Goal: Transaction & Acquisition: Purchase product/service

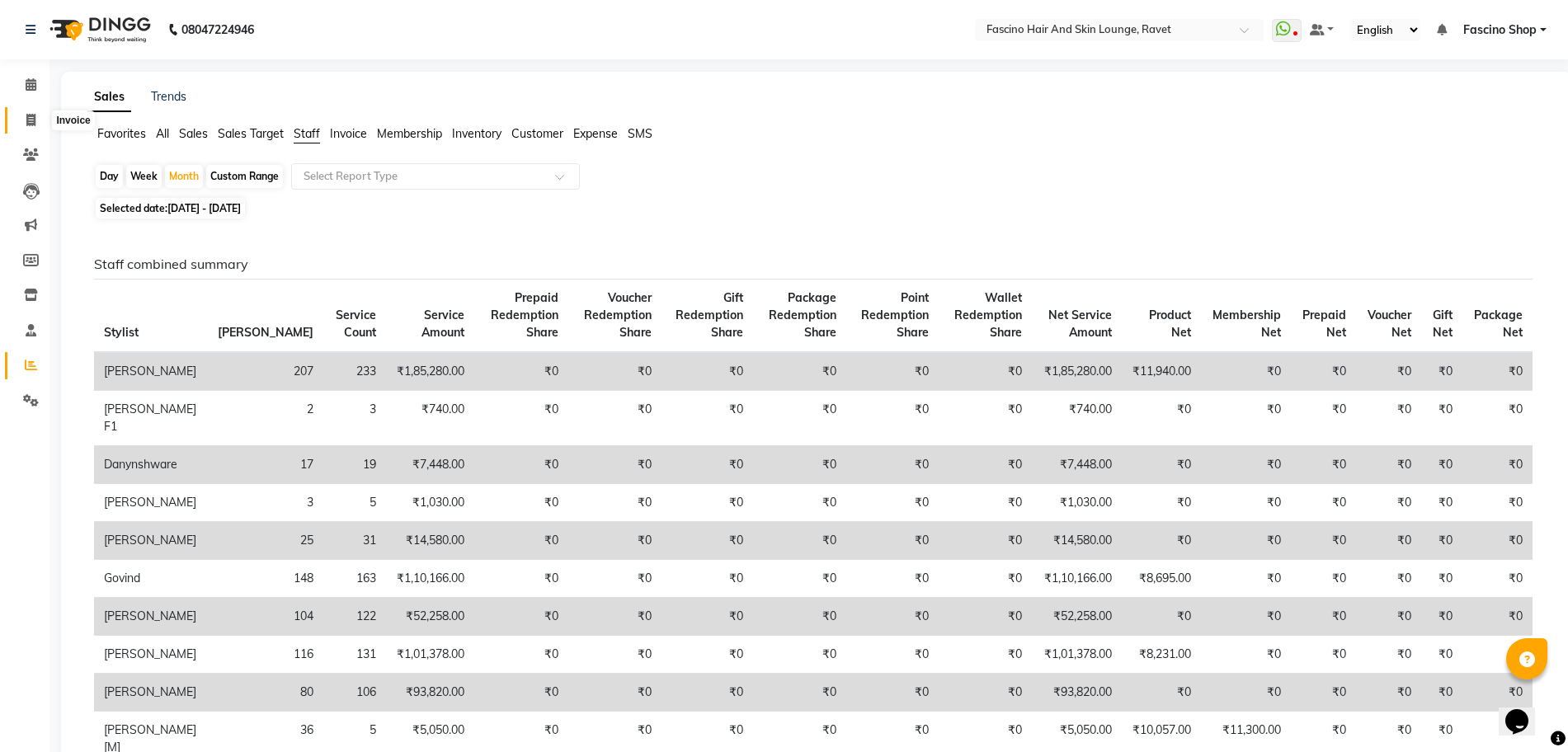
click at [19, 119] on span at bounding box center [31, 121] width 29 height 19
select select "service"
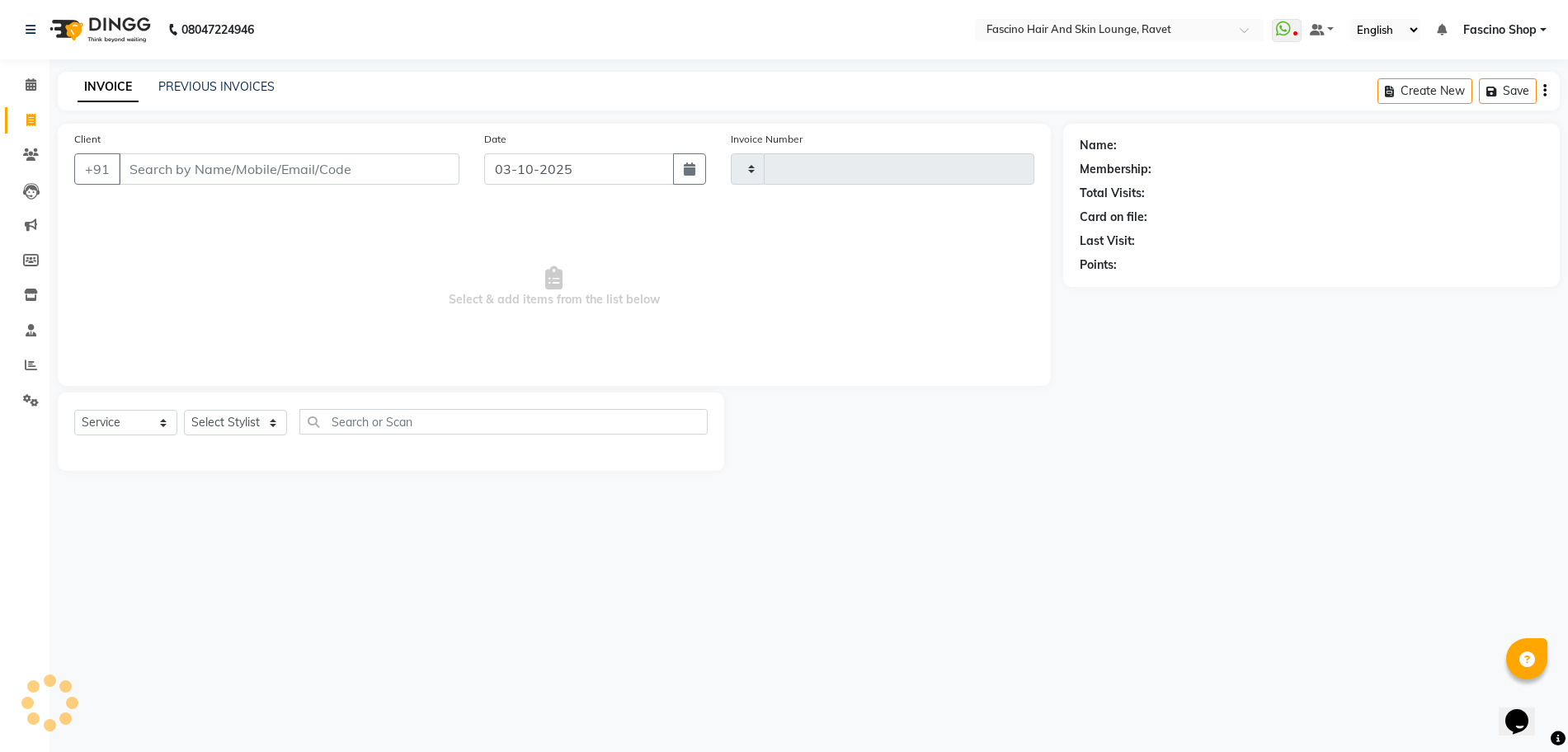
type input "5628"
select select "5190"
click at [145, 324] on span "Select & add items from the list below" at bounding box center [560, 286] width 970 height 165
click at [197, 167] on input "Client" at bounding box center [292, 168] width 346 height 31
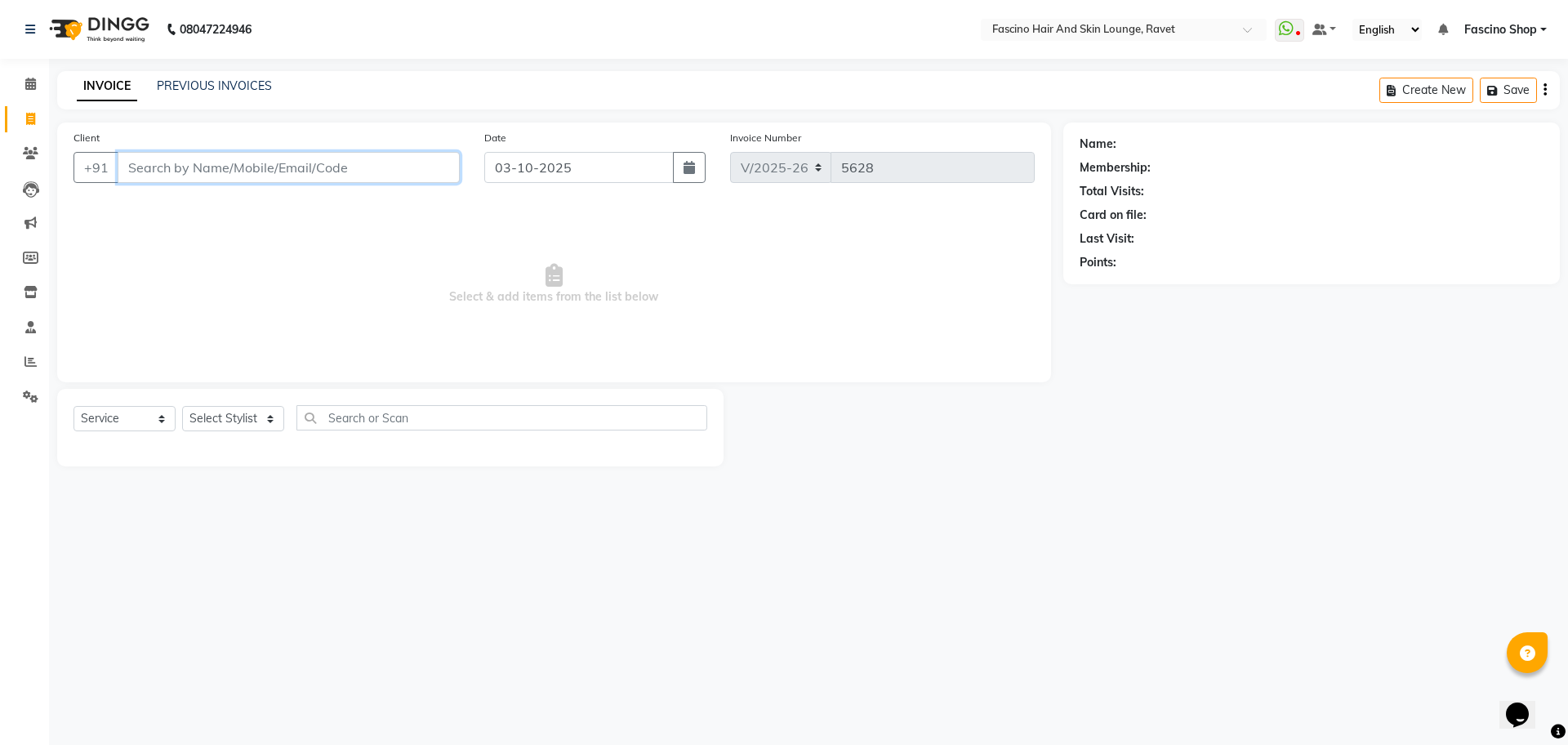
click at [286, 169] on input "Client" at bounding box center [289, 167] width 342 height 31
click at [206, 166] on input "Client" at bounding box center [289, 167] width 342 height 31
type input "8468894876"
click at [425, 166] on span "Add Client" at bounding box center [418, 167] width 64 height 17
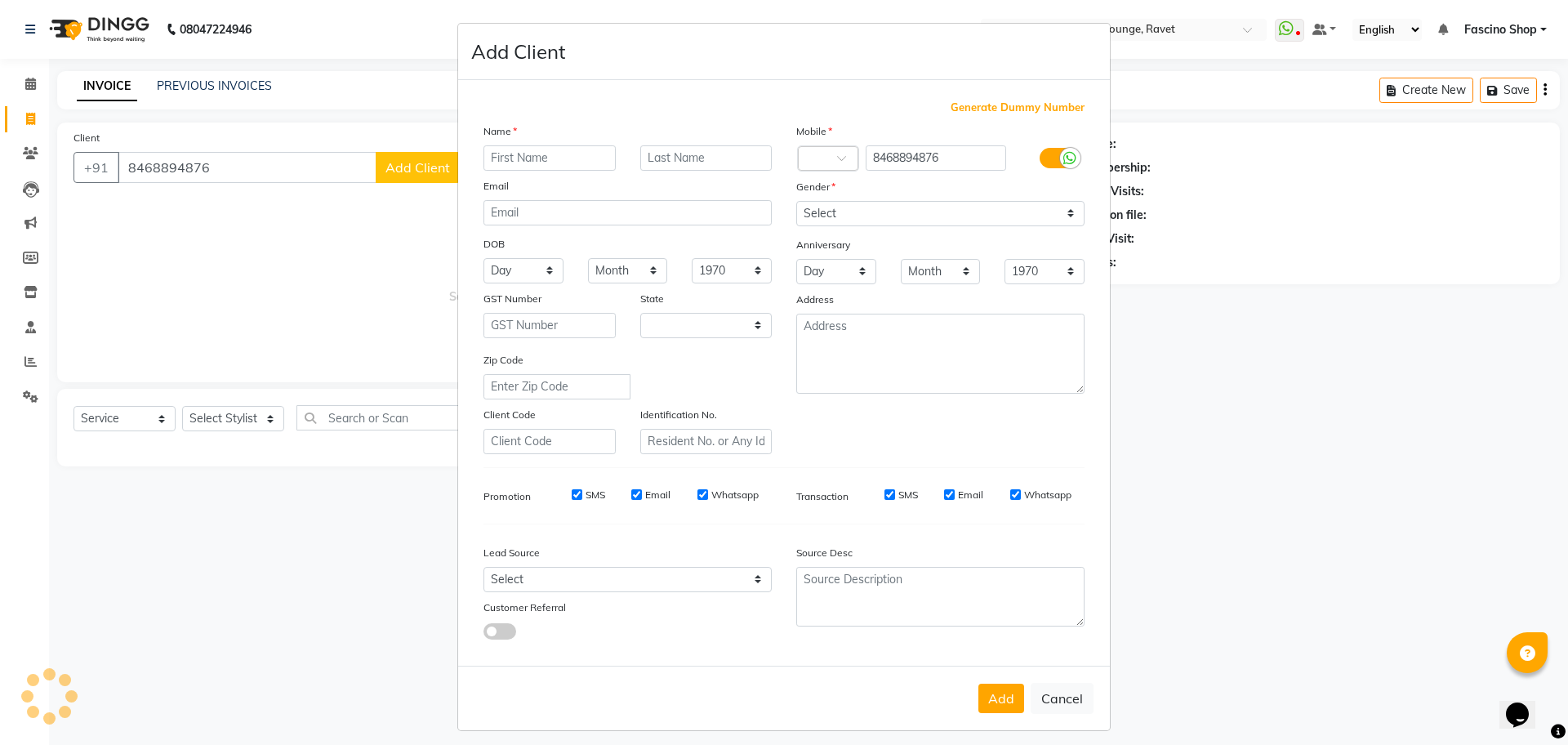
select select "22"
click at [512, 152] on input "text" at bounding box center [550, 158] width 132 height 25
click at [565, 146] on input "text" at bounding box center [550, 158] width 132 height 25
type input "Sheetal"
click at [681, 156] on input "text" at bounding box center [707, 158] width 132 height 25
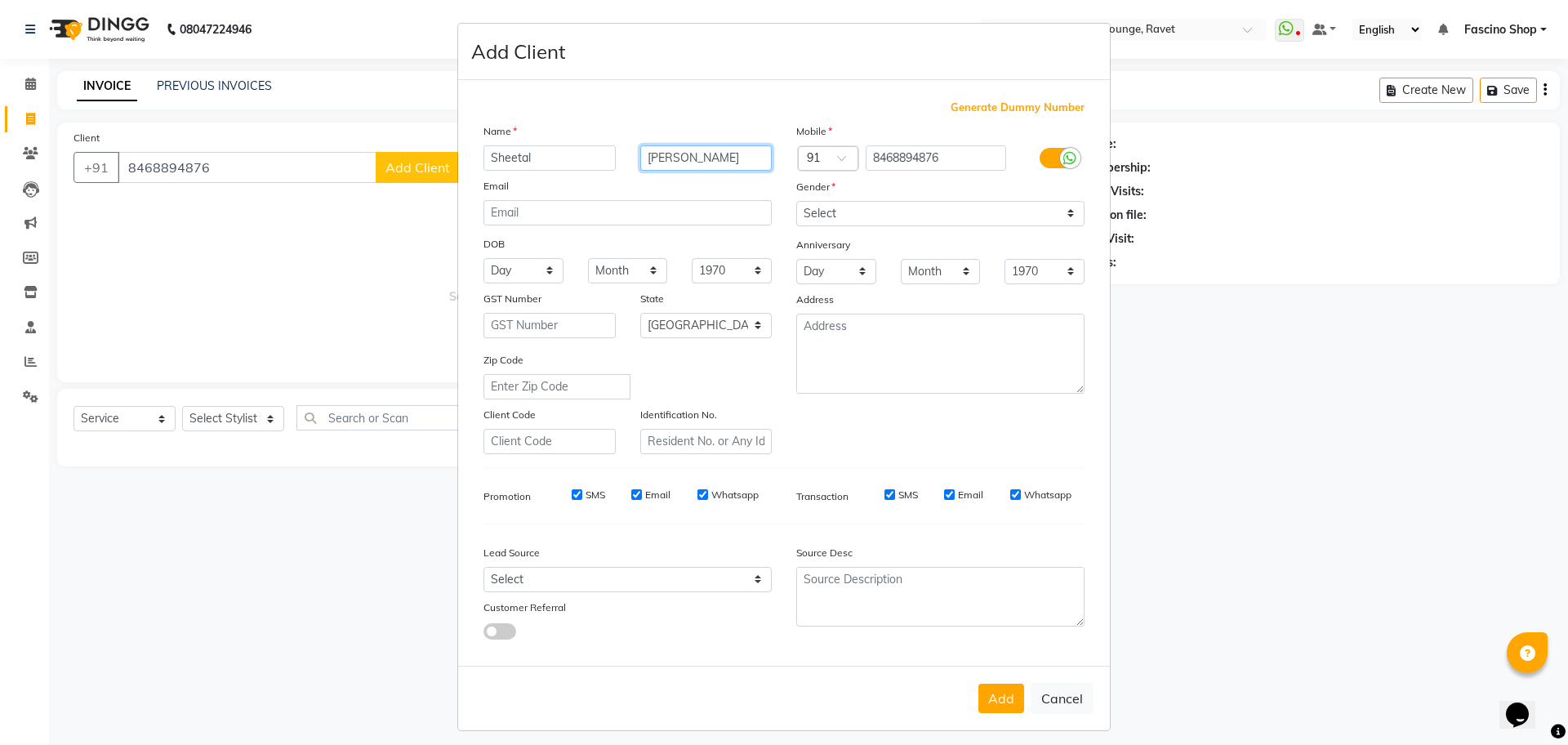
type input "[PERSON_NAME]"
drag, startPoint x: 826, startPoint y: 208, endPoint x: 826, endPoint y: 275, distance: 67.0
click at [826, 275] on div "Mobile Country Code × 91 8468894876 Gender Select Male Female Other Prefer Not …" at bounding box center [941, 288] width 313 height 331
select select "[DEMOGRAPHIC_DATA]"
click at [796, 201] on select "Select [DEMOGRAPHIC_DATA] [DEMOGRAPHIC_DATA] Other Prefer Not To Say" at bounding box center [940, 213] width 288 height 25
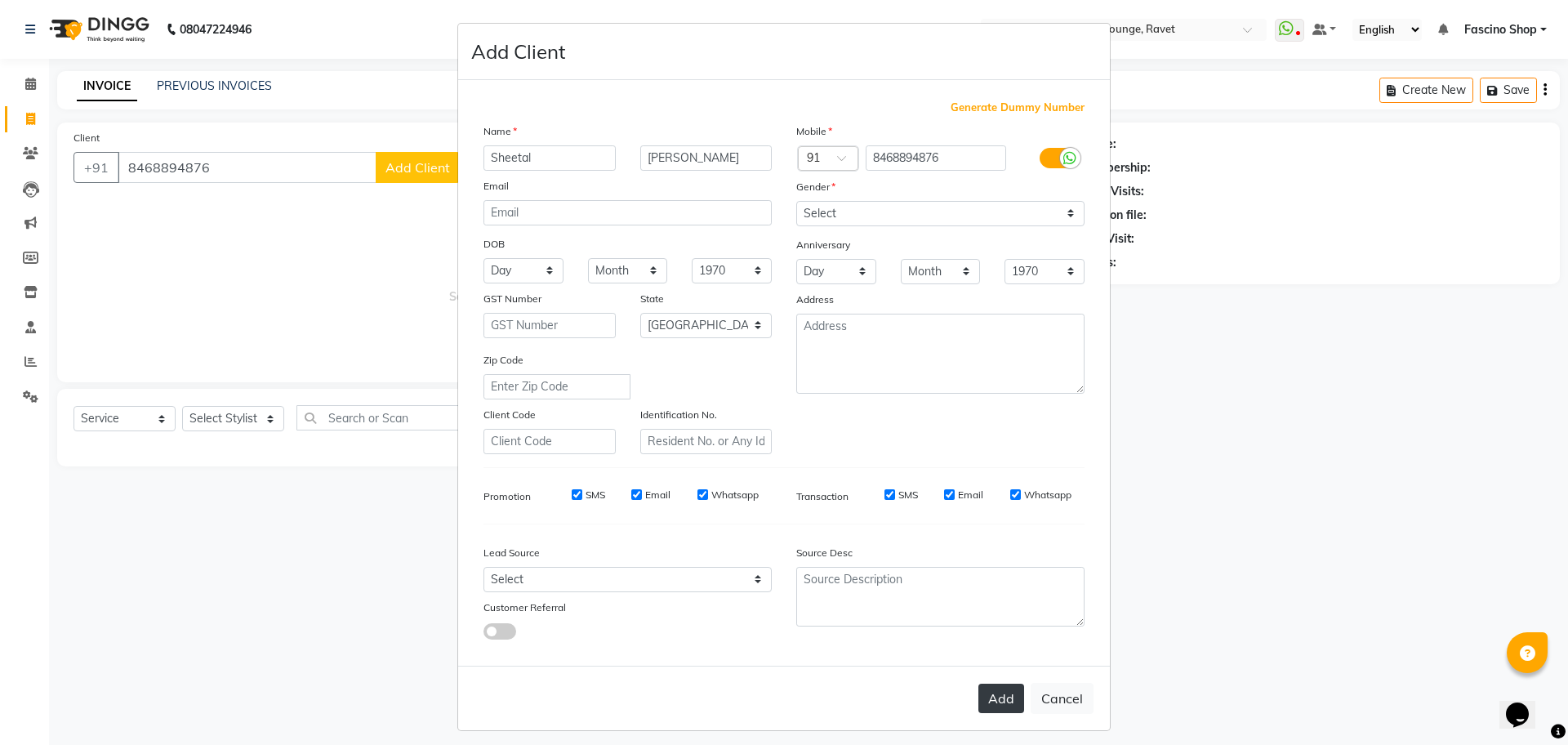
click at [1003, 689] on button "Add" at bounding box center [1001, 698] width 46 height 29
select select
select select "null"
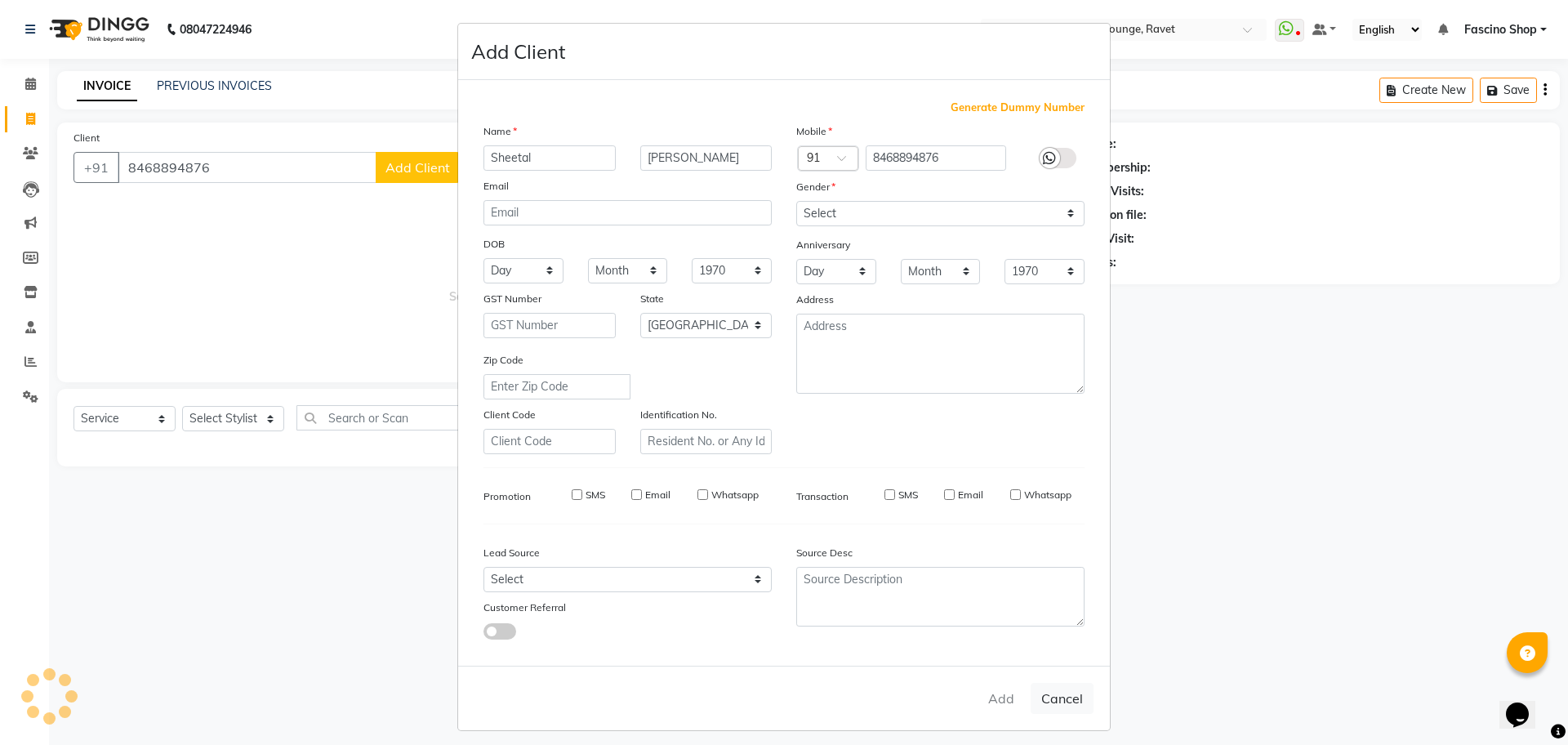
select select
checkbox input "false"
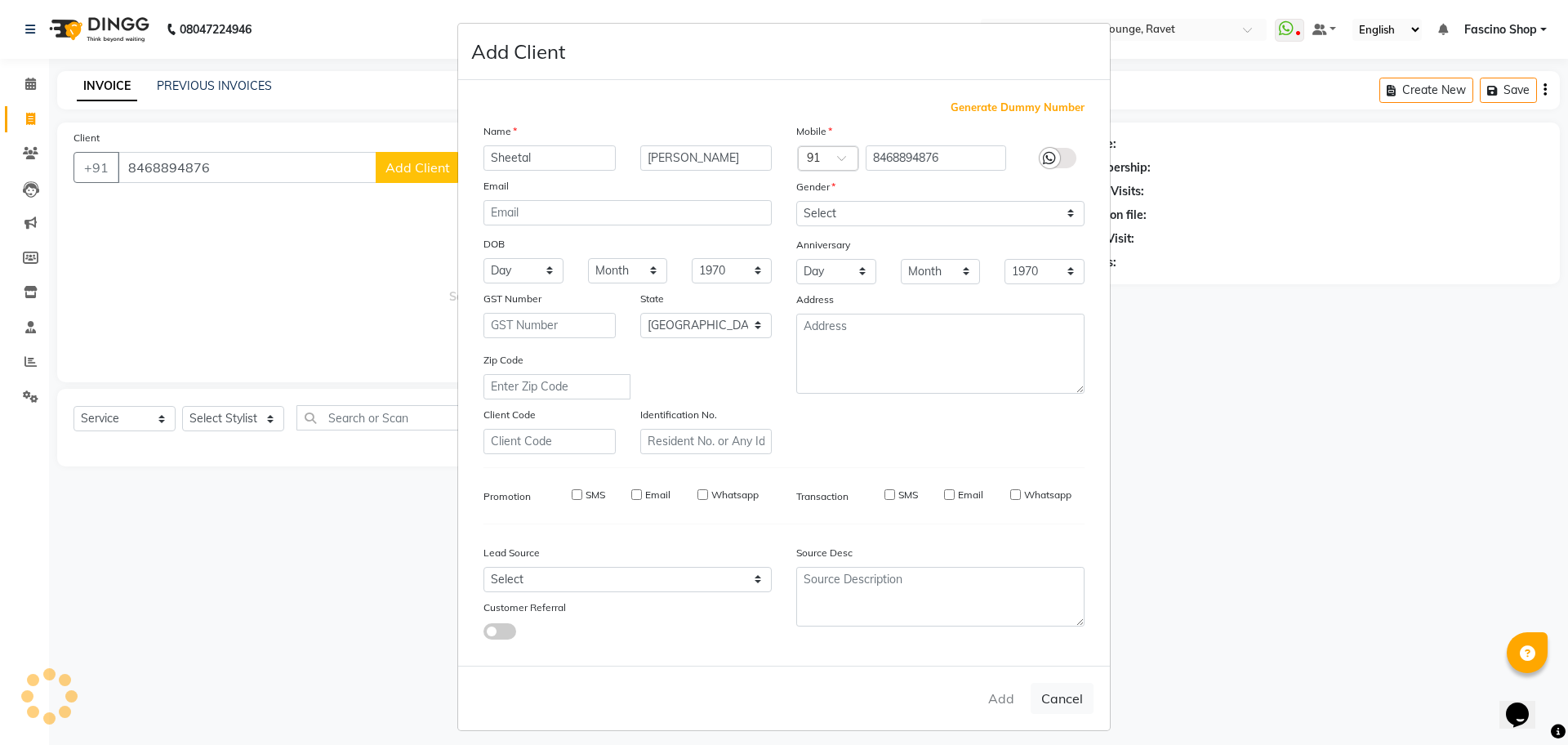
checkbox input "false"
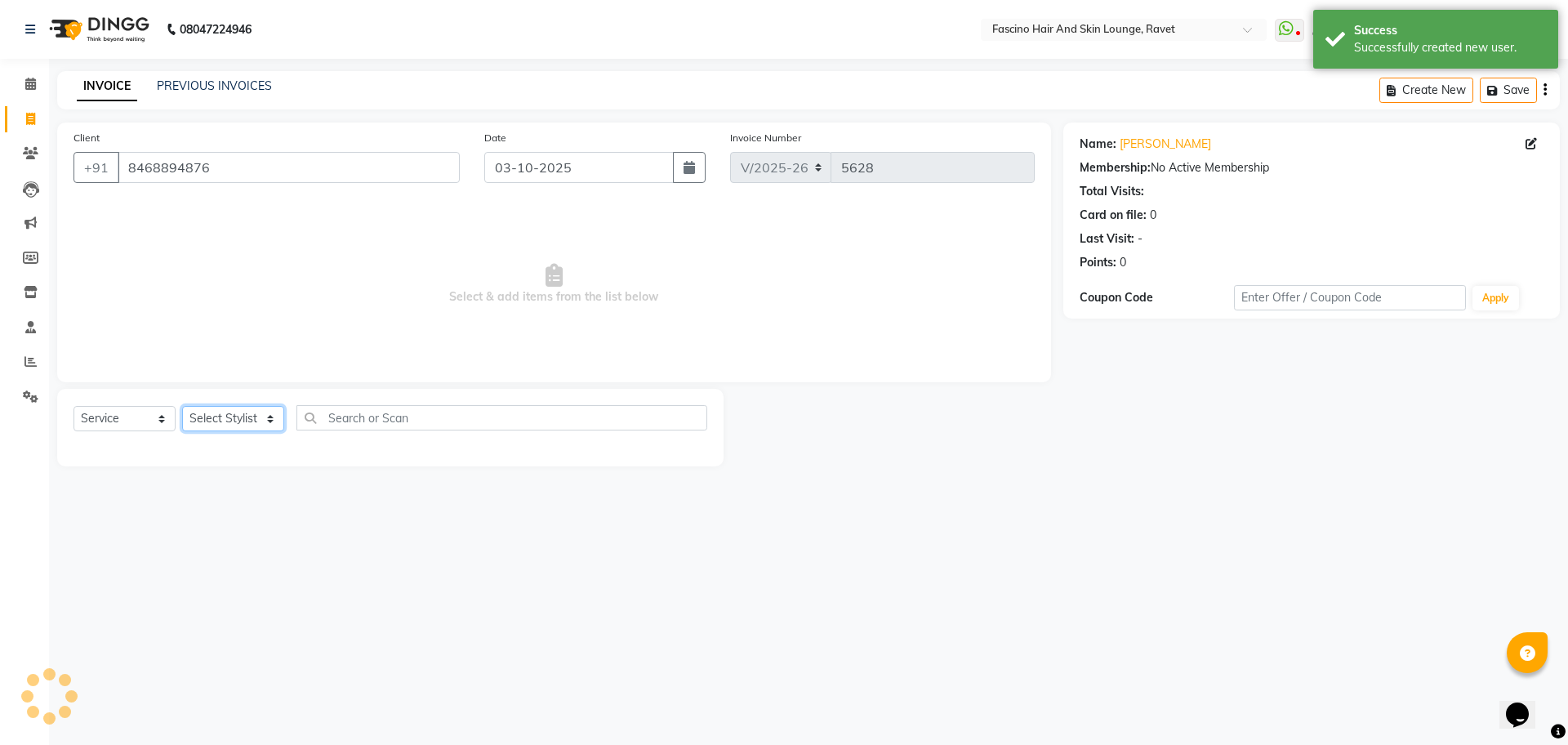
click at [270, 418] on select "Select Stylist [PERSON_NAME] Shop [PERSON_NAME] [PERSON_NAME] ( S R Manager ) […" at bounding box center [234, 419] width 102 height 25
select select "78140"
click at [183, 406] on select "Select Stylist [PERSON_NAME] Shop [PERSON_NAME] [PERSON_NAME] ( S R Manager ) […" at bounding box center [234, 419] width 102 height 25
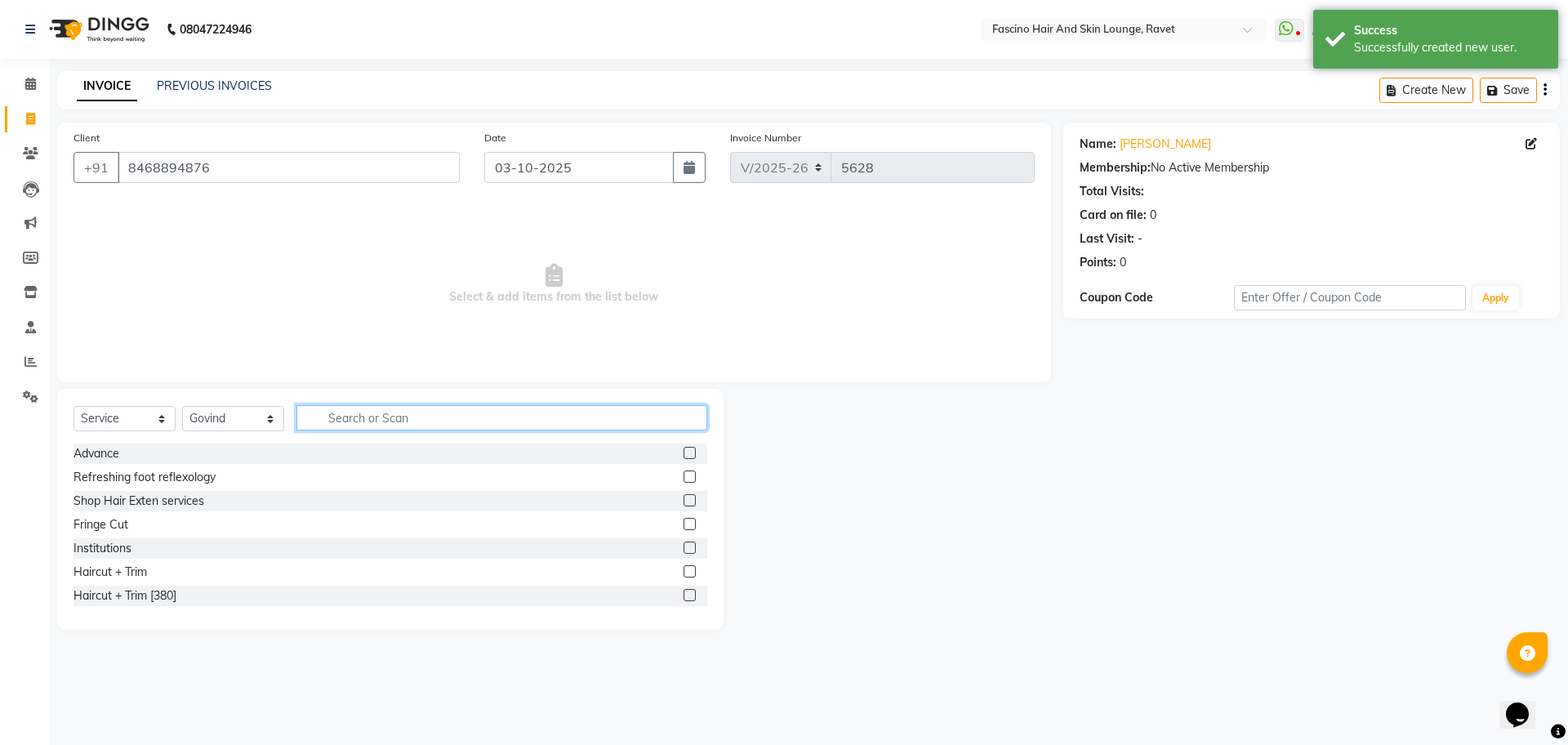
click at [359, 420] on input "text" at bounding box center [501, 418] width 411 height 25
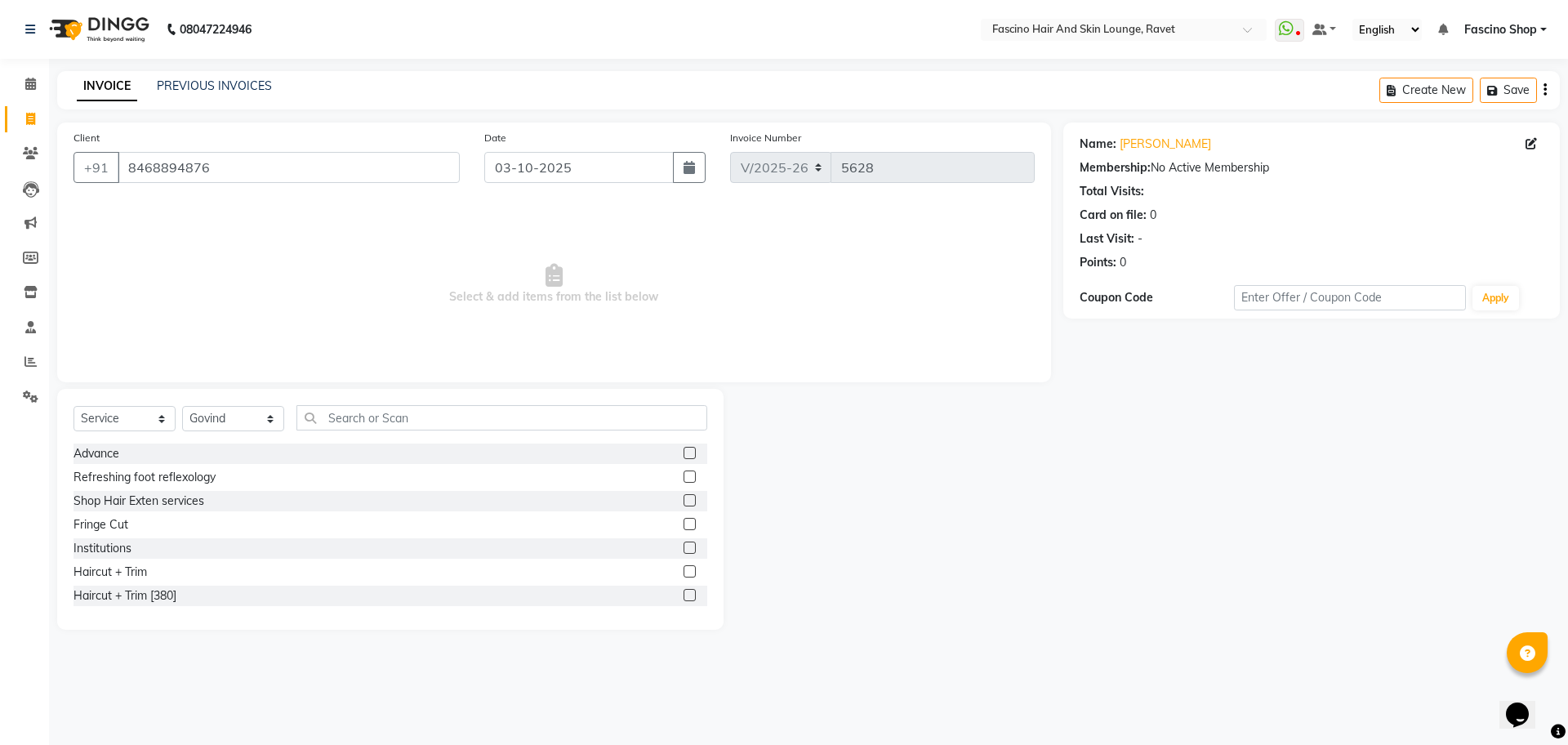
drag, startPoint x: 388, startPoint y: 403, endPoint x: 388, endPoint y: 420, distance: 17.0
click at [388, 420] on div "Select Service Product Membership Package Voucher Prepaid Gift Card Select Styl…" at bounding box center [390, 509] width 666 height 241
click at [388, 420] on input "text" at bounding box center [501, 418] width 411 height 25
click at [378, 420] on input "text" at bounding box center [501, 418] width 411 height 25
click at [394, 416] on input "text" at bounding box center [501, 418] width 411 height 25
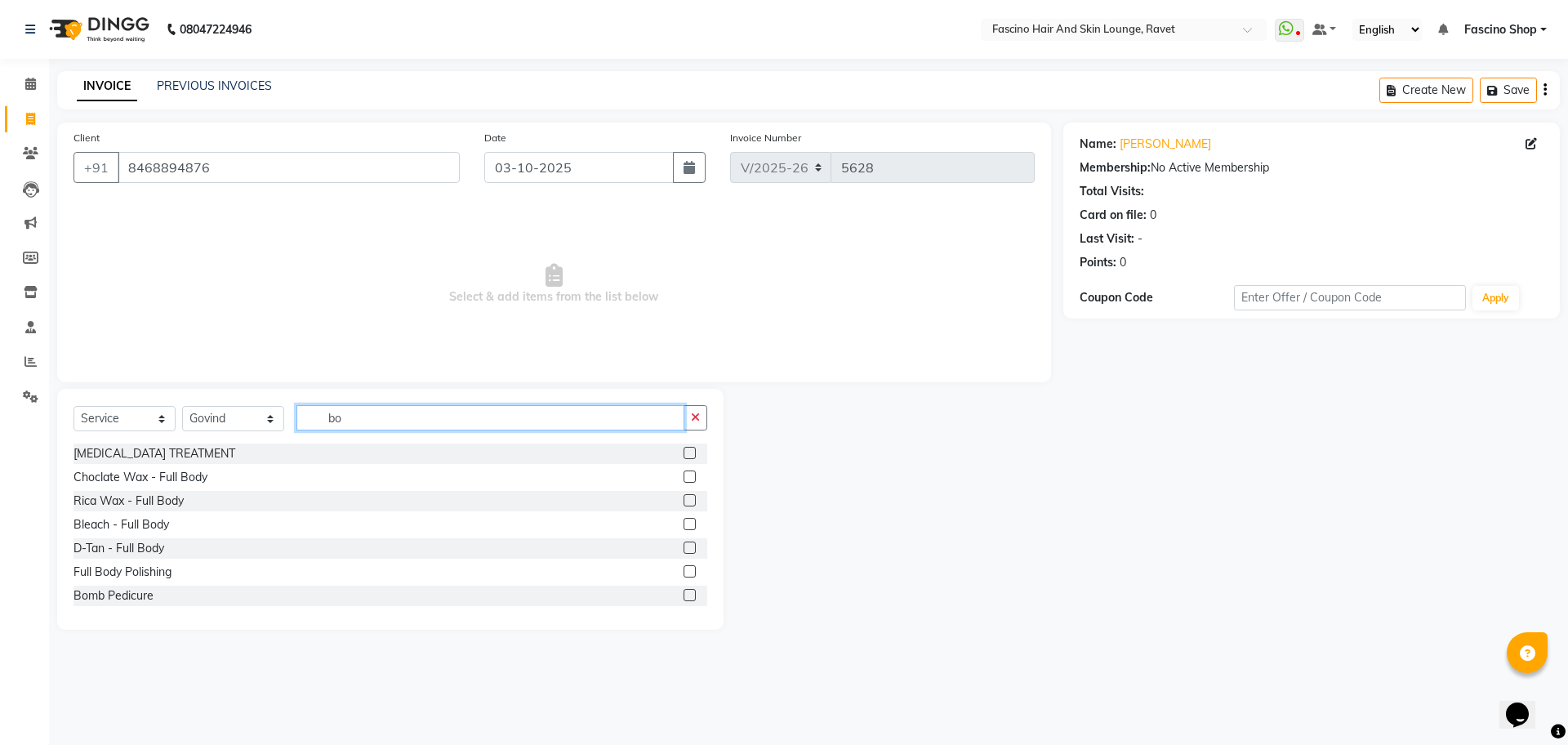
type input "b"
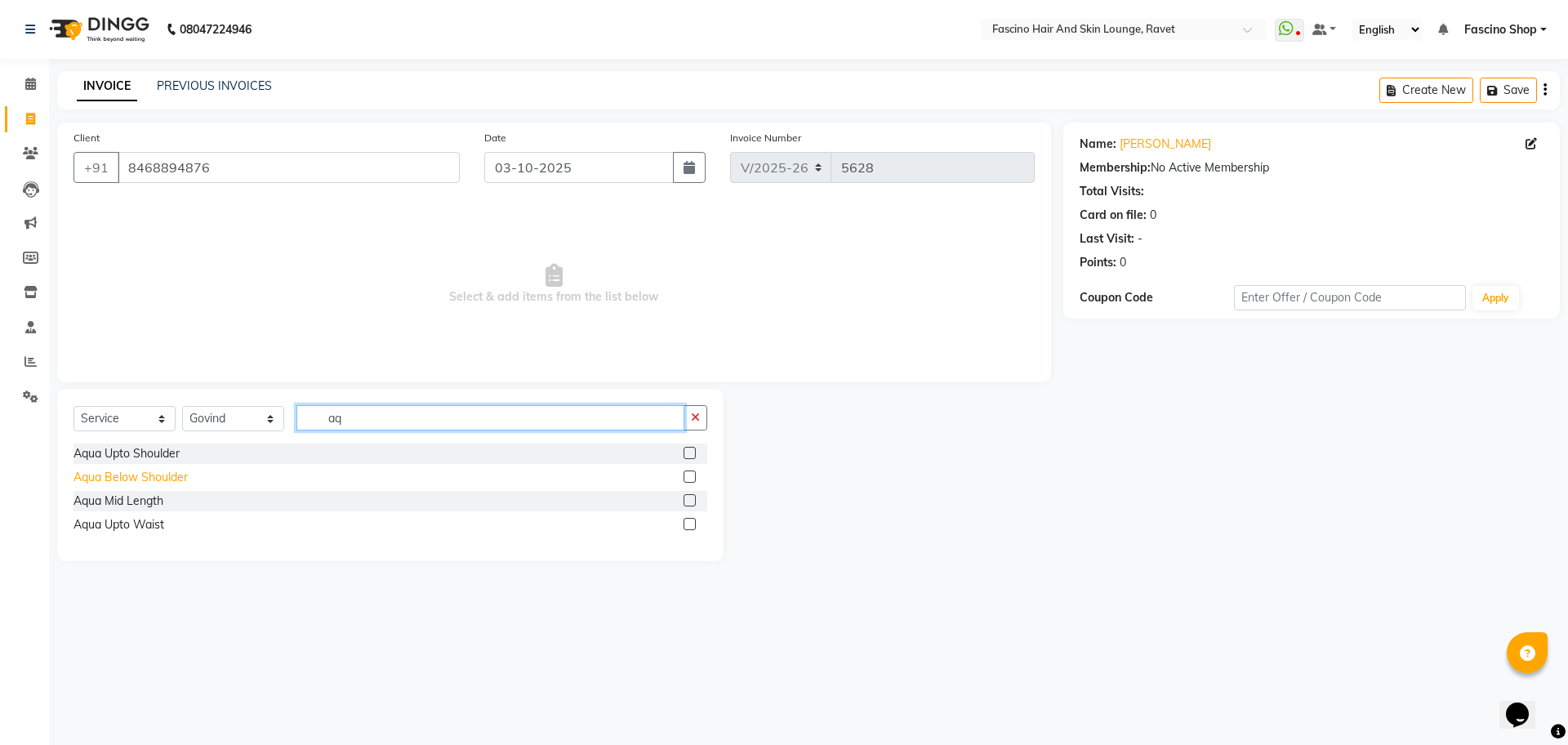
type input "aq"
click at [163, 474] on div "Aqua Below Shoulder" at bounding box center [131, 477] width 115 height 17
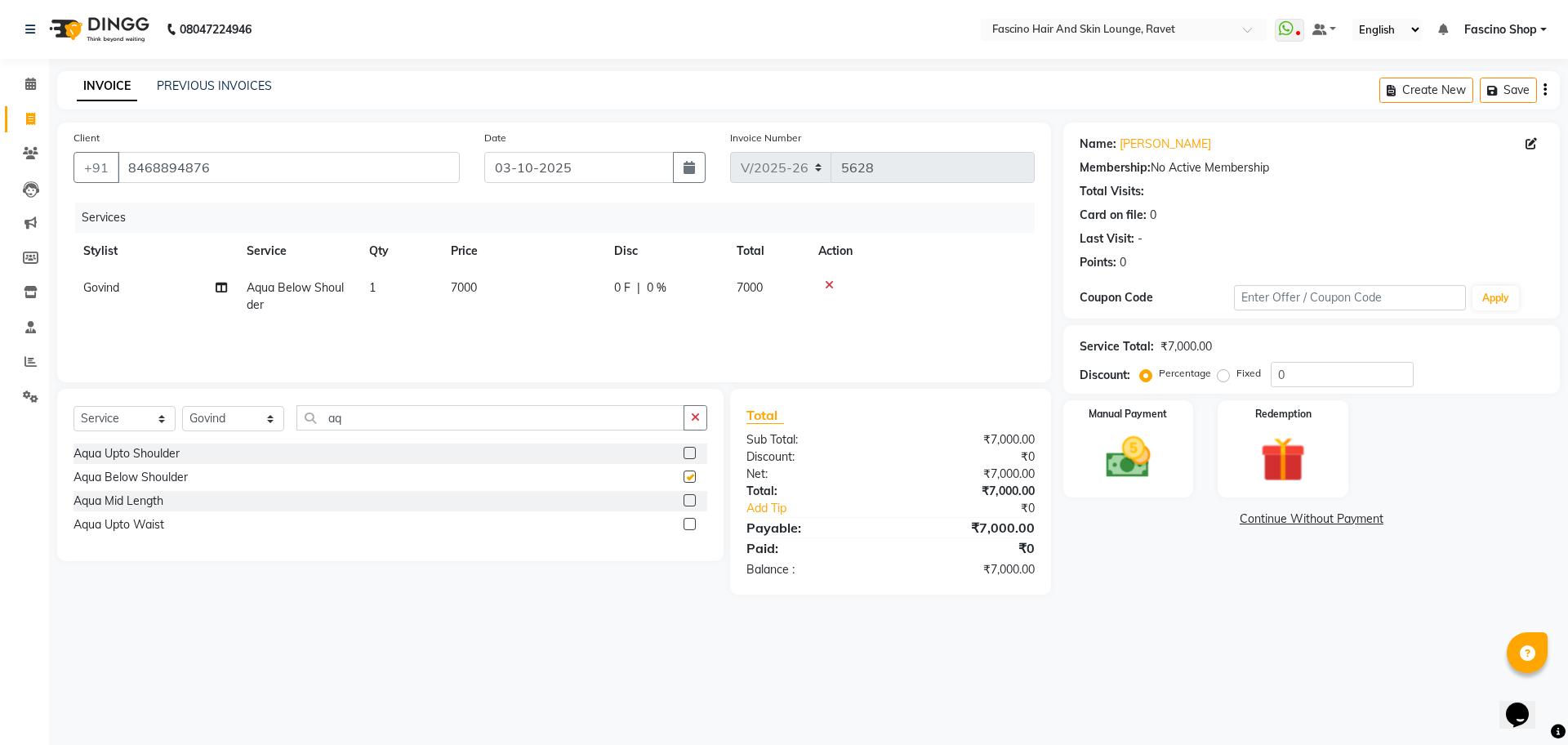
checkbox input "false"
click at [493, 286] on td "7000" at bounding box center [522, 296] width 163 height 54
select select "78140"
click at [558, 286] on tr "Abbas Ali Fascino Shop Gourav Govind kanak ( S R Manager ) Lokesh Madhav Suryaw…" at bounding box center [554, 301] width 961 height 62
click at [558, 286] on td "7000" at bounding box center [522, 296] width 163 height 54
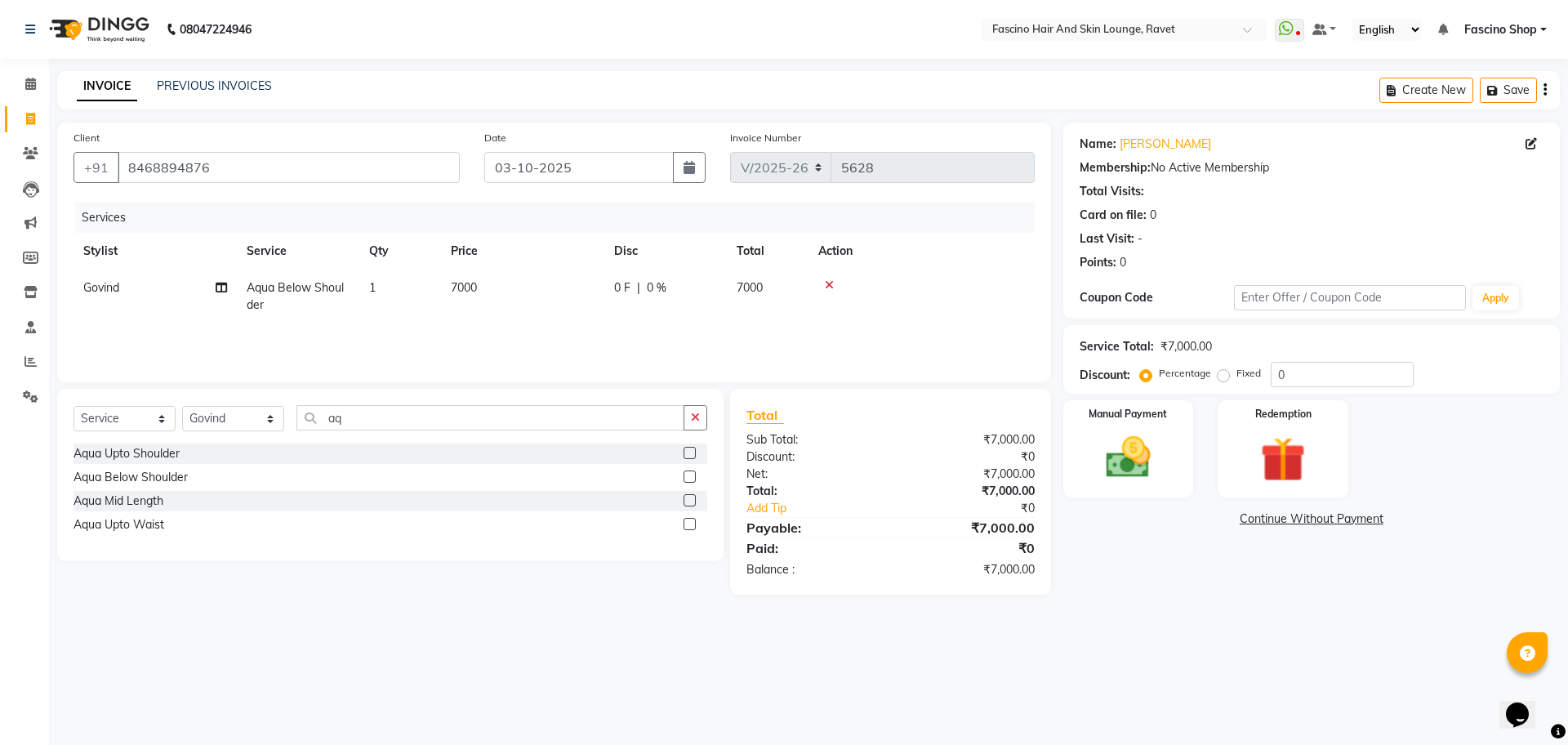
select select "78140"
click at [558, 286] on input "7000" at bounding box center [599, 292] width 144 height 25
type input "8000"
click at [346, 407] on input "aq" at bounding box center [490, 418] width 388 height 25
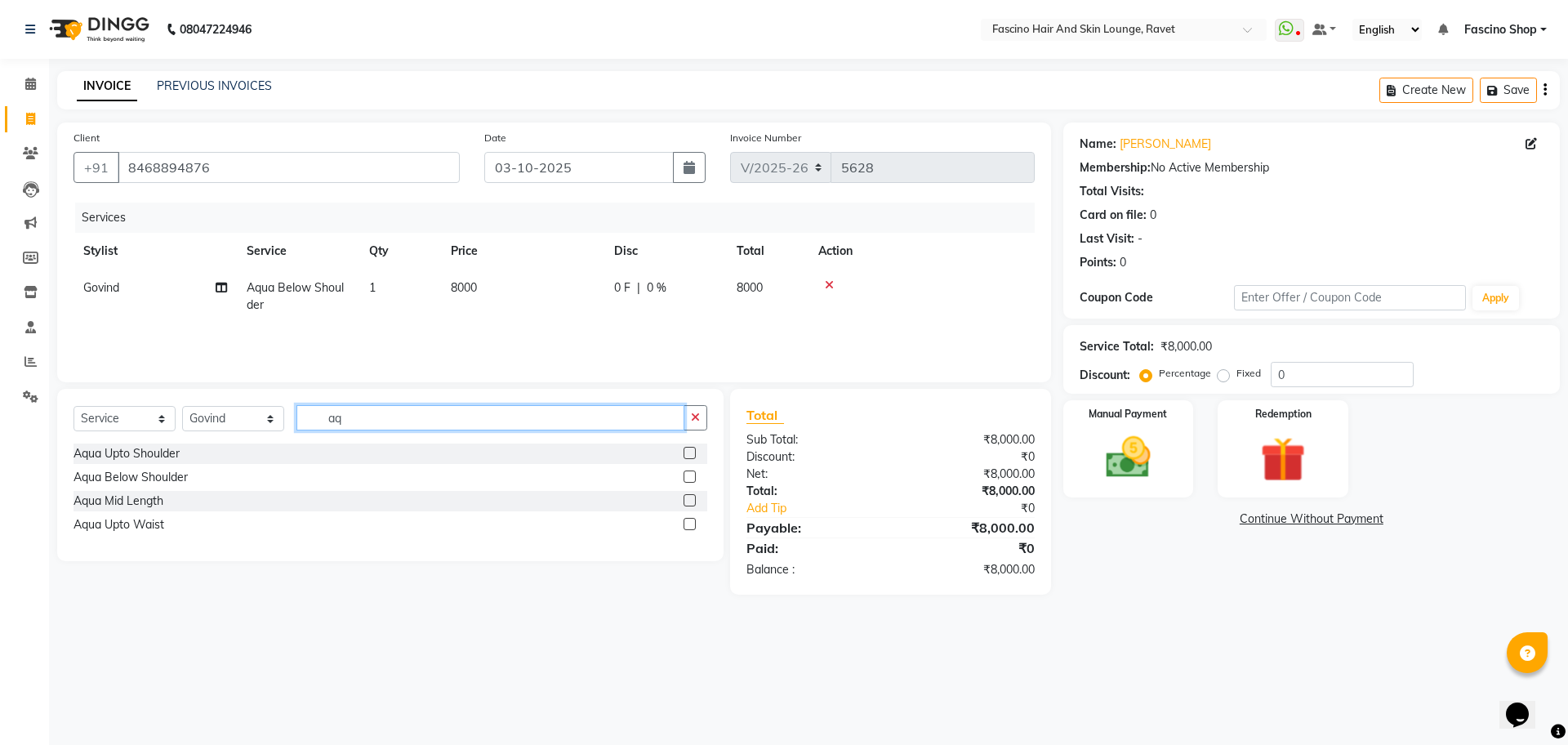
click at [346, 407] on input "aq" at bounding box center [490, 418] width 388 height 25
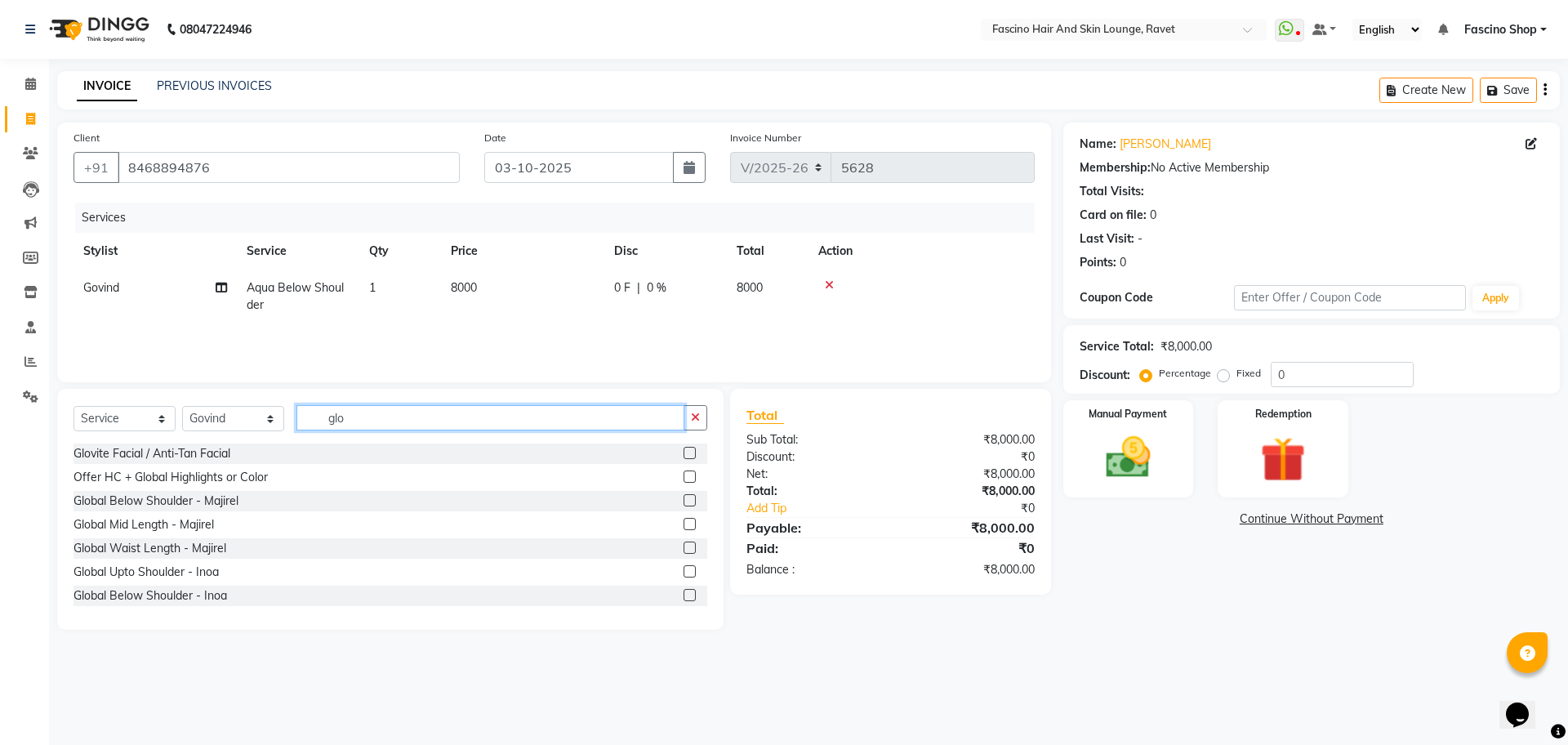
type input "glo"
click at [201, 515] on div "Global Mid Length - Majirel" at bounding box center [390, 525] width 634 height 20
click at [201, 523] on div "Global Mid Length - Majirel" at bounding box center [144, 525] width 141 height 17
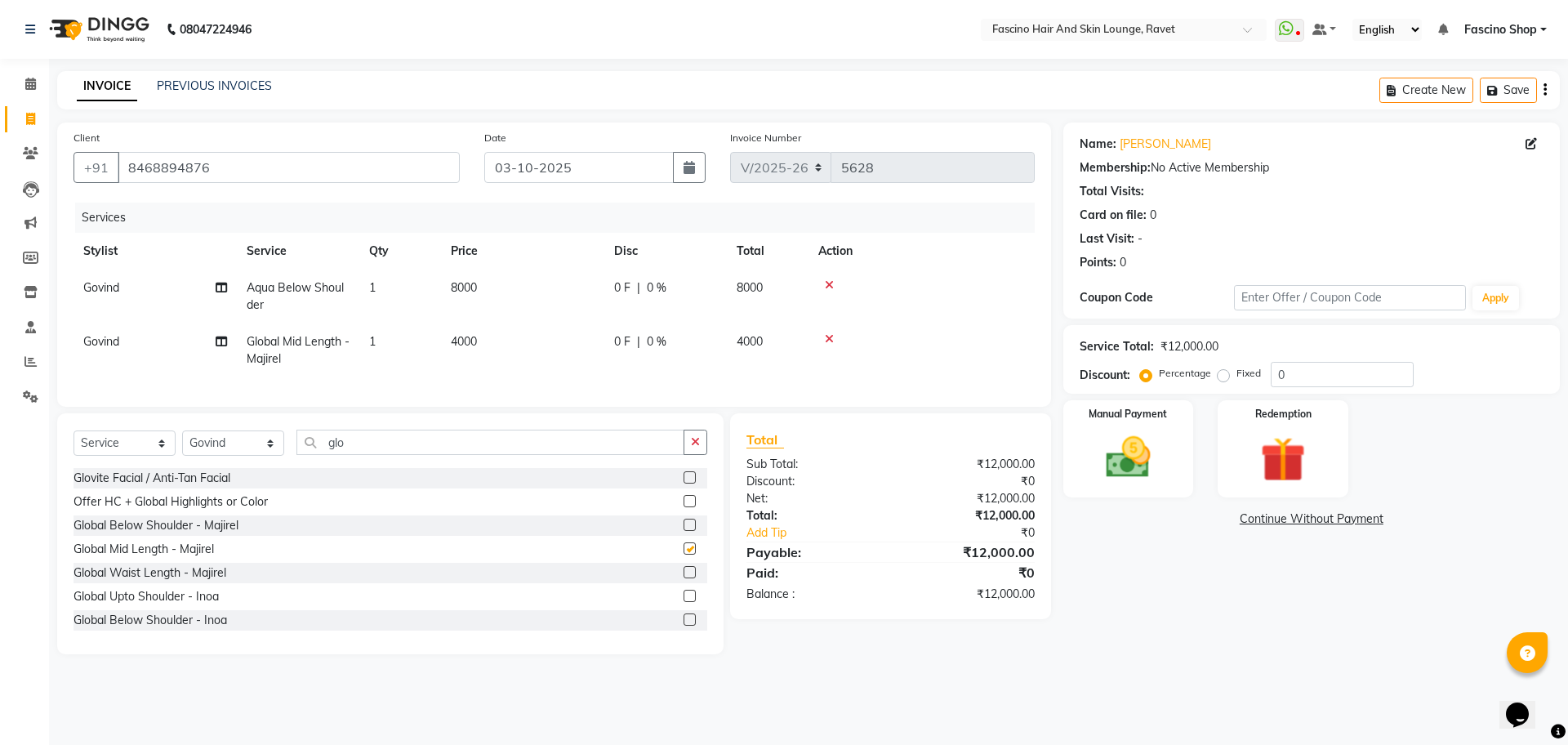
checkbox input "false"
click at [482, 348] on td "4000" at bounding box center [522, 350] width 163 height 54
select select "78140"
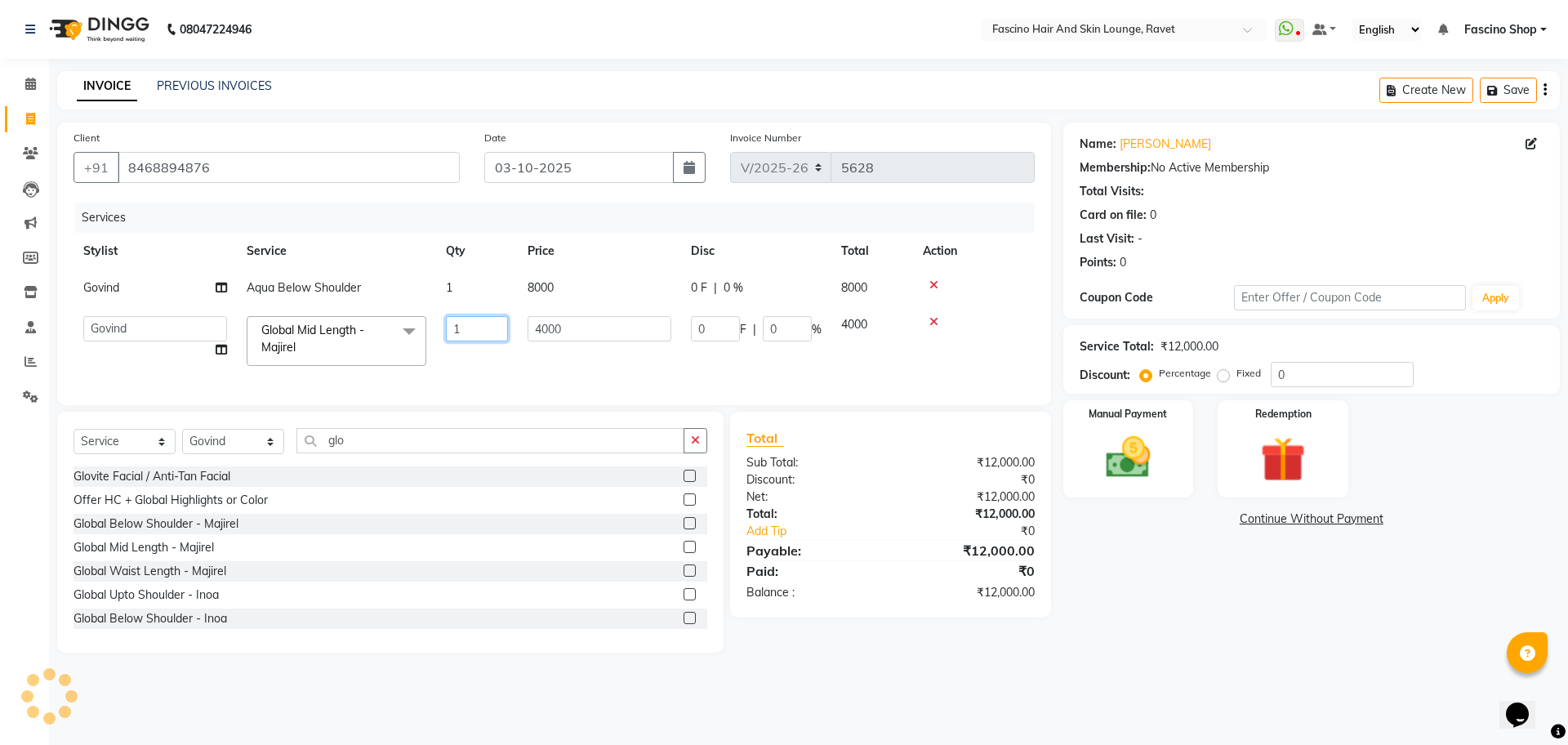
drag, startPoint x: 482, startPoint y: 348, endPoint x: 556, endPoint y: 333, distance: 75.5
click at [556, 333] on tr "Abbas Ali Fascino Shop Gourav Govind kanak ( S R Manager ) Lokesh Madhav Suryaw…" at bounding box center [554, 341] width 961 height 69
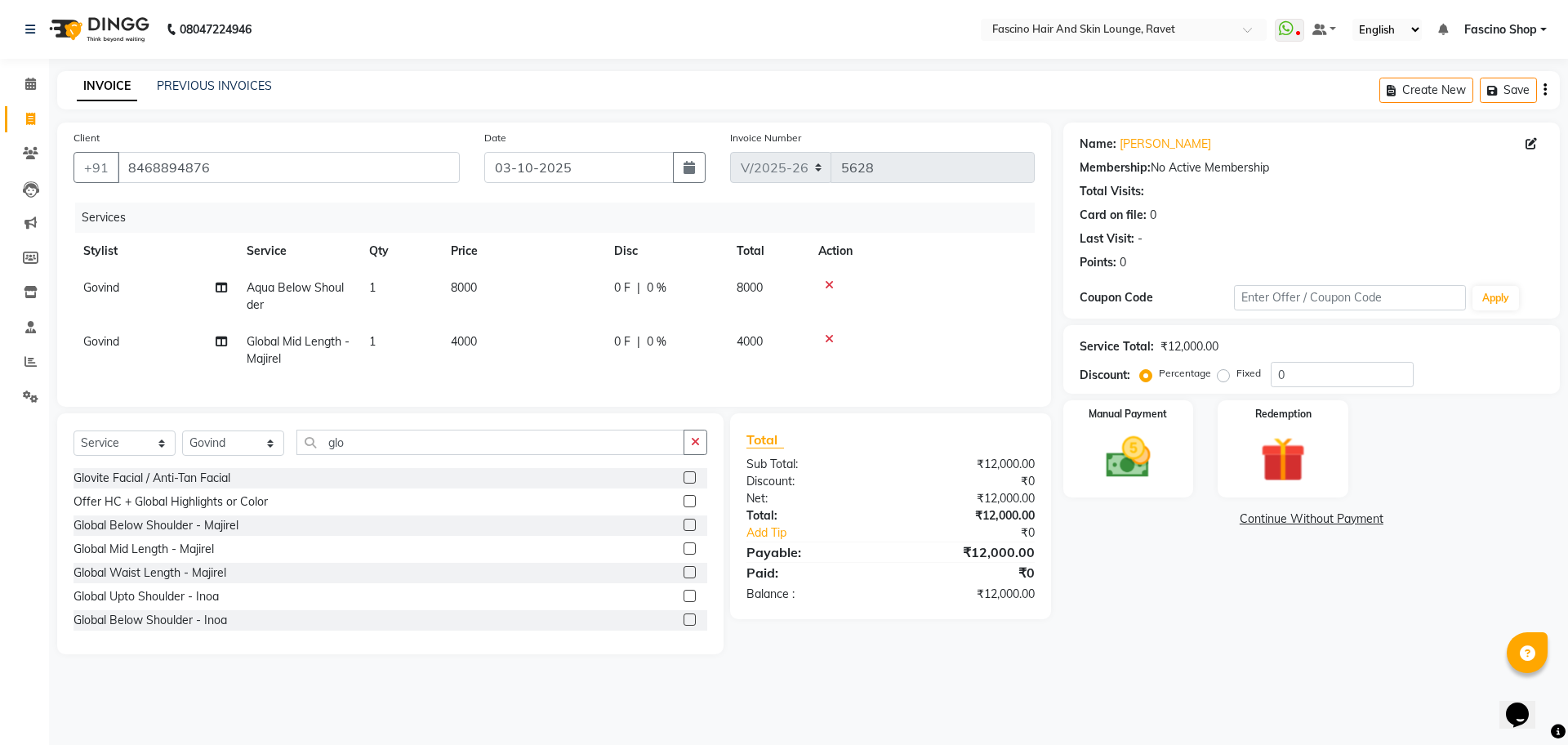
click at [556, 333] on td "4000" at bounding box center [522, 350] width 163 height 54
select select "78140"
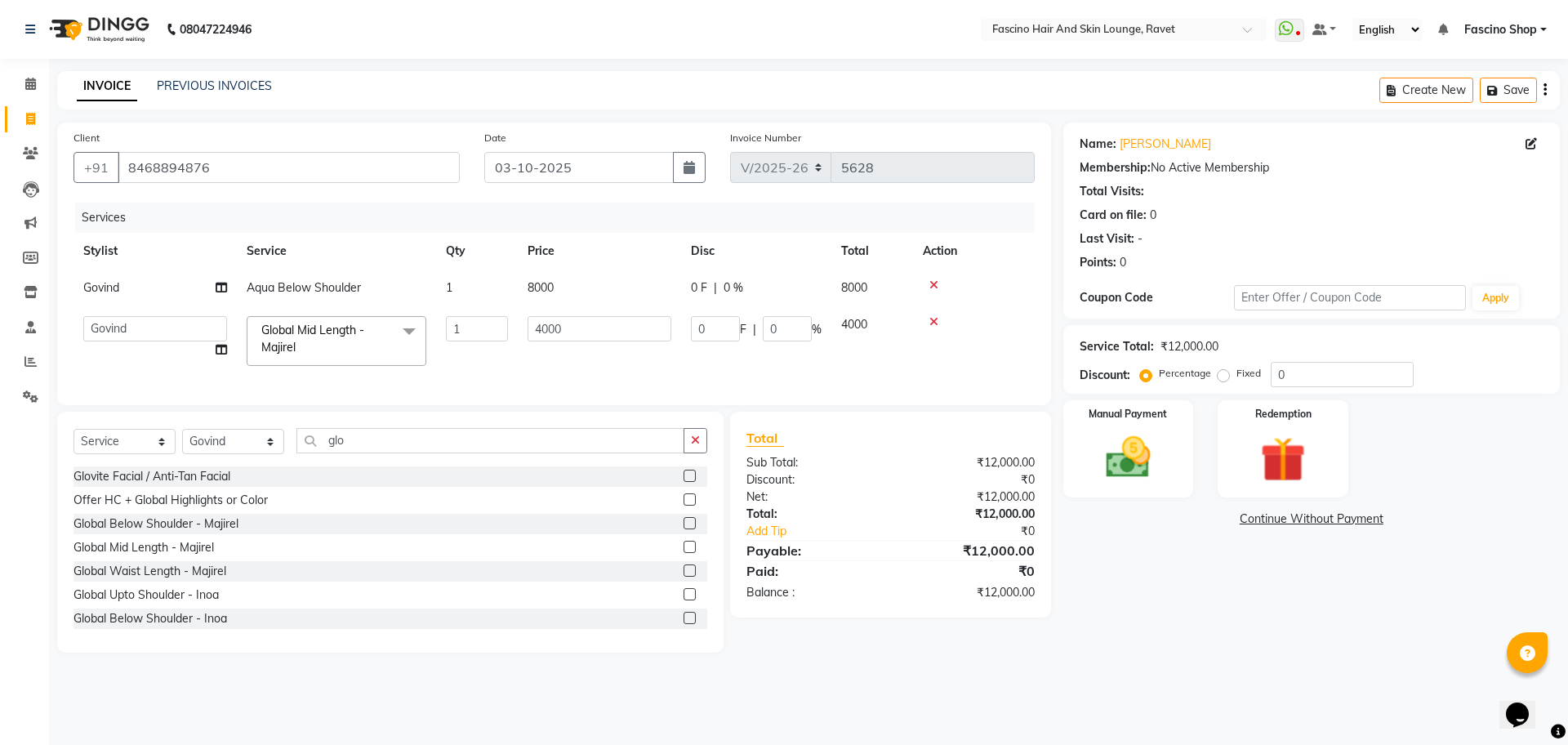
click at [556, 333] on input "4000" at bounding box center [599, 329] width 144 height 25
type input "4500"
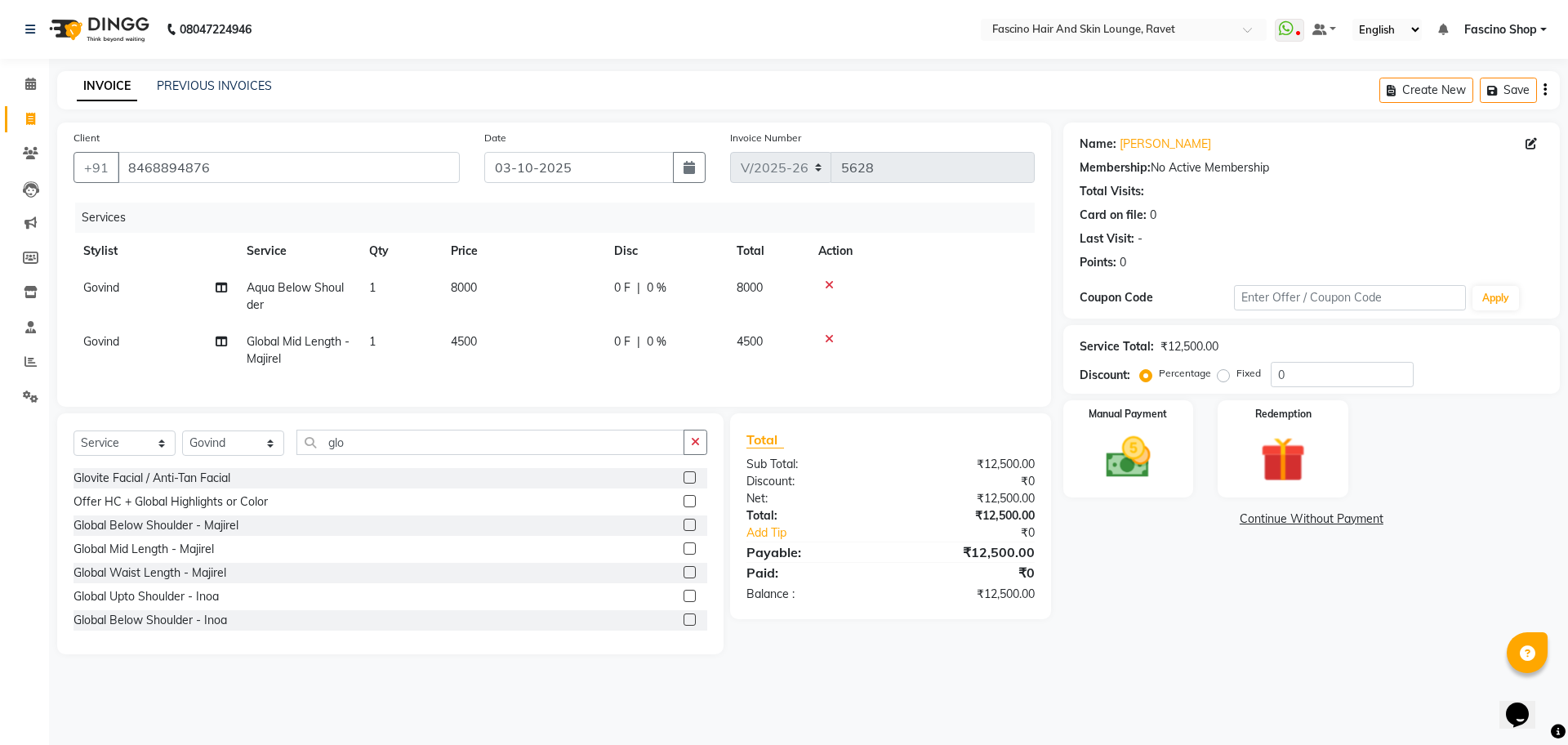
click at [584, 369] on td "4500" at bounding box center [522, 350] width 163 height 54
select select "78140"
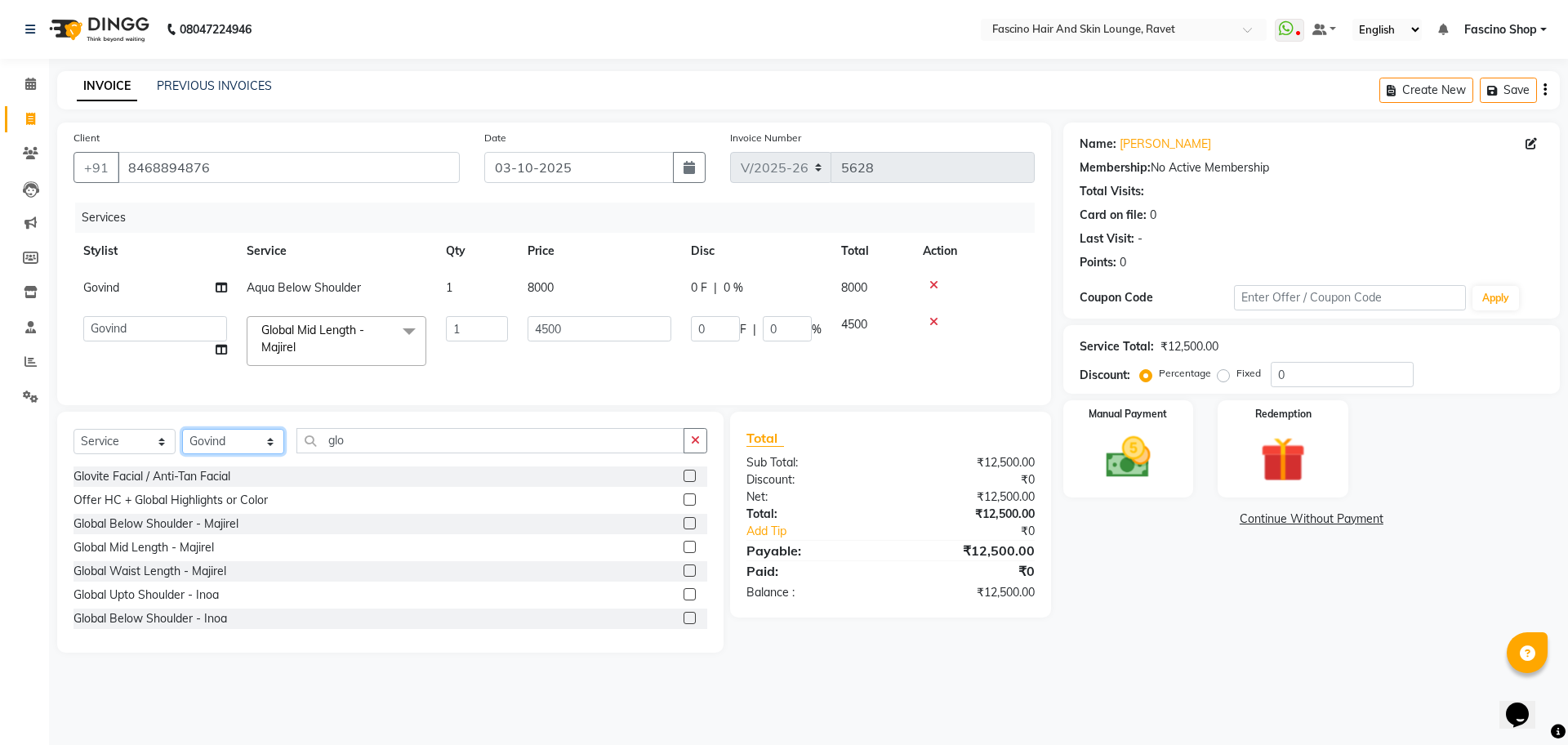
click at [242, 455] on select "Select Stylist [PERSON_NAME] Shop [PERSON_NAME] [PERSON_NAME] ( S R Manager ) […" at bounding box center [234, 441] width 102 height 25
select select "91580"
click at [183, 444] on select "Select Stylist [PERSON_NAME] Shop [PERSON_NAME] [PERSON_NAME] ( S R Manager ) […" at bounding box center [234, 441] width 102 height 25
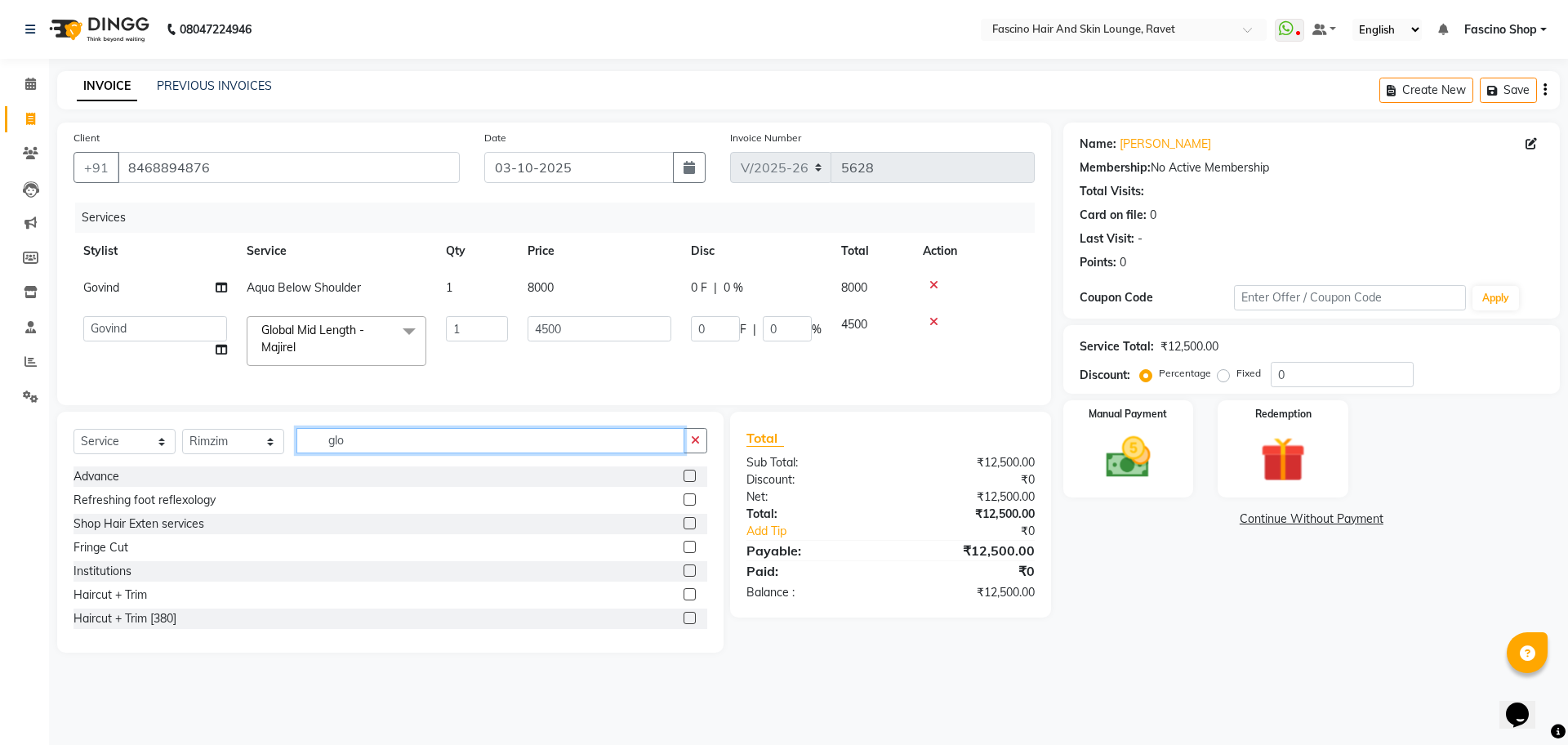
click at [337, 454] on input "glo" at bounding box center [490, 440] width 388 height 25
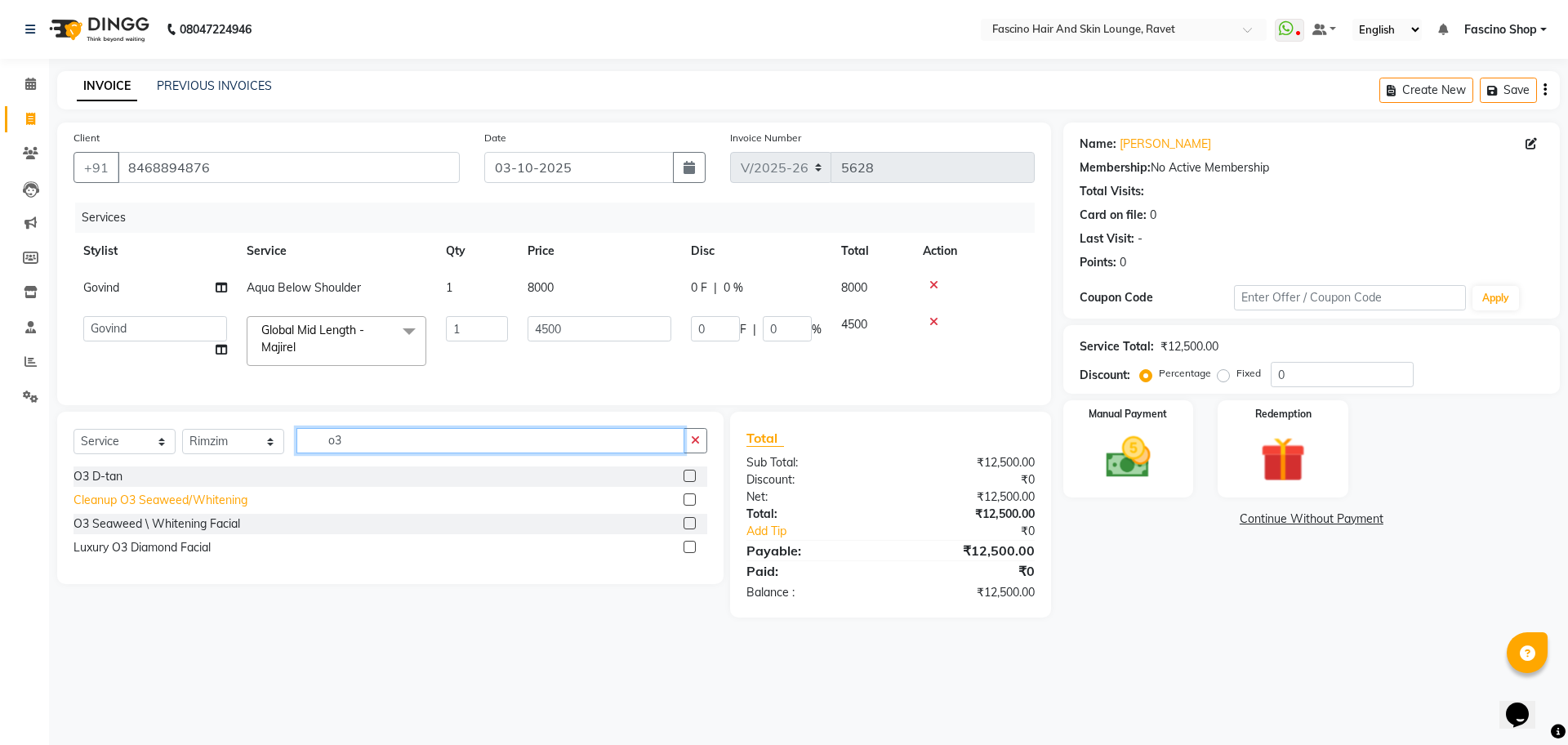
type input "o3"
click at [111, 509] on div "Cleanup O3 Seaweed/Whitening" at bounding box center [161, 500] width 174 height 17
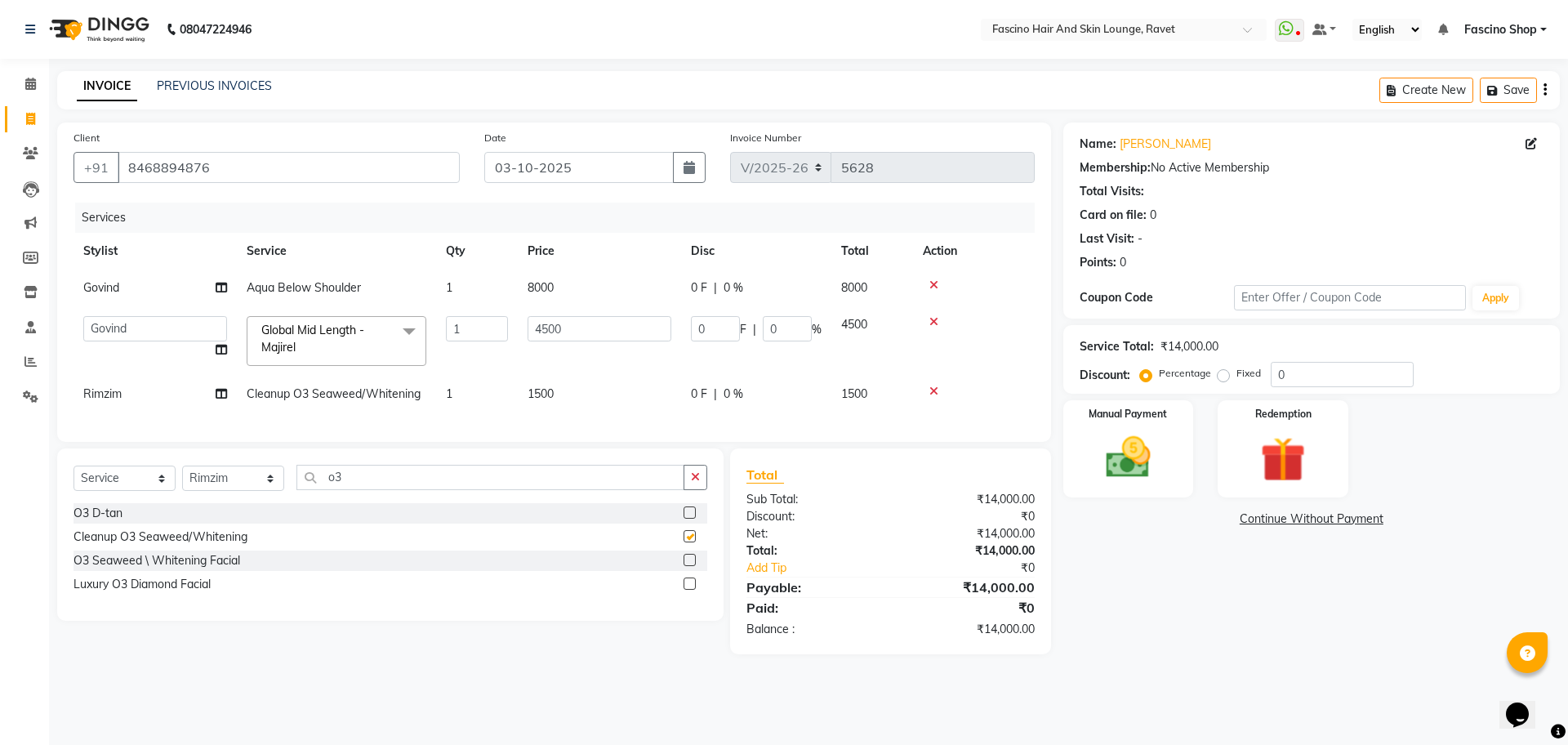
checkbox input "false"
click at [550, 408] on td "1500" at bounding box center [599, 394] width 163 height 37
select select "91580"
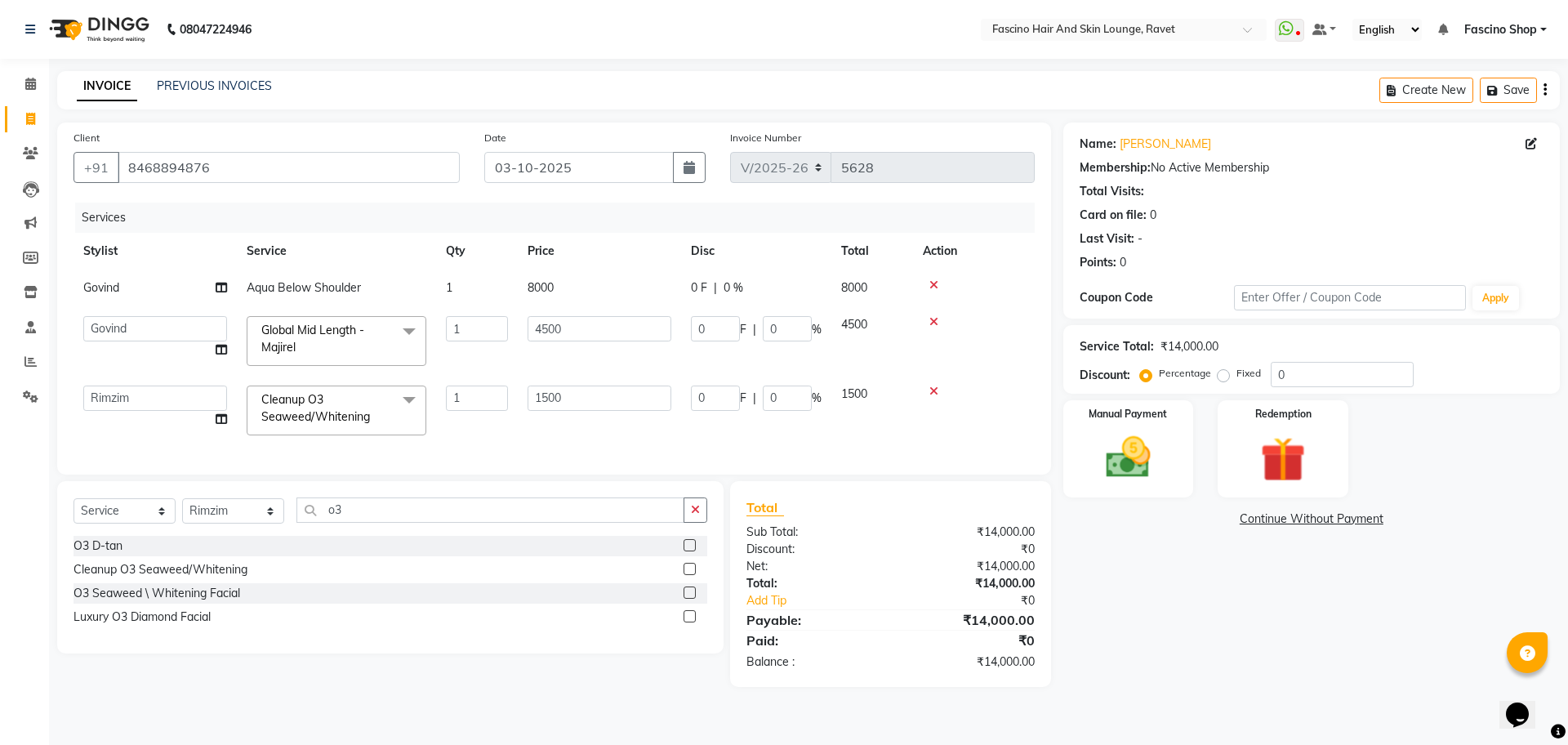
click at [550, 408] on input "1500" at bounding box center [599, 398] width 144 height 25
type input "1800"
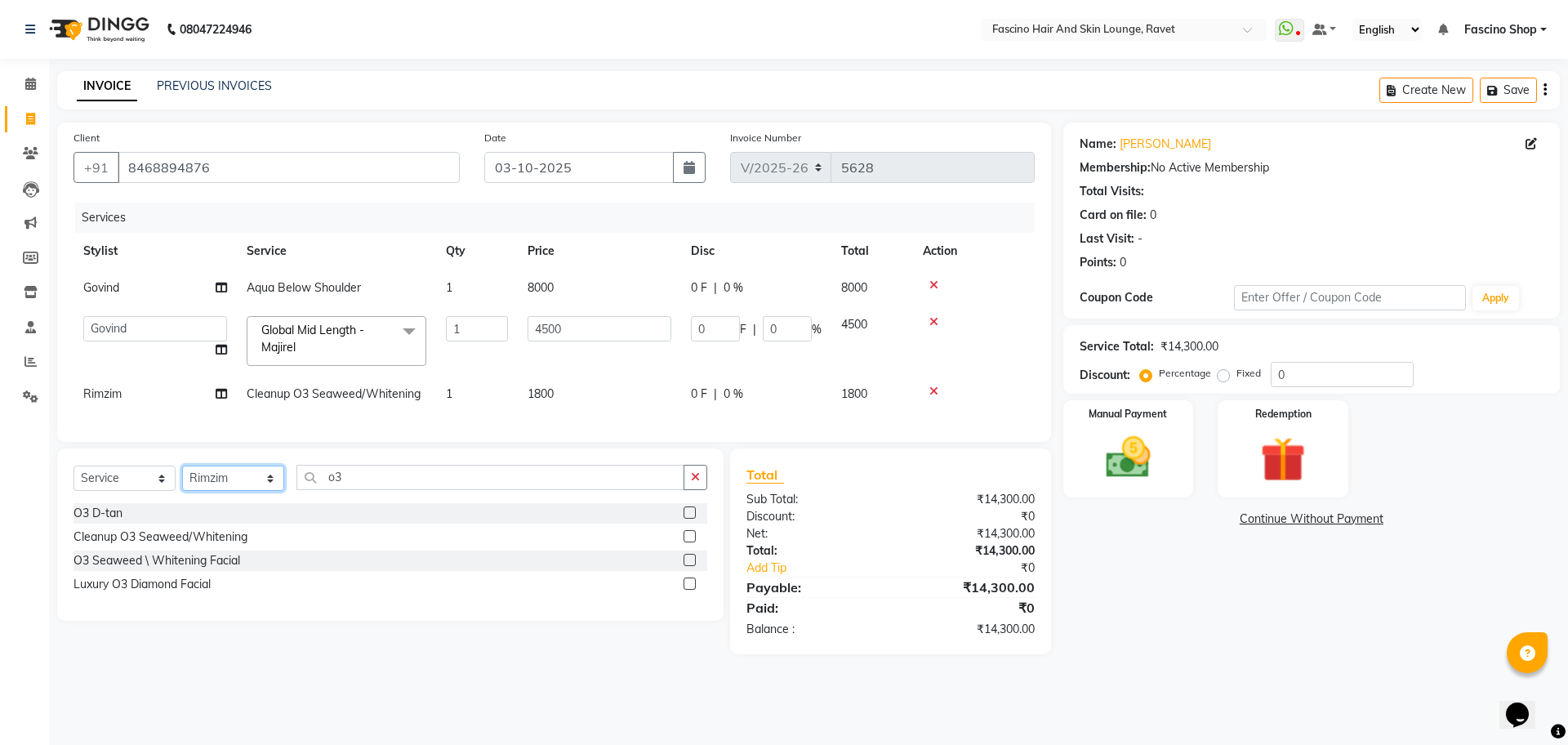
click at [228, 535] on div "Select Service Product Membership Package Voucher Prepaid Gift Card Select Styl…" at bounding box center [390, 535] width 666 height 172
select select "33259"
click at [183, 481] on select "Select Stylist [PERSON_NAME] Shop [PERSON_NAME] [PERSON_NAME] ( S R Manager ) […" at bounding box center [234, 478] width 102 height 25
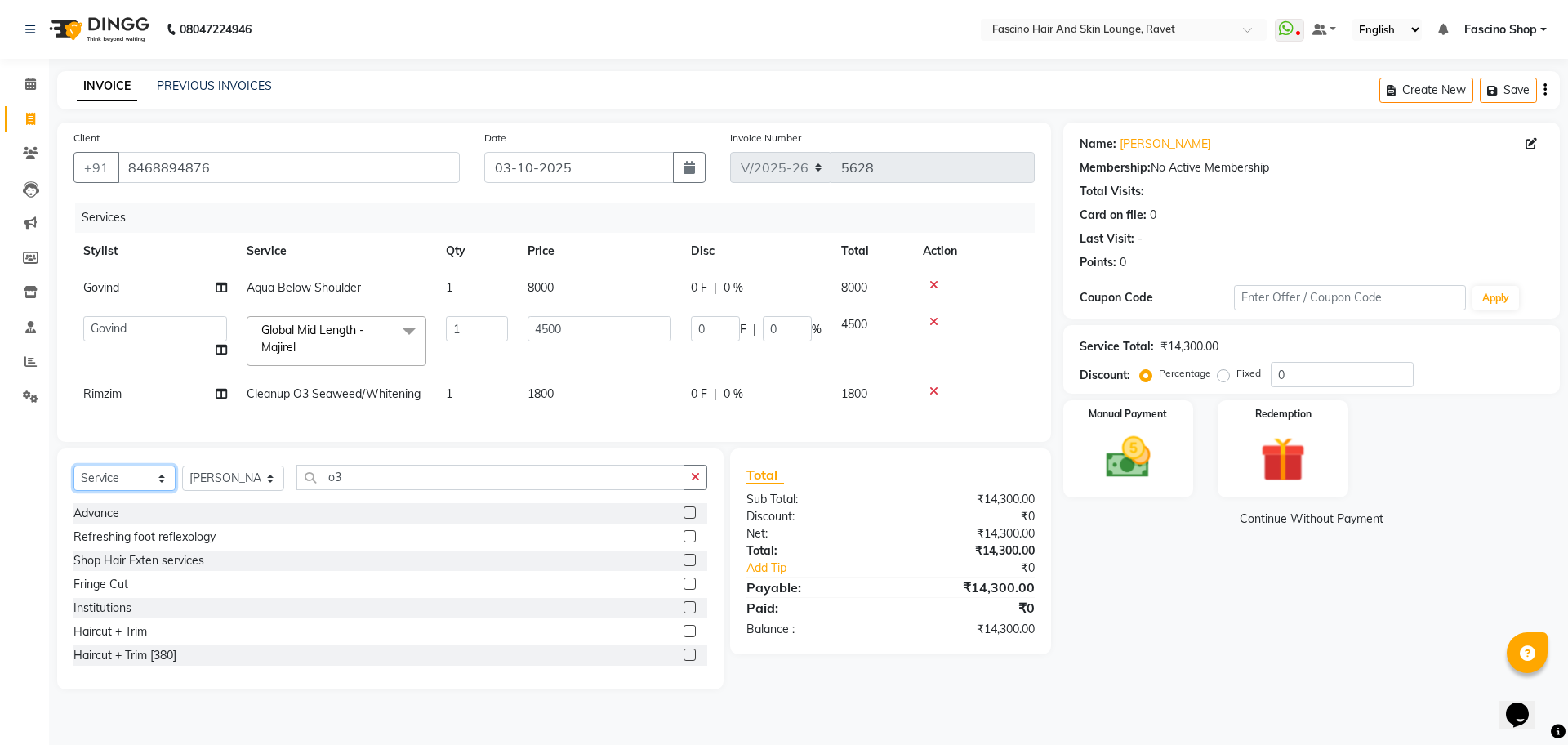
click at [154, 491] on select "Select Service Product Membership Package Voucher Prepaid Gift Card" at bounding box center [125, 478] width 102 height 25
click at [74, 481] on select "Select Service Product Membership Package Voucher Prepaid Gift Card" at bounding box center [125, 478] width 102 height 25
click at [141, 617] on div "F3 Membership" at bounding box center [114, 608] width 81 height 17
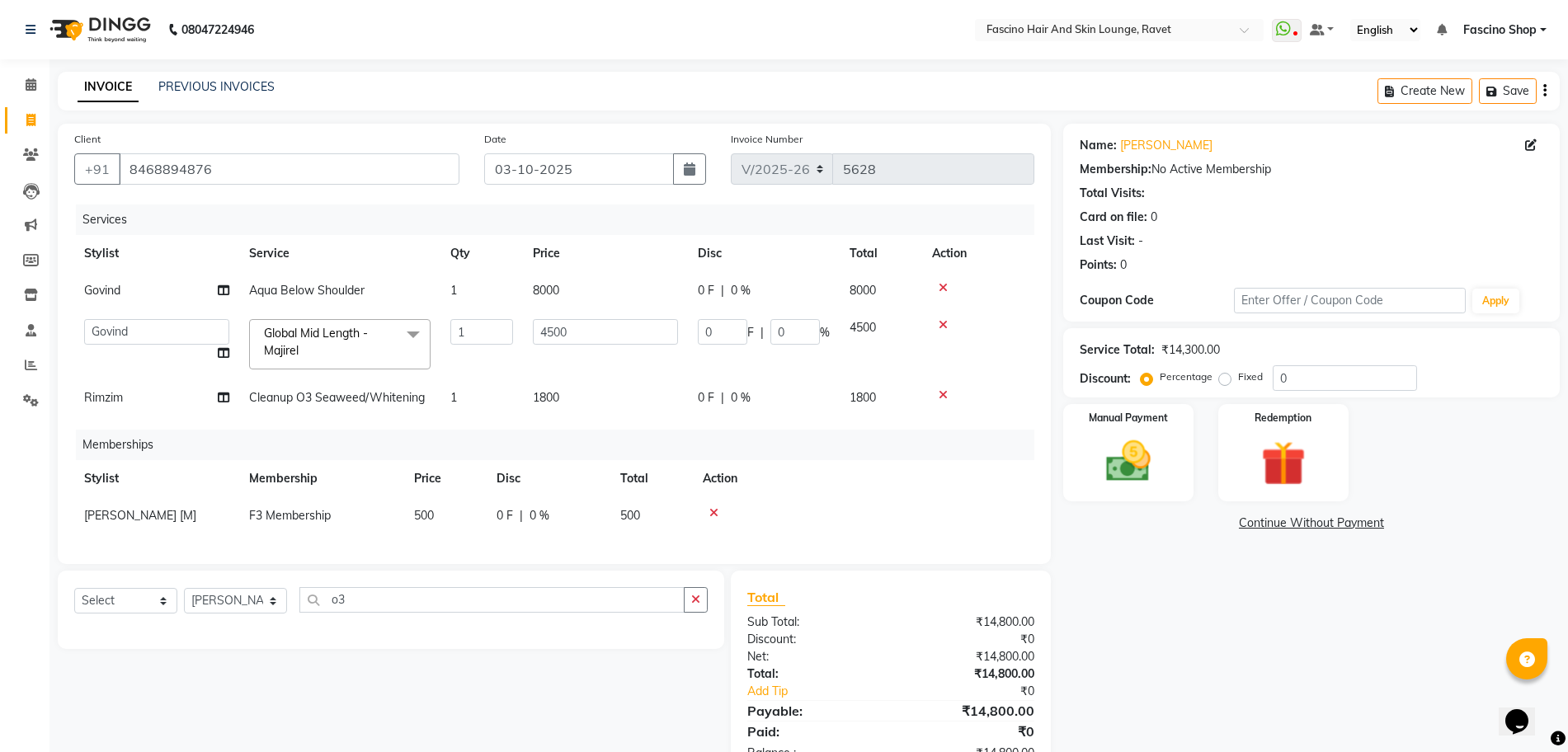
click at [1237, 678] on div "Name: Sheetal Pisal Membership: No Active Membership Total Visits: Card on file…" at bounding box center [1318, 450] width 509 height 655
click at [225, 613] on select "Select Stylist [PERSON_NAME] Shop [PERSON_NAME] [PERSON_NAME] ( S R Manager ) […" at bounding box center [236, 601] width 103 height 25
click at [184, 603] on select "Select Stylist [PERSON_NAME] Shop [PERSON_NAME] [PERSON_NAME] ( S R Manager ) […" at bounding box center [236, 601] width 103 height 25
click at [112, 613] on select "Select Service Product Package Voucher Prepaid Gift Card" at bounding box center [126, 601] width 103 height 25
select select "product"
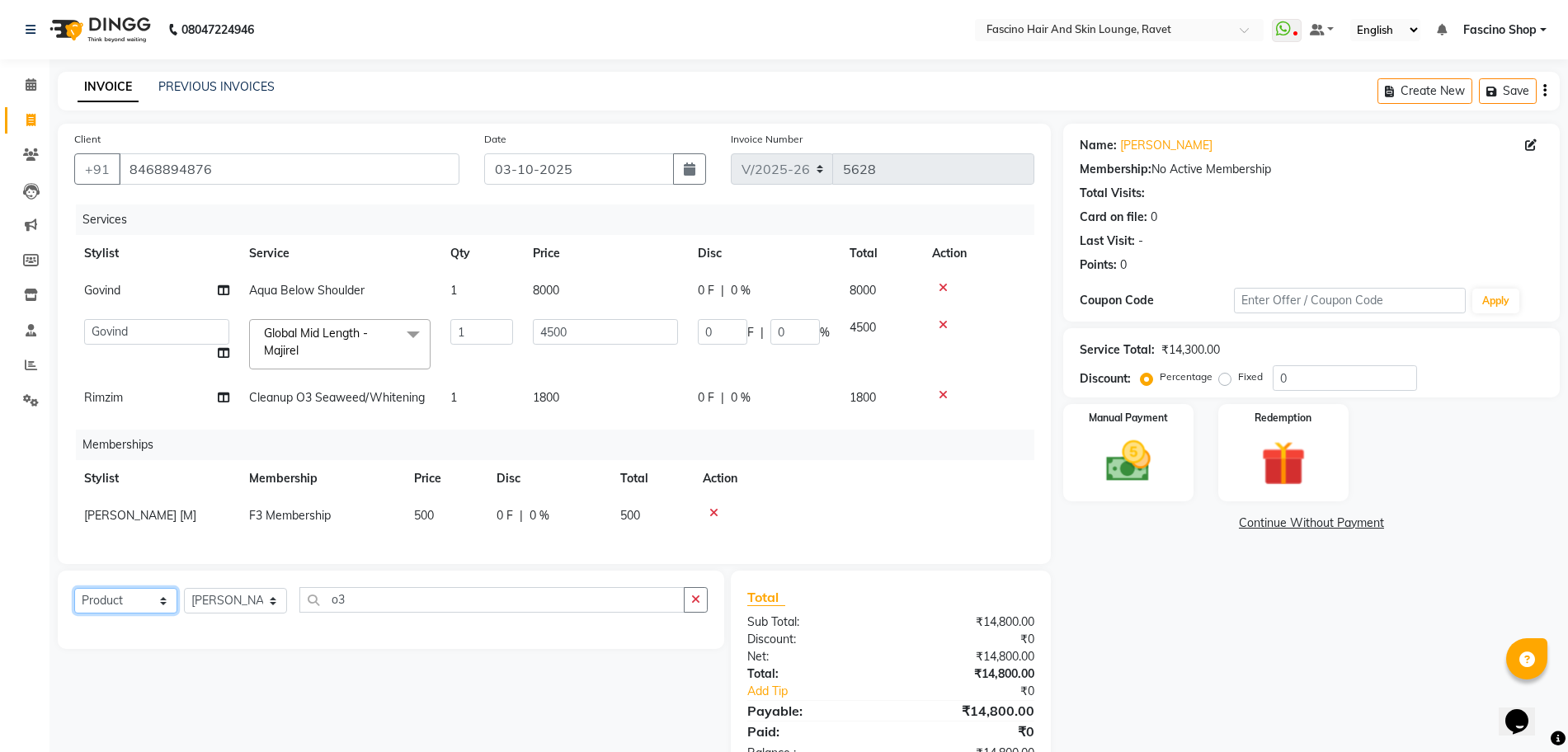
click at [74, 603] on select "Select Service Product Package Voucher Prepaid Gift Card" at bounding box center [126, 601] width 103 height 25
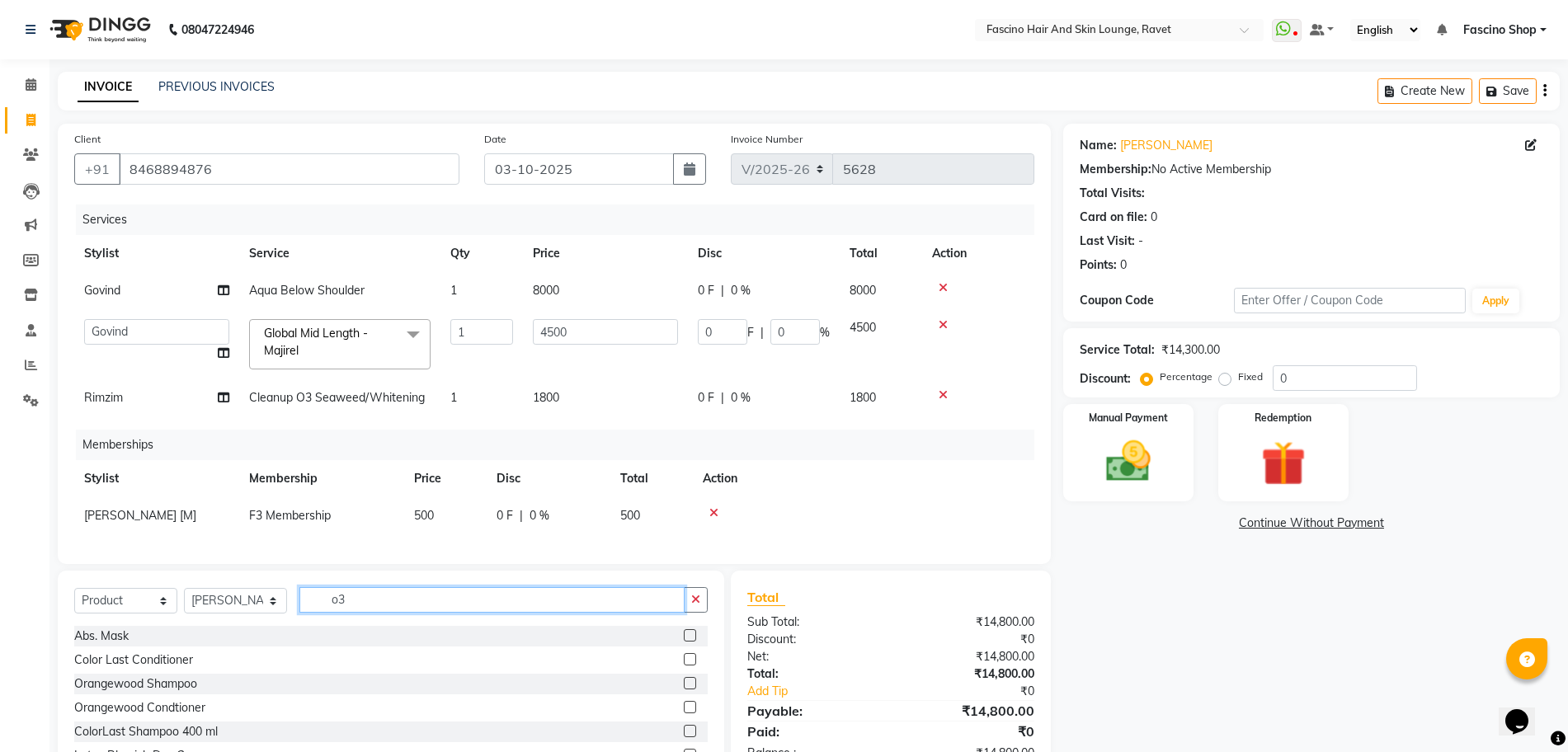
click at [346, 613] on input "o3" at bounding box center [492, 600] width 385 height 25
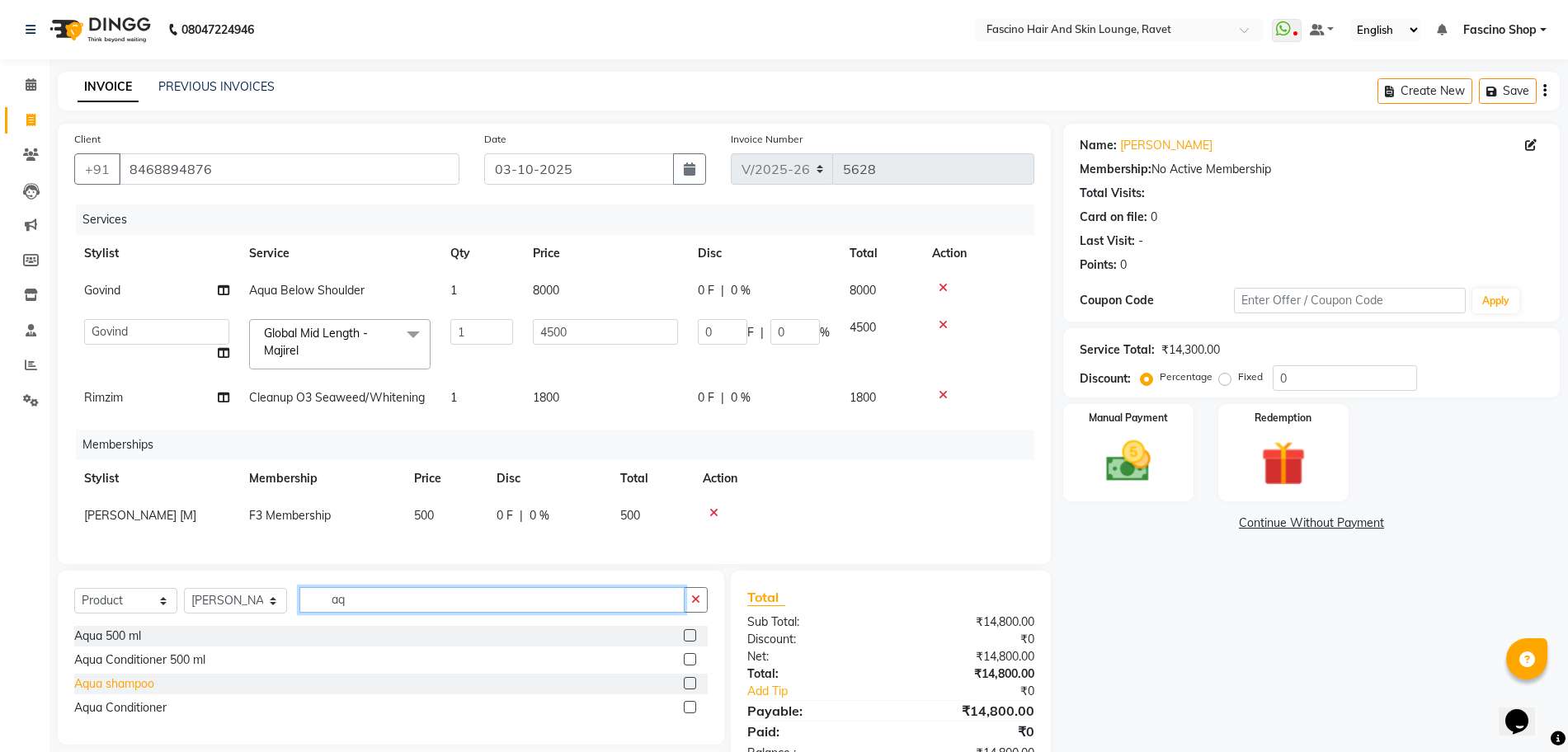
type input "aq"
click at [134, 693] on div "Aqua shampoo" at bounding box center [114, 684] width 80 height 17
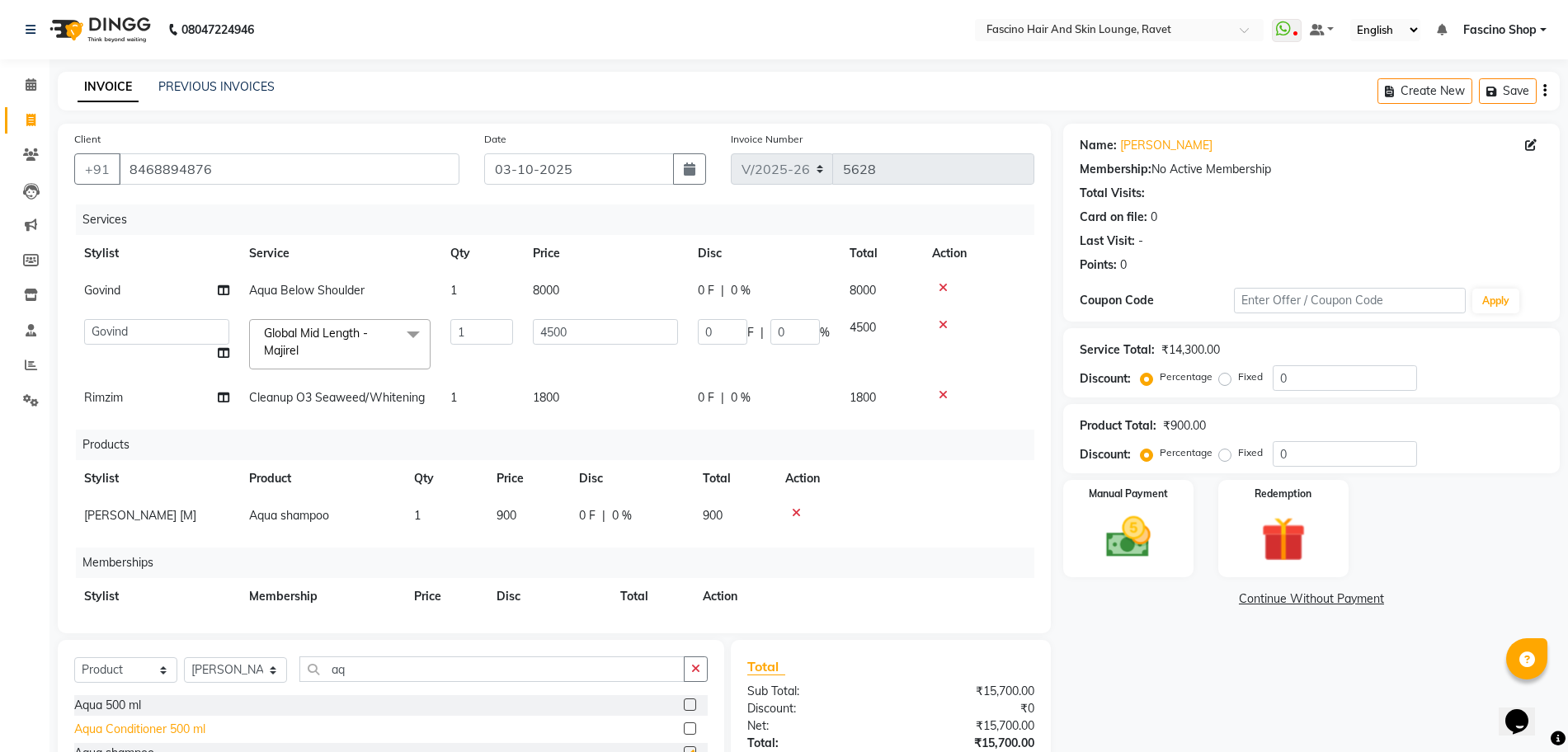
checkbox input "false"
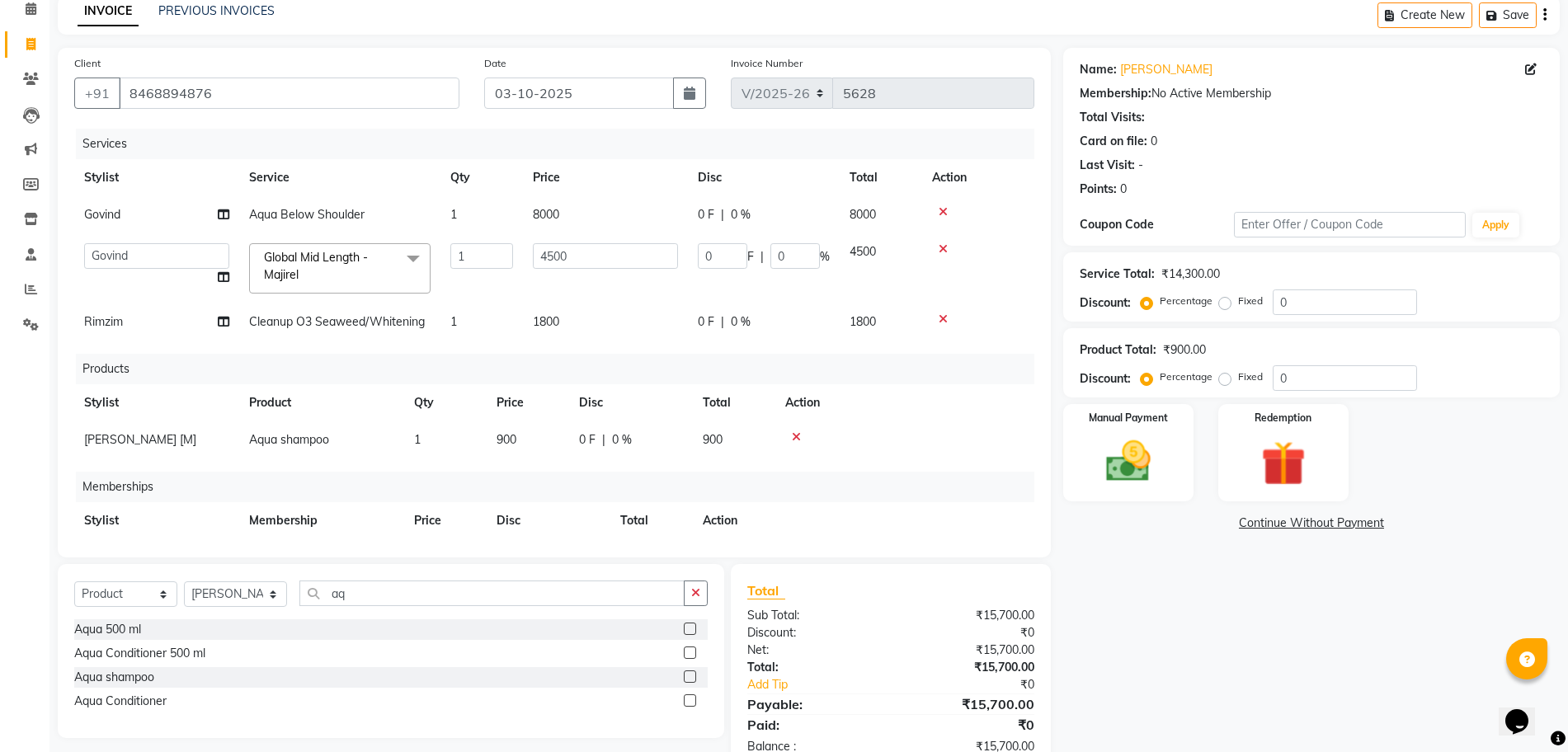
scroll to position [120, 0]
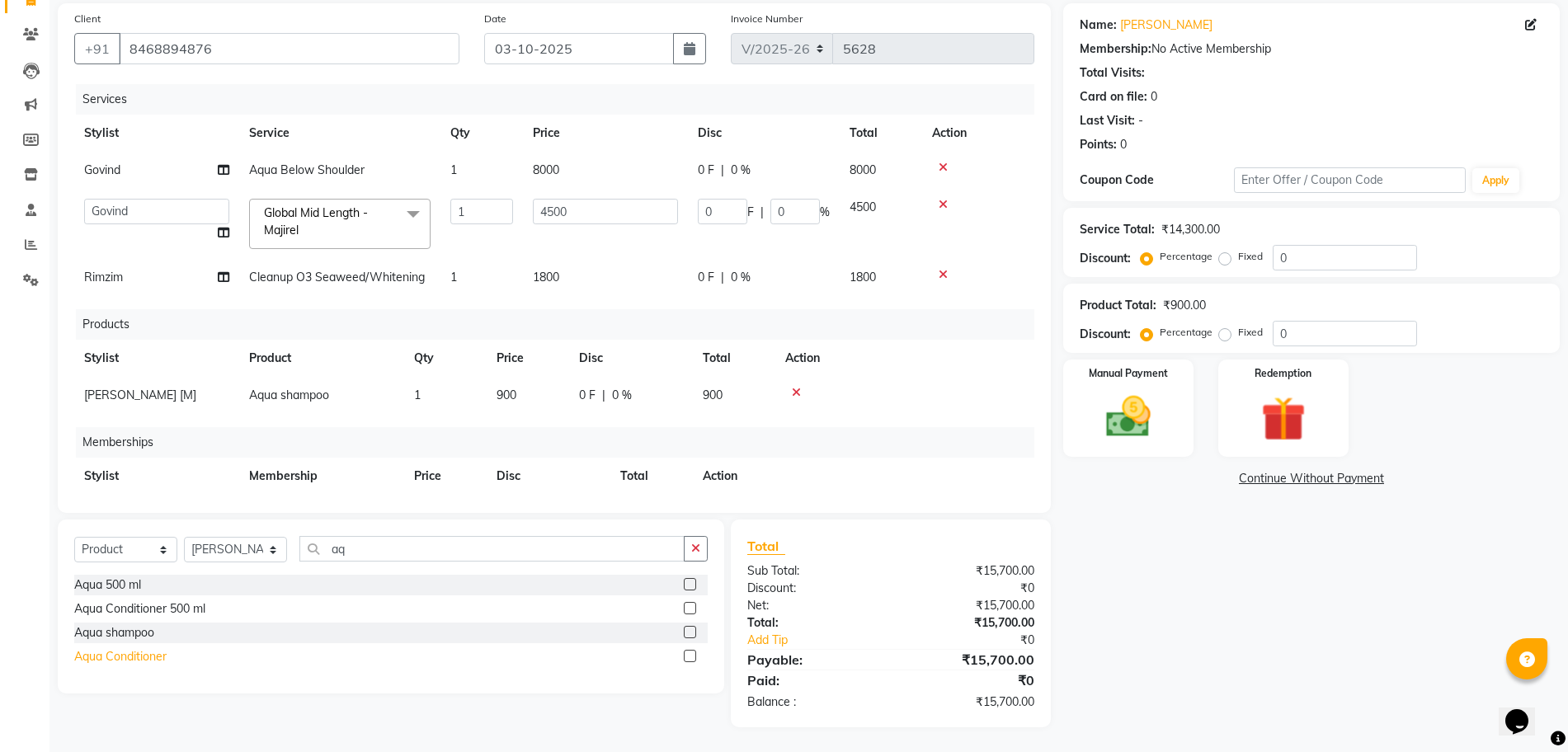
click at [105, 652] on div "Aqua Conditioner" at bounding box center [120, 657] width 92 height 17
checkbox input "false"
click at [1016, 433] on td at bounding box center [904, 433] width 259 height 37
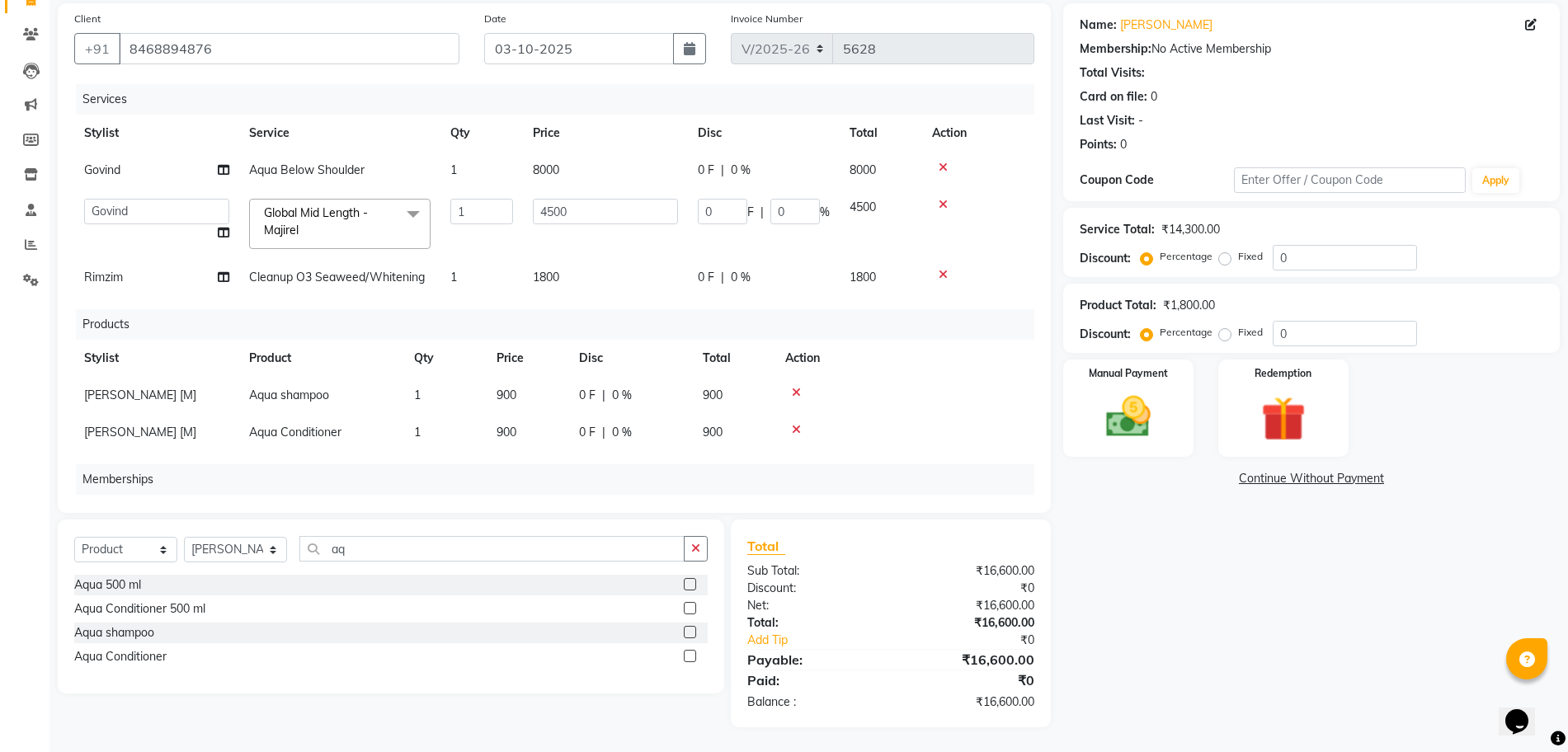
click at [510, 398] on span "900" at bounding box center [505, 395] width 19 height 15
select select "33259"
click at [510, 398] on input "900" at bounding box center [527, 400] width 63 height 25
type input "1320"
click at [518, 444] on td "900" at bounding box center [528, 433] width 83 height 37
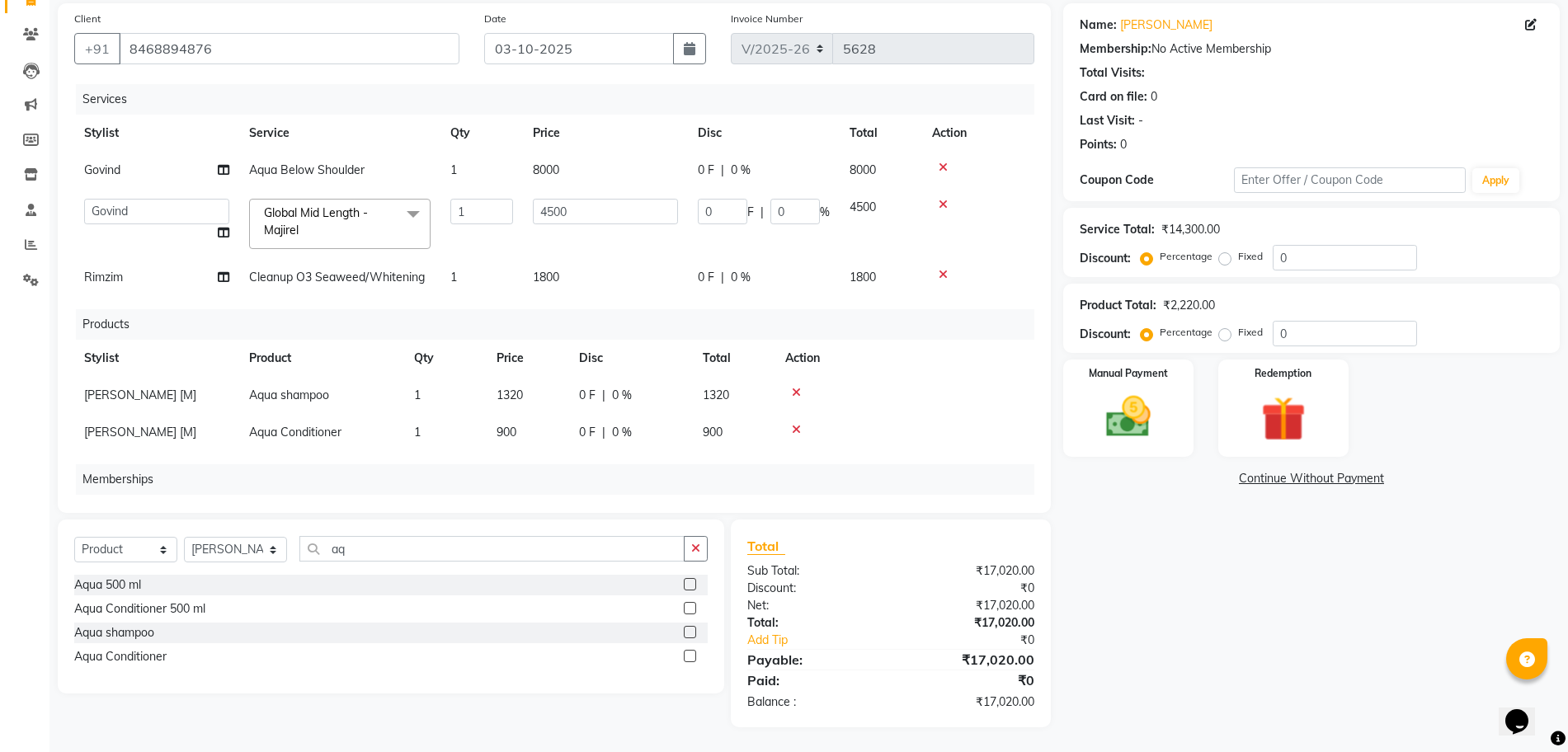
select select "33259"
click at [526, 440] on input "900" at bounding box center [527, 437] width 63 height 25
type input "1320"
click at [1282, 518] on div "Name: Sheetal Pisal Membership: No Active Membership Total Visits: Card on file…" at bounding box center [1318, 365] width 509 height 724
click at [1156, 425] on img at bounding box center [1128, 417] width 76 height 53
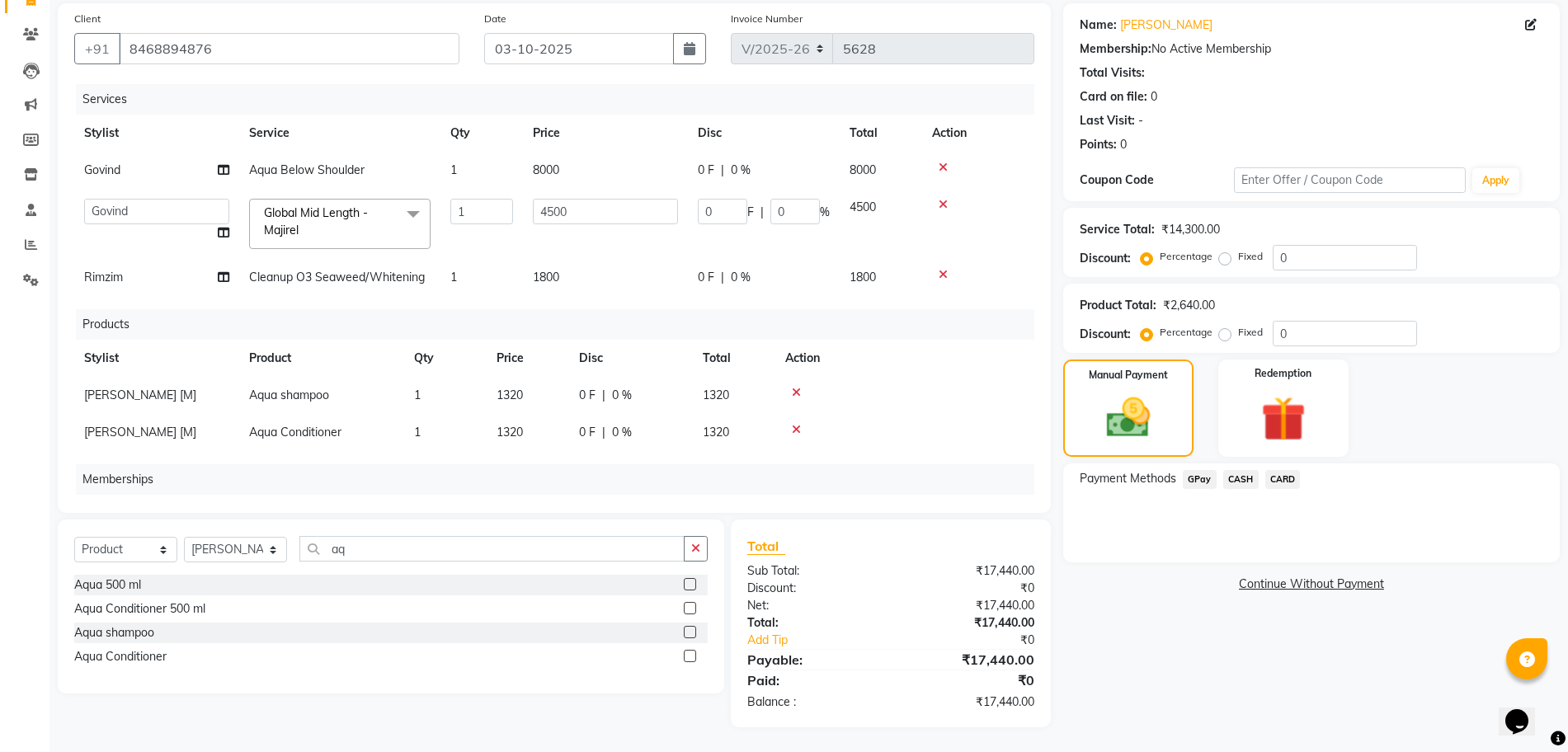
click at [1197, 483] on span "GPay" at bounding box center [1199, 479] width 34 height 19
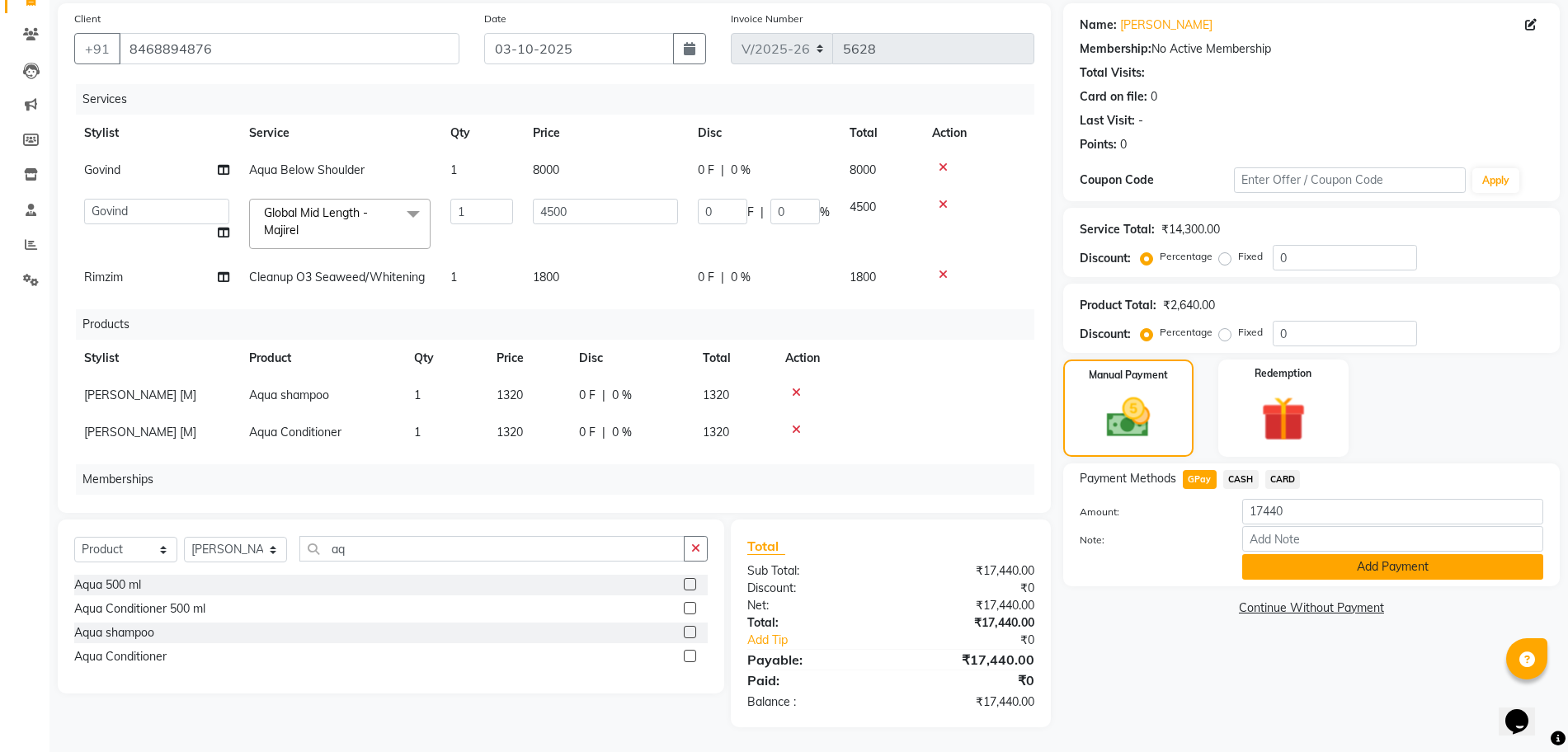
click at [1287, 574] on button "Add Payment" at bounding box center [1393, 567] width 301 height 25
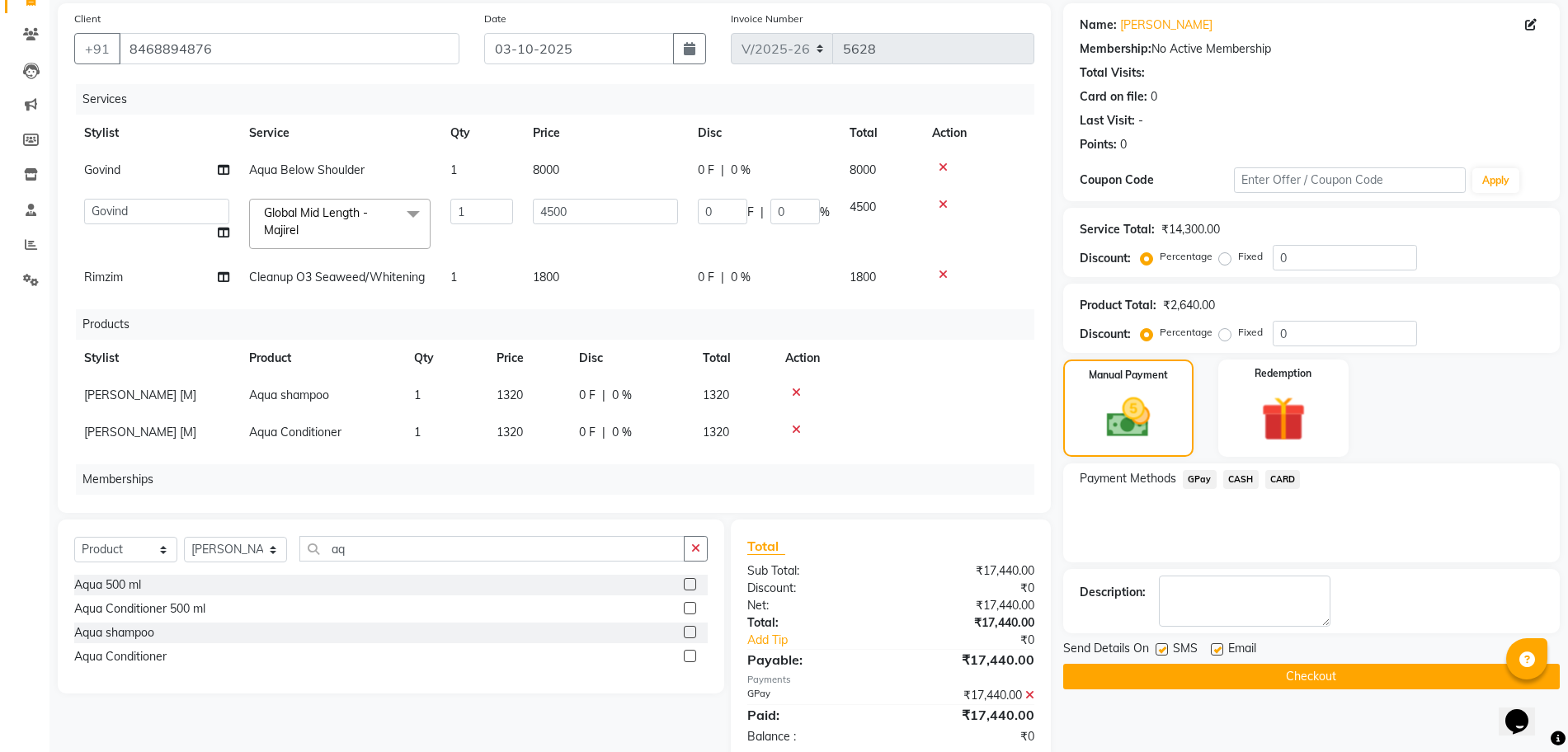
click at [1416, 685] on button "Checkout" at bounding box center [1311, 676] width 496 height 25
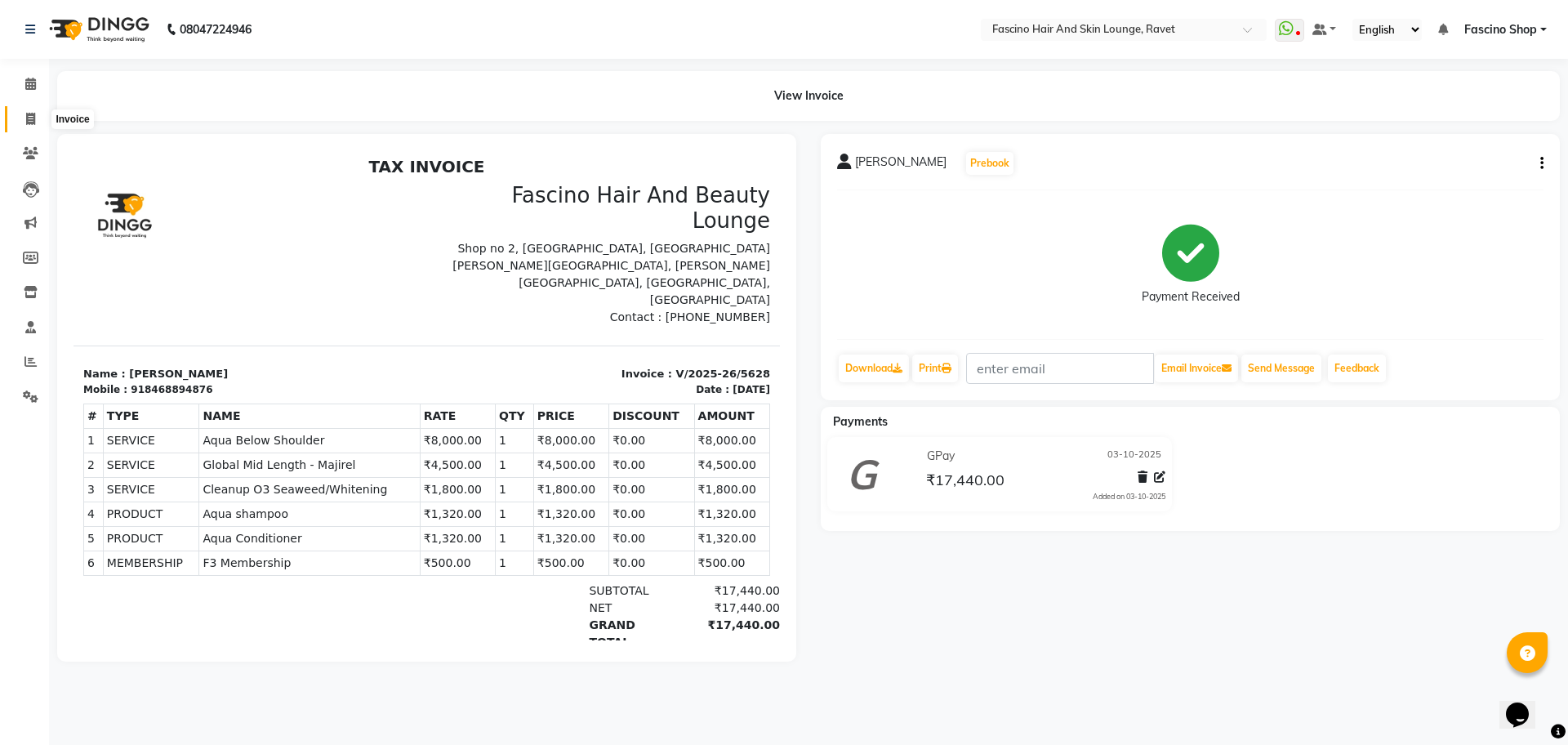
click at [26, 124] on icon at bounding box center [30, 119] width 9 height 13
select select "service"
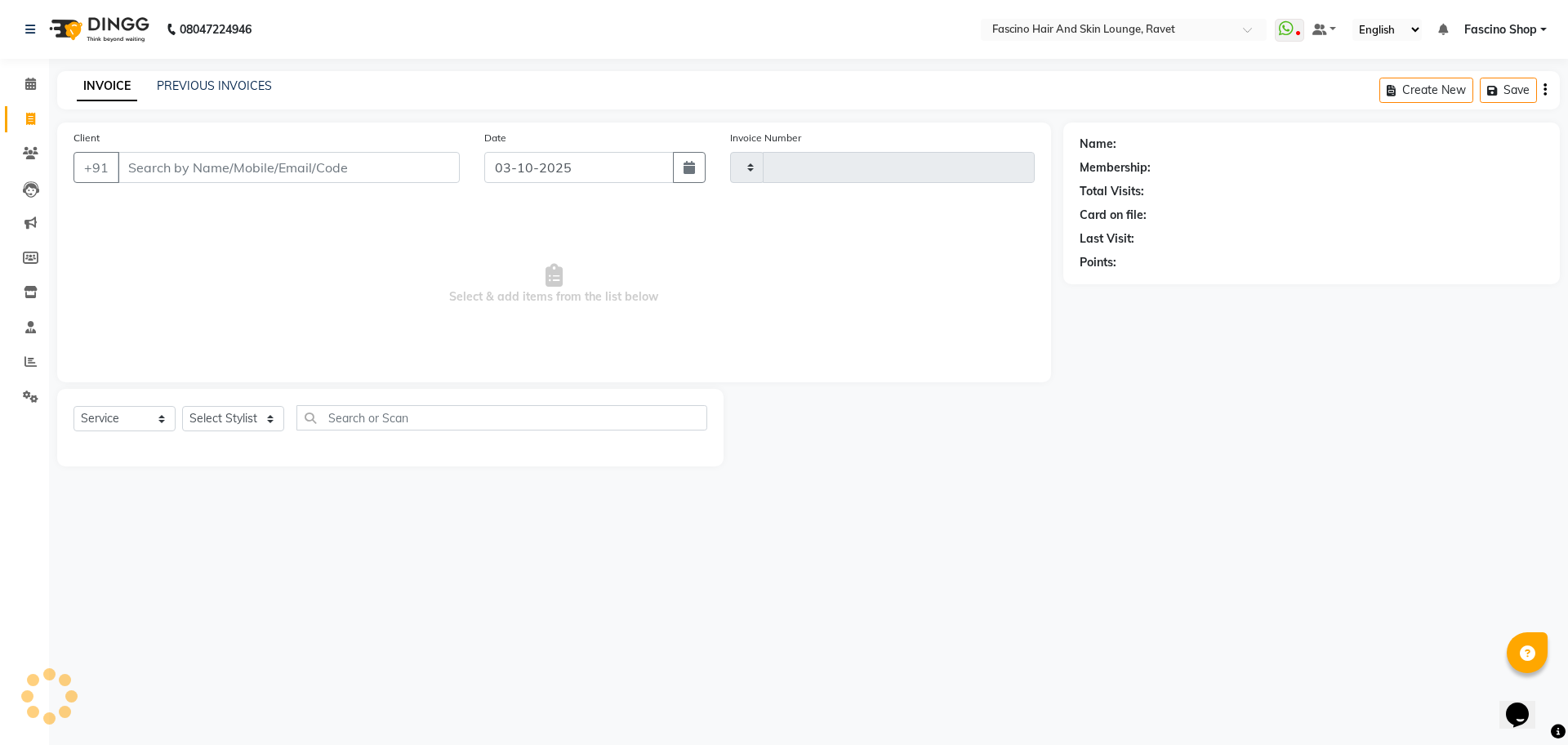
type input "5629"
select select "5190"
click at [186, 89] on link "PREVIOUS INVOICES" at bounding box center [214, 86] width 116 height 15
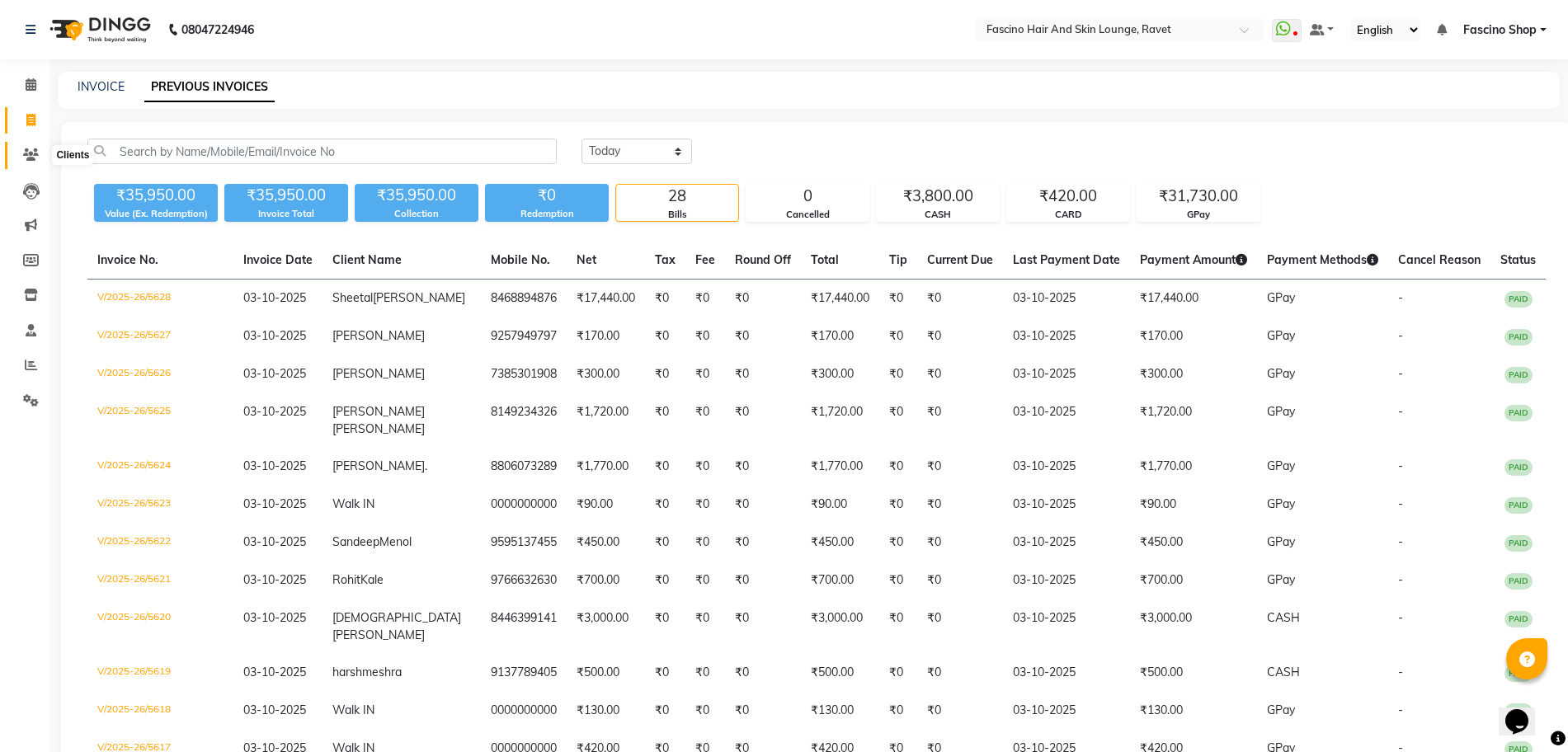
click at [25, 147] on span at bounding box center [31, 155] width 29 height 19
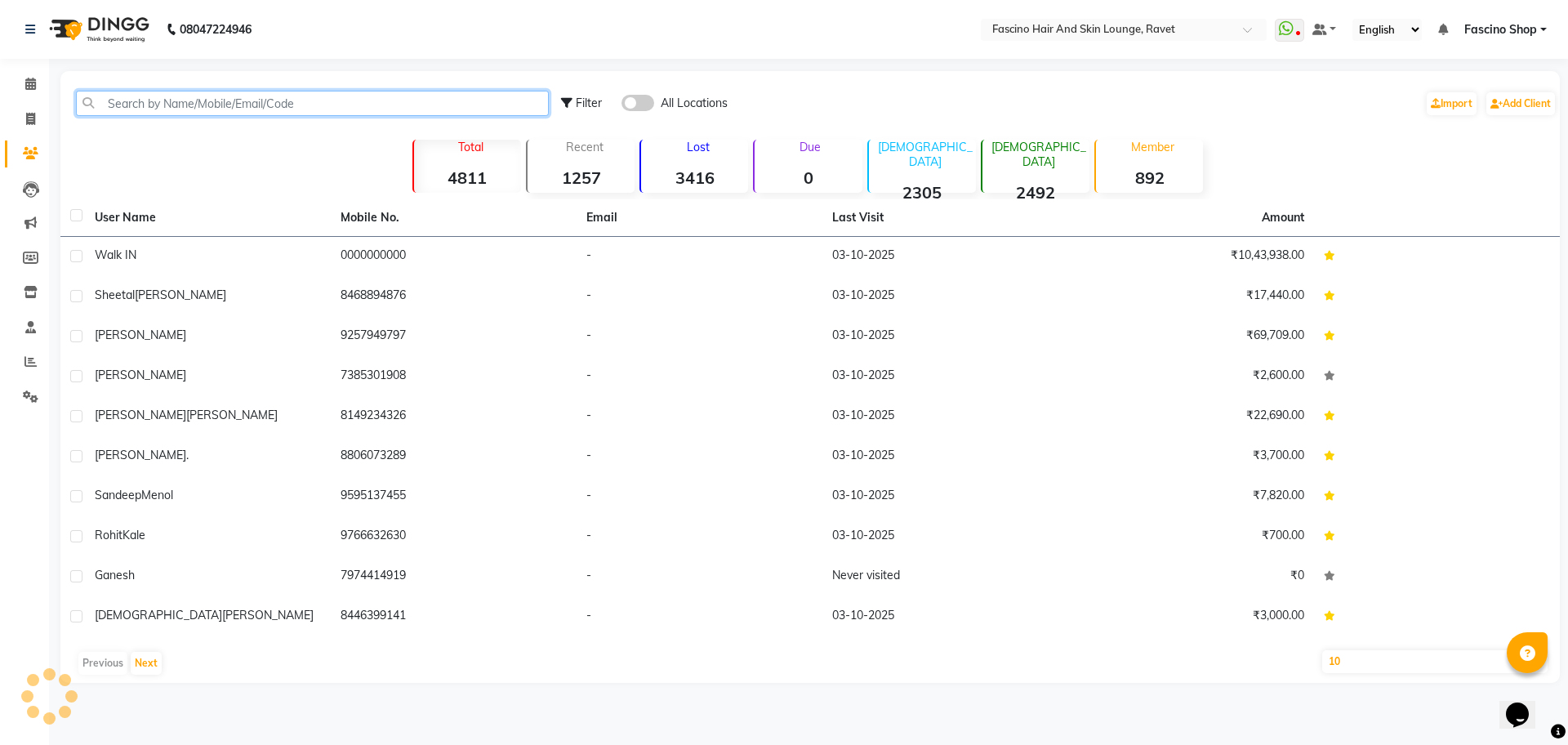
click at [285, 107] on input "text" at bounding box center [312, 103] width 473 height 25
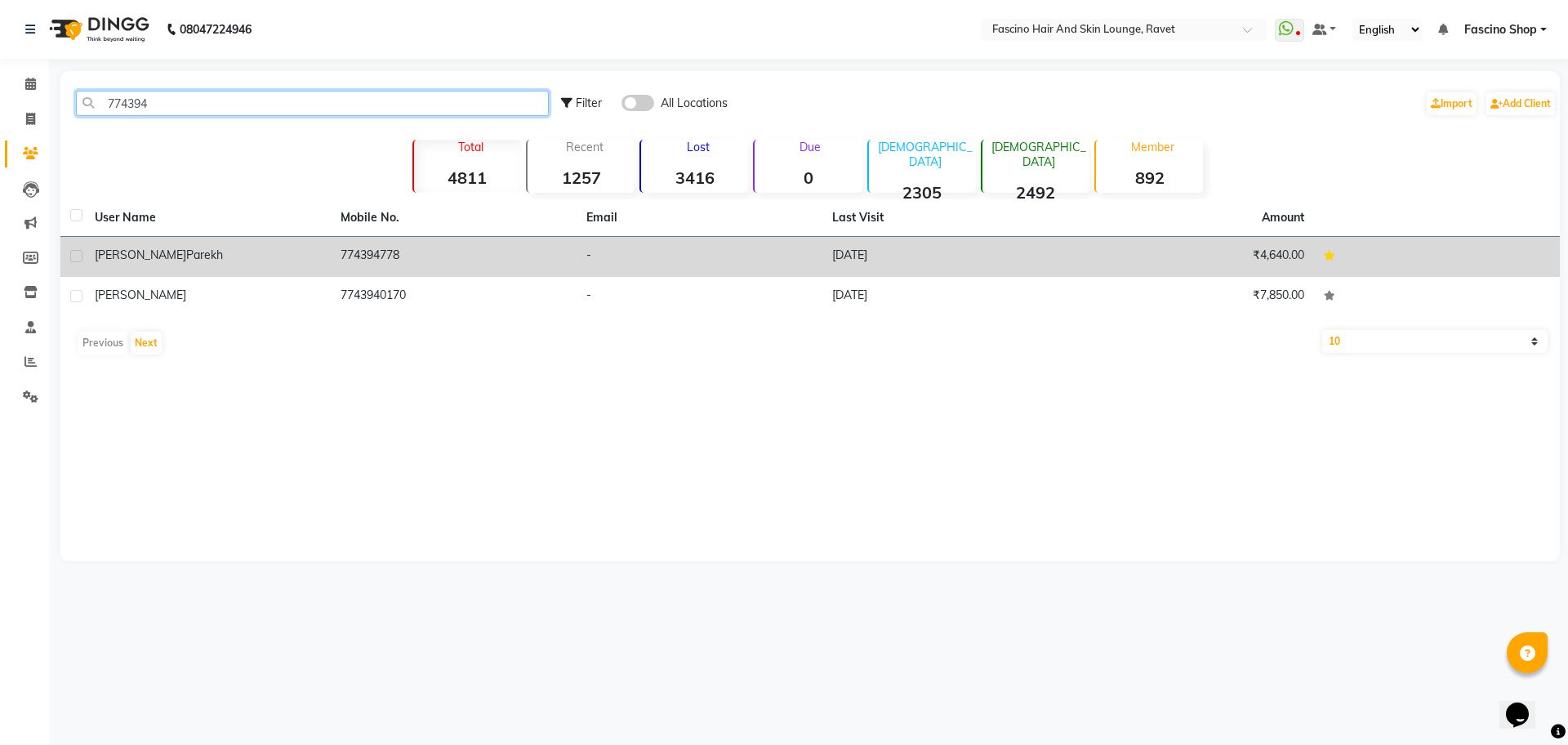
type input "774394"
click at [337, 263] on td "774394778" at bounding box center [454, 257] width 246 height 40
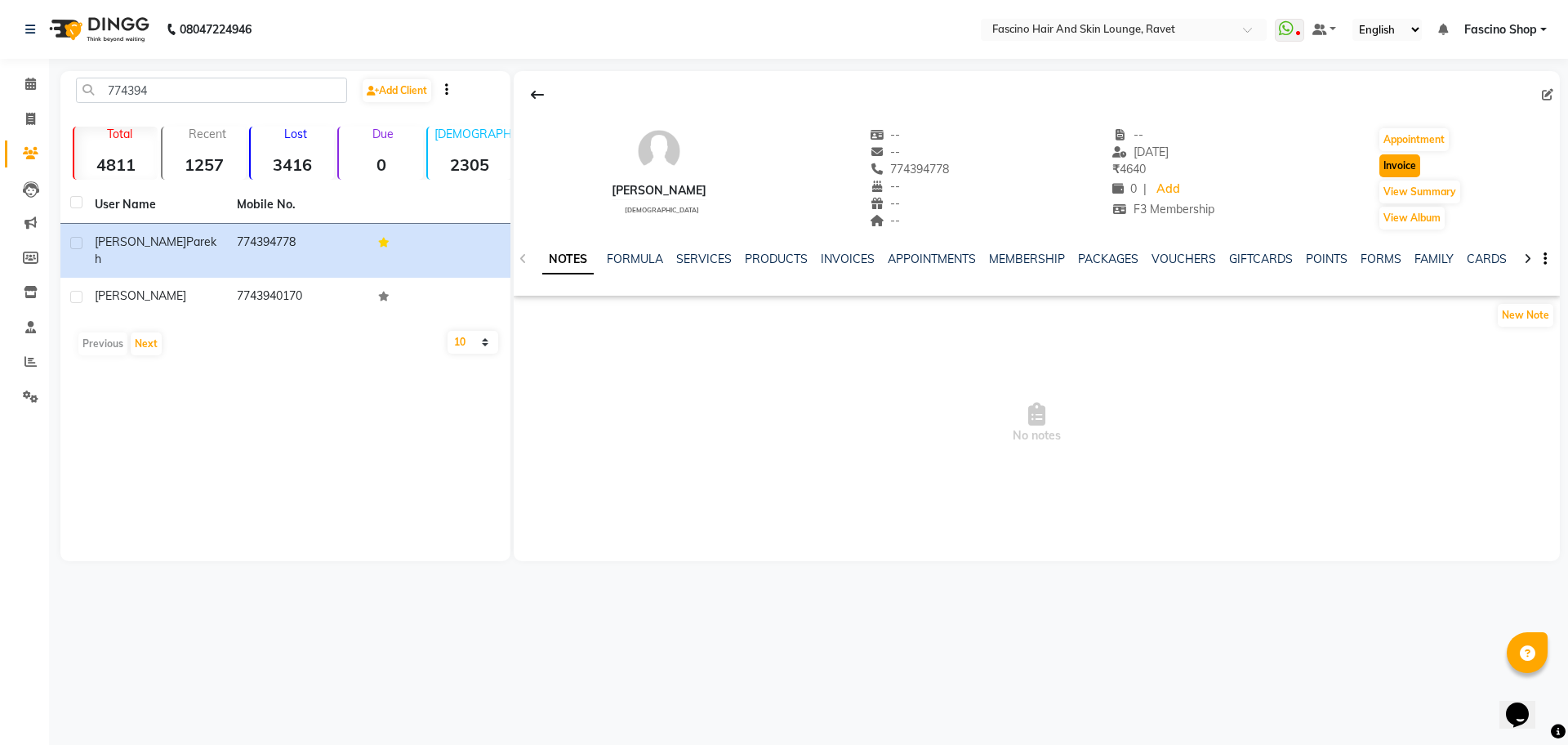
click at [1391, 171] on button "Invoice" at bounding box center [1400, 165] width 41 height 23
select select "5190"
select select "service"
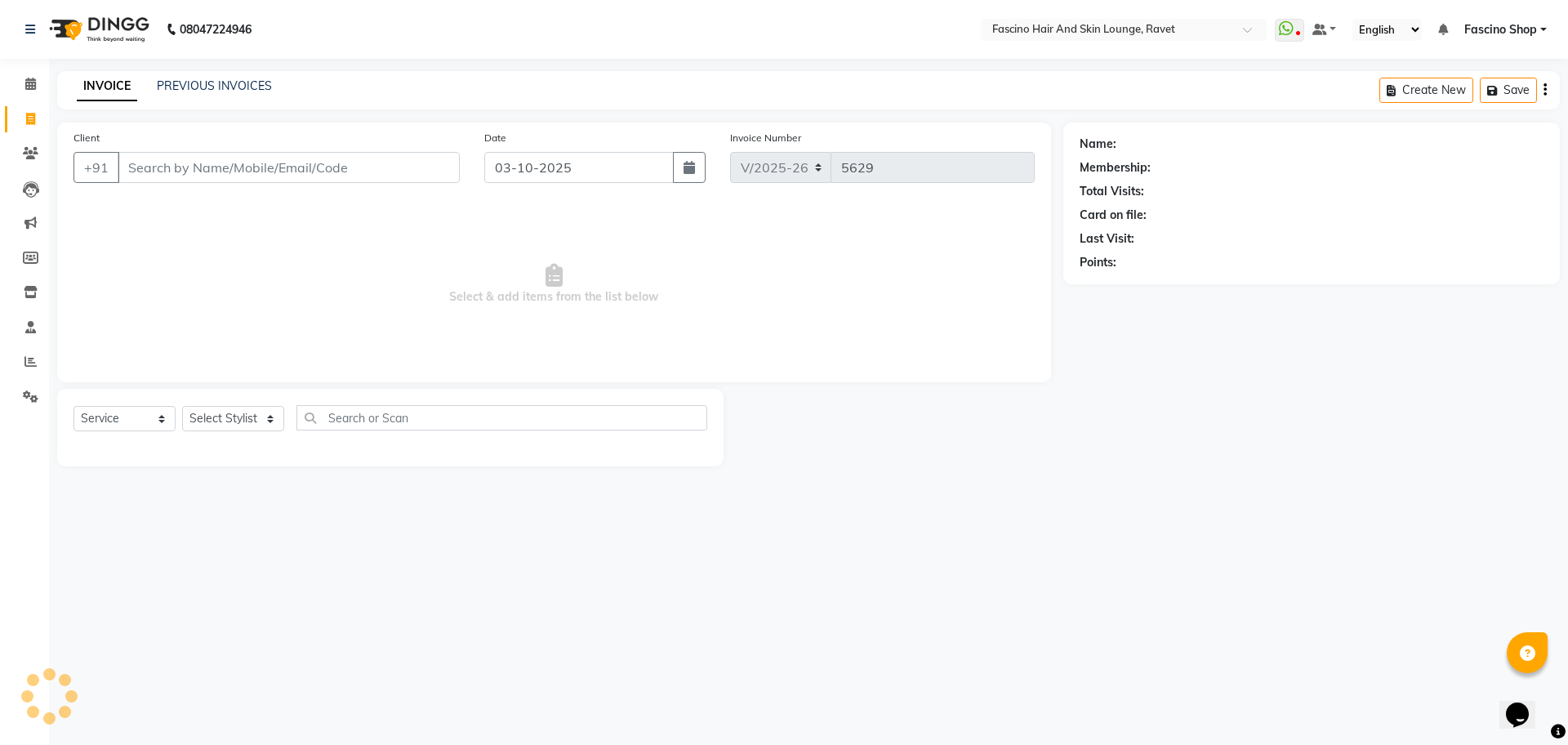
type input "774394778"
select select "1: Object"
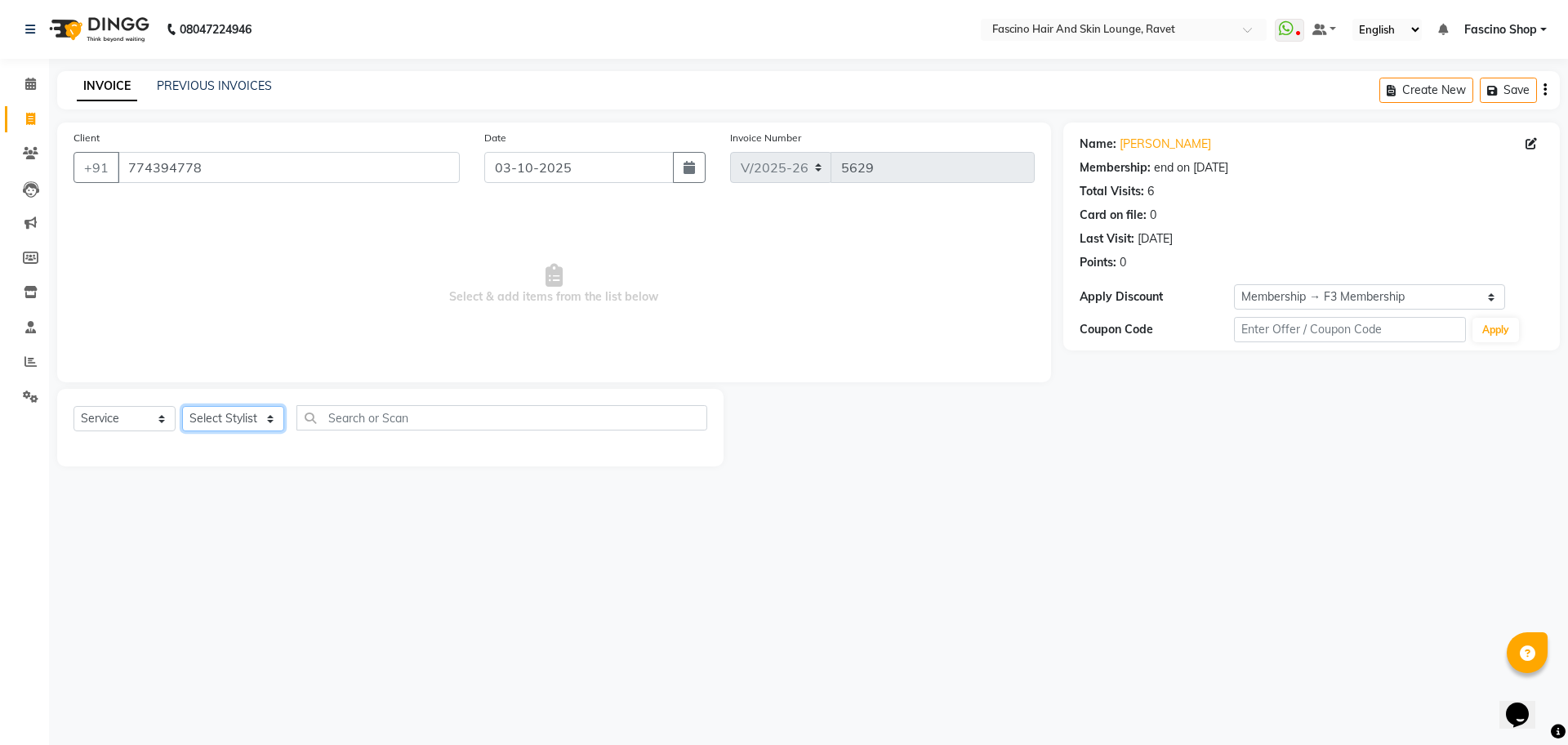
click at [256, 416] on select "Select Stylist [PERSON_NAME] Shop [PERSON_NAME] [PERSON_NAME] ( S R Manager ) […" at bounding box center [234, 419] width 102 height 25
select select "33256"
click at [183, 406] on select "Select Stylist [PERSON_NAME] Shop [PERSON_NAME] [PERSON_NAME] ( S R Manager ) […" at bounding box center [234, 419] width 102 height 25
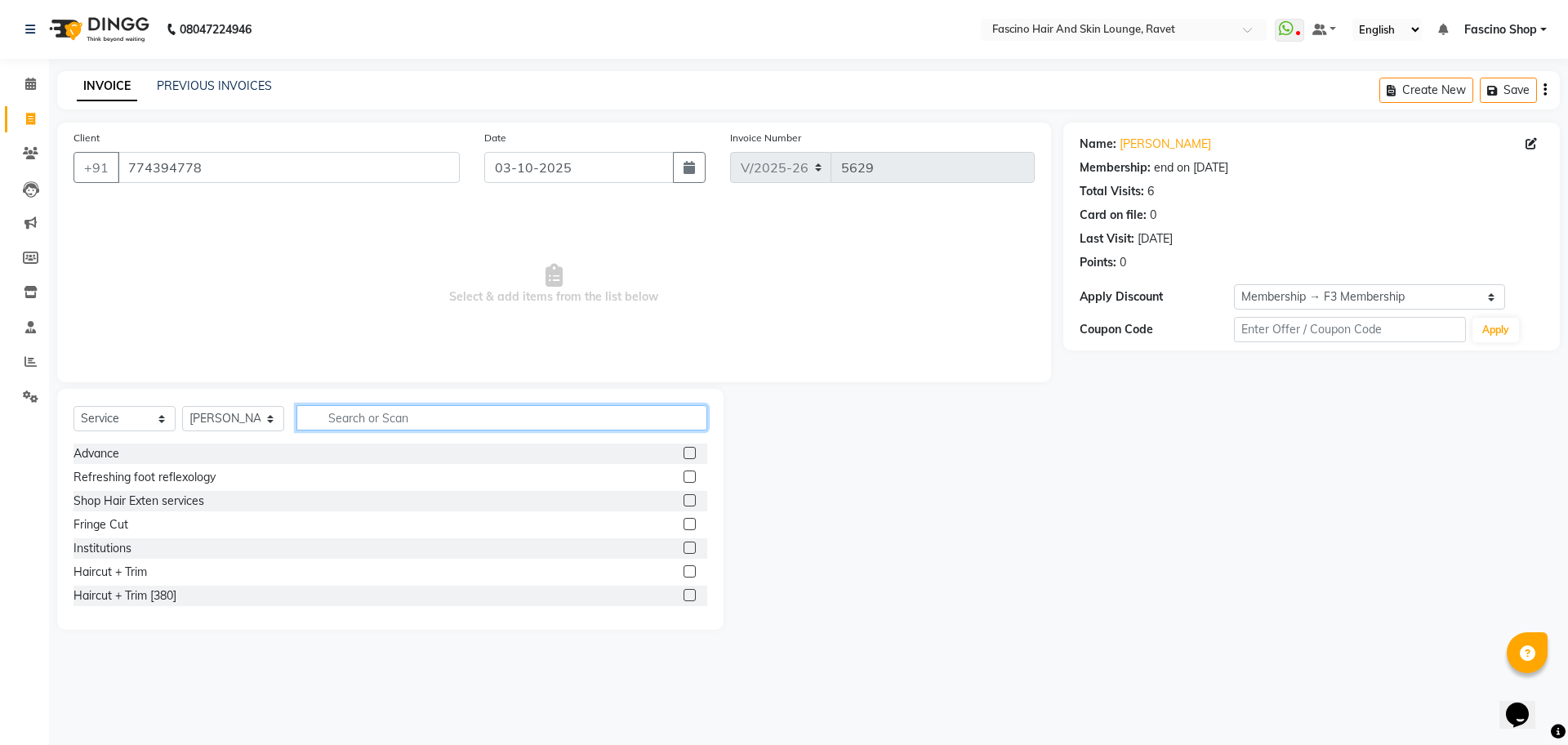
click at [440, 421] on input "text" at bounding box center [501, 418] width 411 height 25
type input "cut"
click at [130, 473] on div "Haircut + Trim" at bounding box center [111, 477] width 74 height 17
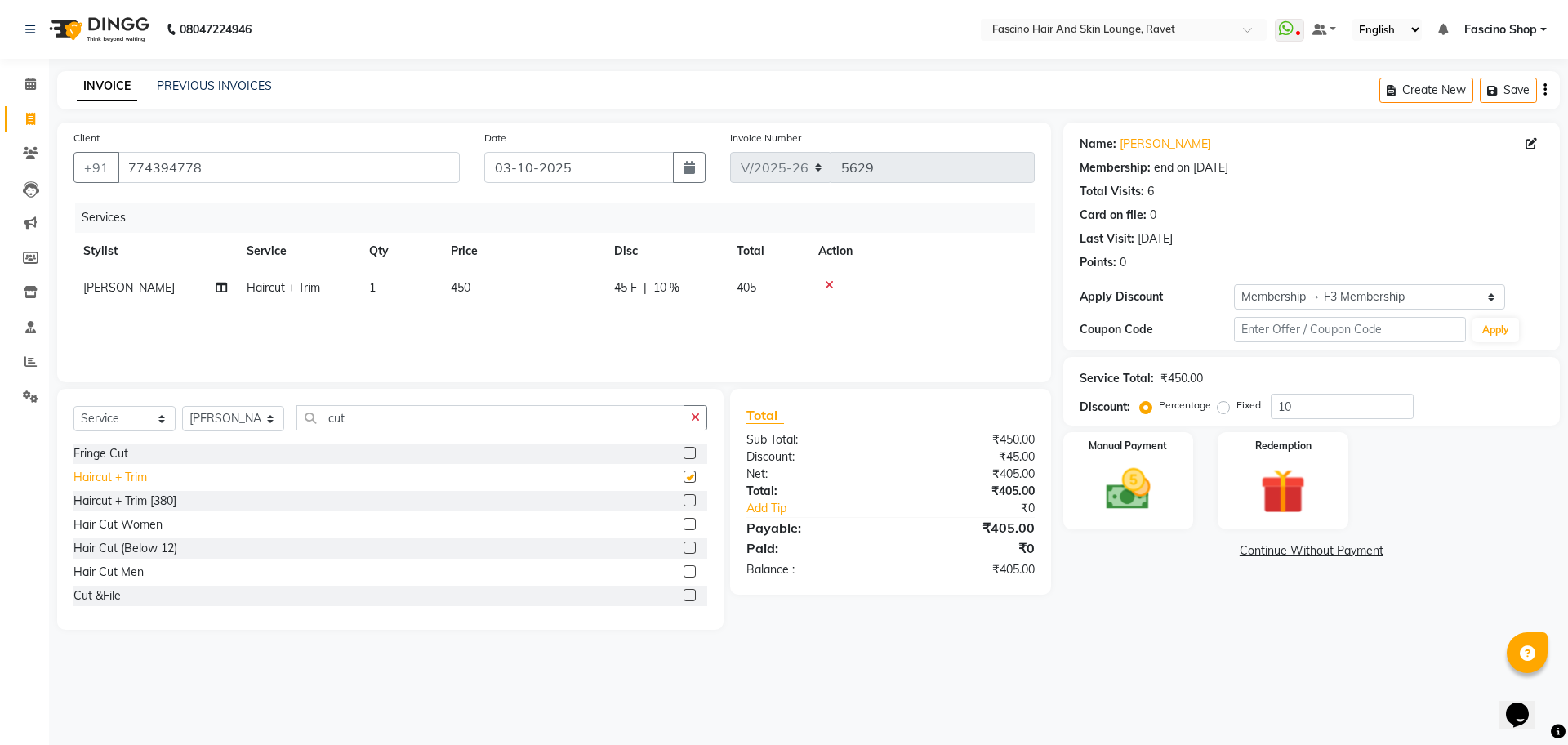
checkbox input "false"
click at [470, 282] on span "450" at bounding box center [460, 288] width 19 height 15
click at [551, 285] on tr "Abbas Ali Fascino Shop Gourav Govind kanak ( S R Manager ) Lokesh Madhav Suryaw…" at bounding box center [554, 301] width 961 height 62
click at [551, 285] on td "450" at bounding box center [522, 288] width 163 height 37
click at [551, 285] on input "450" at bounding box center [599, 292] width 144 height 25
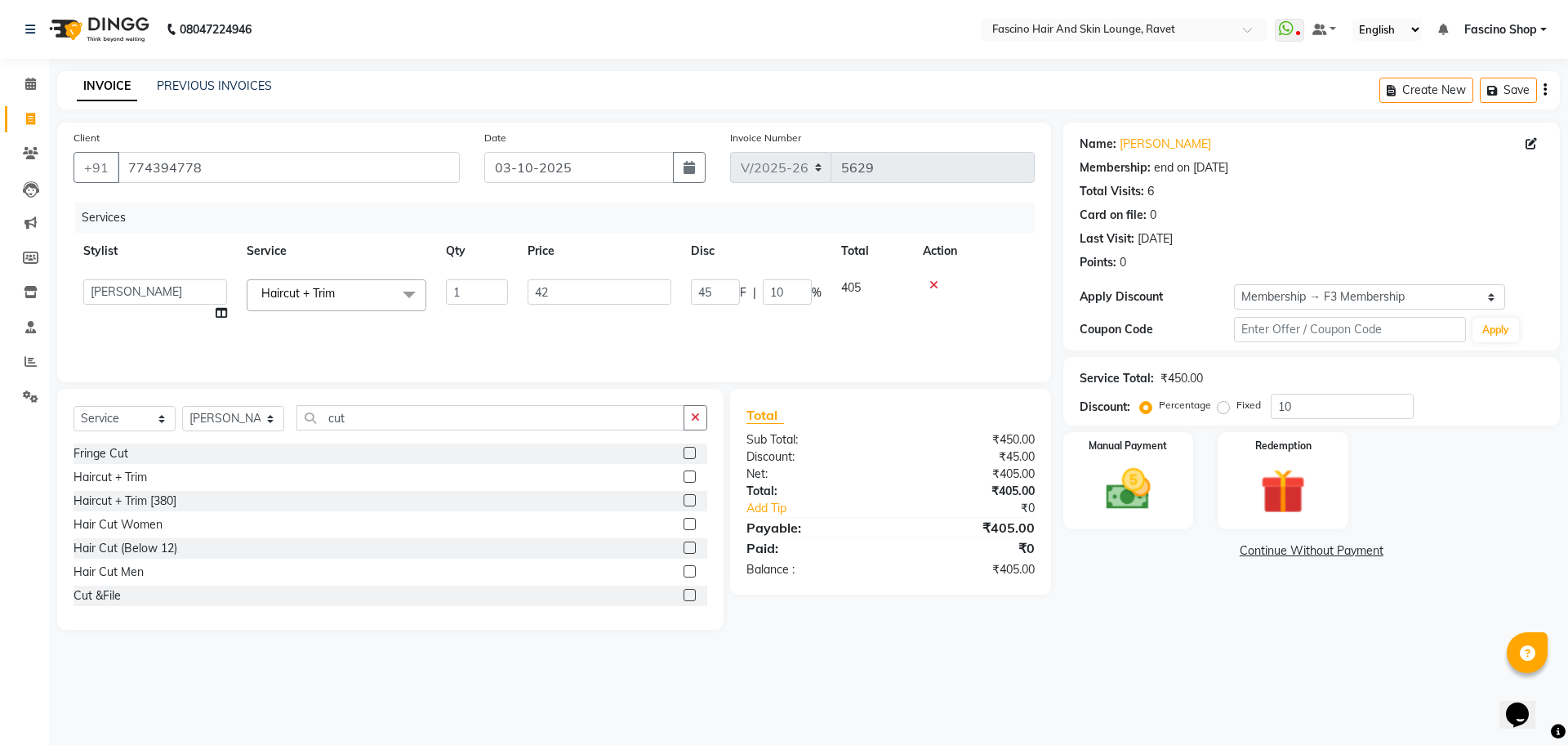
type input "420"
click at [270, 411] on select "Select Stylist [PERSON_NAME] Shop [PERSON_NAME] [PERSON_NAME] ( S R Manager ) […" at bounding box center [234, 419] width 102 height 25
select select "90275"
click at [183, 406] on select "Select Stylist [PERSON_NAME] Shop [PERSON_NAME] [PERSON_NAME] ( S R Manager ) […" at bounding box center [234, 419] width 102 height 25
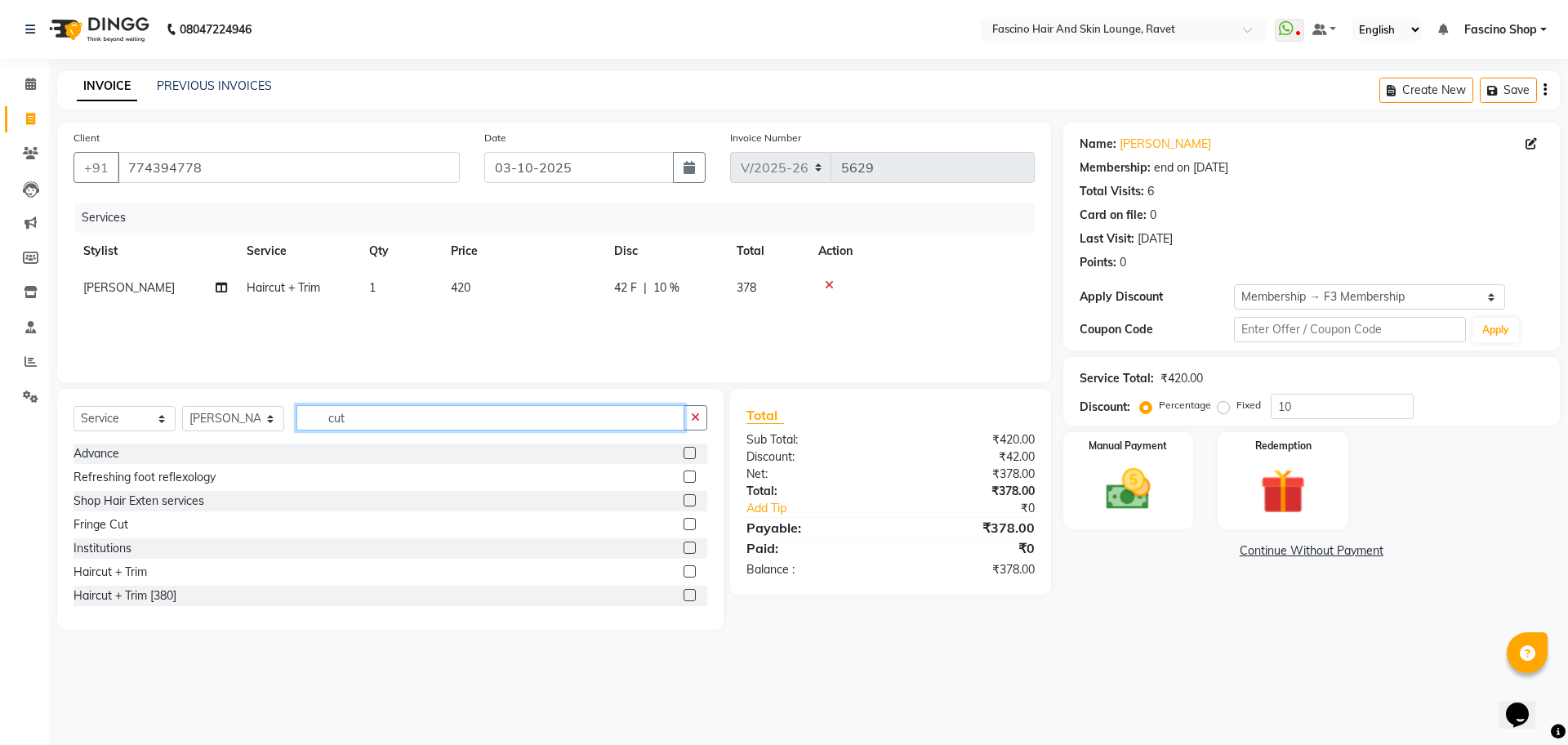
click at [341, 408] on input "cut" at bounding box center [490, 418] width 388 height 25
type input "t"
type input "d t"
click at [119, 480] on div "D-Tan - Face" at bounding box center [107, 477] width 68 height 17
checkbox input "false"
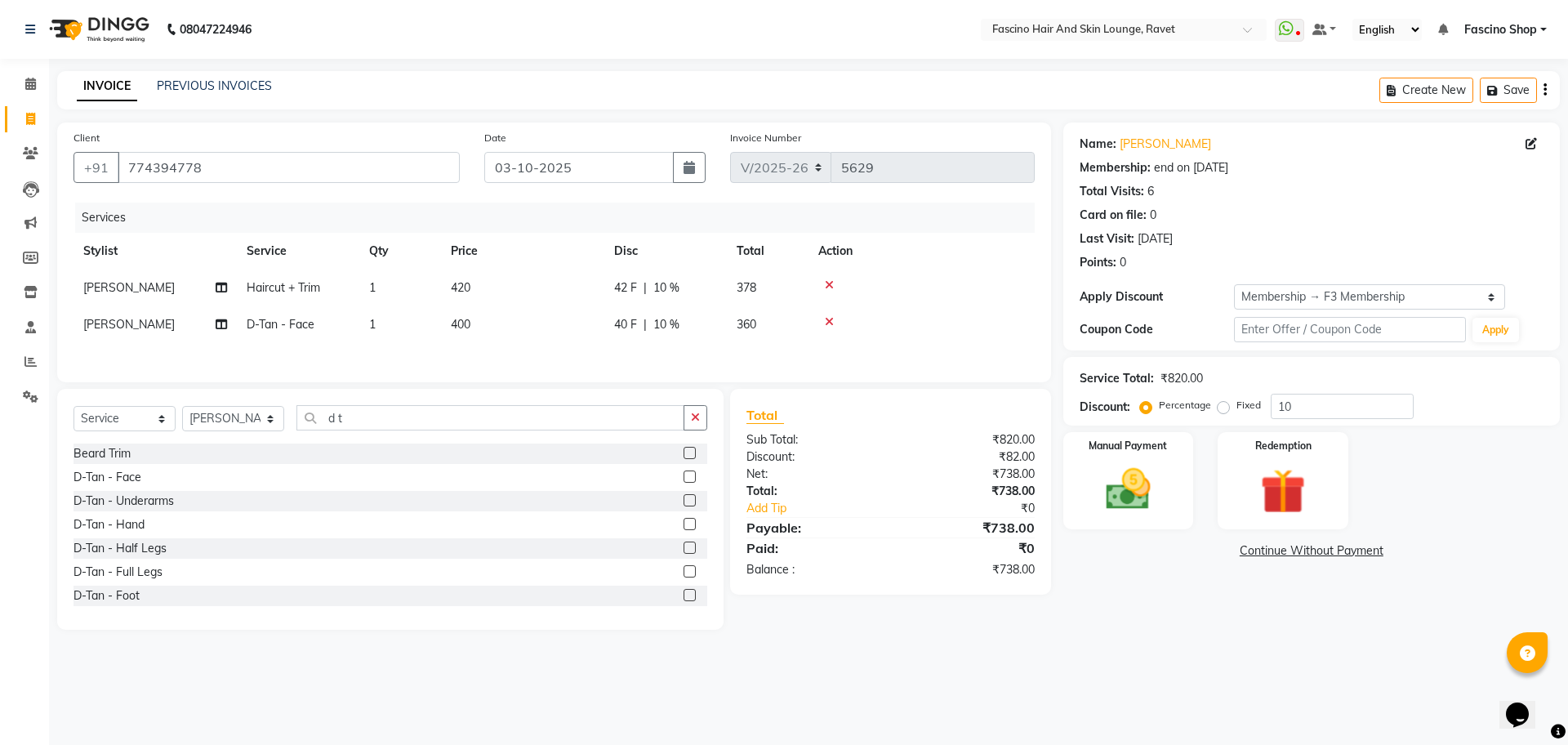
click at [467, 324] on span "400" at bounding box center [460, 325] width 19 height 15
select select "90275"
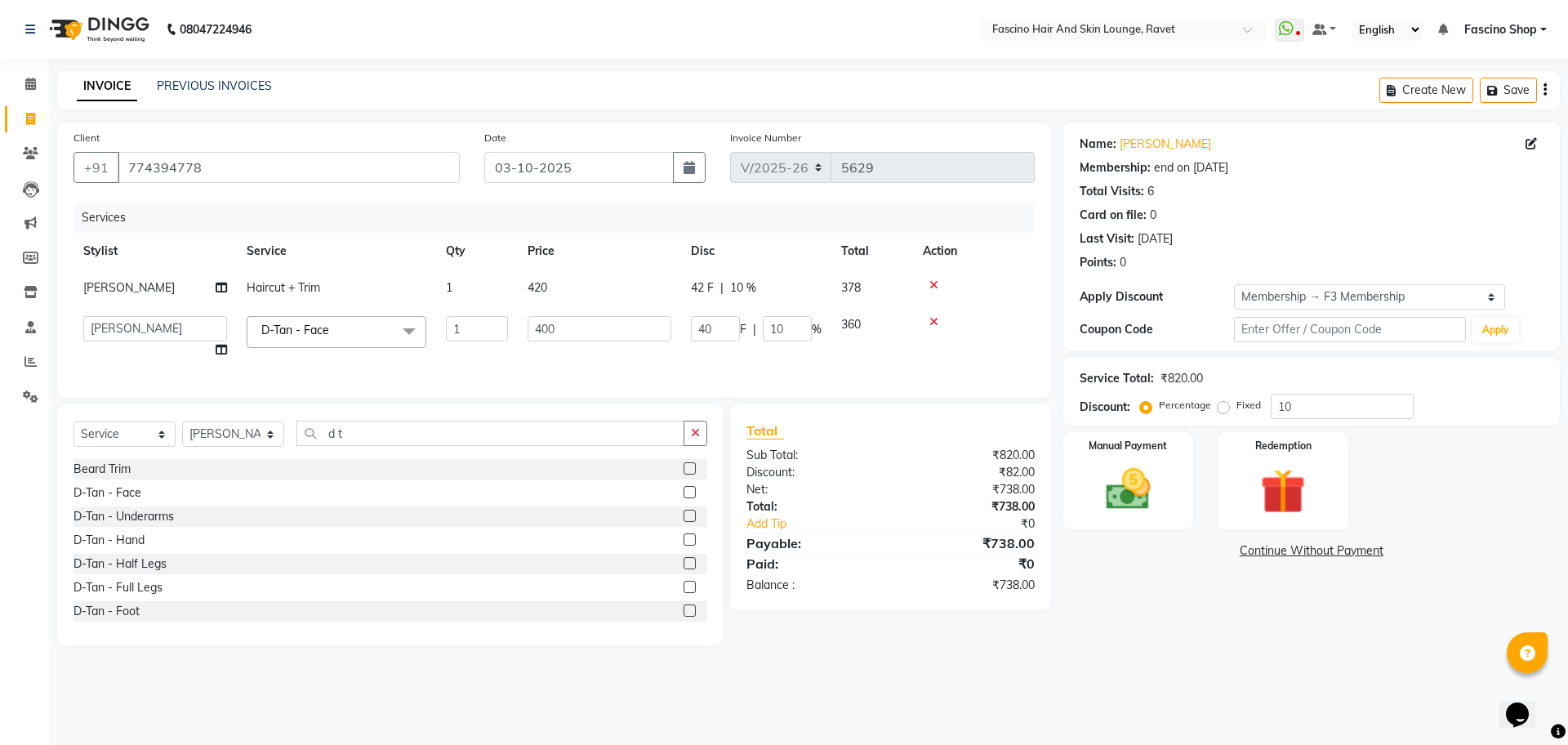
click at [574, 332] on tr "Abbas Ali Fascino Shop Gourav Govind kanak ( S R Manager ) Lokesh Madhav Suryaw…" at bounding box center [554, 337] width 961 height 62
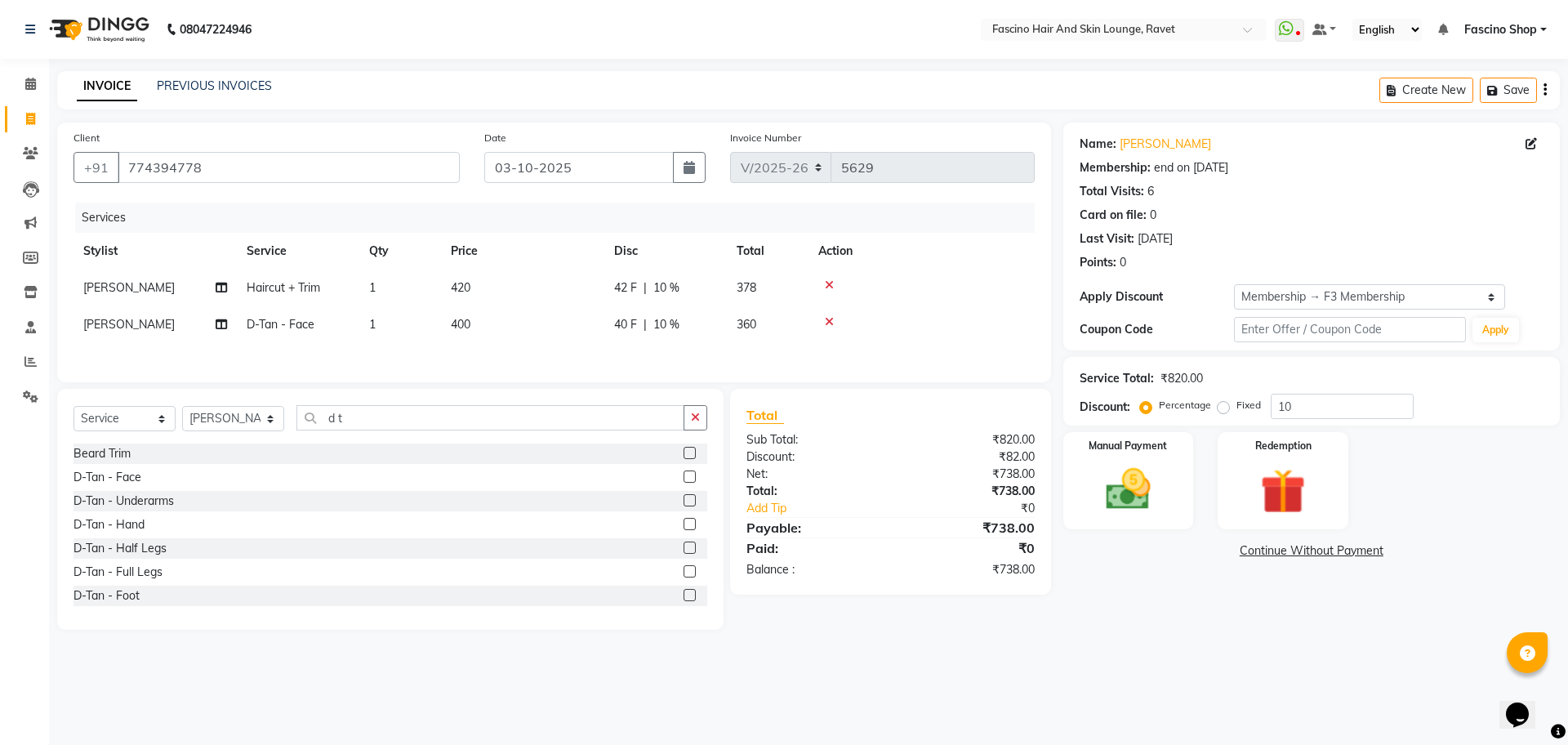
click at [574, 332] on td "400" at bounding box center [522, 325] width 163 height 37
select select "90275"
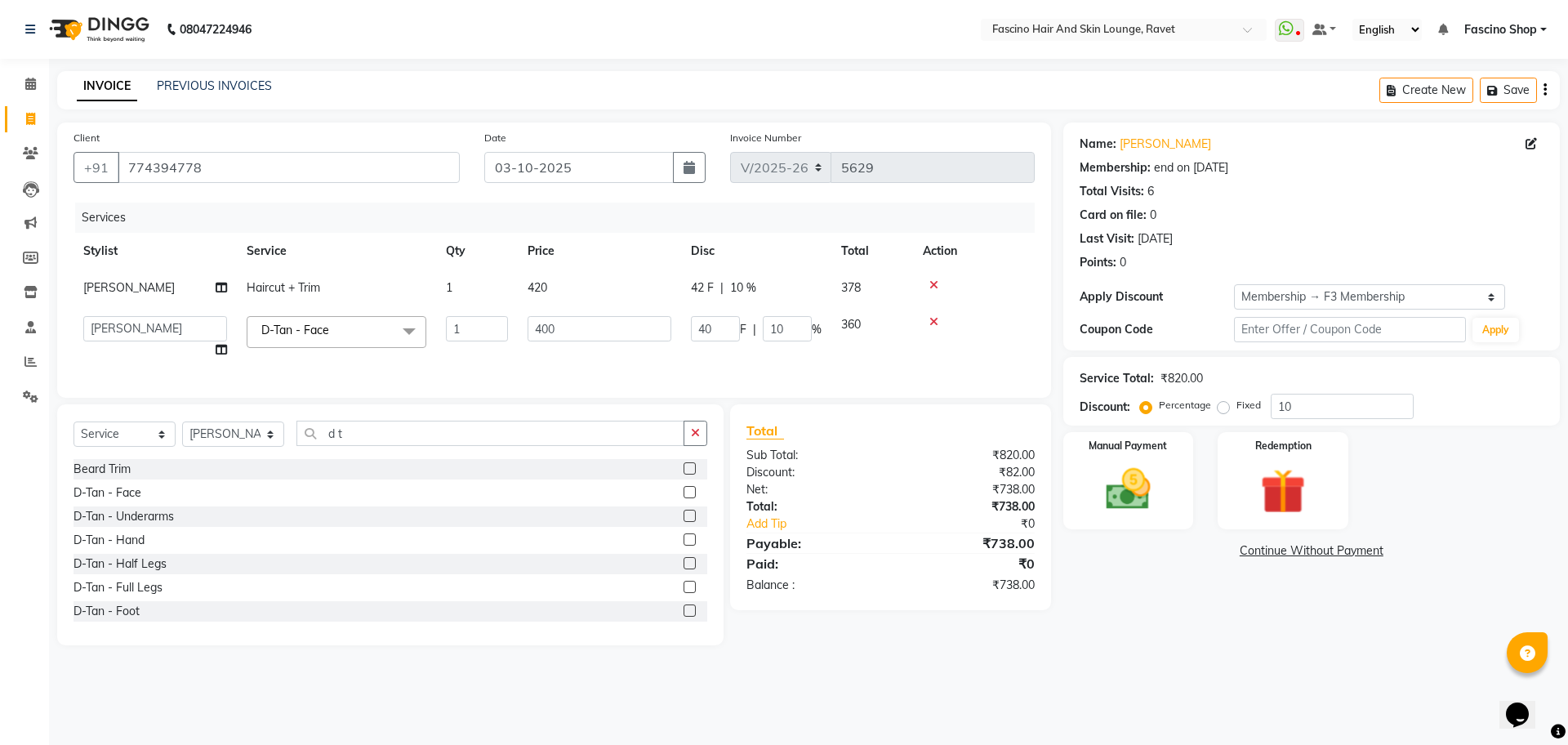
click at [574, 332] on input "400" at bounding box center [599, 329] width 144 height 25
type input "500"
click at [334, 449] on div "Select Service Product Membership Package Voucher Prepaid Gift Card Select Styl…" at bounding box center [390, 525] width 666 height 241
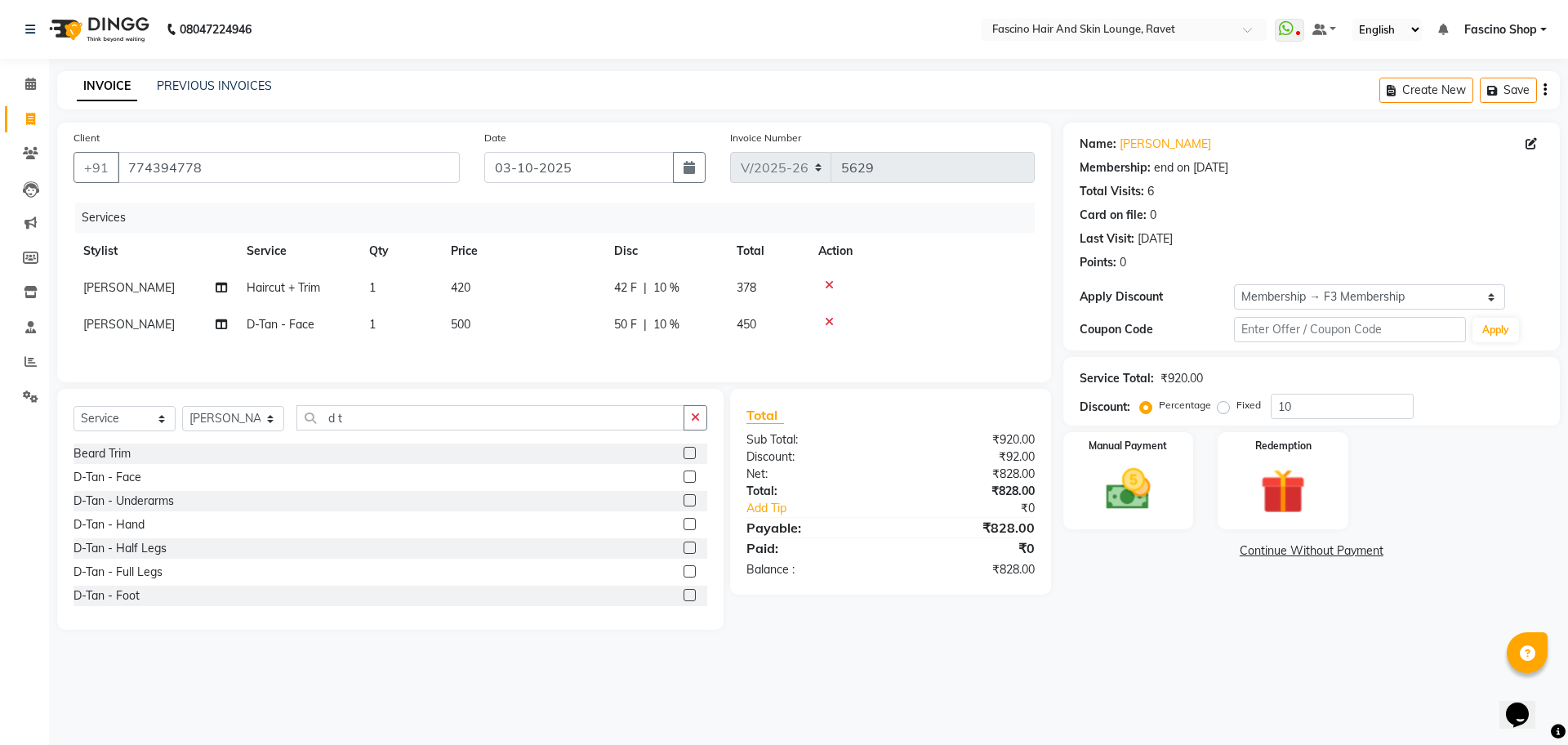
click at [334, 449] on div "Beard Trim" at bounding box center [390, 454] width 634 height 20
drag, startPoint x: 334, startPoint y: 449, endPoint x: 335, endPoint y: 401, distance: 48.0
click at [335, 401] on div "Select Service Product Membership Package Voucher Prepaid Gift Card Select Styl…" at bounding box center [390, 509] width 666 height 241
click at [343, 427] on input "d t" at bounding box center [490, 418] width 388 height 25
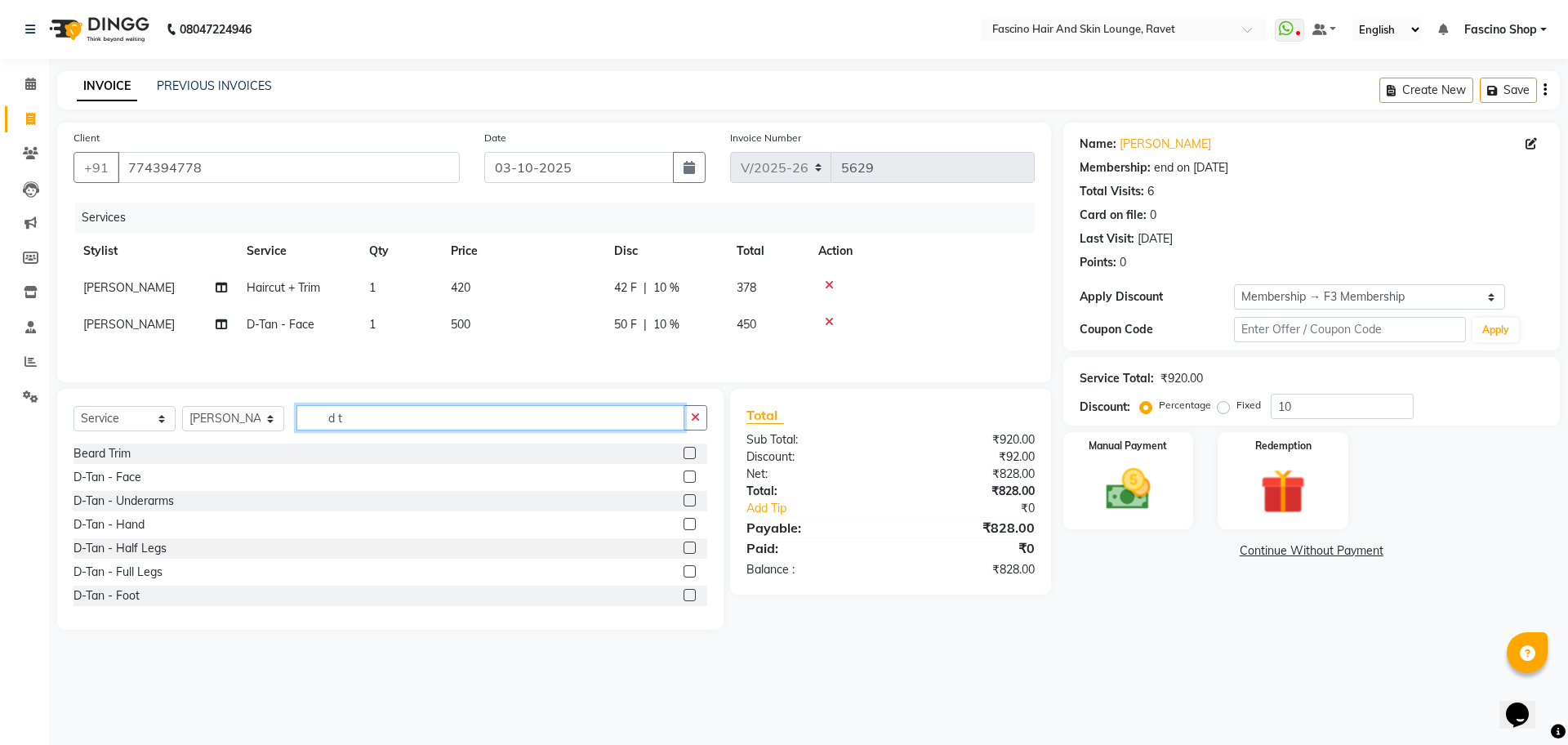
click at [343, 427] on input "d t" at bounding box center [490, 418] width 388 height 25
type input "bea"
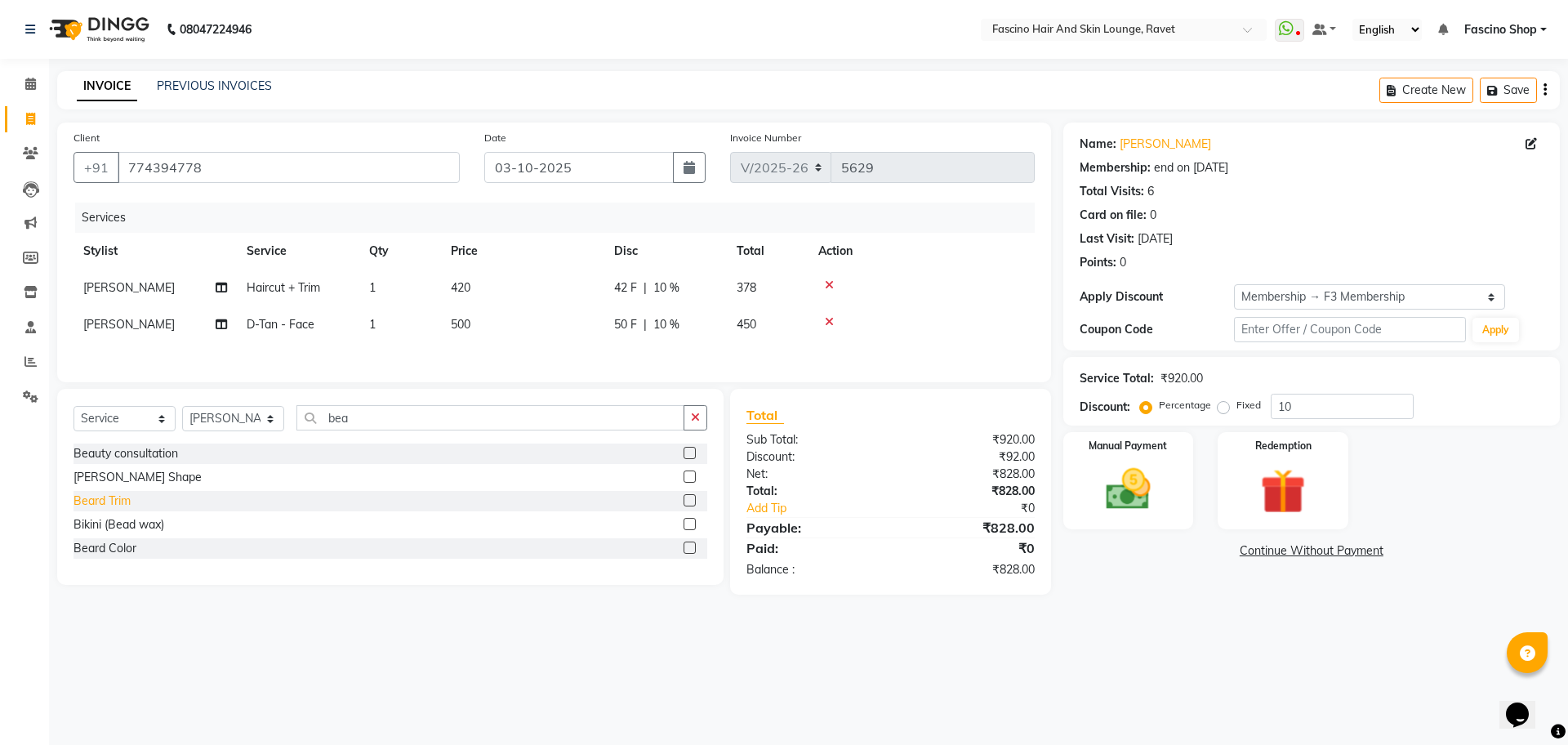
click at [103, 501] on div "Beard Trim" at bounding box center [102, 501] width 57 height 17
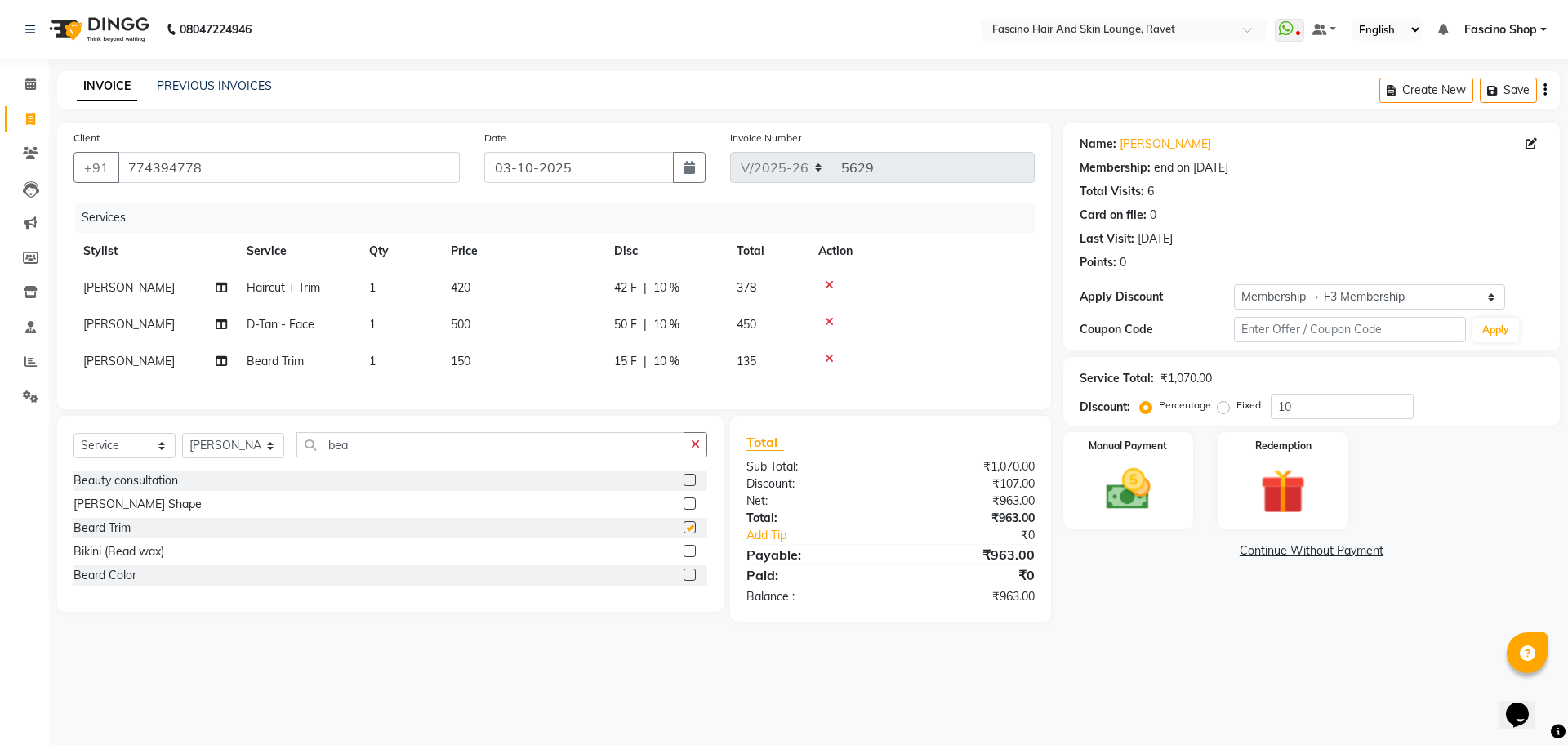
checkbox input "false"
click at [474, 371] on td "150" at bounding box center [522, 362] width 163 height 37
select select "90275"
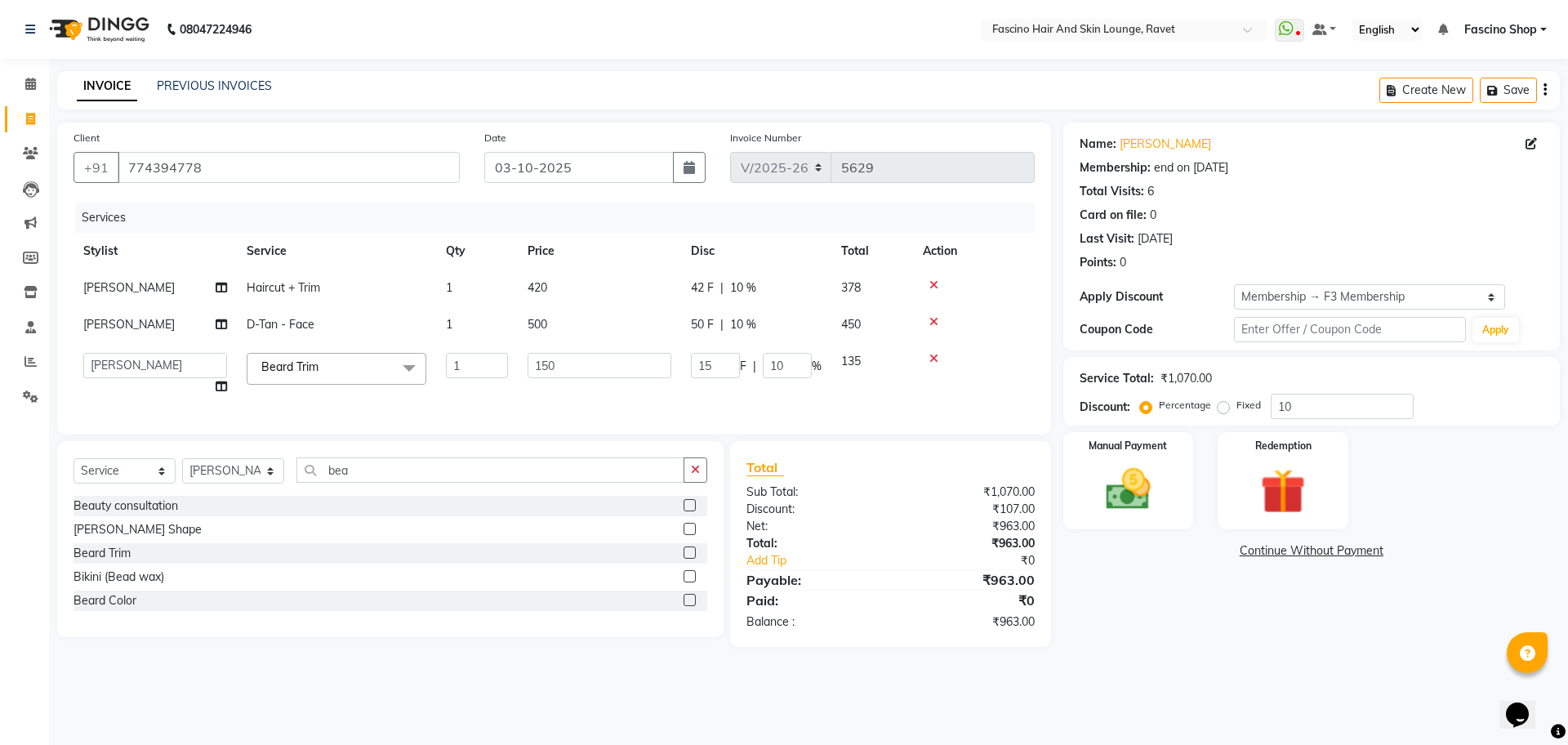
click at [547, 362] on tr "Abbas Ali Fascino Shop Gourav Govind kanak ( S R Manager ) Lokesh Madhav Suryaw…" at bounding box center [554, 374] width 961 height 62
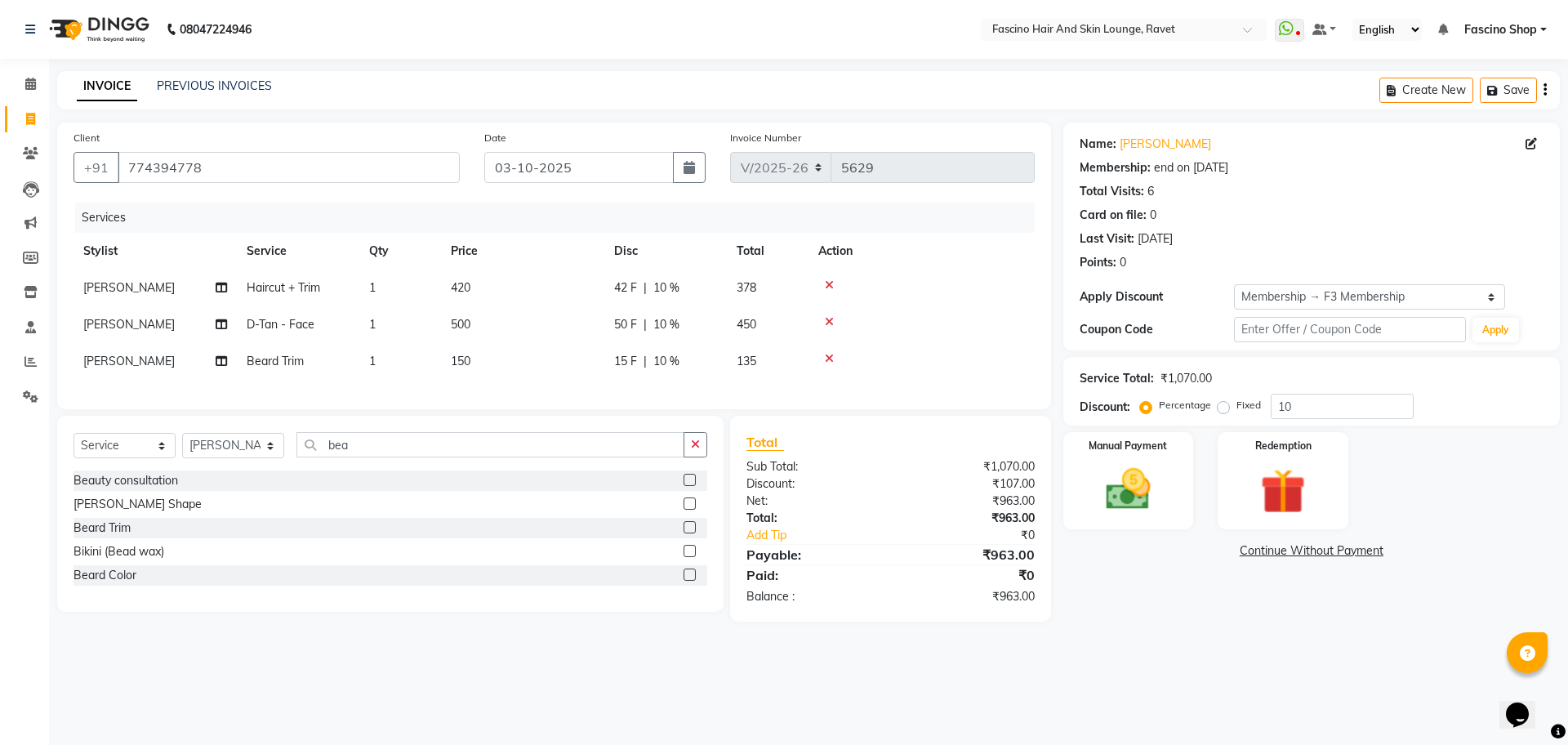
click at [547, 362] on td "150" at bounding box center [522, 362] width 163 height 37
select select "90275"
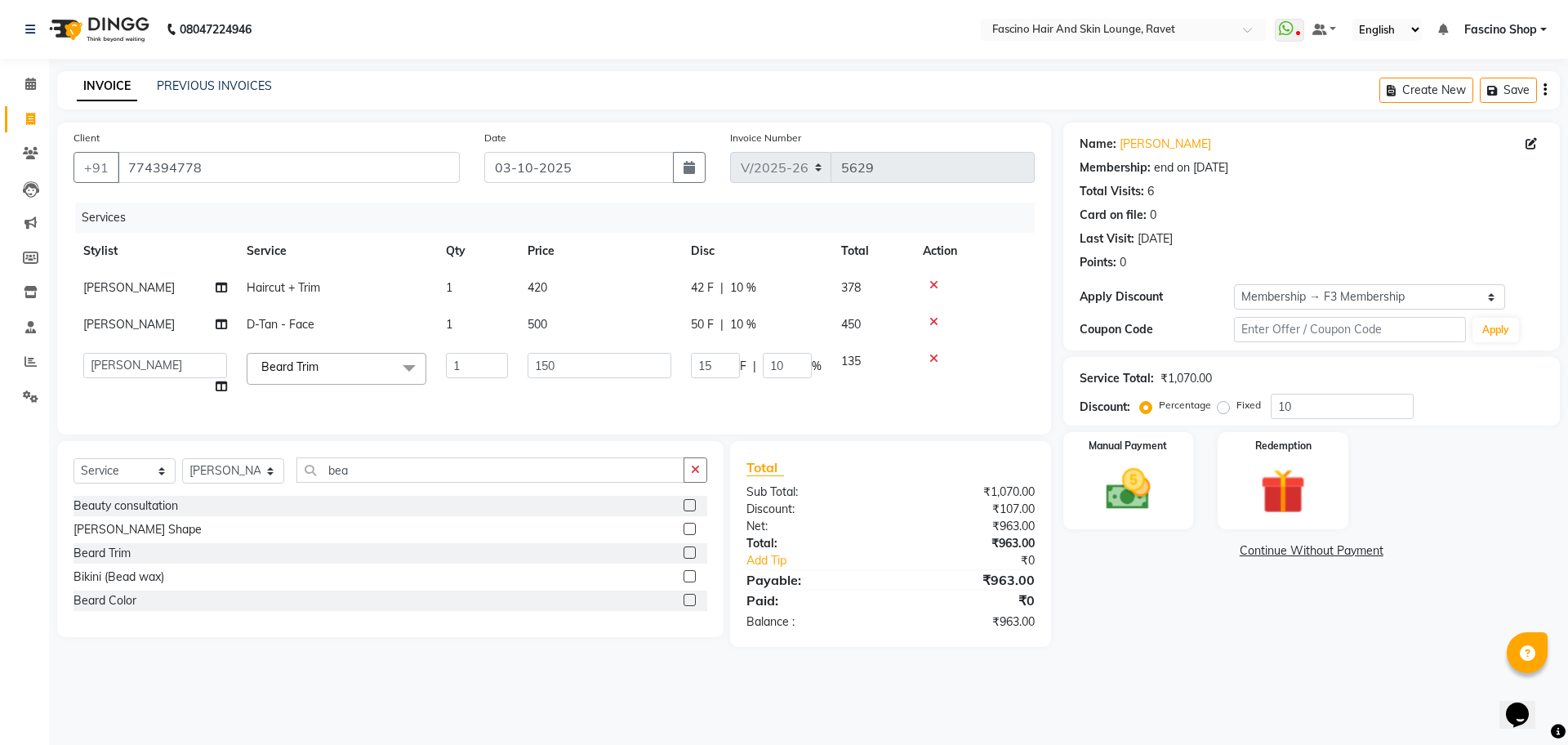
click at [547, 362] on input "150" at bounding box center [599, 366] width 144 height 25
type input "170"
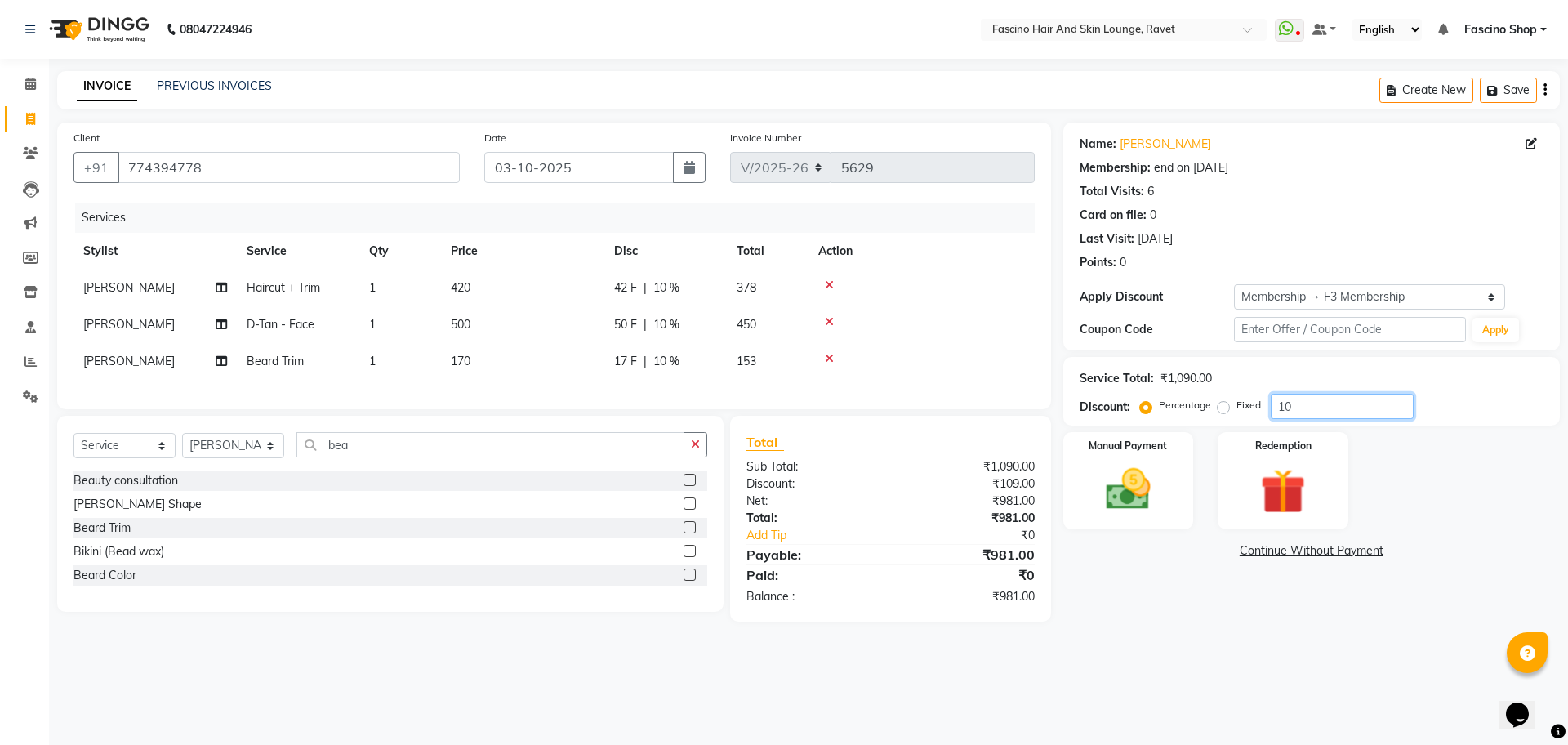
click at [1339, 400] on input "10" at bounding box center [1342, 406] width 143 height 25
type input "1"
click at [1116, 479] on img at bounding box center [1128, 489] width 76 height 54
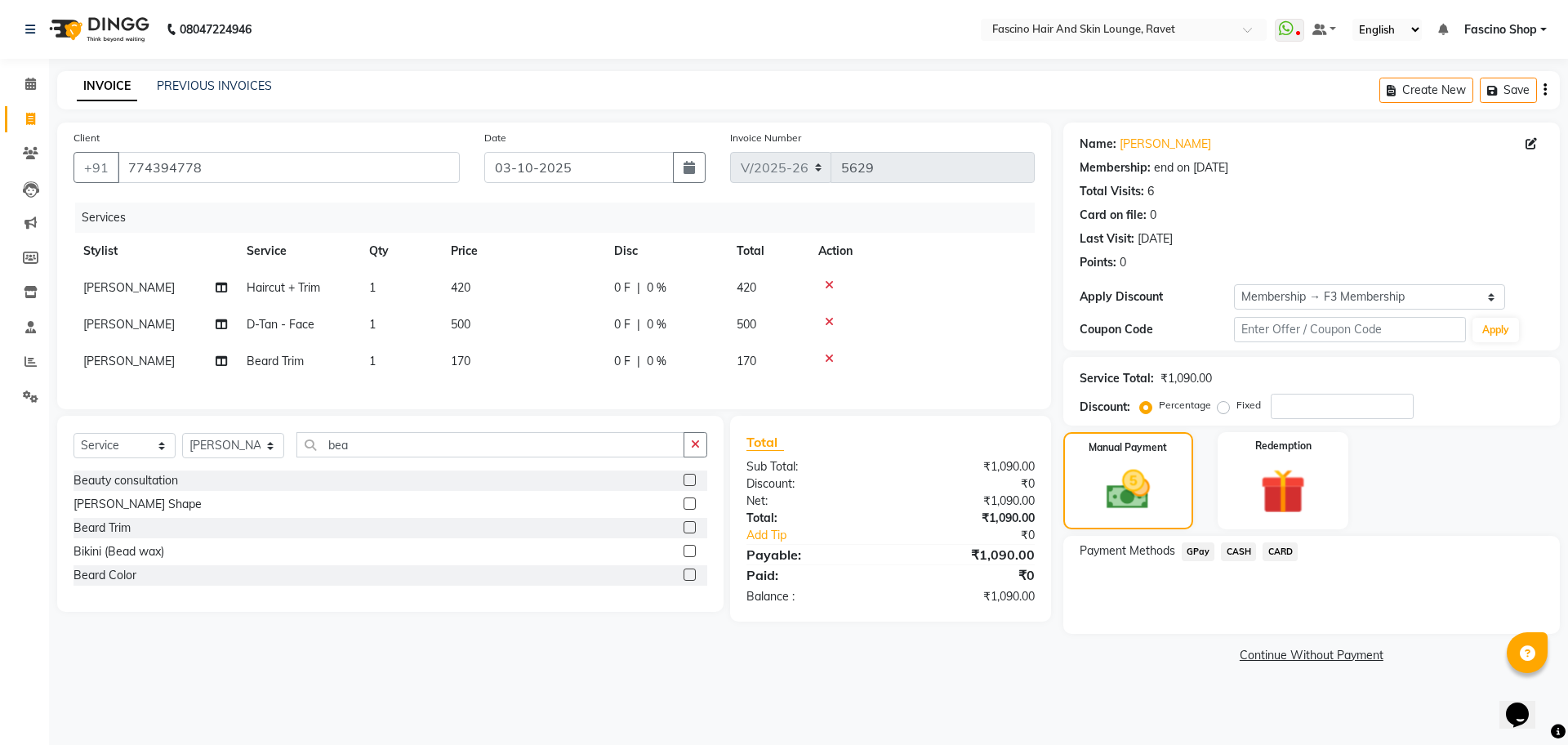
click at [1243, 552] on span "CASH" at bounding box center [1239, 552] width 35 height 18
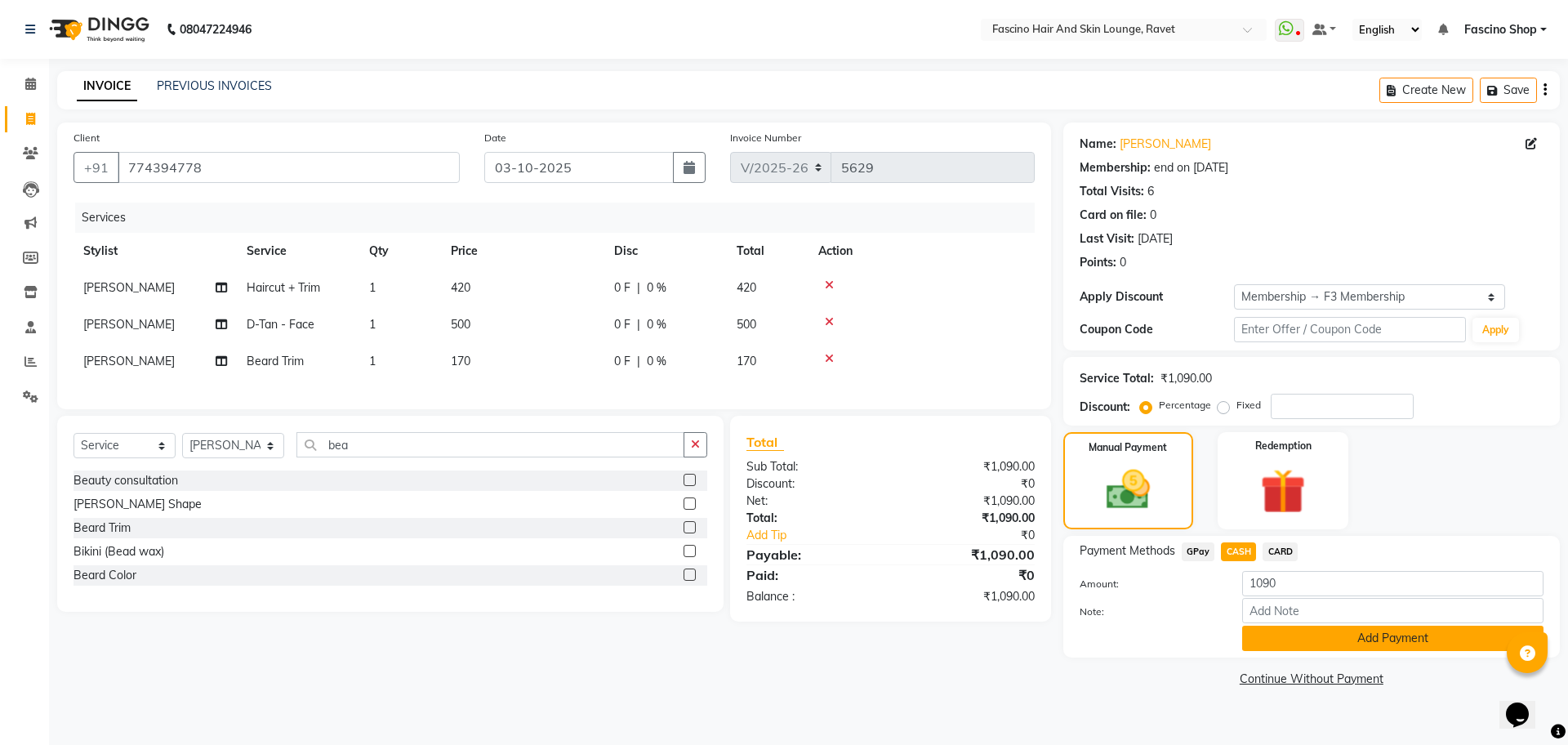
click at [1300, 640] on button "Add Payment" at bounding box center [1393, 638] width 301 height 25
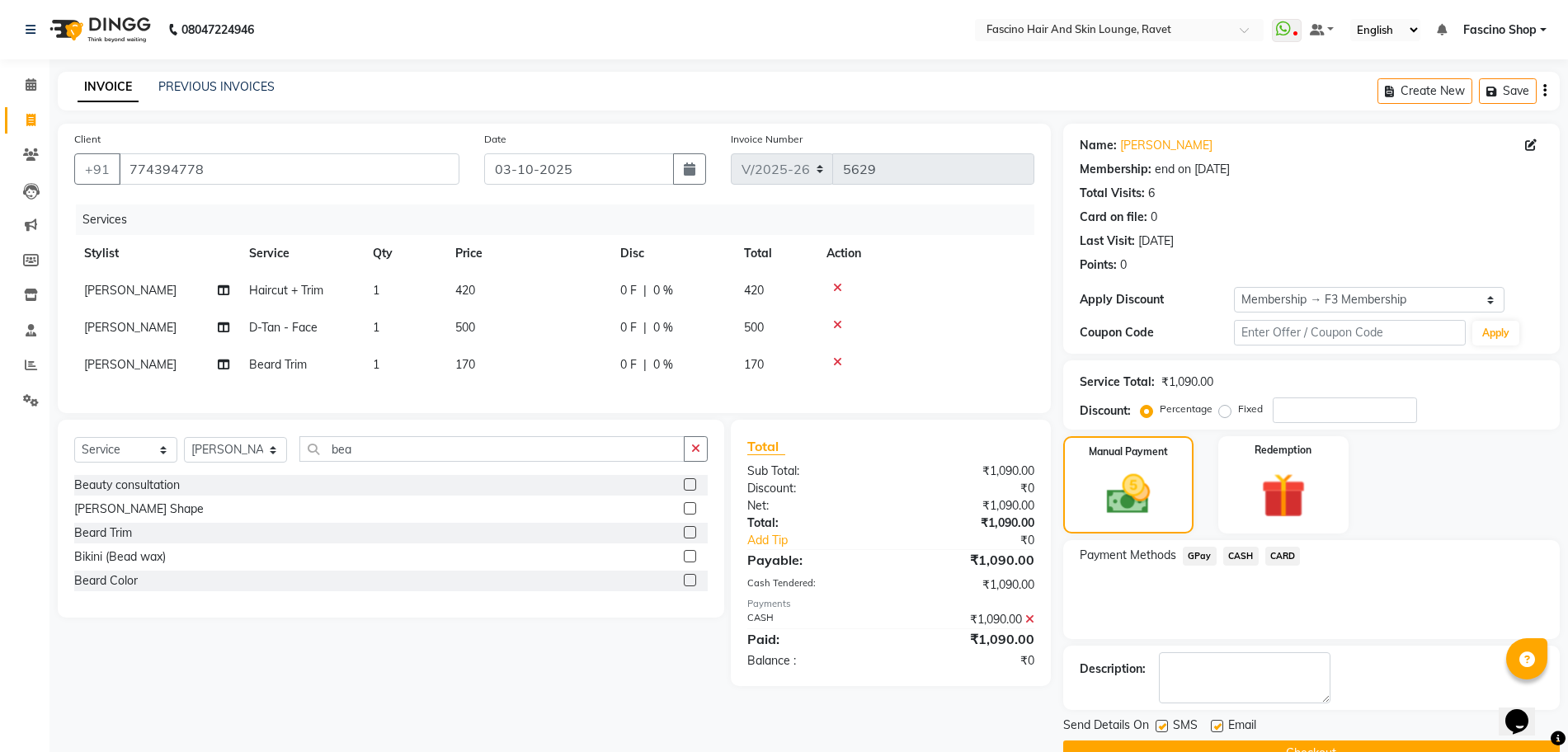
click at [1368, 743] on button "Checkout" at bounding box center [1311, 753] width 496 height 25
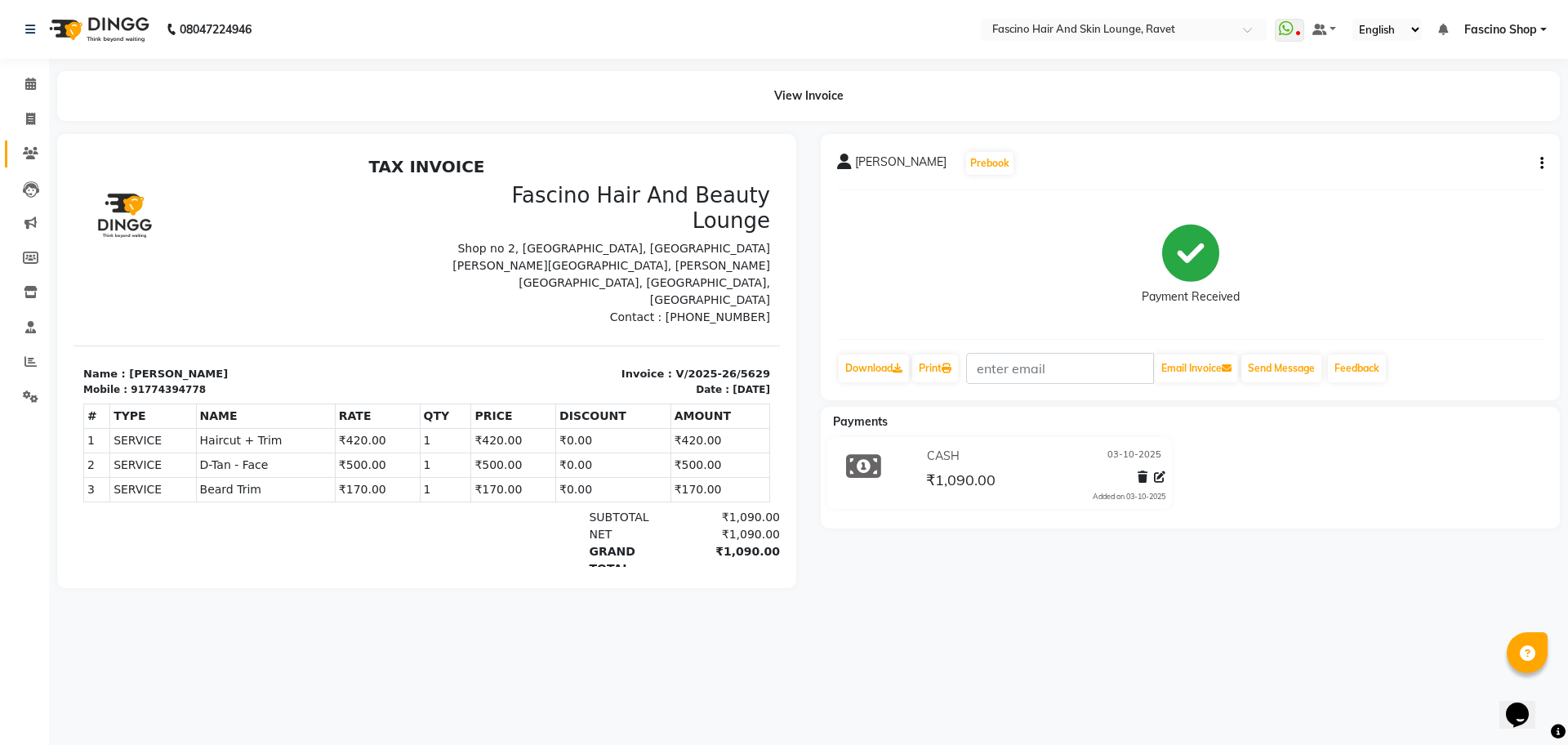
click at [33, 166] on link "Clients" at bounding box center [24, 154] width 39 height 27
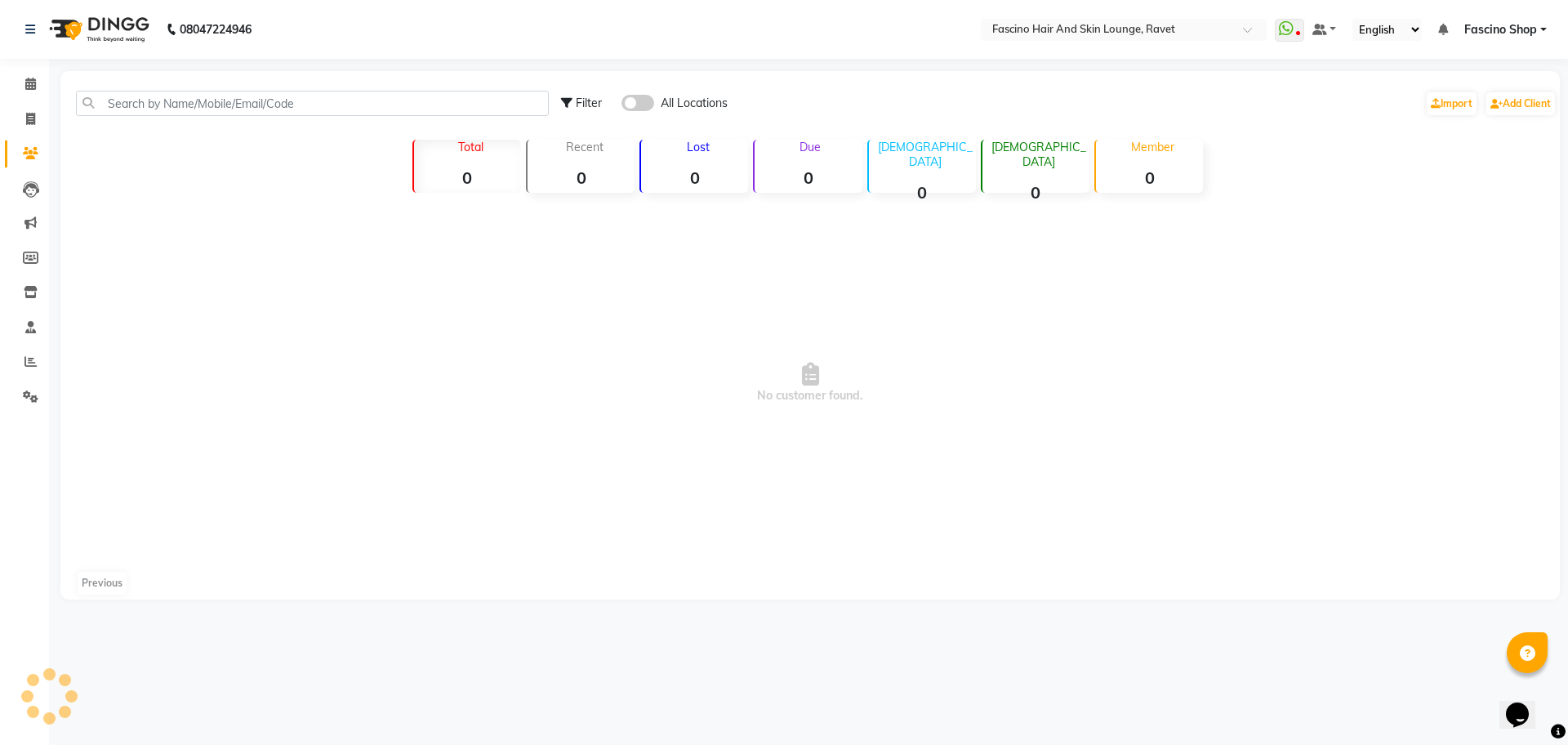
click at [33, 166] on link "Clients" at bounding box center [24, 154] width 39 height 27
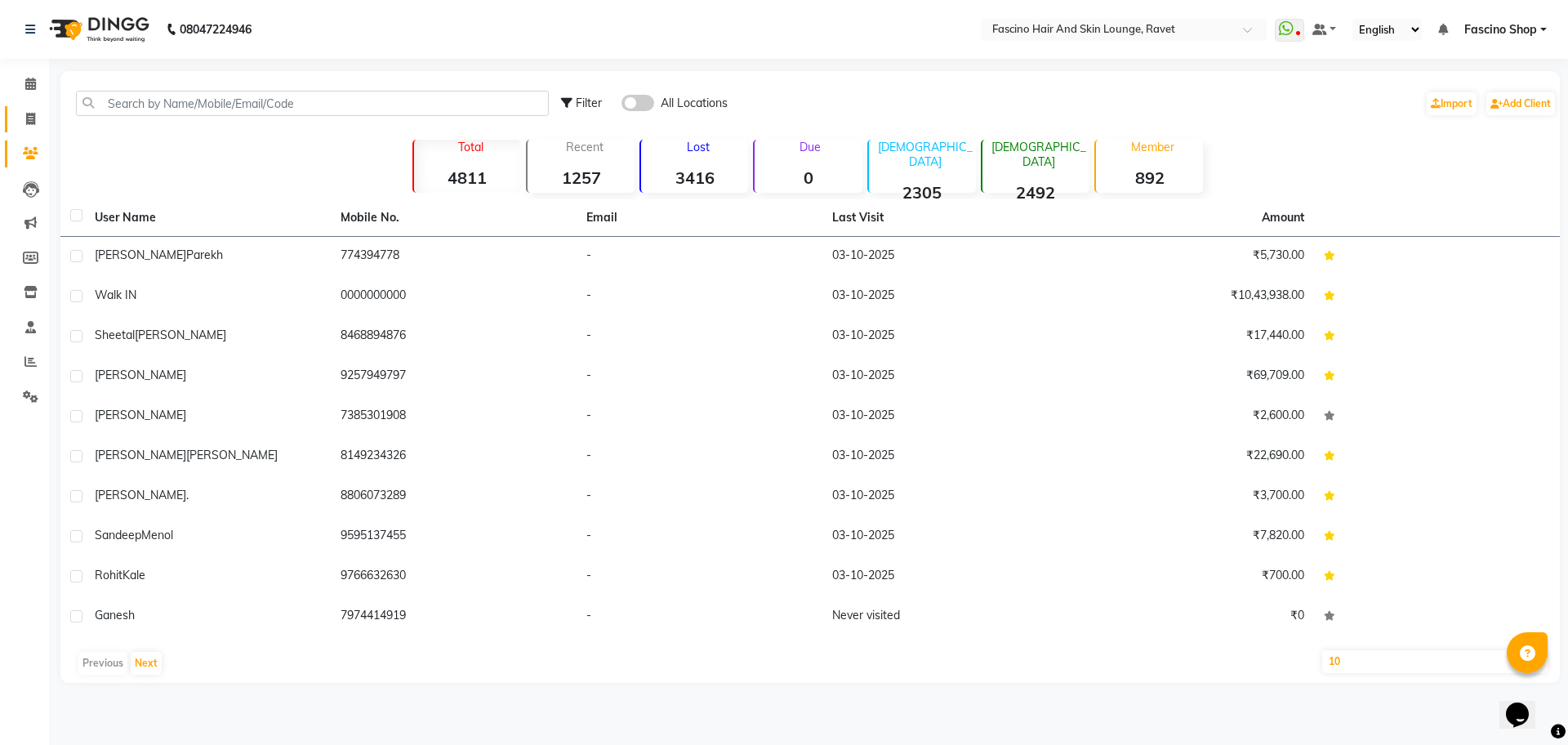
click at [29, 109] on link "Invoice" at bounding box center [24, 120] width 39 height 27
select select "service"
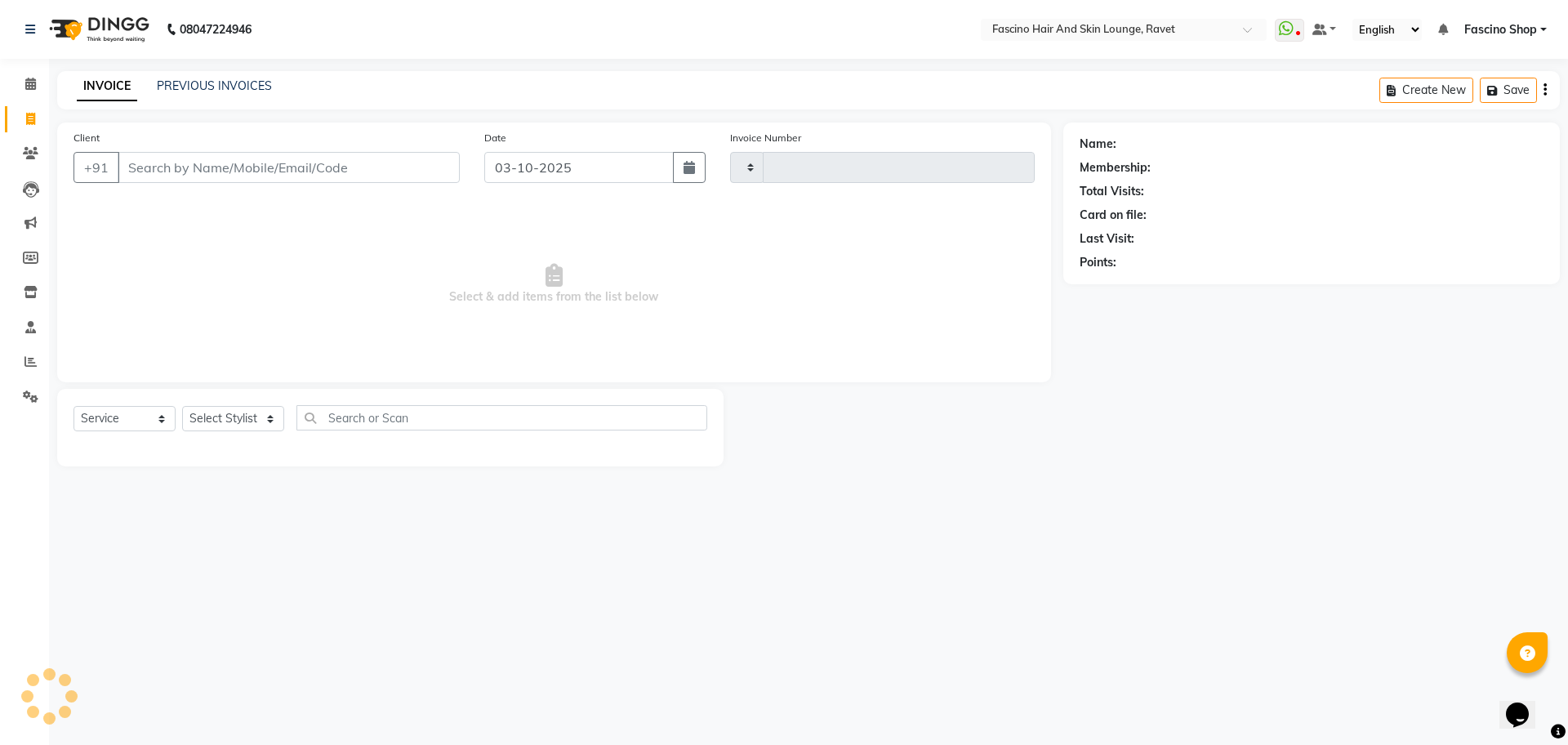
type input "5630"
select select "5190"
click at [159, 159] on input "Client" at bounding box center [289, 167] width 342 height 31
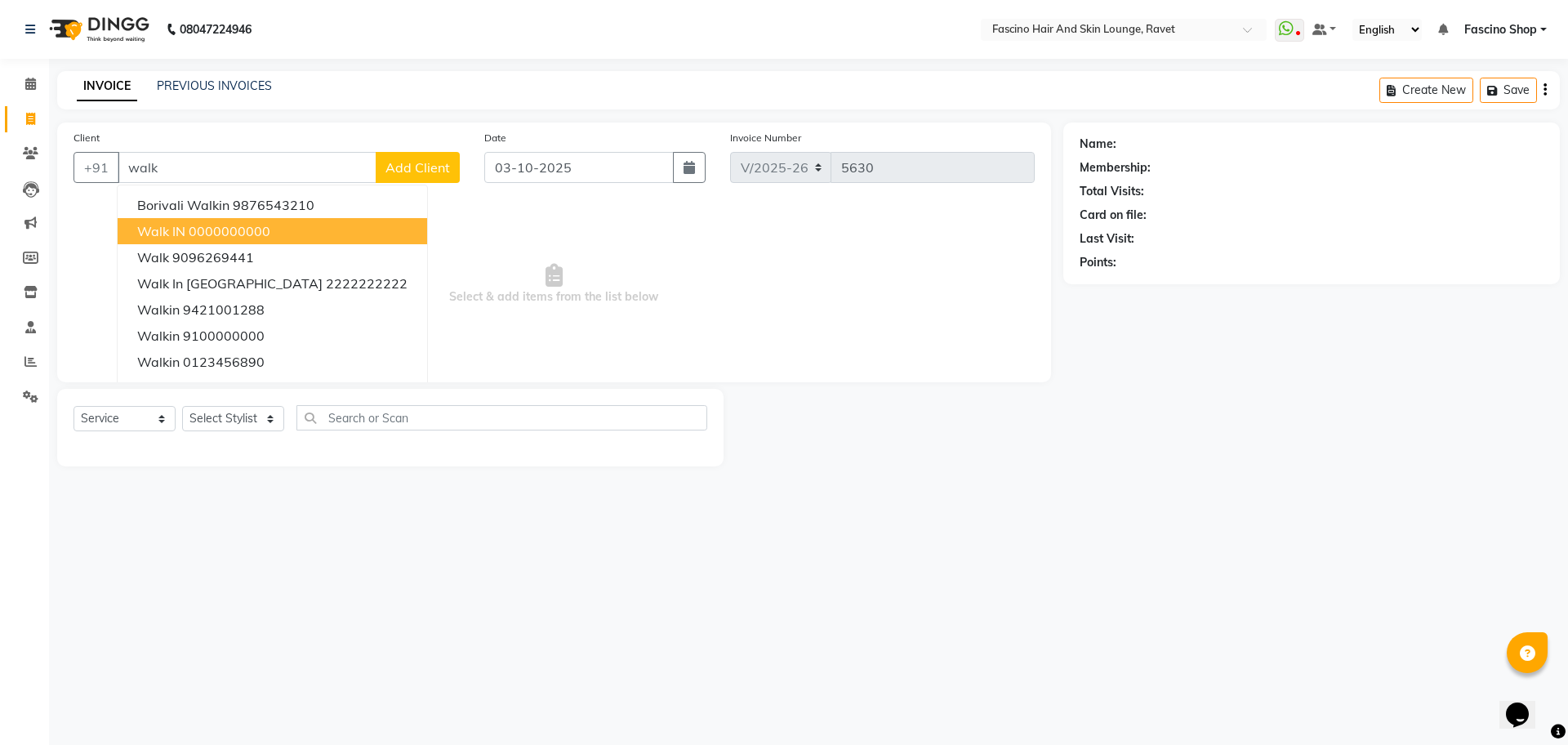
click at [170, 231] on span "Walk IN" at bounding box center [162, 231] width 49 height 17
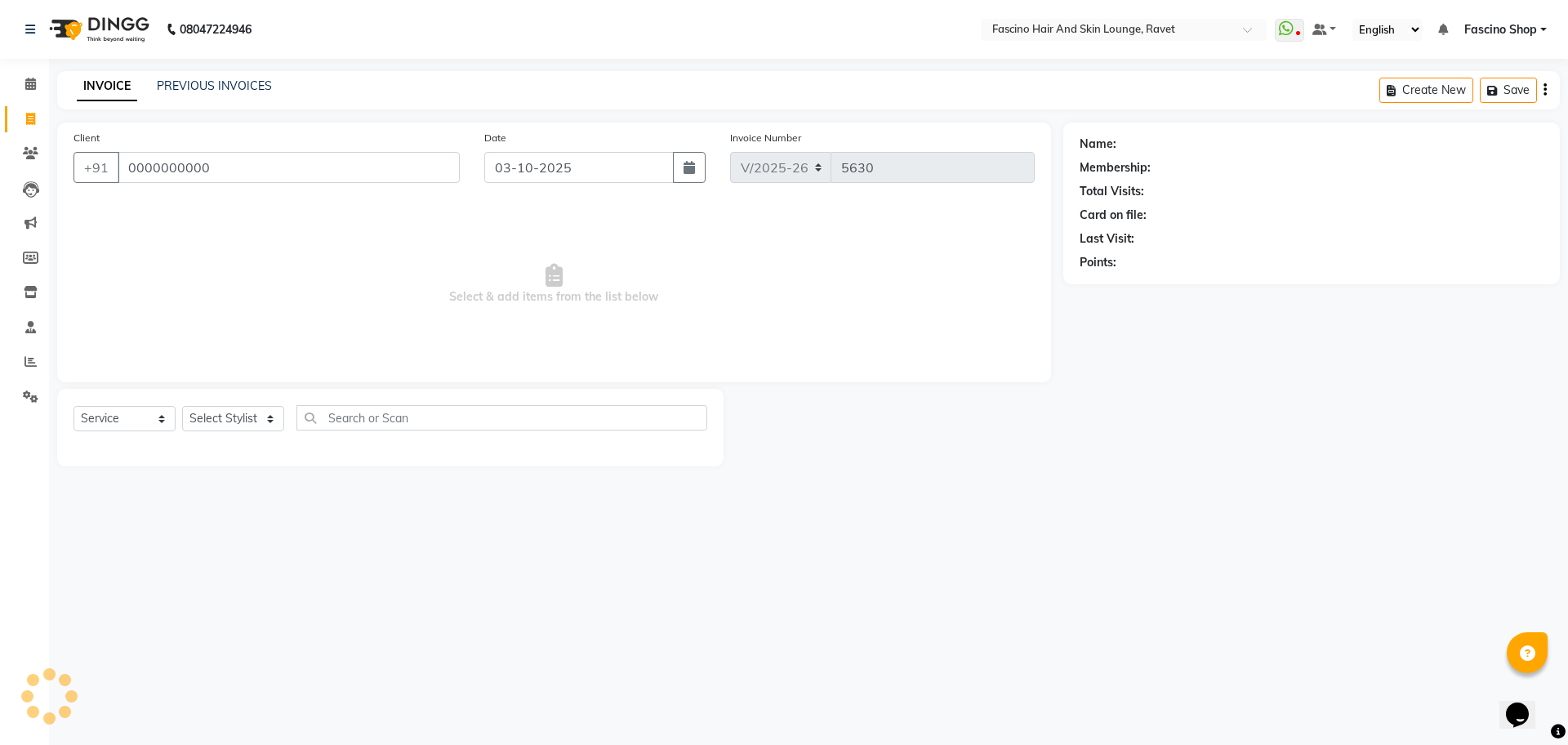
type input "0000000000"
select select "1: Object"
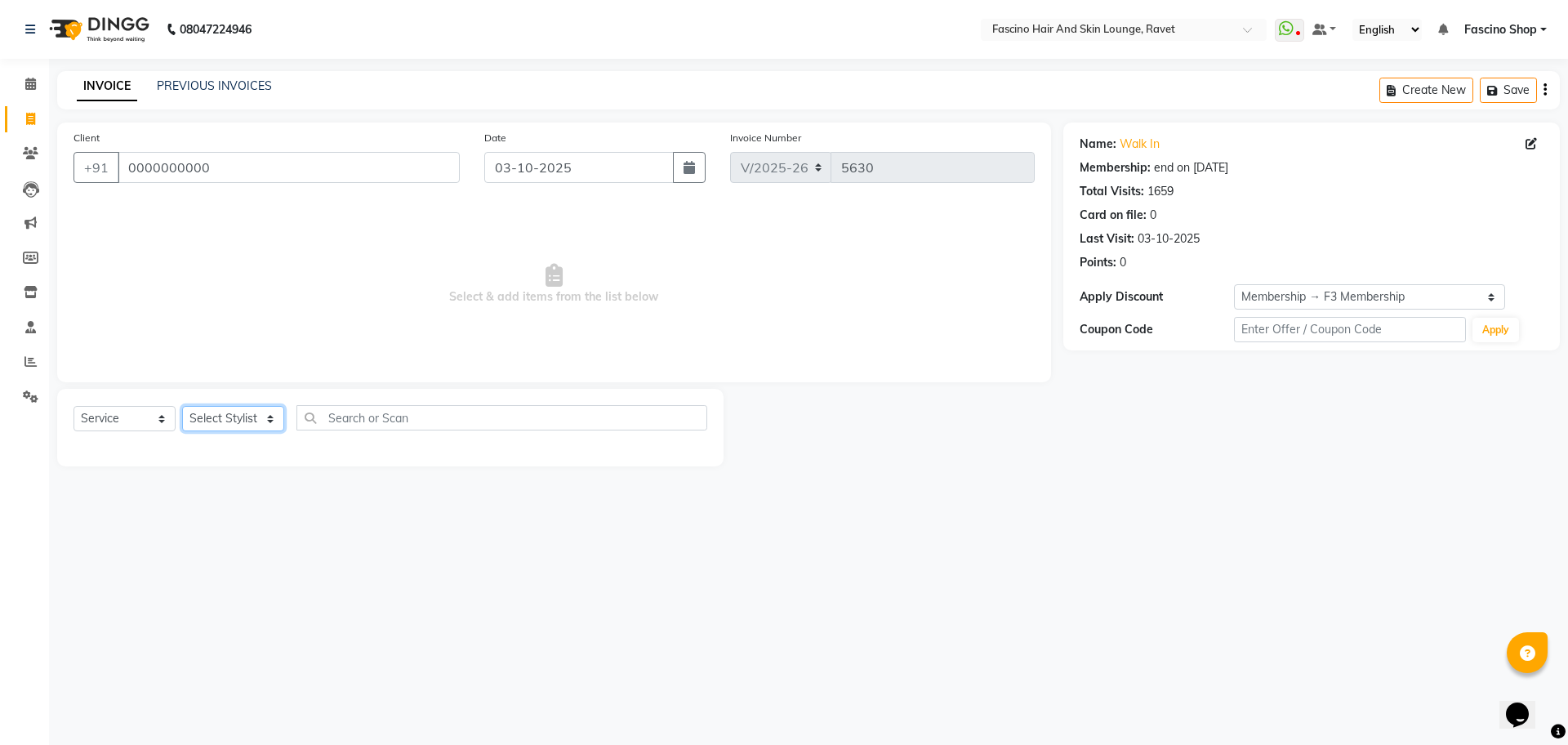
click at [227, 419] on select "Select Stylist [PERSON_NAME] Shop [PERSON_NAME] [PERSON_NAME] ( S R Manager ) […" at bounding box center [234, 419] width 102 height 25
select select "90275"
click at [183, 406] on select "Select Stylist [PERSON_NAME] Shop [PERSON_NAME] [PERSON_NAME] ( S R Manager ) […" at bounding box center [234, 419] width 102 height 25
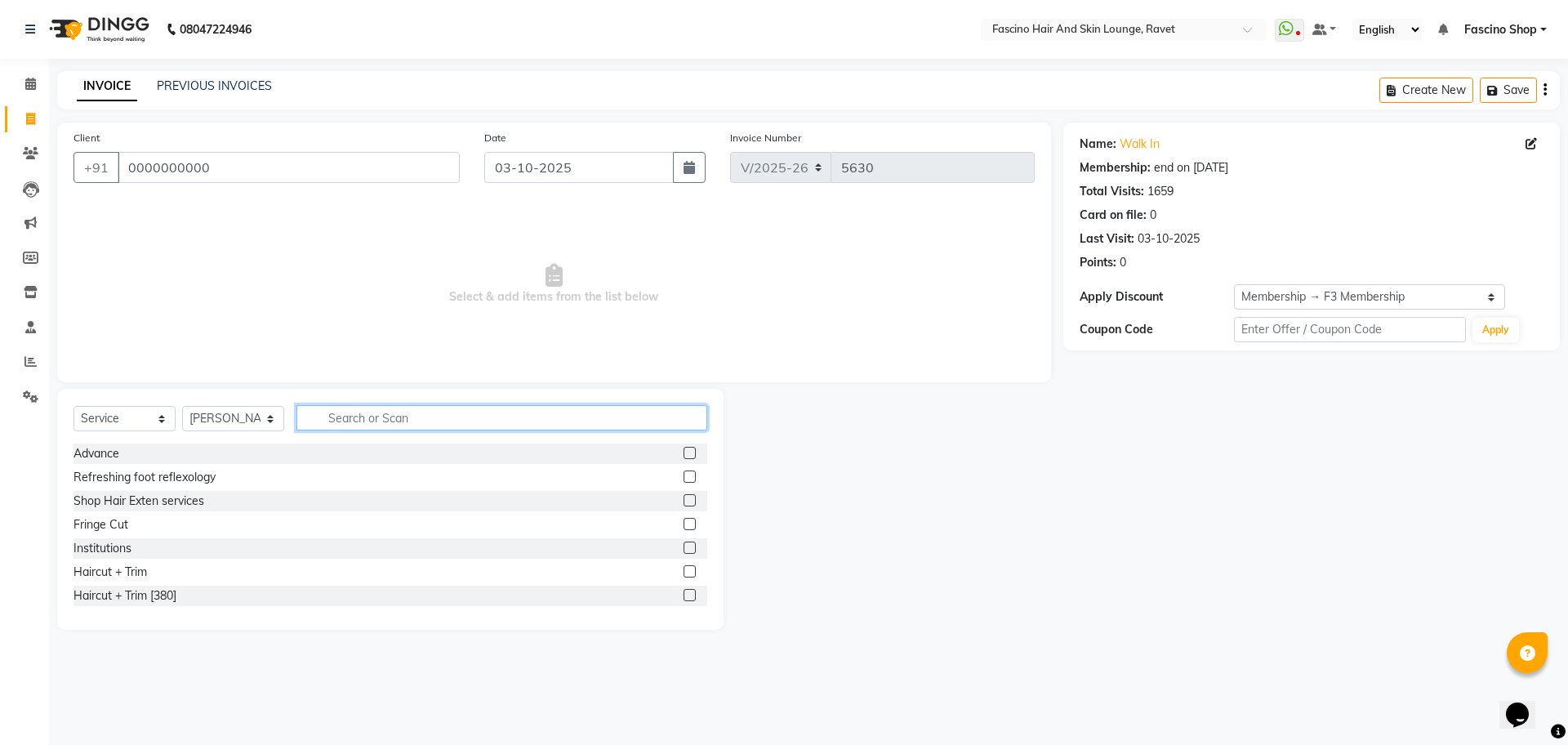
click at [418, 419] on input "text" at bounding box center [501, 418] width 411 height 25
type input "cut"
click at [151, 547] on div "Hair Cut (Below 12)" at bounding box center [126, 548] width 104 height 17
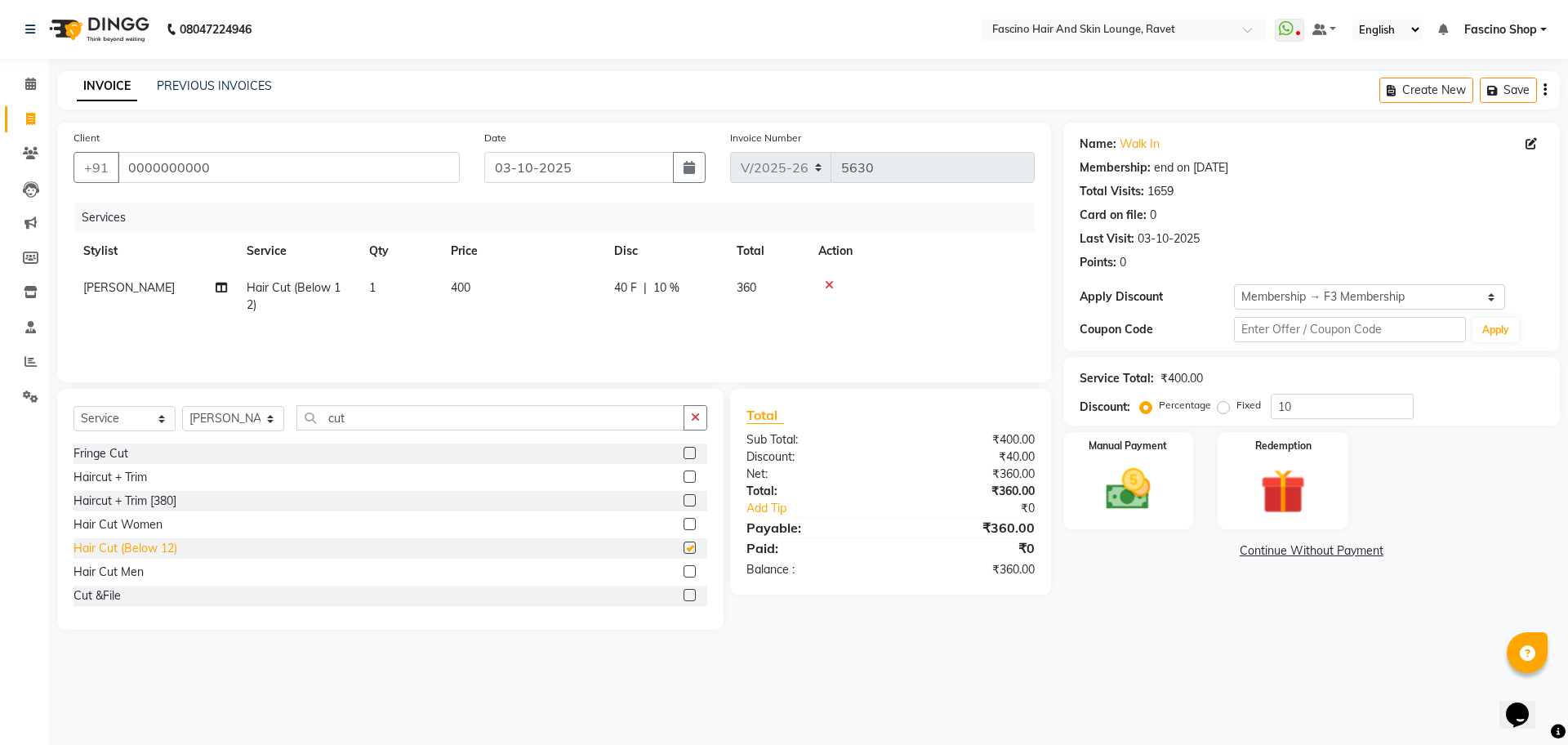
checkbox input "false"
click at [467, 286] on span "400" at bounding box center [460, 288] width 19 height 15
select select "90275"
click at [564, 286] on td "400" at bounding box center [522, 296] width 163 height 54
select select "90275"
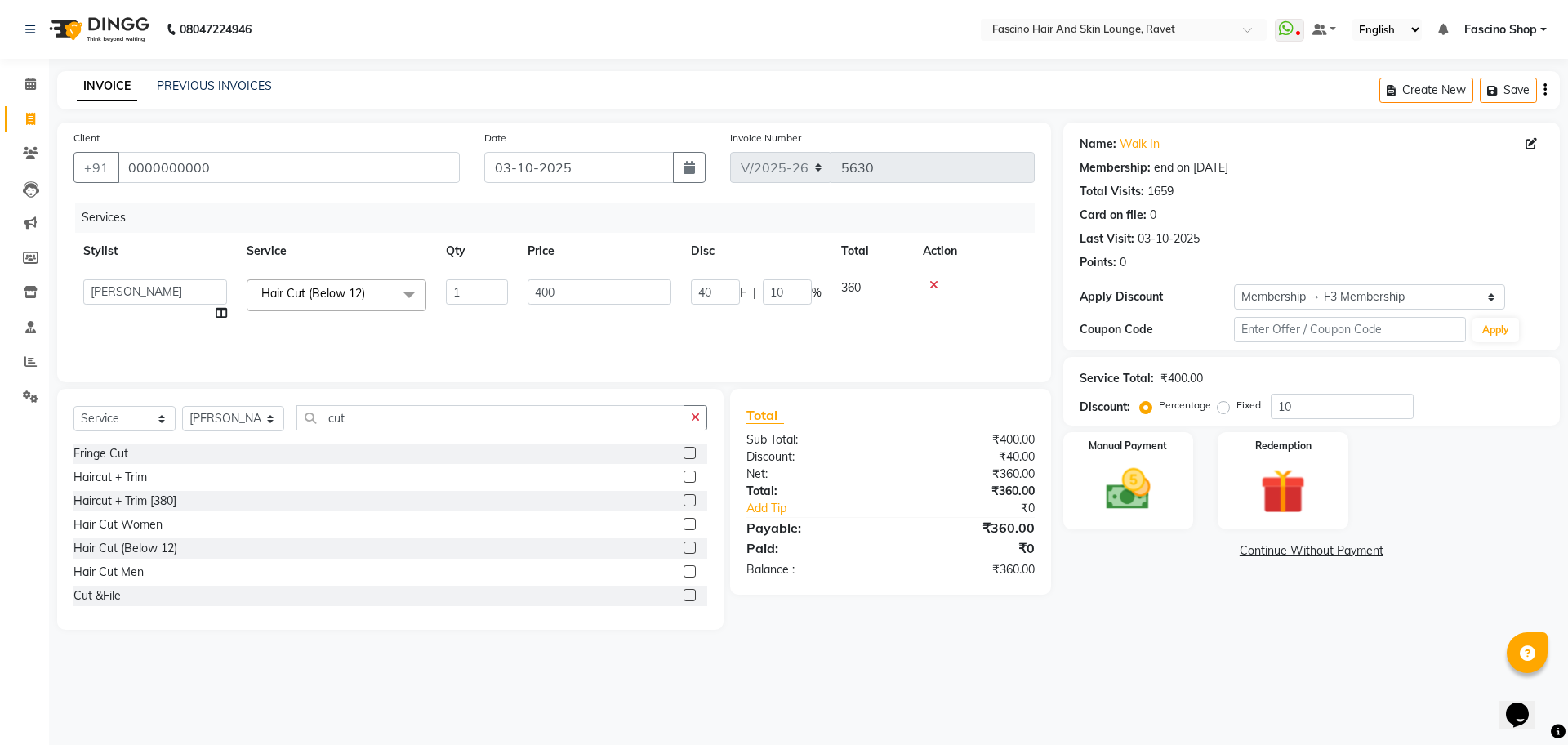
click at [564, 286] on input "400" at bounding box center [599, 292] width 144 height 25
type input "250"
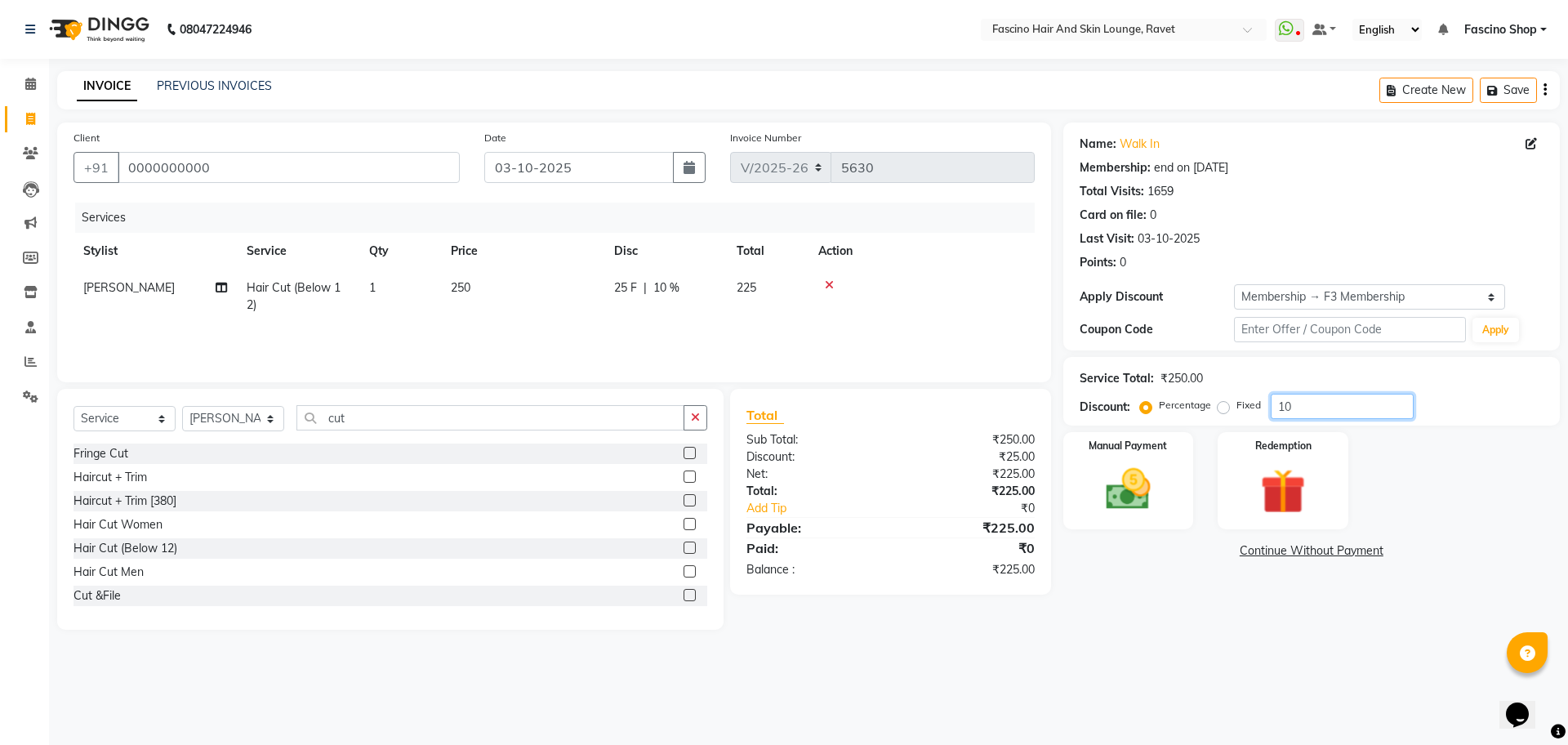
click at [1313, 404] on input "10" at bounding box center [1342, 406] width 143 height 25
type input "1"
click at [1149, 480] on img at bounding box center [1128, 489] width 76 height 54
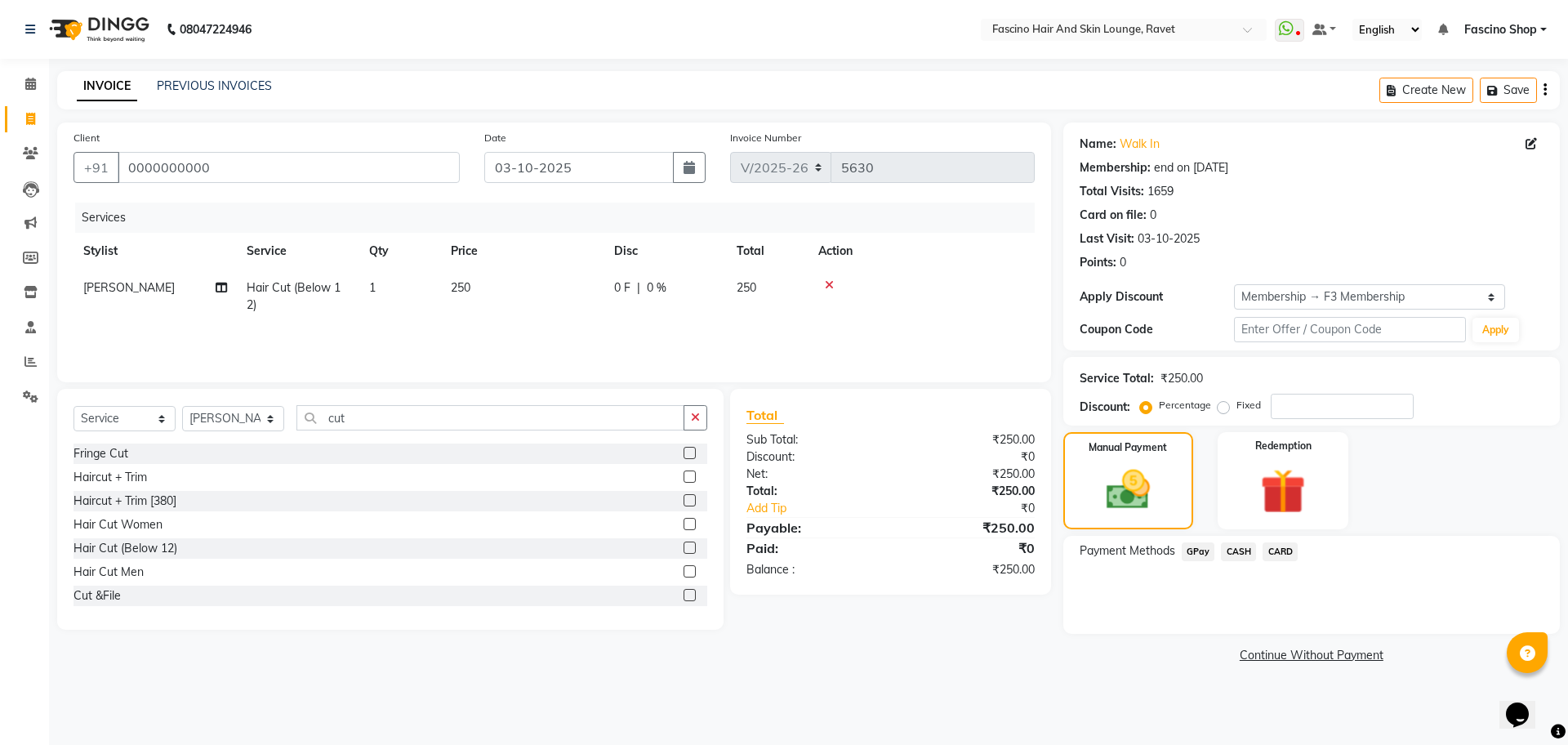
click at [1231, 547] on span "CASH" at bounding box center [1239, 552] width 35 height 18
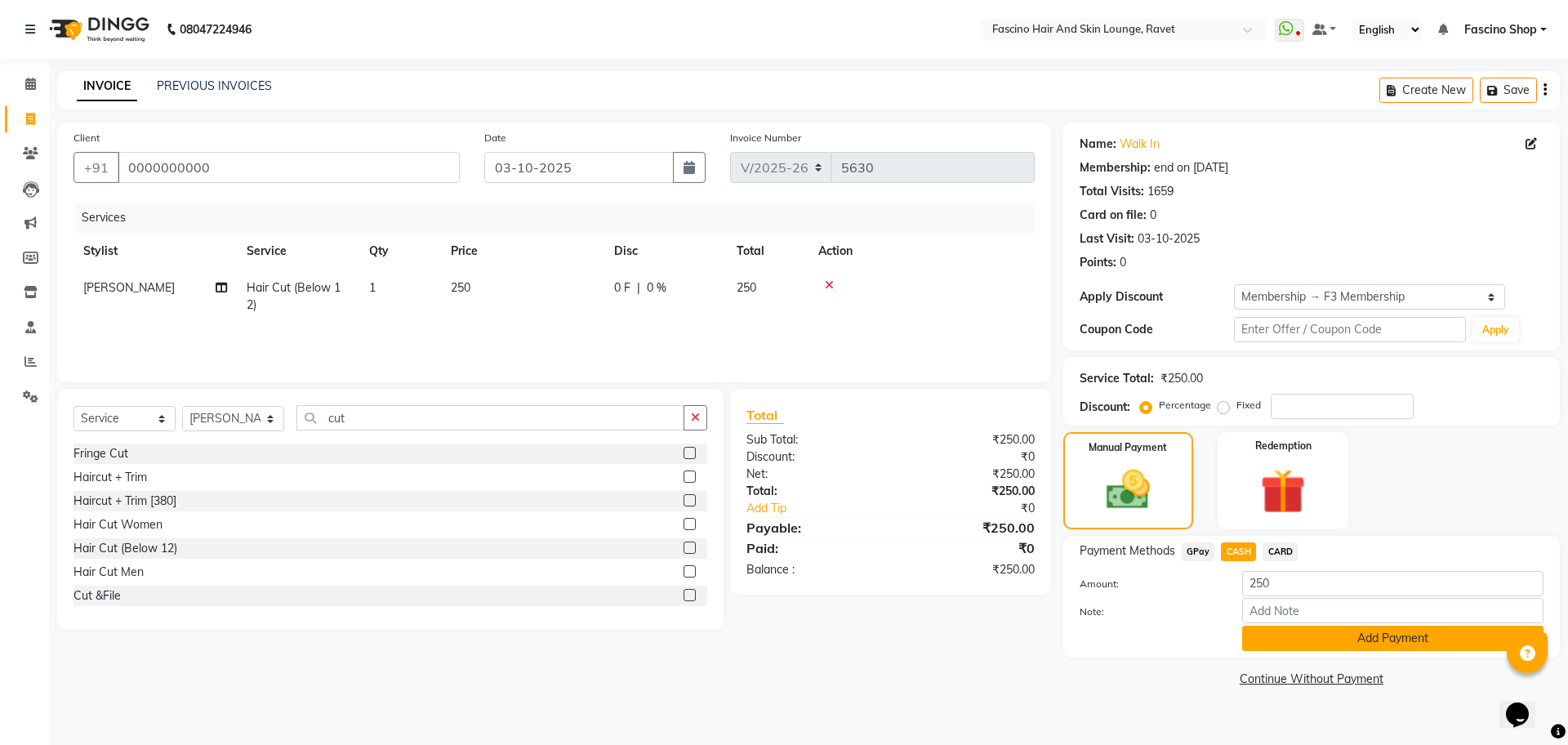
click at [1366, 629] on button "Add Payment" at bounding box center [1393, 638] width 301 height 25
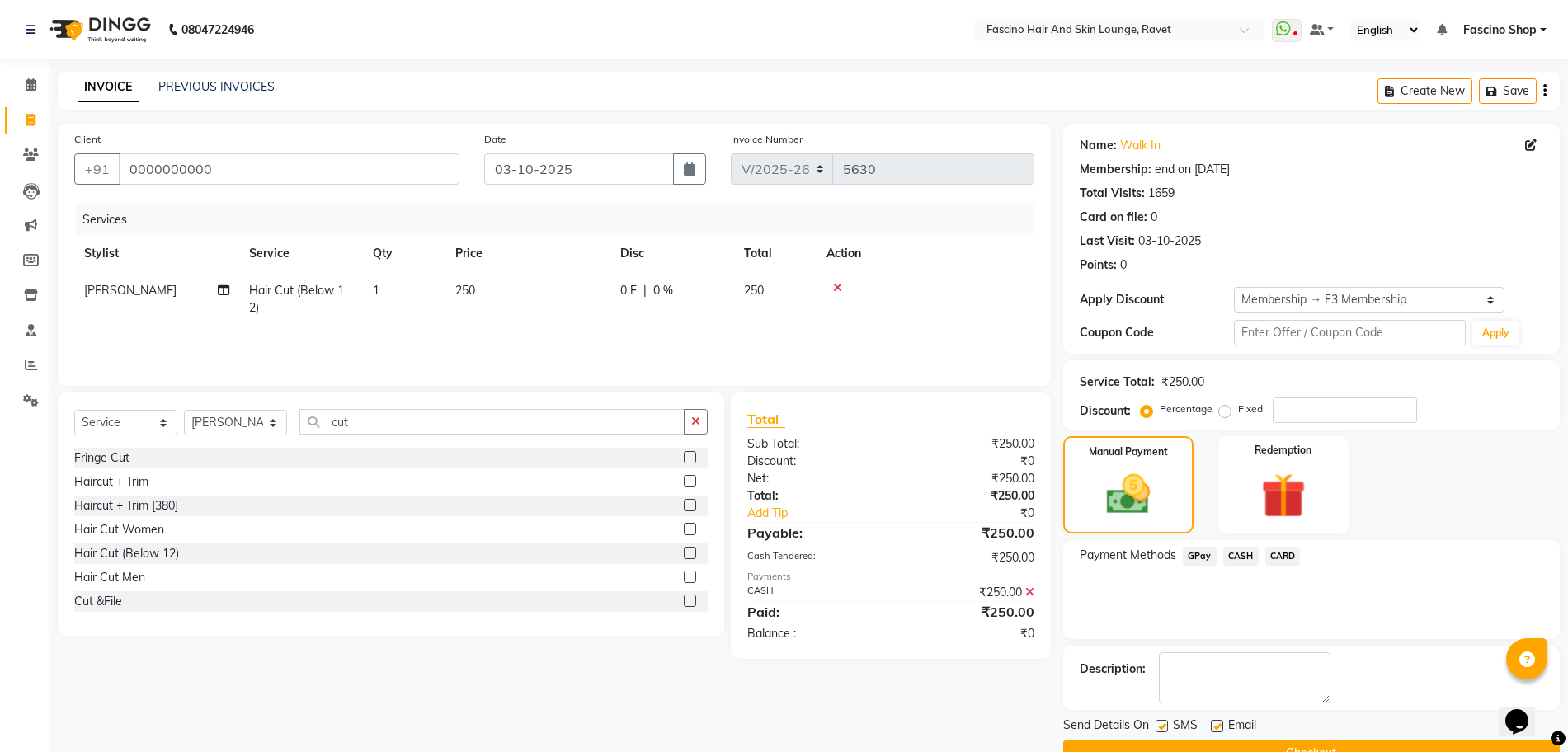
click at [1421, 743] on button "Checkout" at bounding box center [1311, 753] width 496 height 25
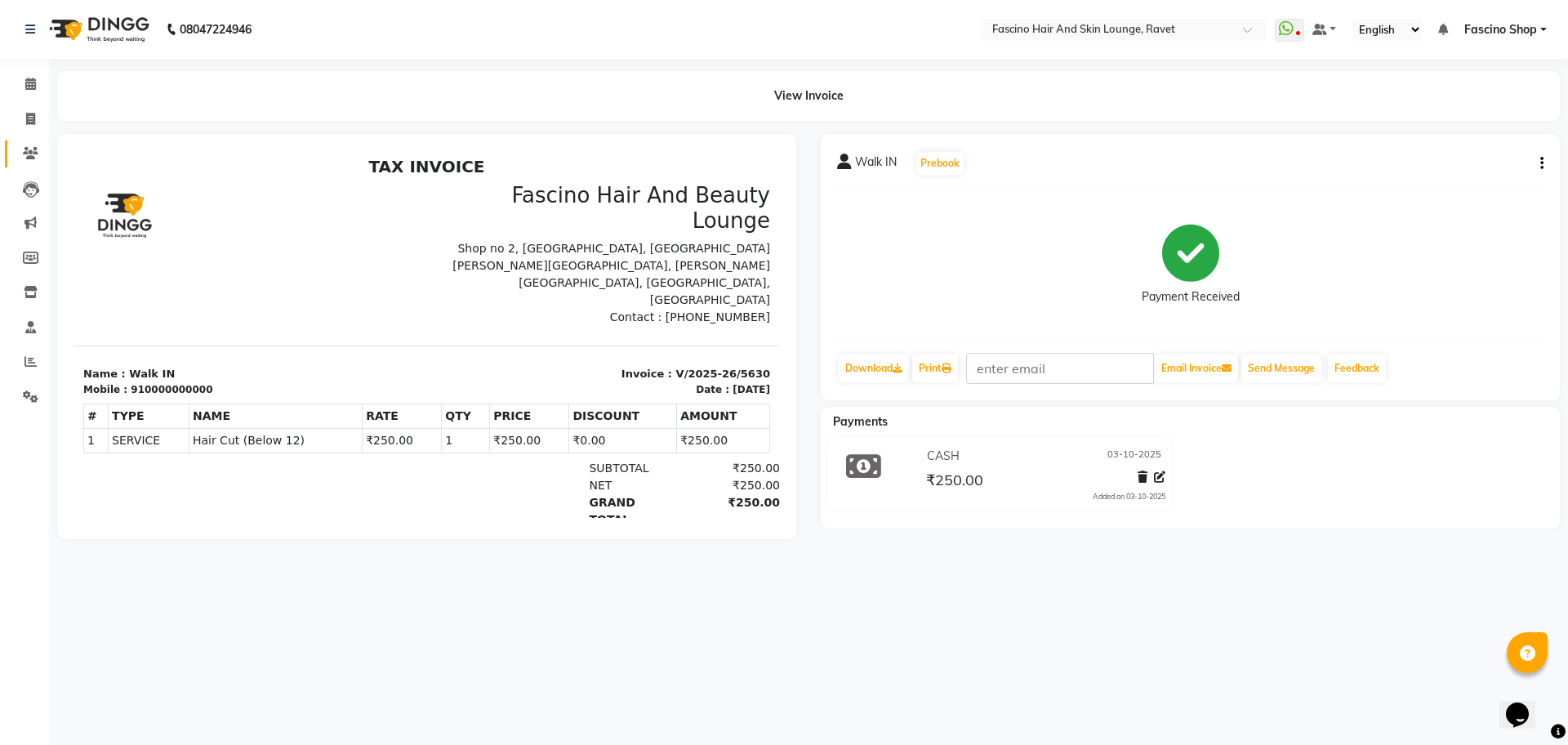
click at [27, 141] on link "Clients" at bounding box center [24, 154] width 39 height 27
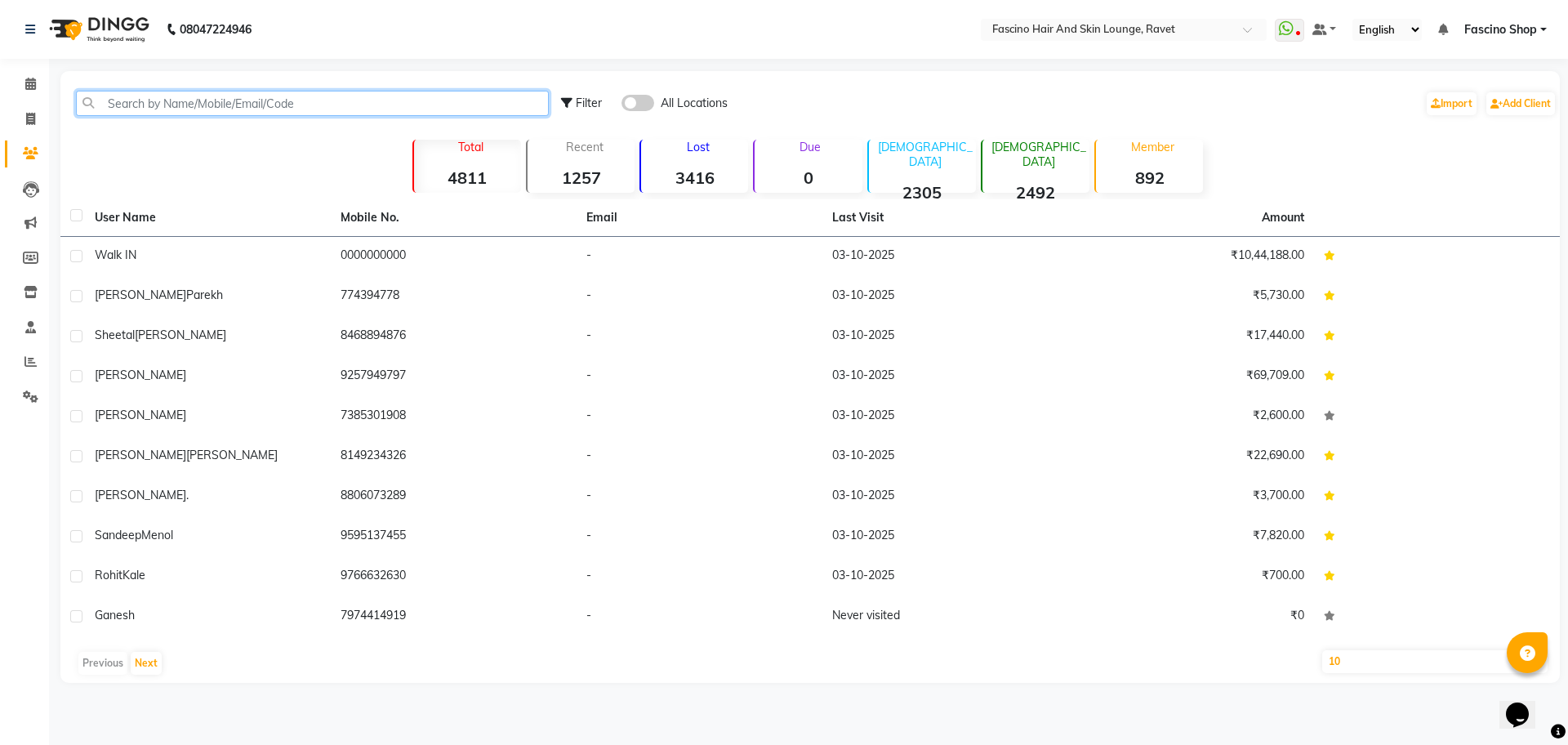
click at [224, 106] on input "text" at bounding box center [312, 103] width 473 height 25
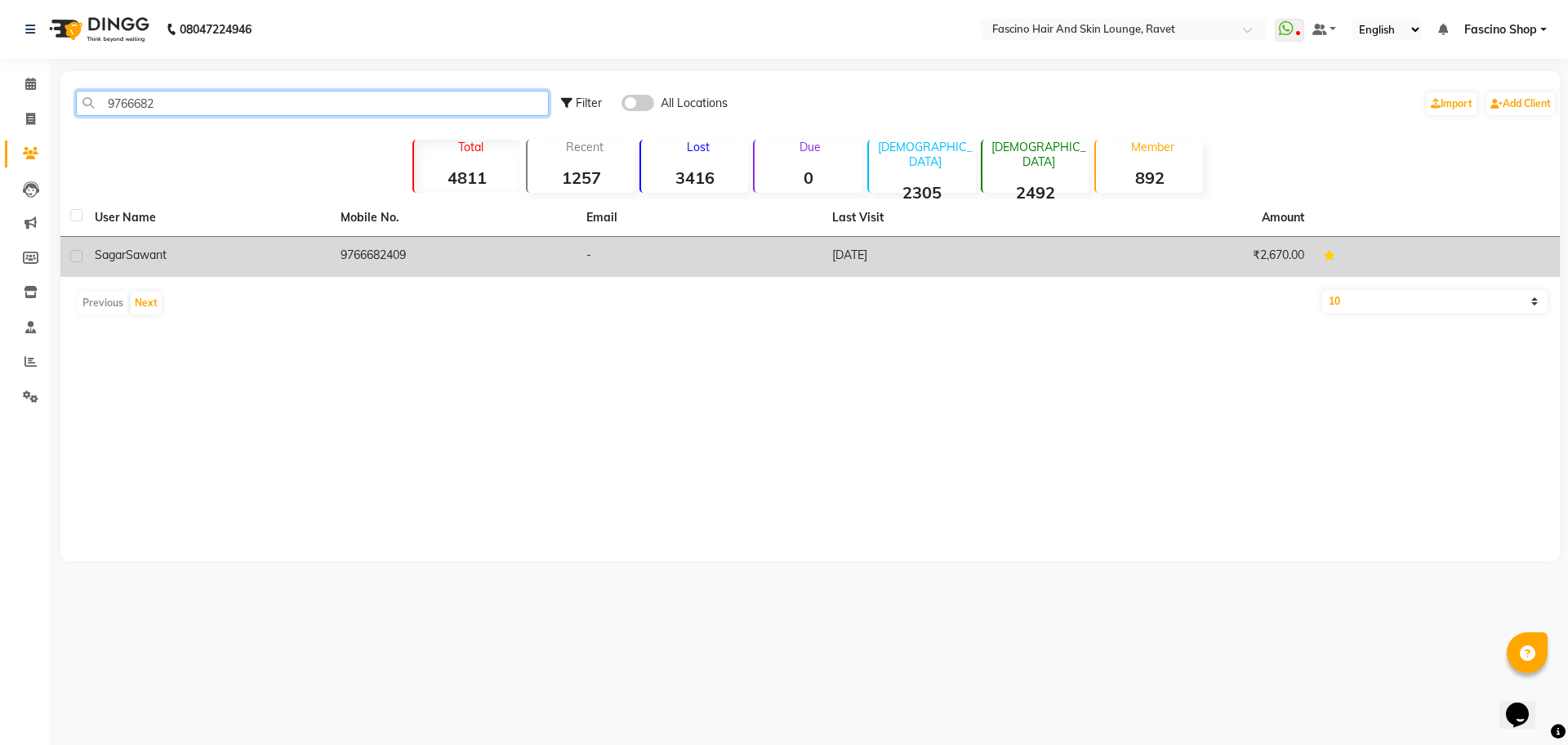
type input "9766682"
click at [324, 261] on td "Sagar Sawant" at bounding box center [208, 257] width 246 height 40
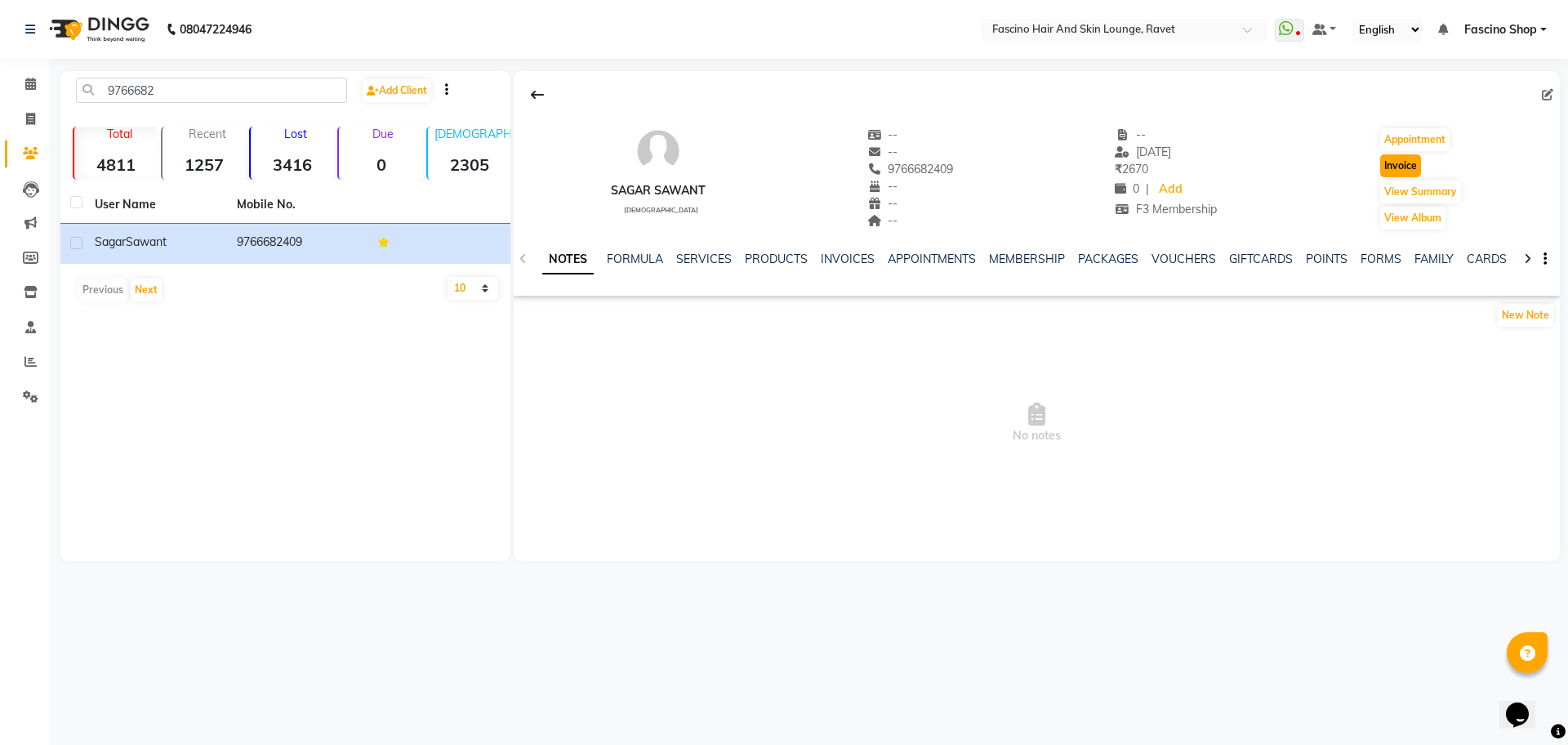
click at [1403, 159] on button "Invoice" at bounding box center [1401, 165] width 41 height 23
select select "service"
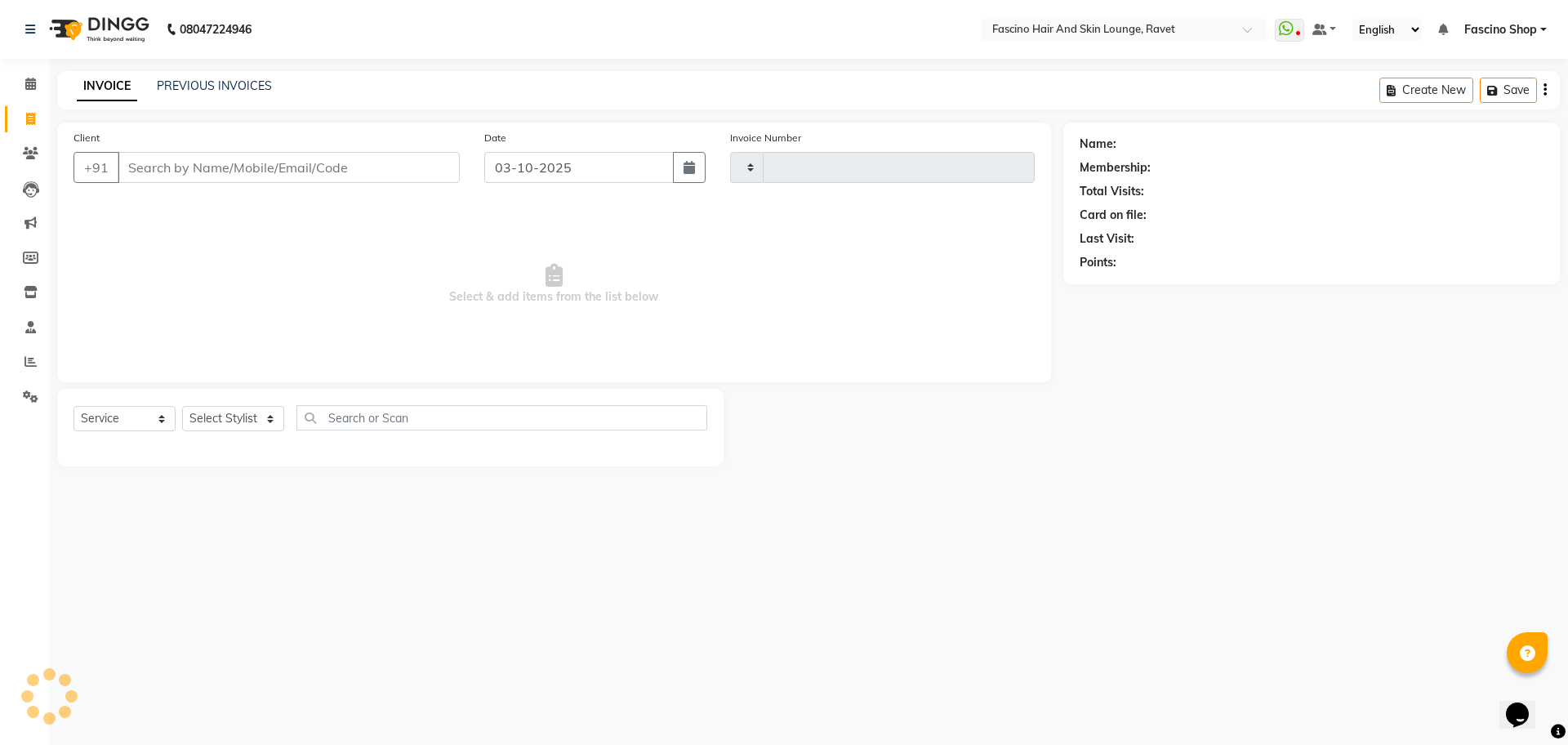
type input "5631"
select select "5190"
click at [219, 420] on select "Select Stylist" at bounding box center [234, 419] width 102 height 25
type input "9766682409"
select select "1: Object"
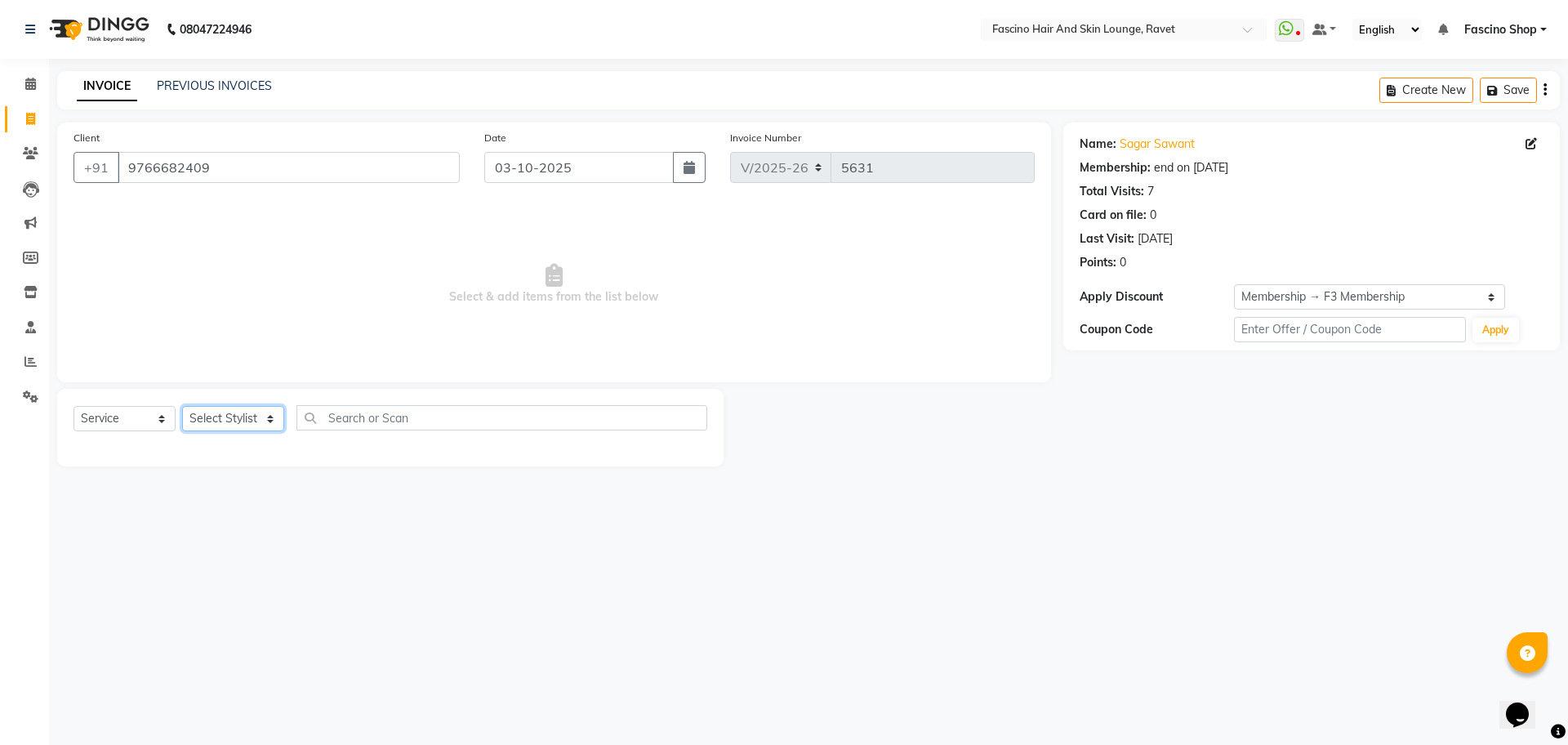
select select "78140"
click at [183, 406] on select "Select Stylist [PERSON_NAME] Shop [PERSON_NAME] [PERSON_NAME] ( S R Manager ) […" at bounding box center [234, 419] width 102 height 25
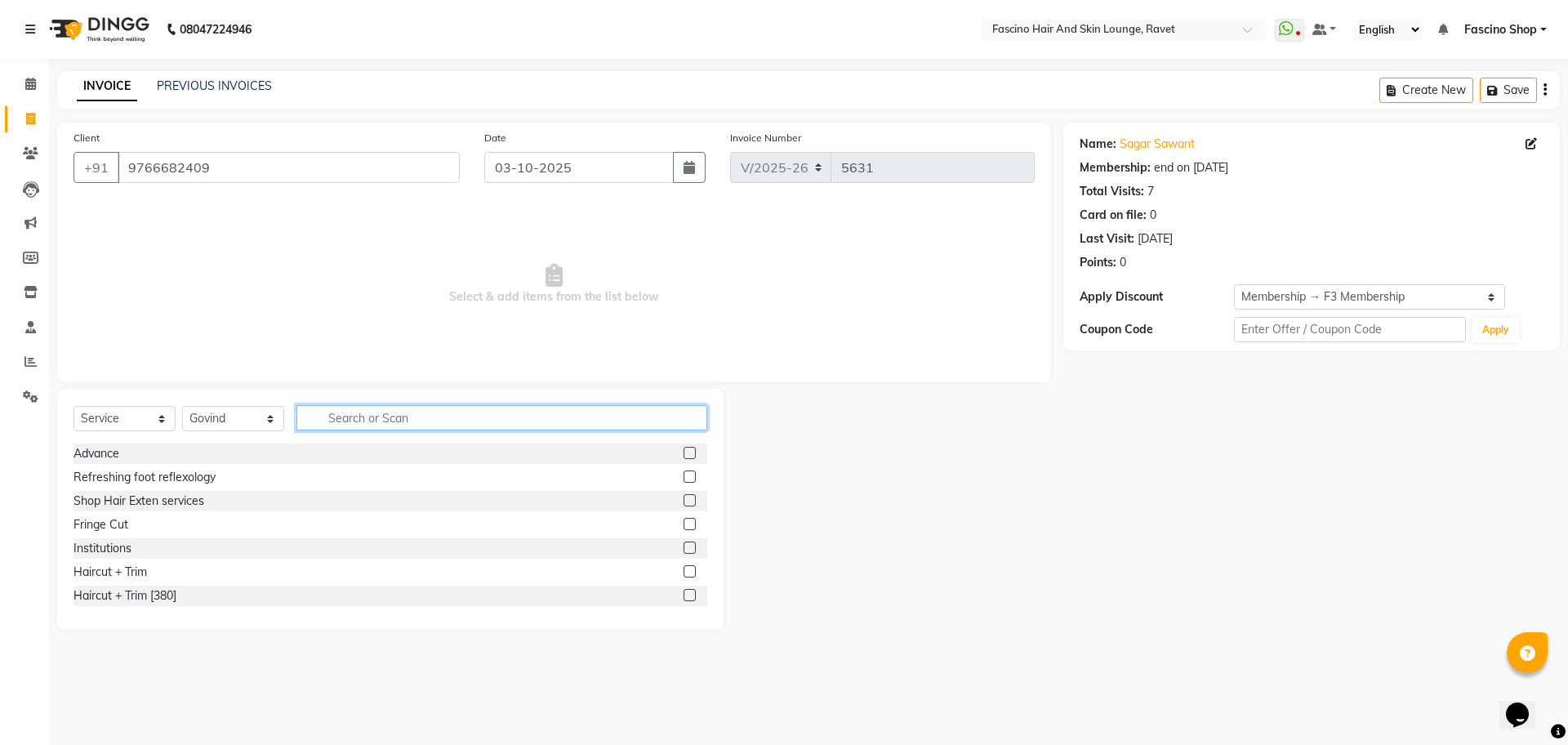
click at [362, 411] on input "text" at bounding box center [501, 418] width 411 height 25
type input "cut"
click at [123, 526] on div "Hair Cut Women" at bounding box center [118, 525] width 89 height 17
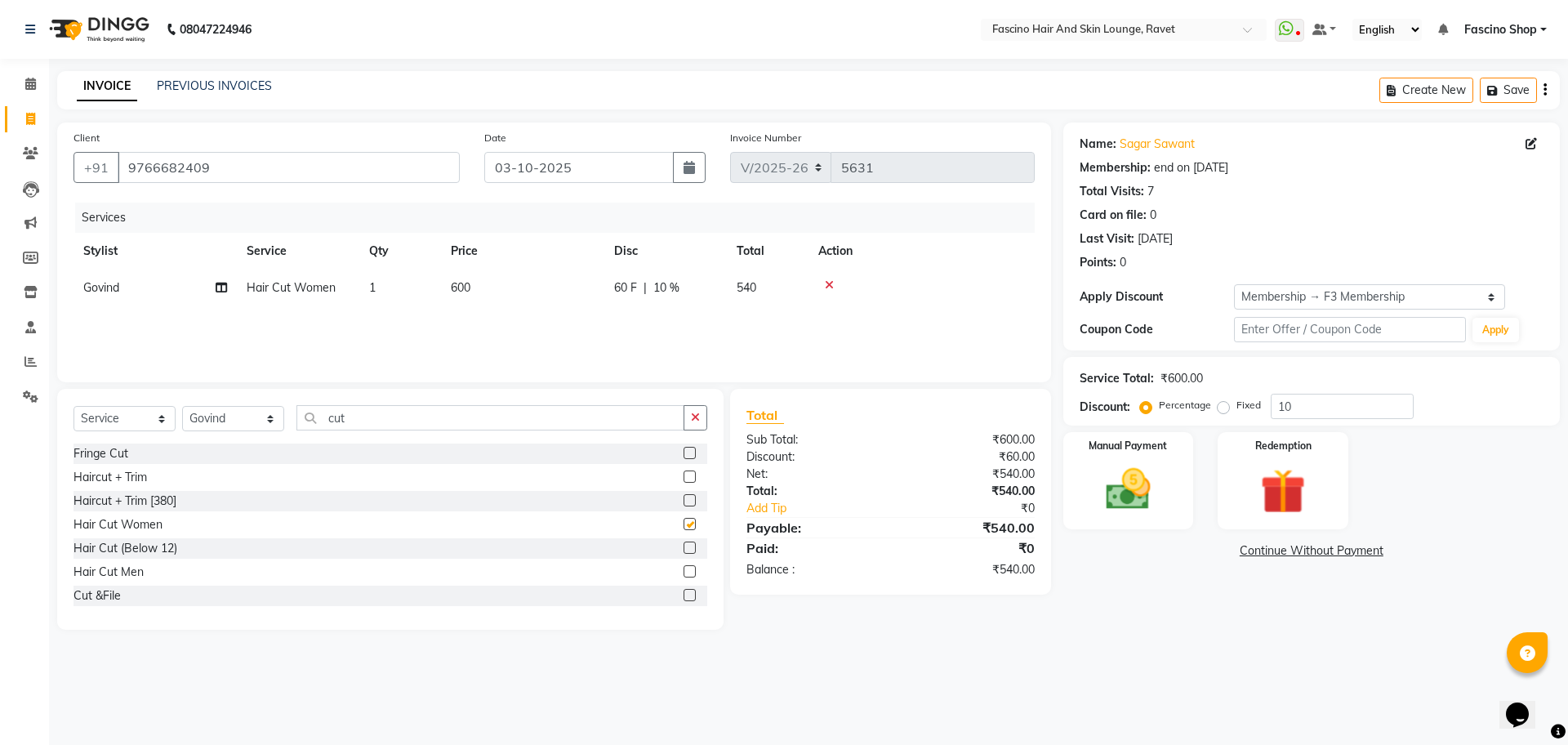
checkbox input "false"
click at [483, 295] on td "600" at bounding box center [522, 288] width 163 height 37
select select "78140"
click at [542, 286] on tr "Abbas Ali Fascino Shop Gourav Govind kanak ( S R Manager ) Lokesh Madhav Suryaw…" at bounding box center [554, 301] width 961 height 62
click at [542, 286] on td "600" at bounding box center [522, 288] width 163 height 37
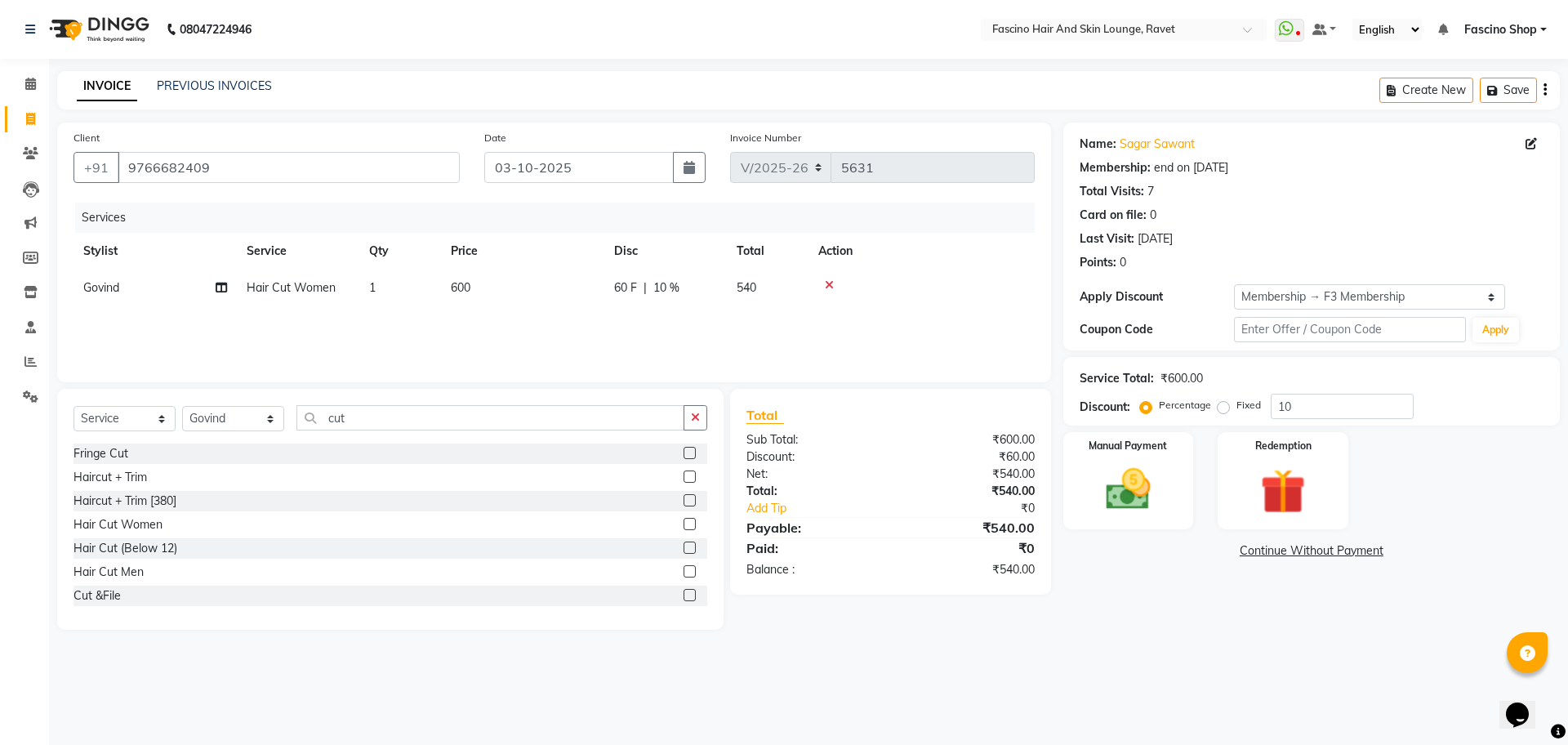
select select "78140"
click at [542, 286] on input "600" at bounding box center [599, 292] width 144 height 25
type input "500"
click at [1332, 399] on input "10" at bounding box center [1342, 406] width 143 height 25
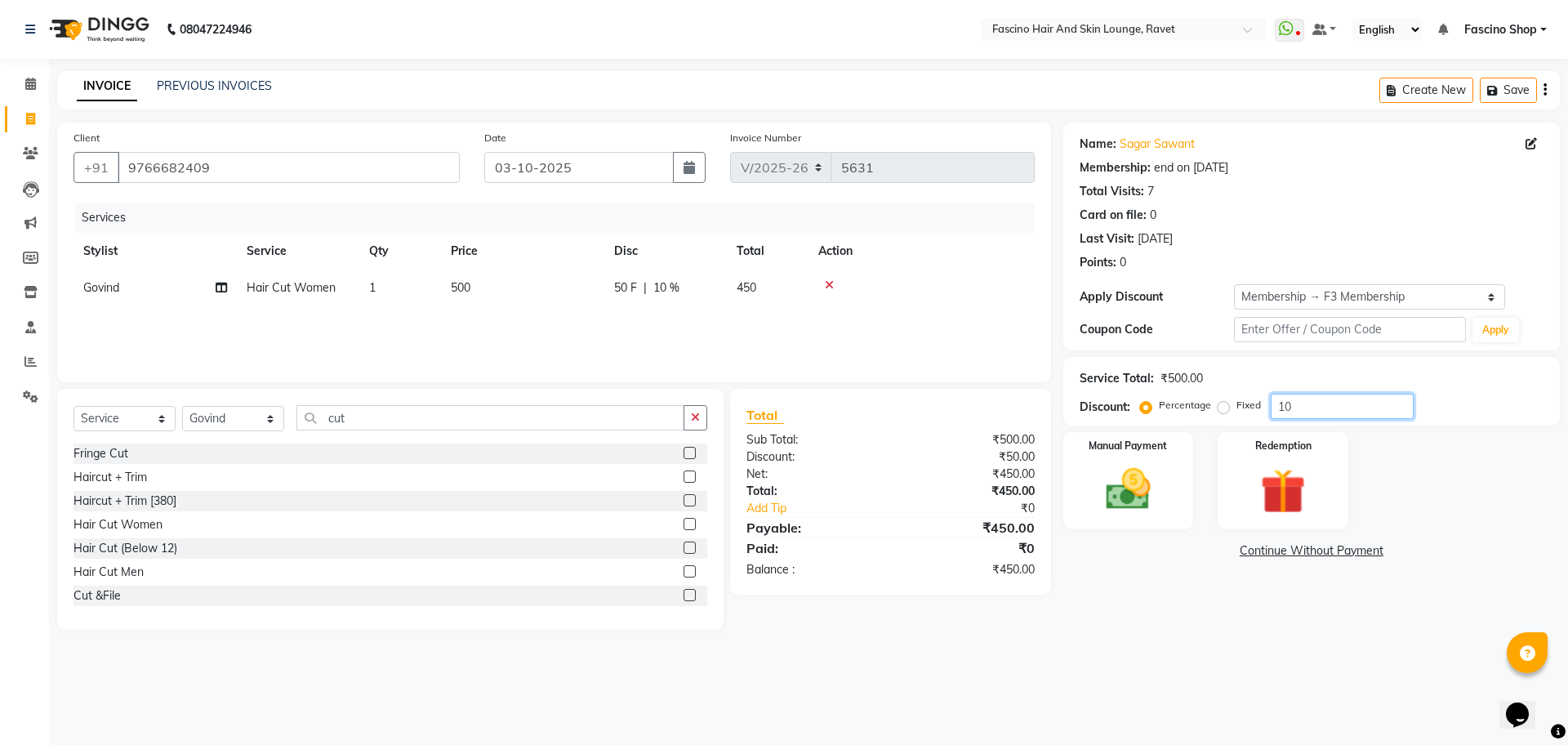
type input "1"
click at [1159, 489] on img at bounding box center [1128, 489] width 76 height 54
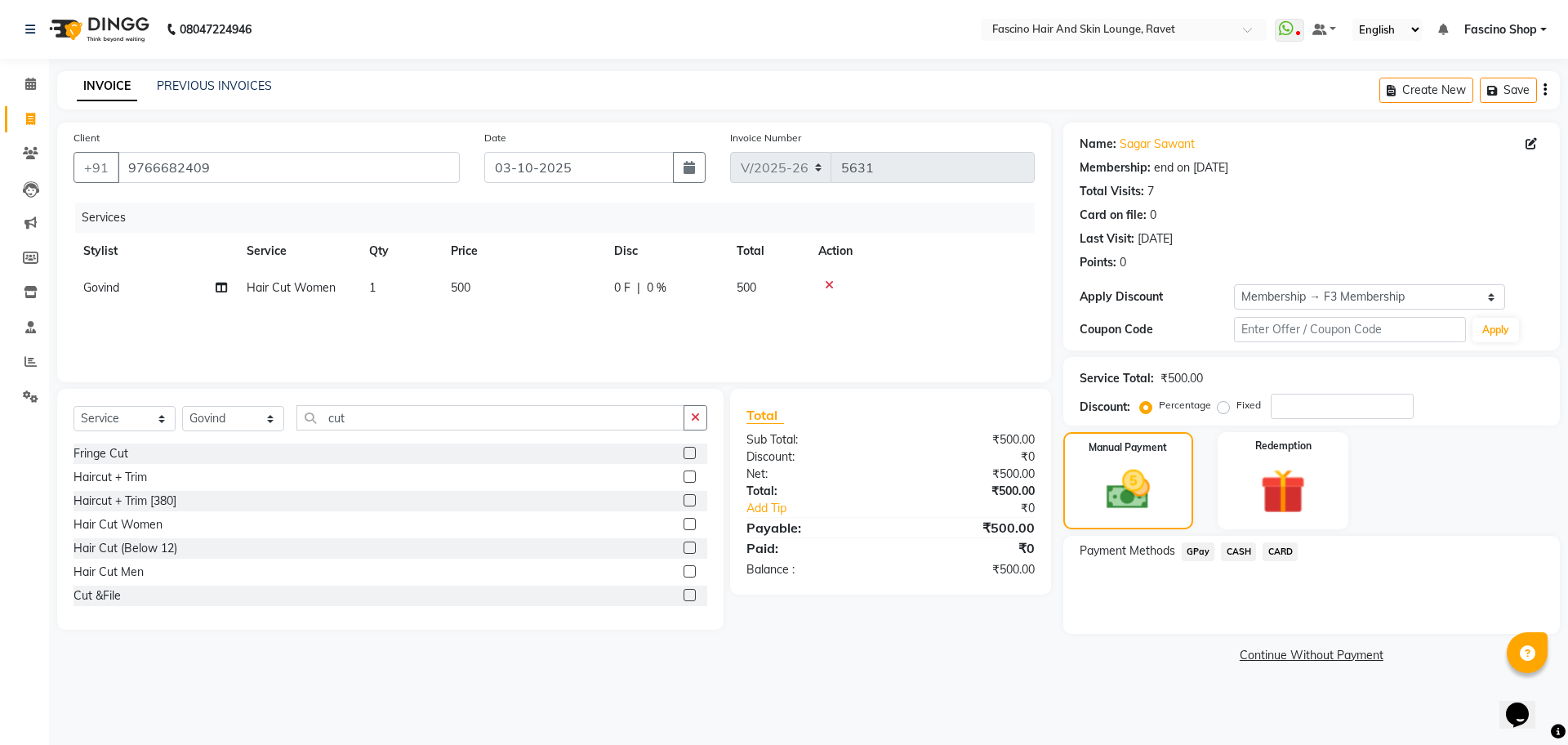
click at [1197, 543] on span "GPay" at bounding box center [1199, 552] width 33 height 18
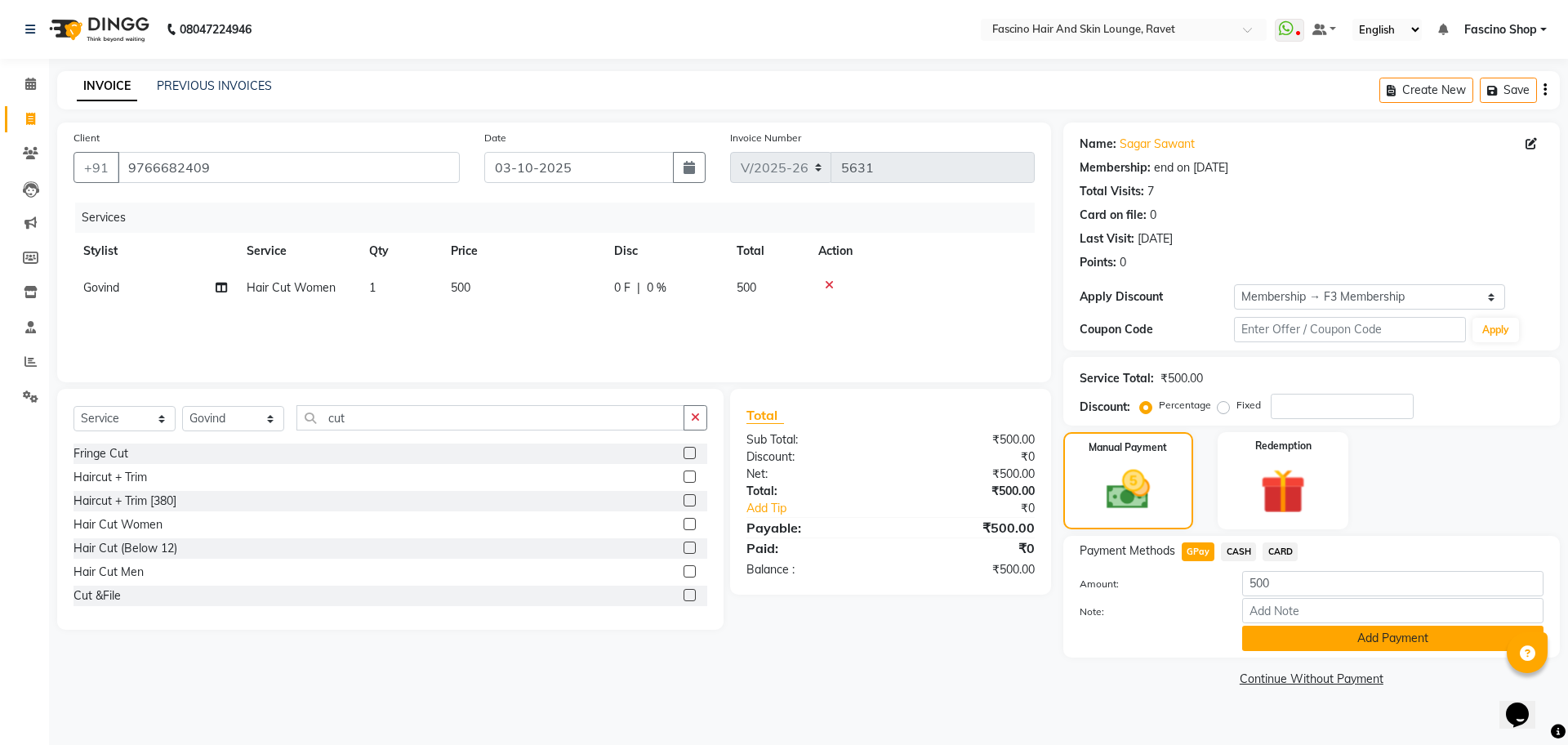
click at [1261, 645] on button "Add Payment" at bounding box center [1393, 638] width 301 height 25
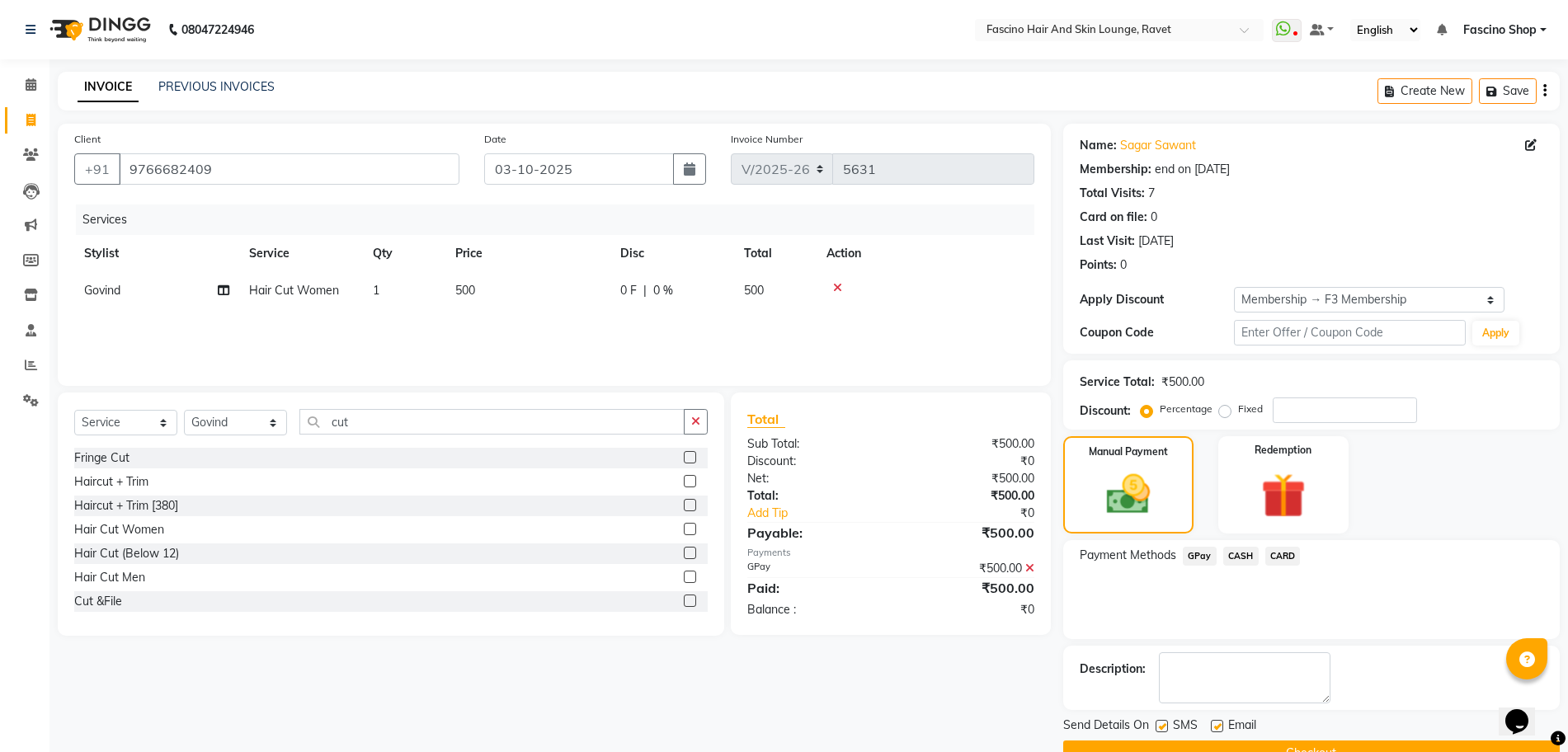
click at [1319, 745] on button "Checkout" at bounding box center [1311, 753] width 496 height 25
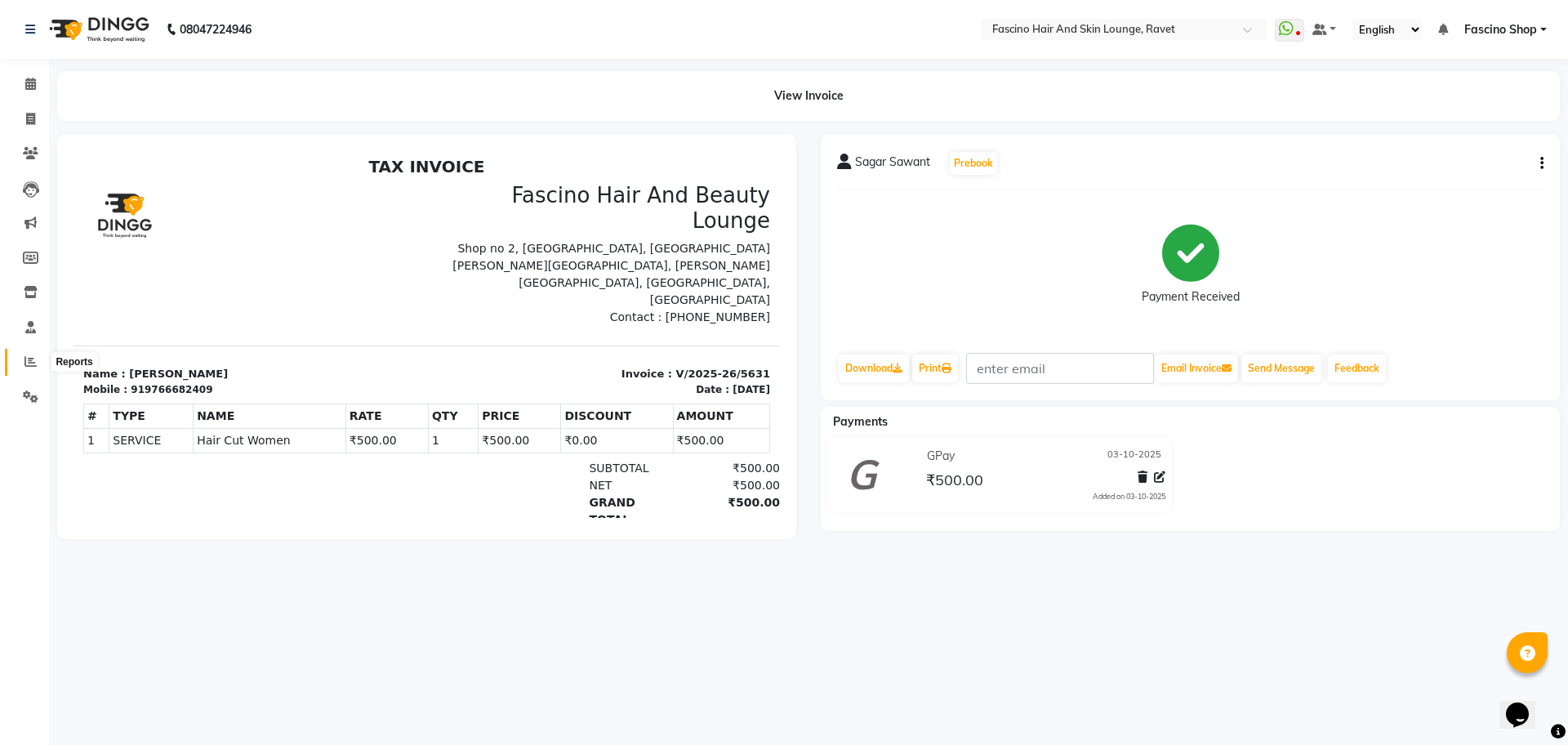
click at [40, 367] on span at bounding box center [31, 362] width 28 height 18
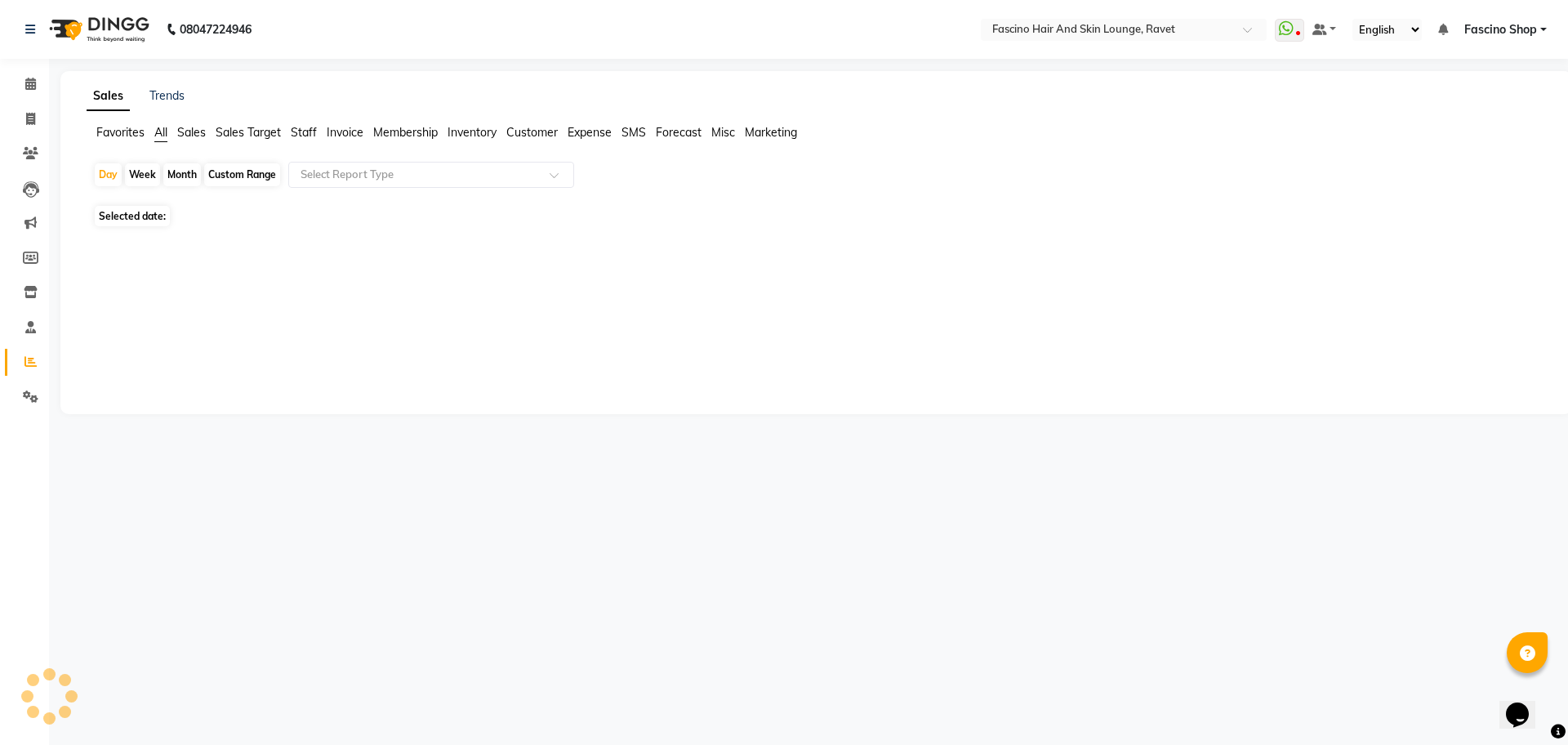
click at [184, 171] on div "Month" at bounding box center [182, 174] width 38 height 23
select select "10"
select select "2025"
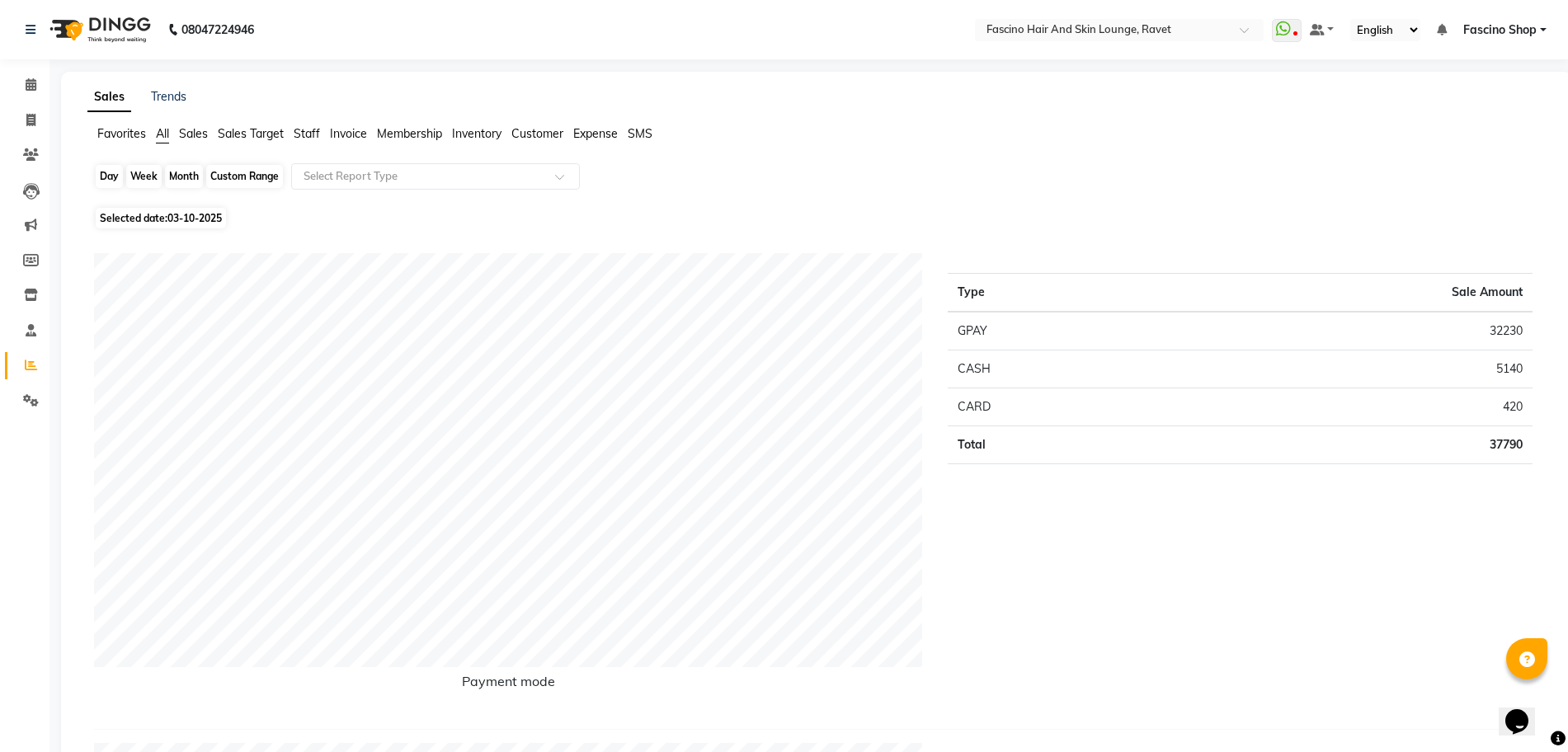
click at [178, 178] on div "Month" at bounding box center [183, 176] width 38 height 23
select select "10"
select select "2025"
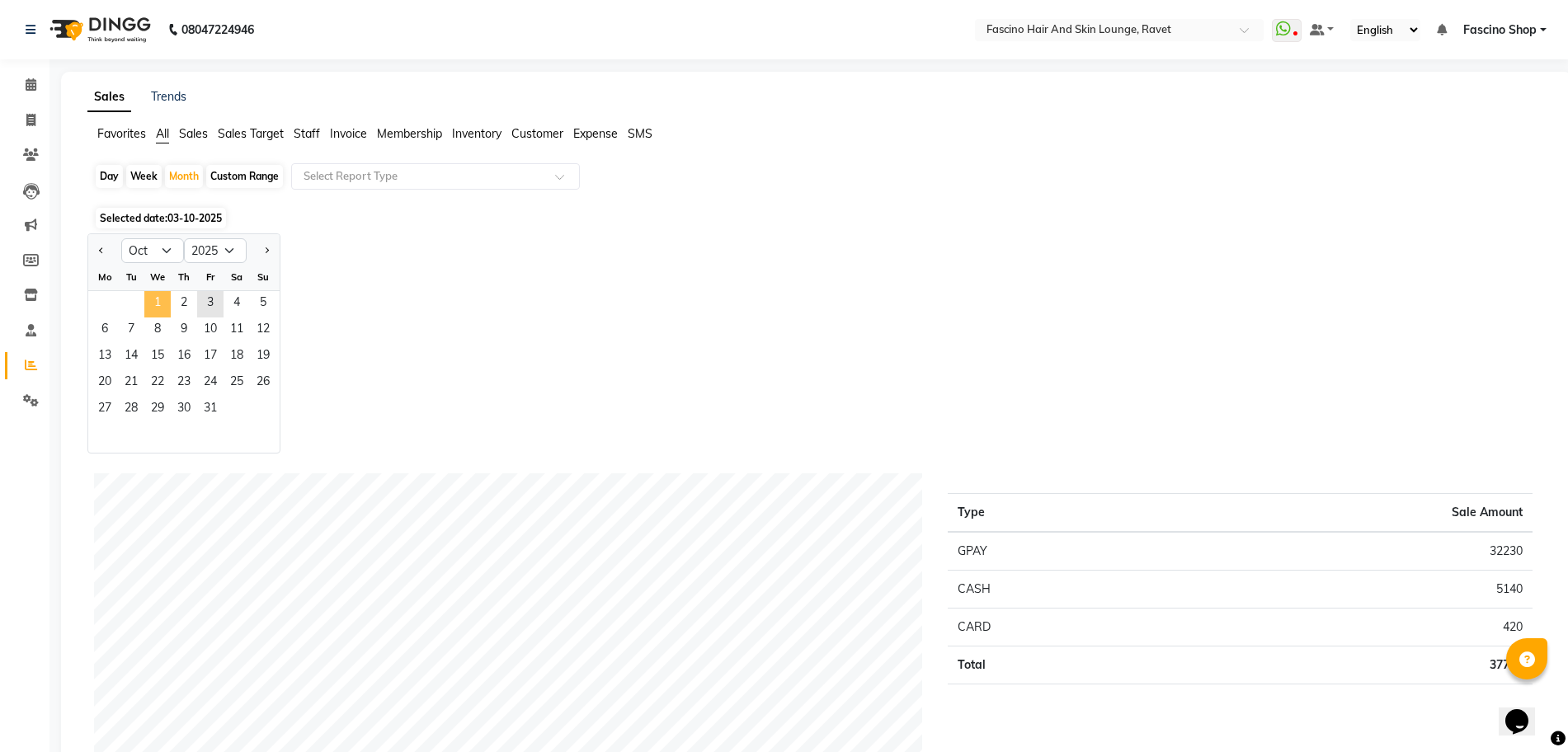
click at [155, 300] on span "1" at bounding box center [157, 303] width 26 height 26
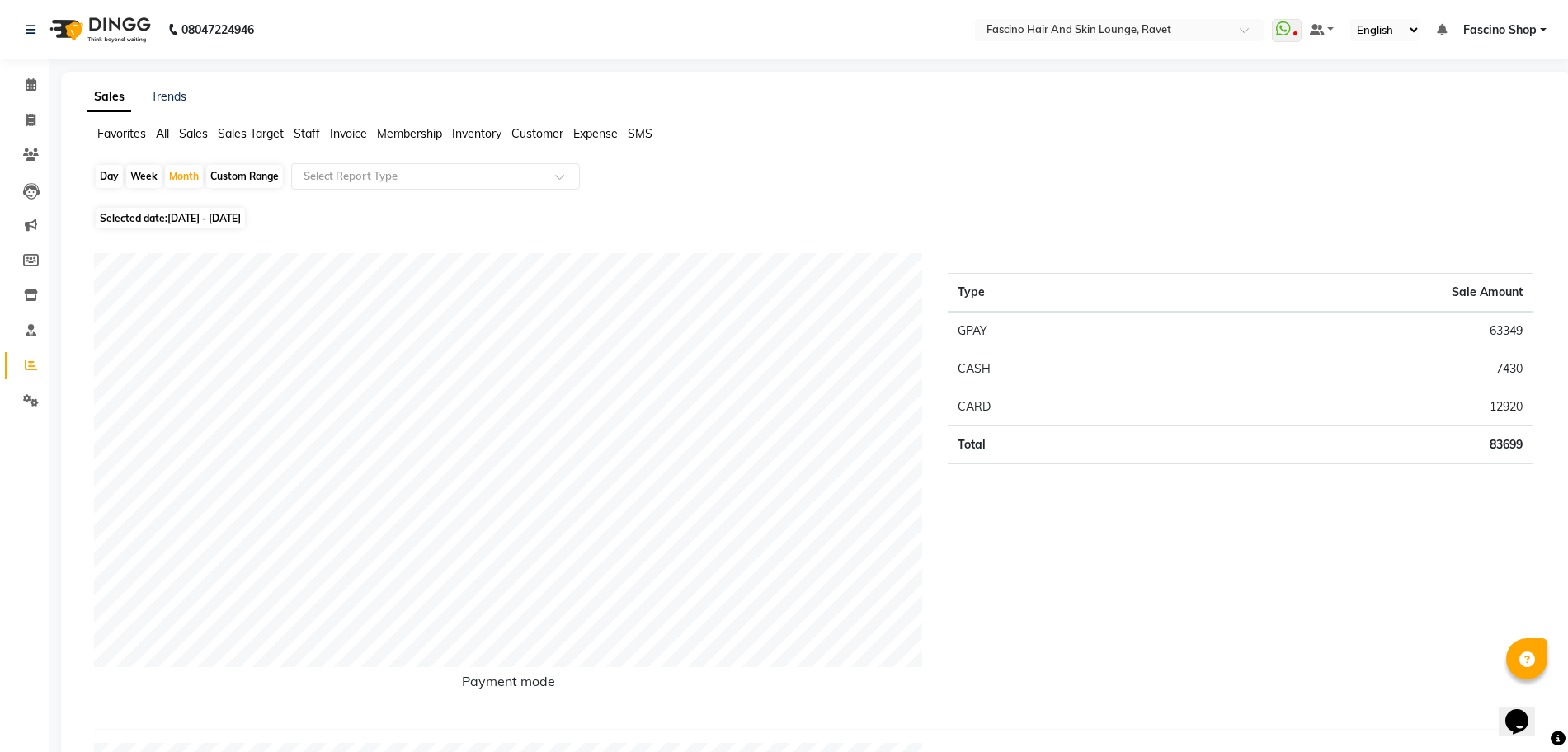
click at [302, 132] on span "Staff" at bounding box center [306, 134] width 26 height 15
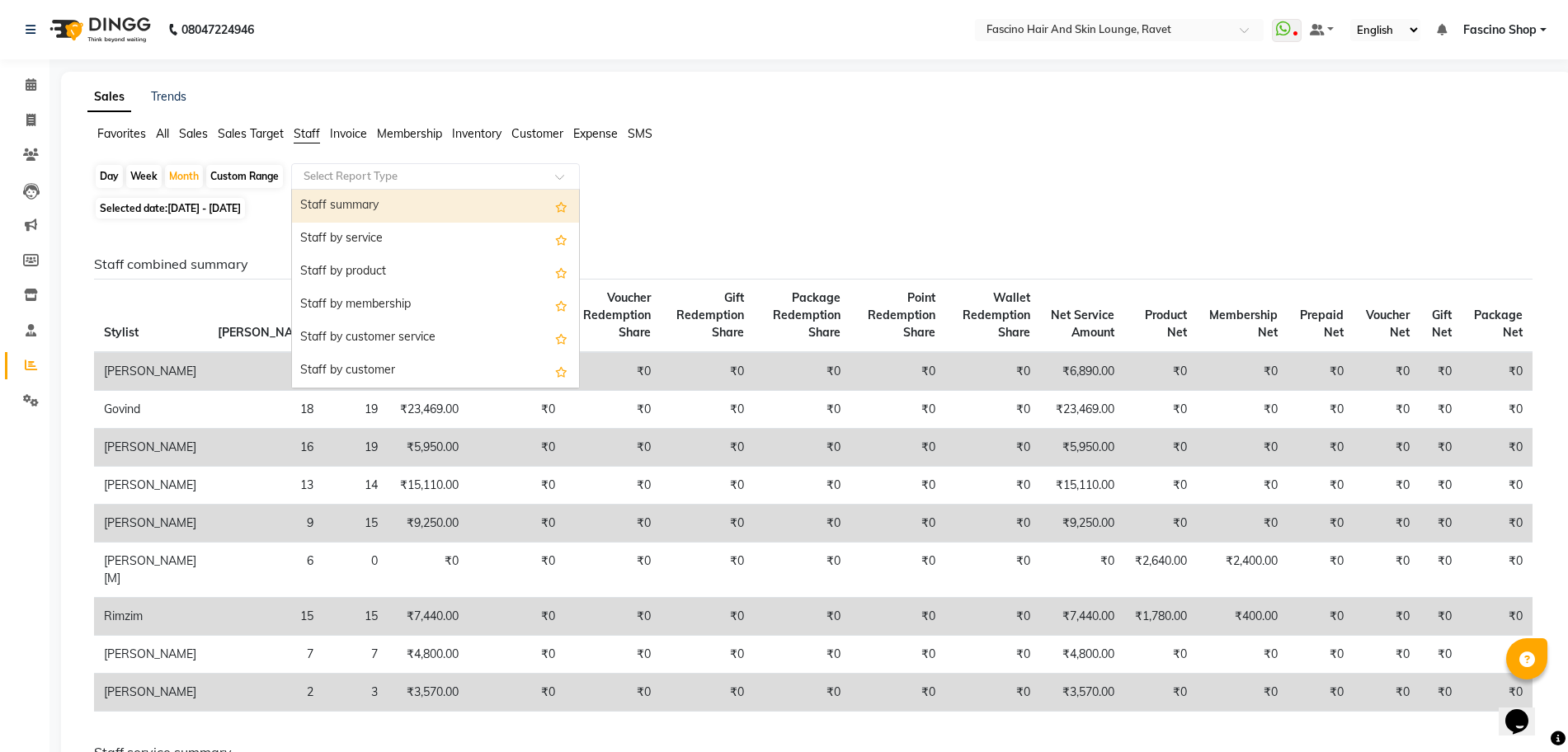
click at [337, 172] on input "text" at bounding box center [418, 177] width 238 height 17
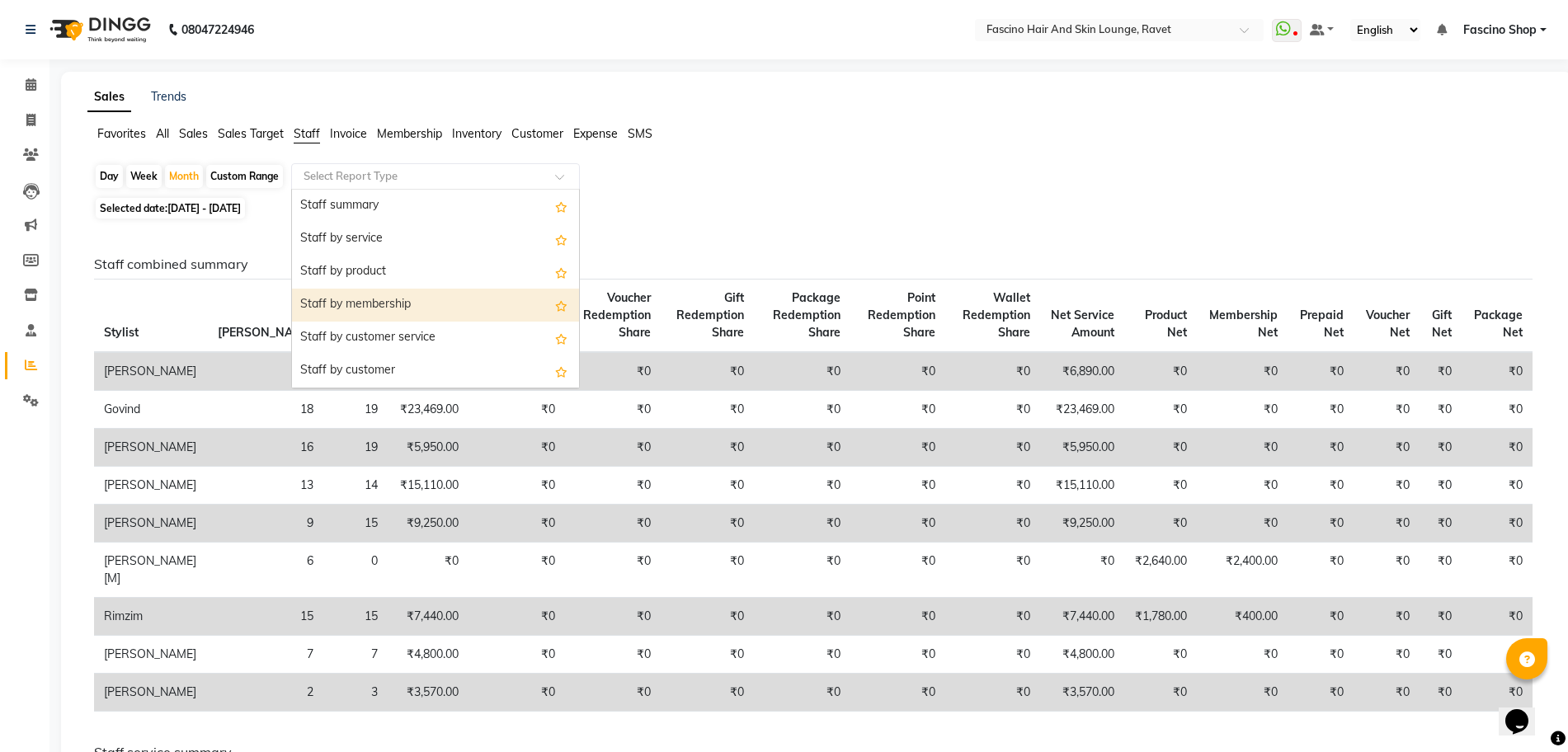
click at [391, 304] on div "Staff by membership" at bounding box center [435, 305] width 287 height 33
select select "csv"
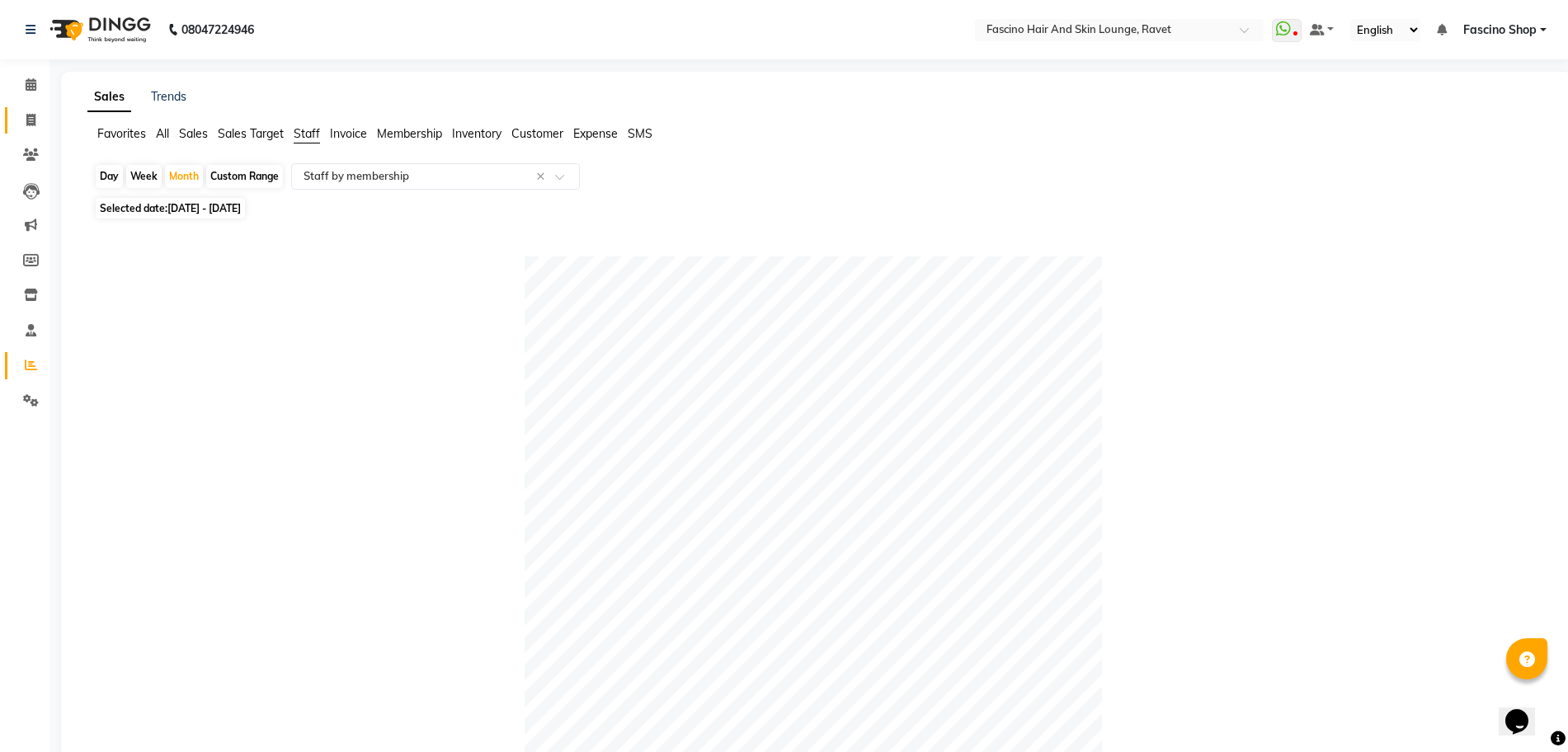
click at [28, 129] on link "Invoice" at bounding box center [25, 121] width 40 height 27
select select "service"
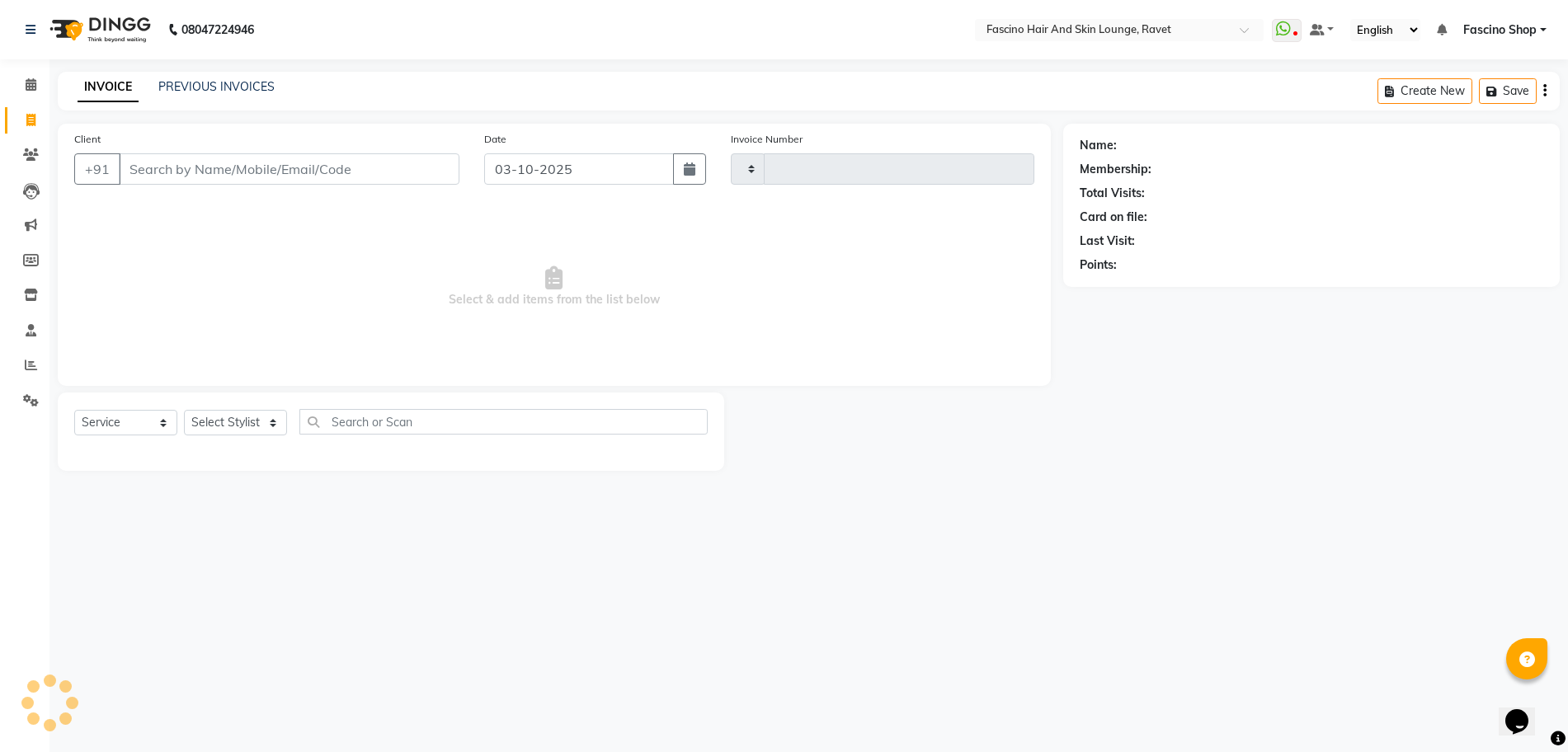
type input "5632"
select select "5190"
click at [198, 84] on link "PREVIOUS INVOICES" at bounding box center [216, 87] width 117 height 15
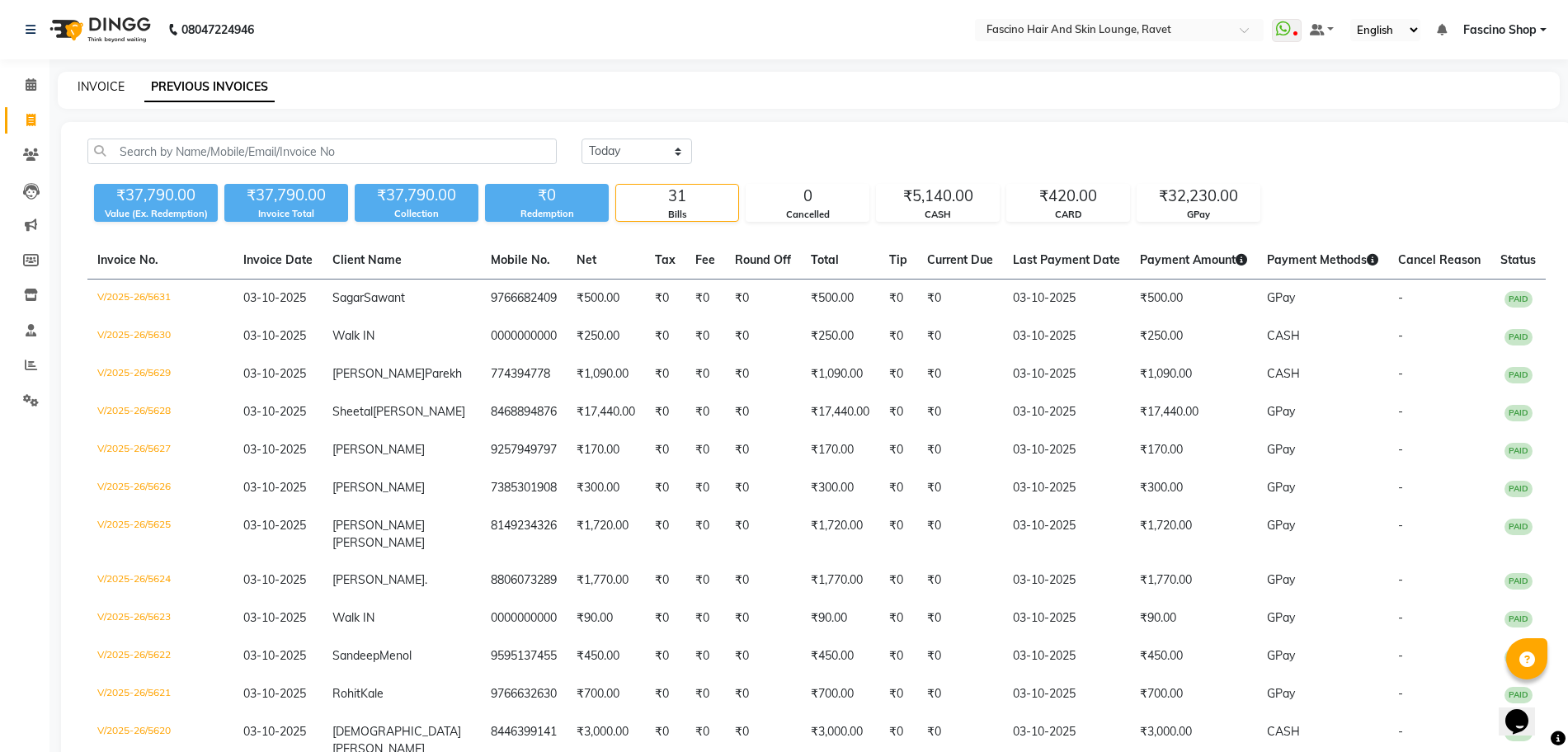
click at [111, 84] on link "INVOICE" at bounding box center [101, 87] width 47 height 15
select select "5190"
select select "service"
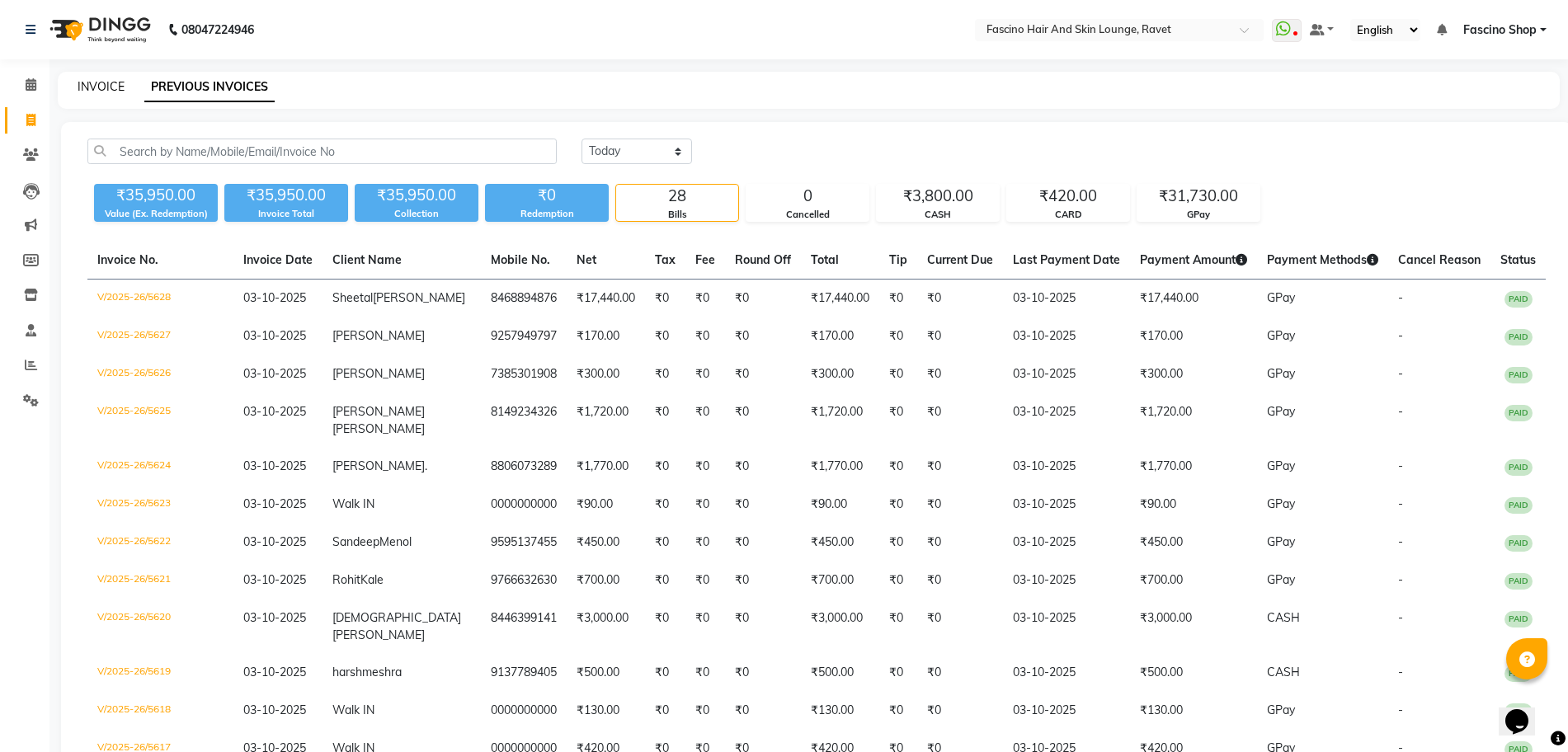
click at [101, 82] on link "INVOICE" at bounding box center [101, 87] width 47 height 15
select select "service"
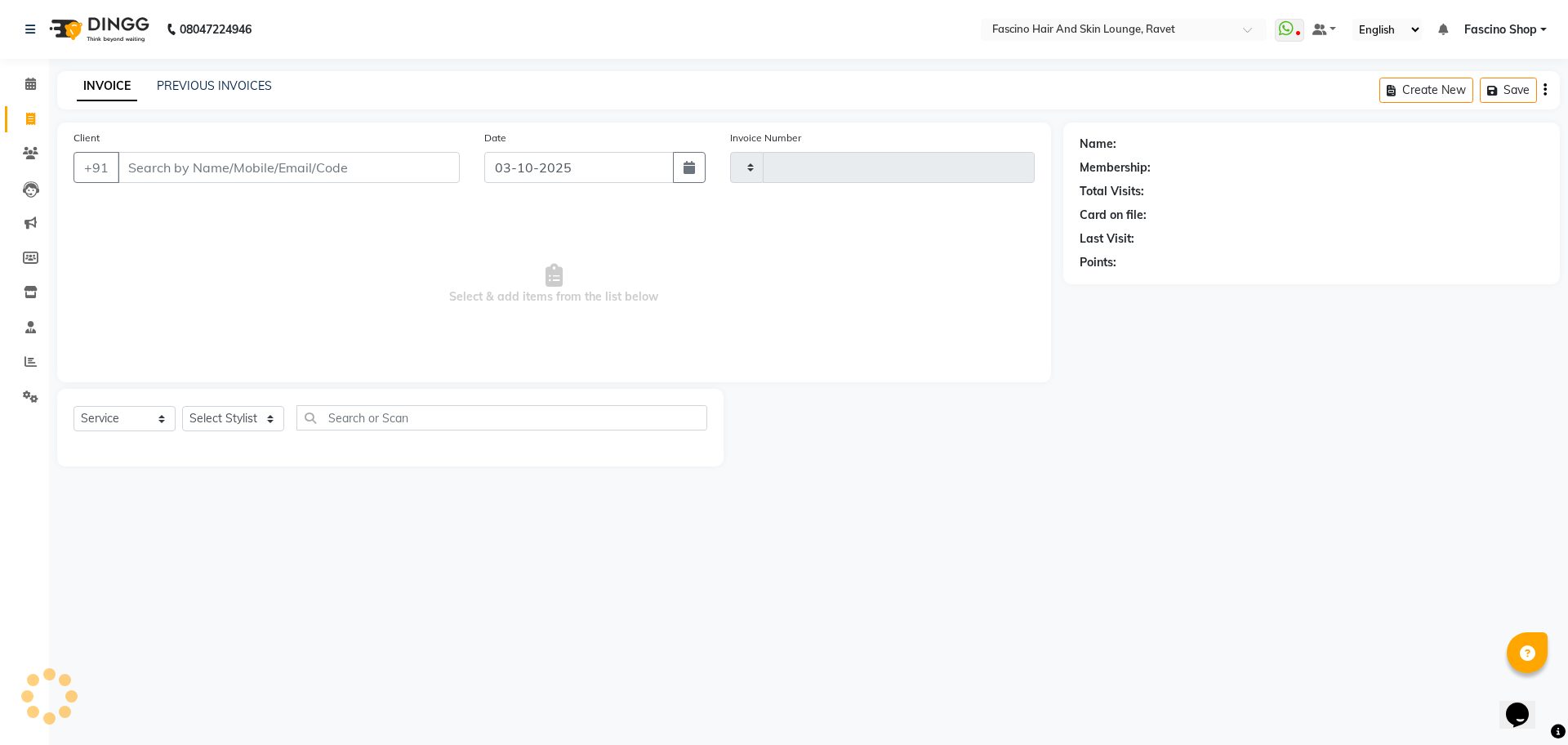
type input "5629"
select select "5190"
select select "service"
drag, startPoint x: 0, startPoint y: 0, endPoint x: 27, endPoint y: 362, distance: 363.0
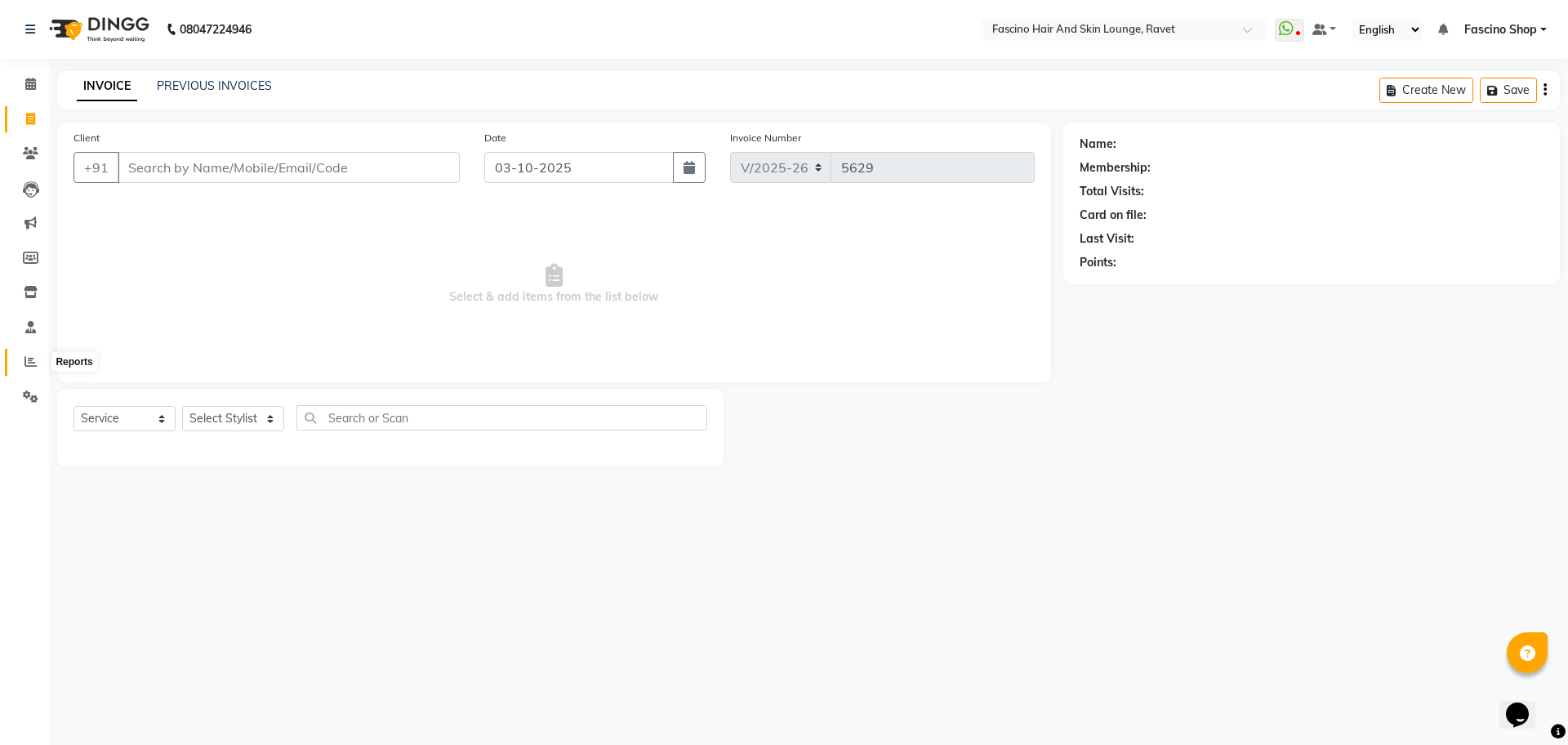
click at [27, 362] on icon at bounding box center [30, 361] width 13 height 13
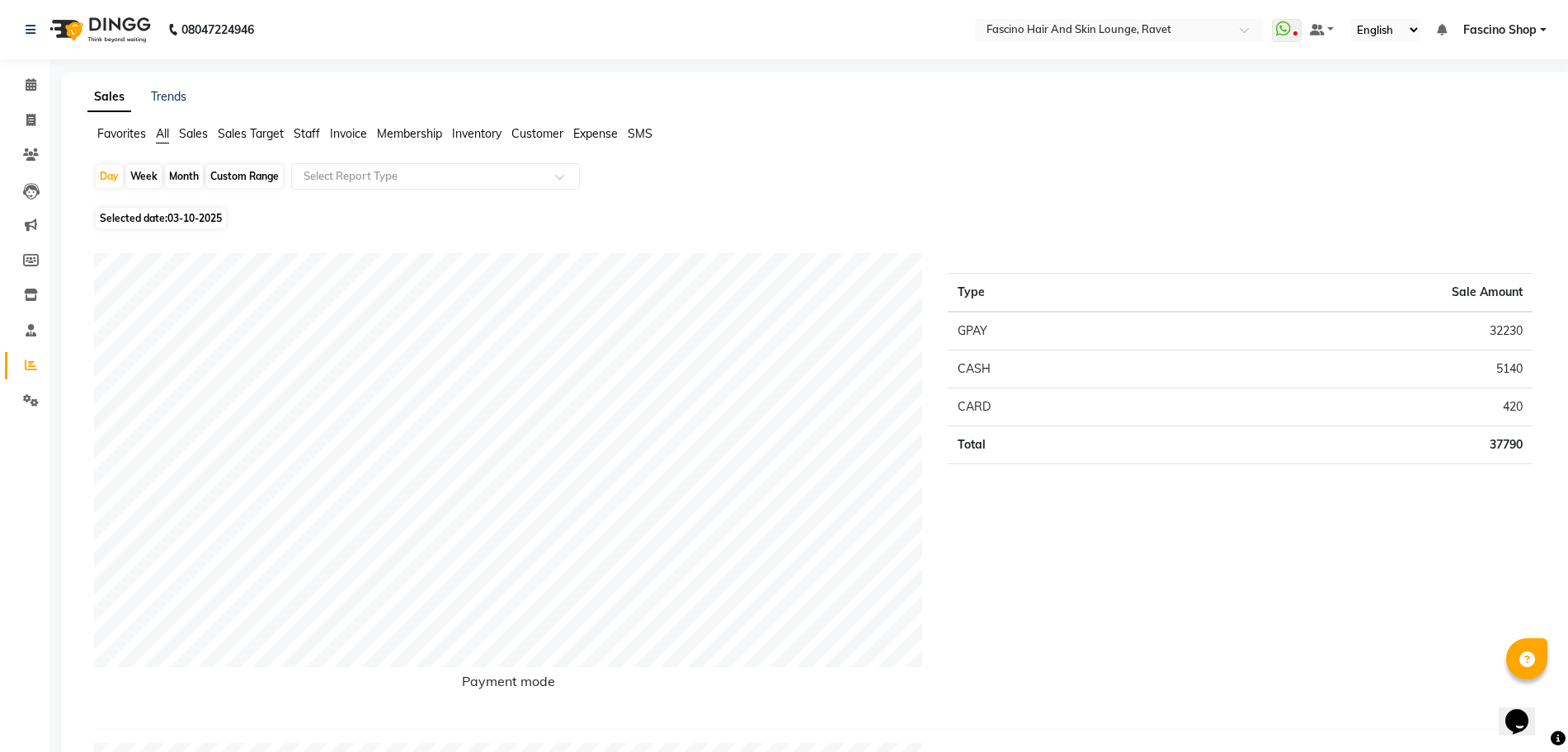
click at [187, 172] on div "Month" at bounding box center [183, 176] width 38 height 23
select select "10"
select select "2025"
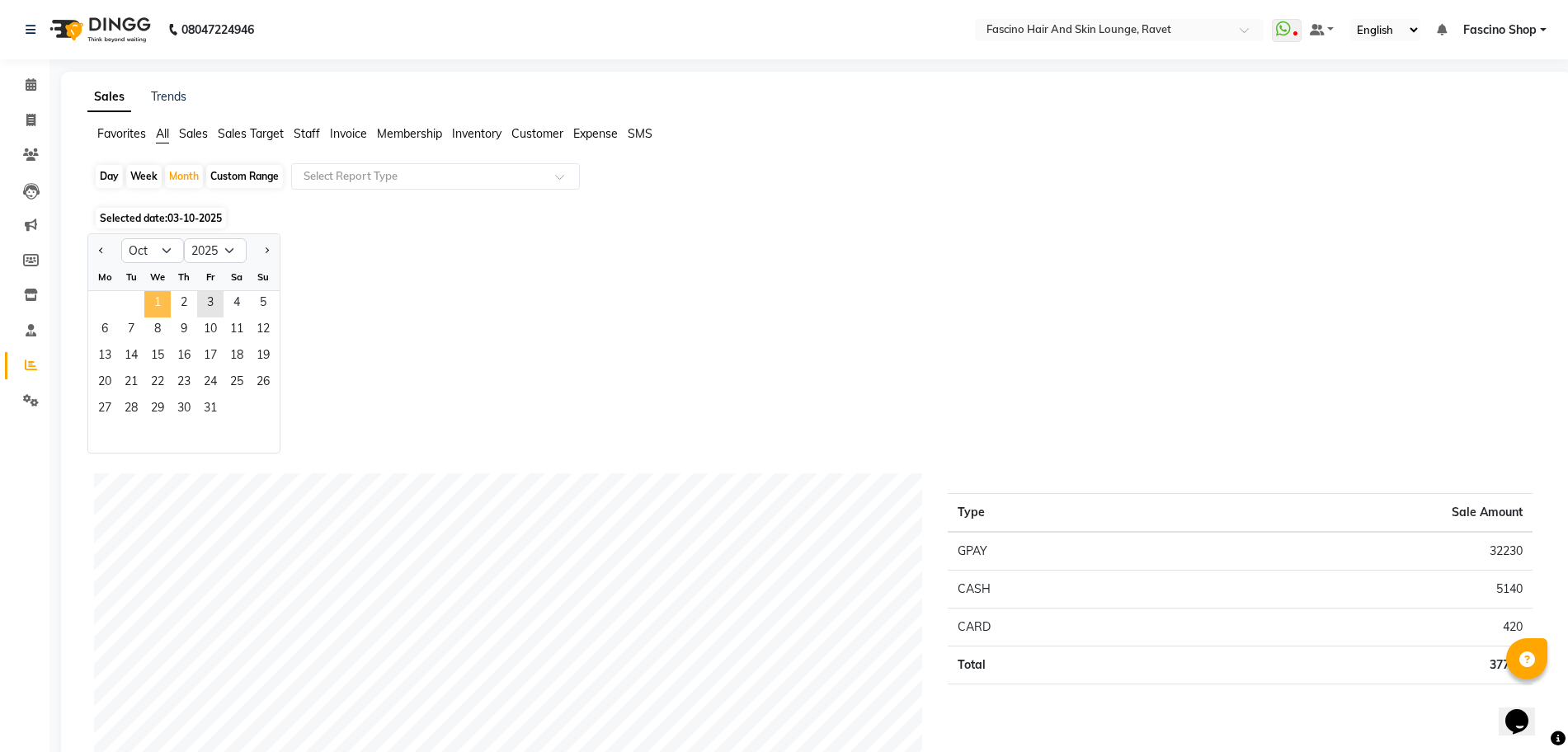
click at [145, 305] on span "1" at bounding box center [157, 303] width 26 height 26
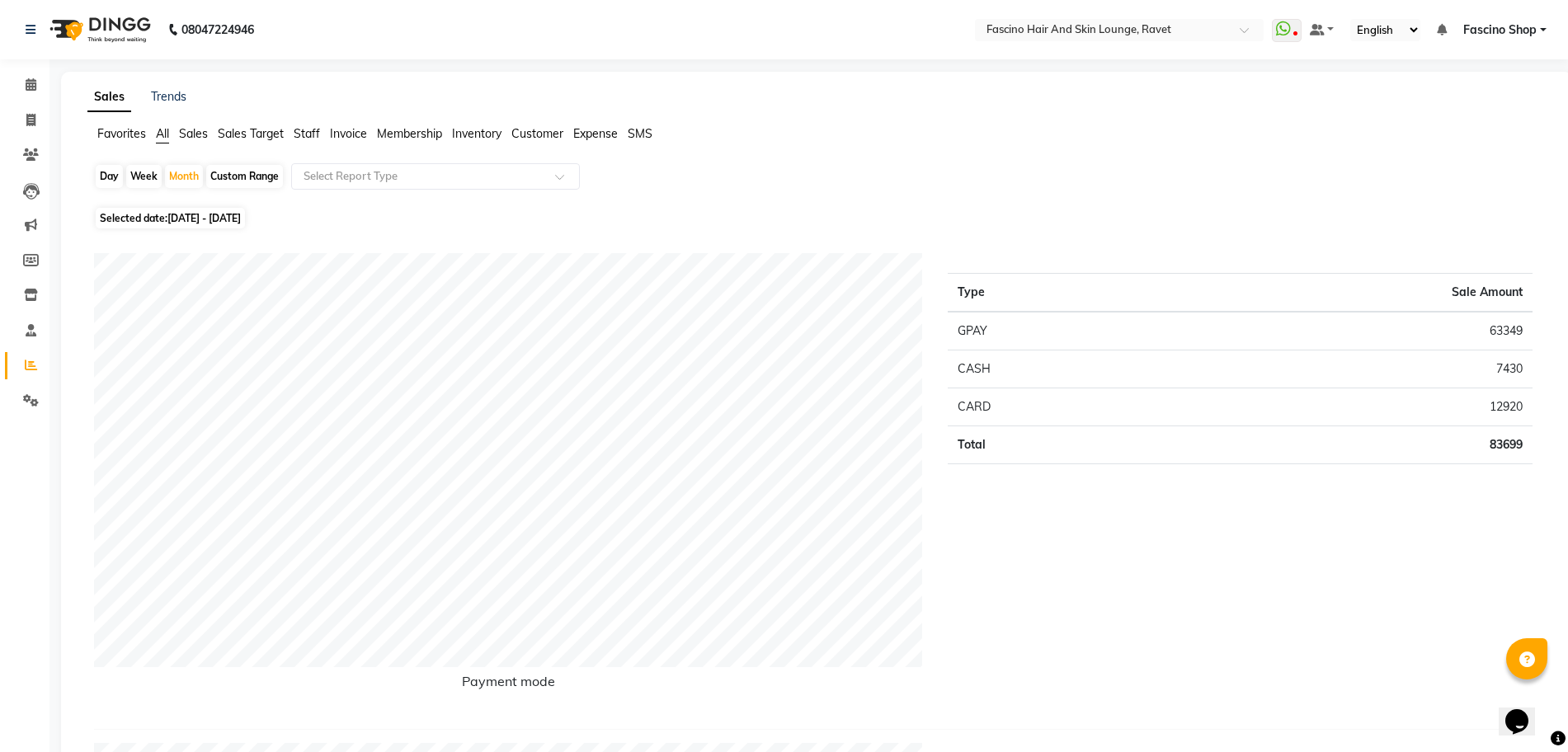
click at [300, 126] on span "Staff" at bounding box center [306, 134] width 26 height 15
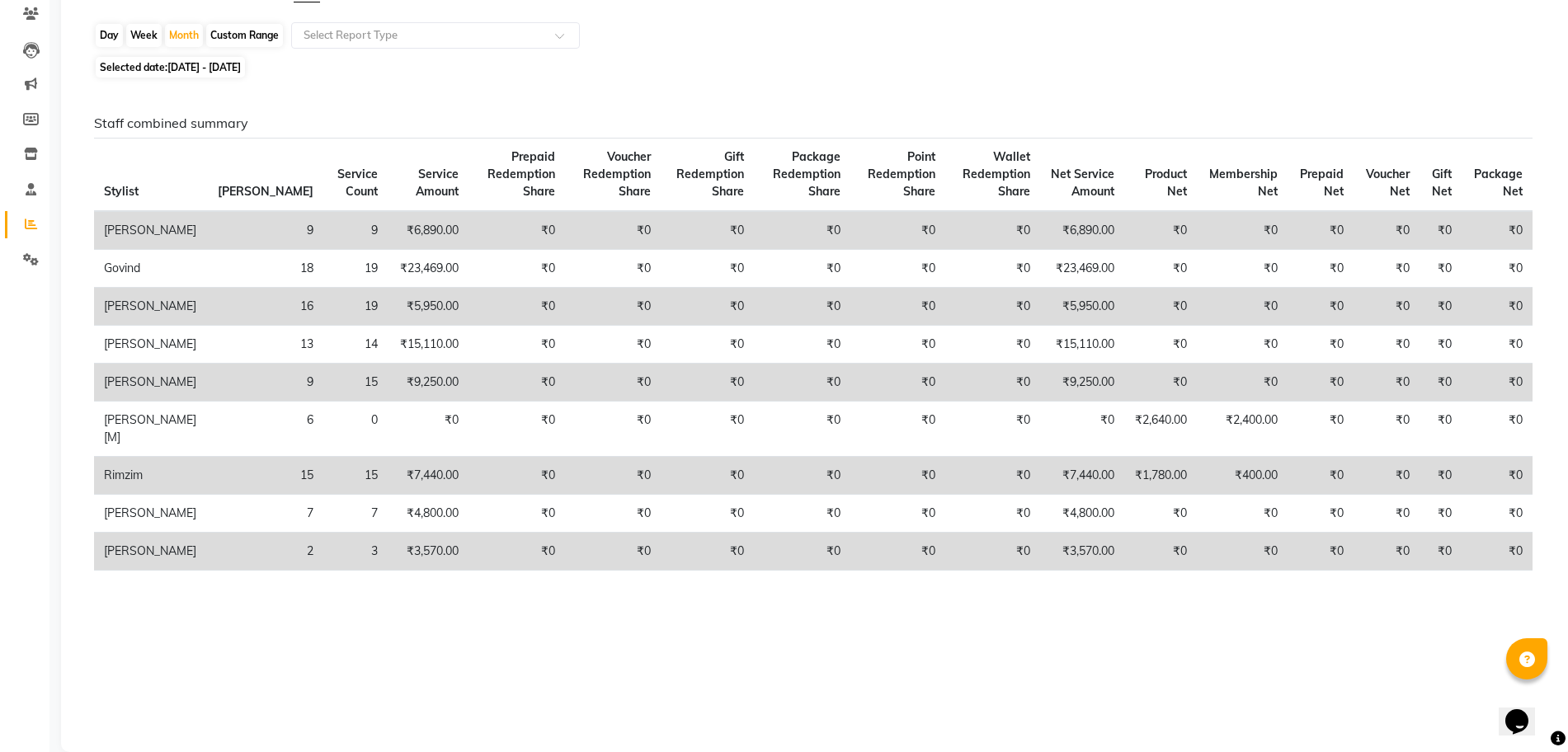
scroll to position [134, 0]
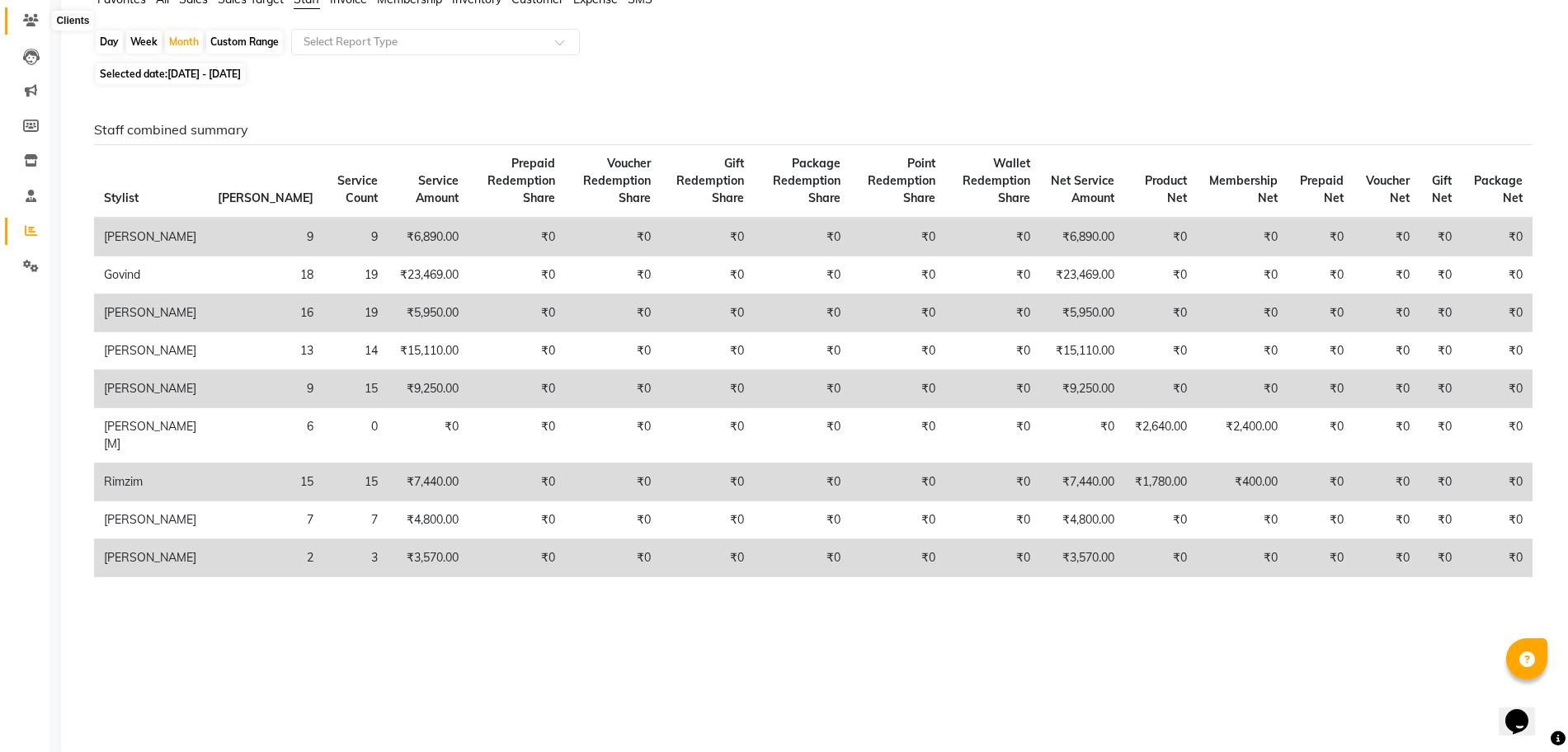
click at [31, 24] on icon at bounding box center [30, 20] width 16 height 13
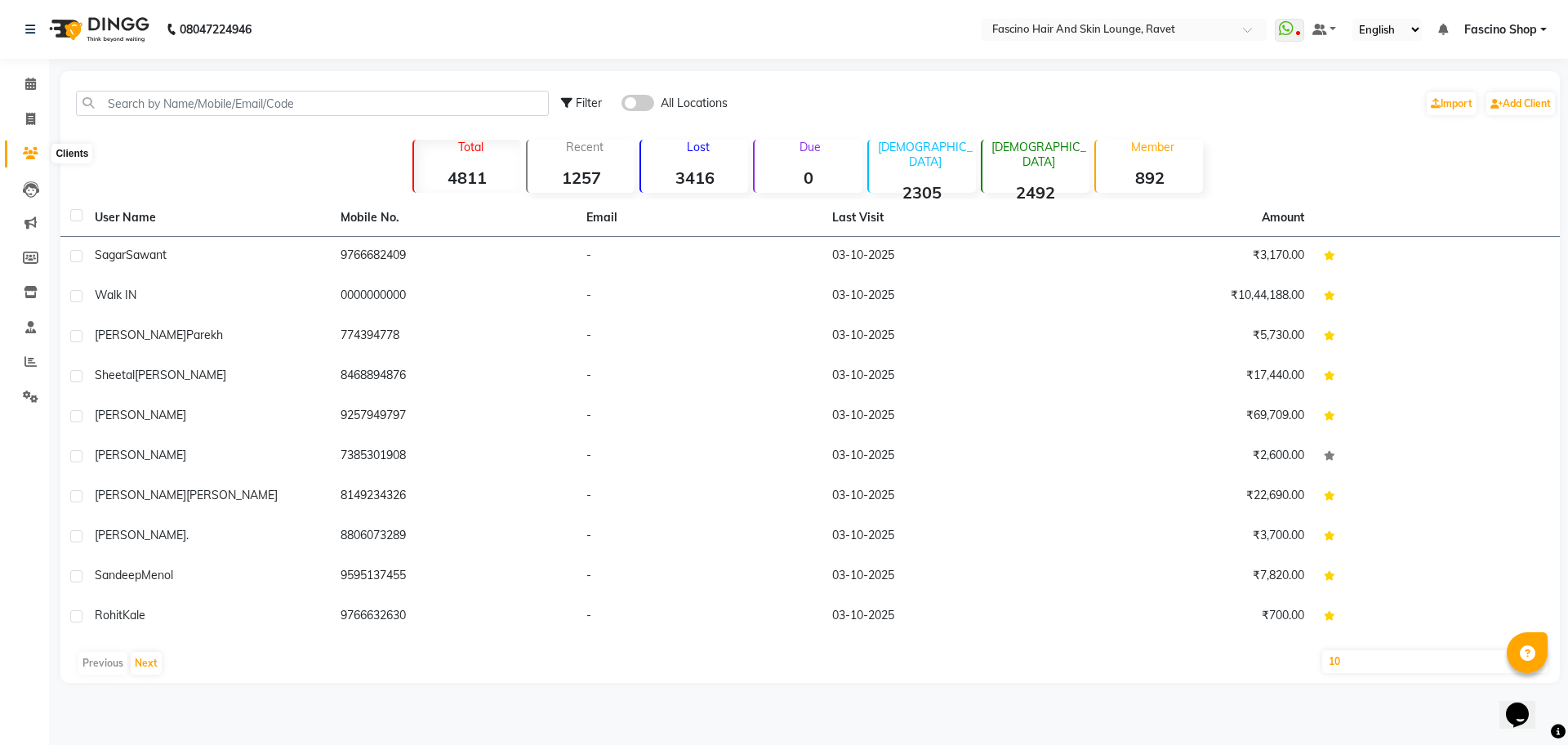
click at [24, 156] on icon at bounding box center [30, 153] width 16 height 13
click at [232, 107] on input "text" at bounding box center [312, 103] width 473 height 25
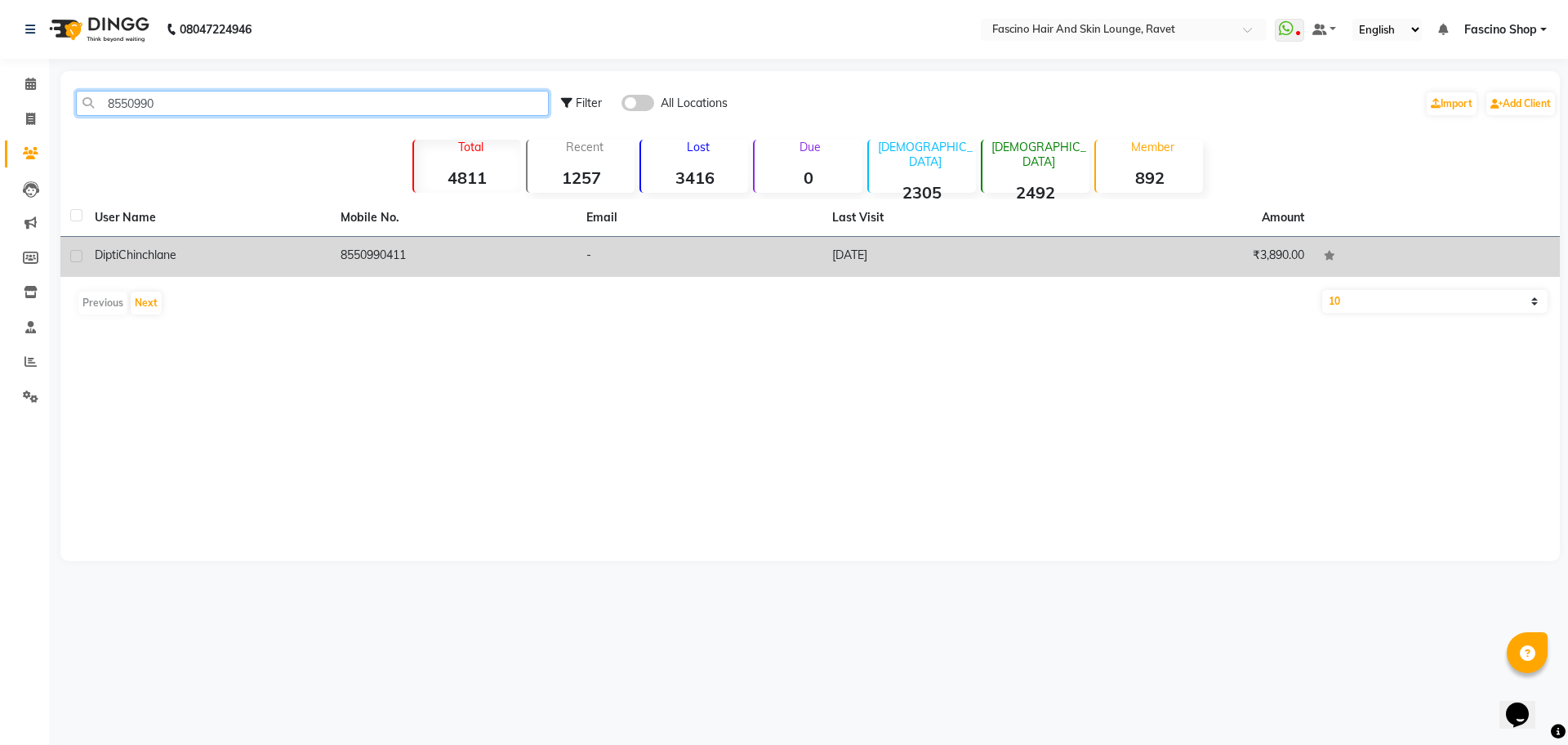
type input "8550990"
click at [184, 263] on div "[PERSON_NAME] Chinchlane" at bounding box center [208, 255] width 226 height 17
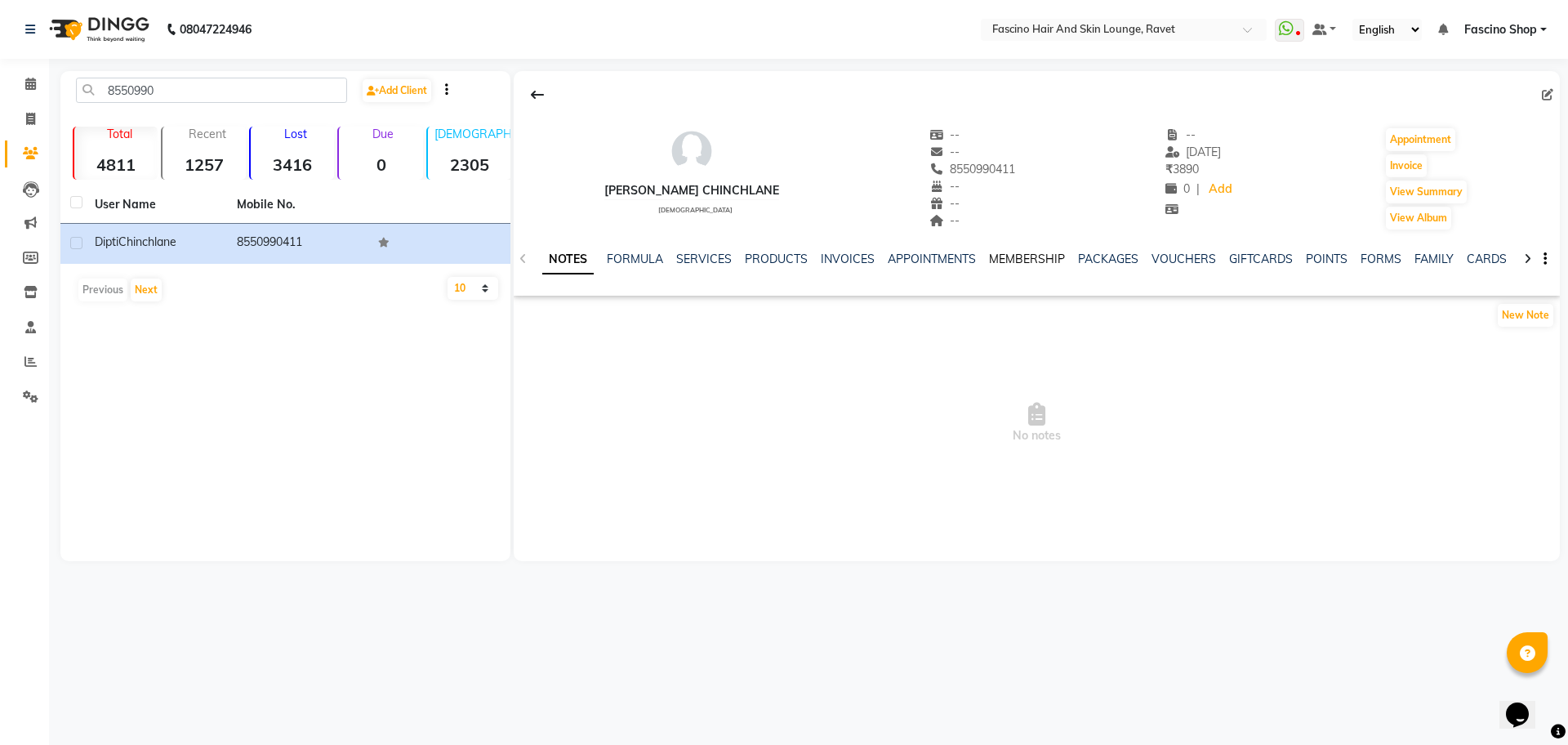
click at [1014, 257] on link "MEMBERSHIP" at bounding box center [1027, 259] width 76 height 15
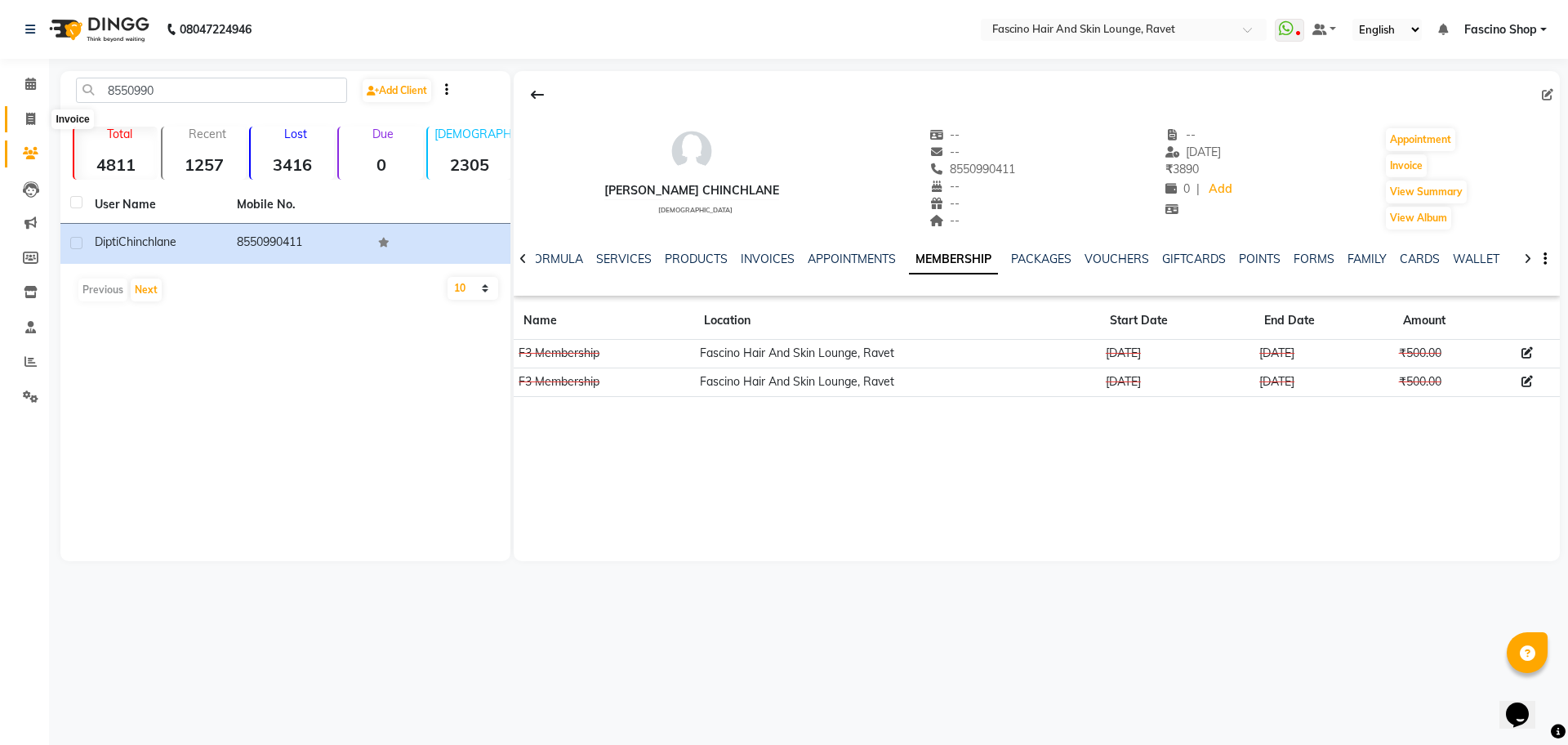
click at [32, 114] on icon at bounding box center [30, 119] width 9 height 13
select select "5190"
select select "service"
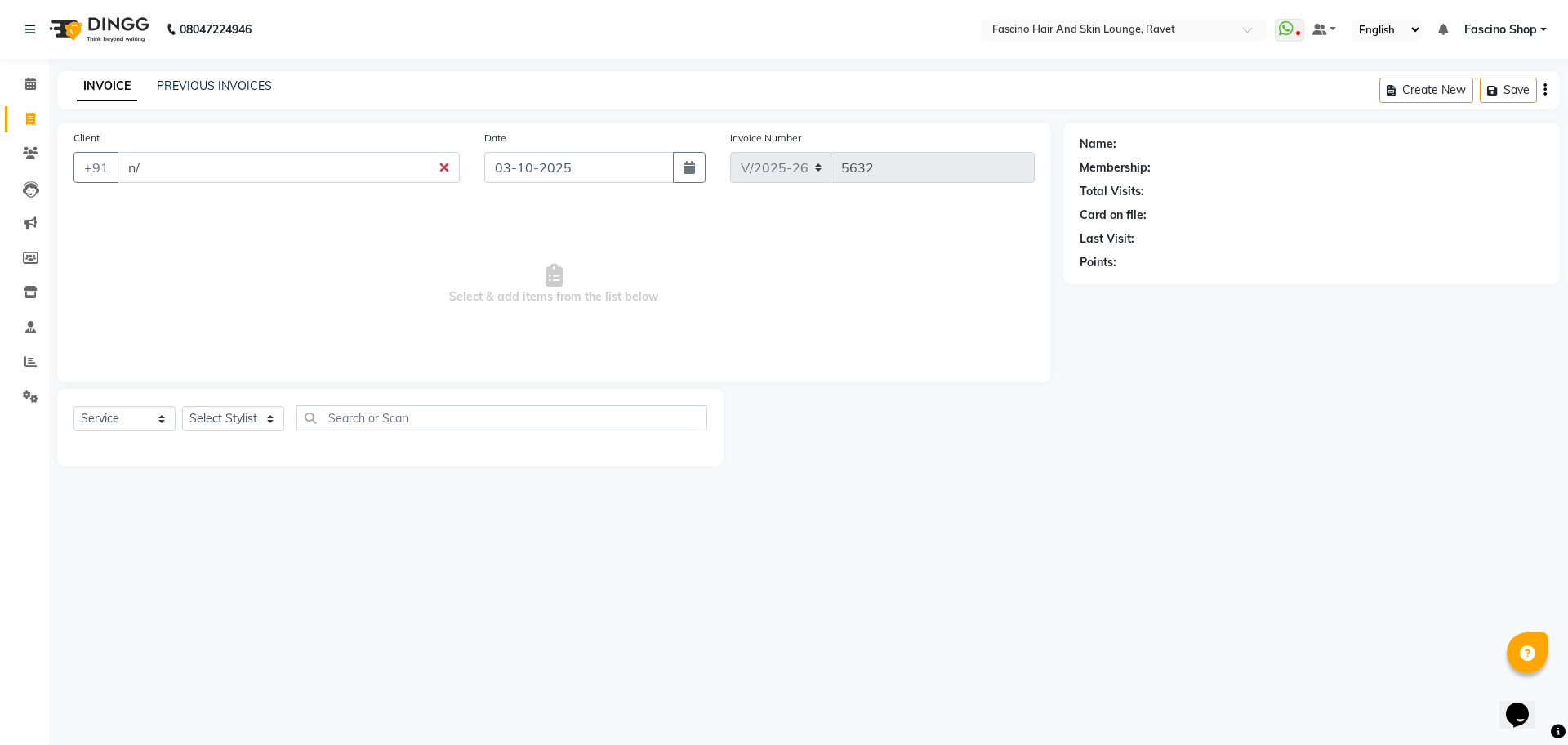
type input "n/"
click at [41, 157] on span at bounding box center [31, 154] width 28 height 18
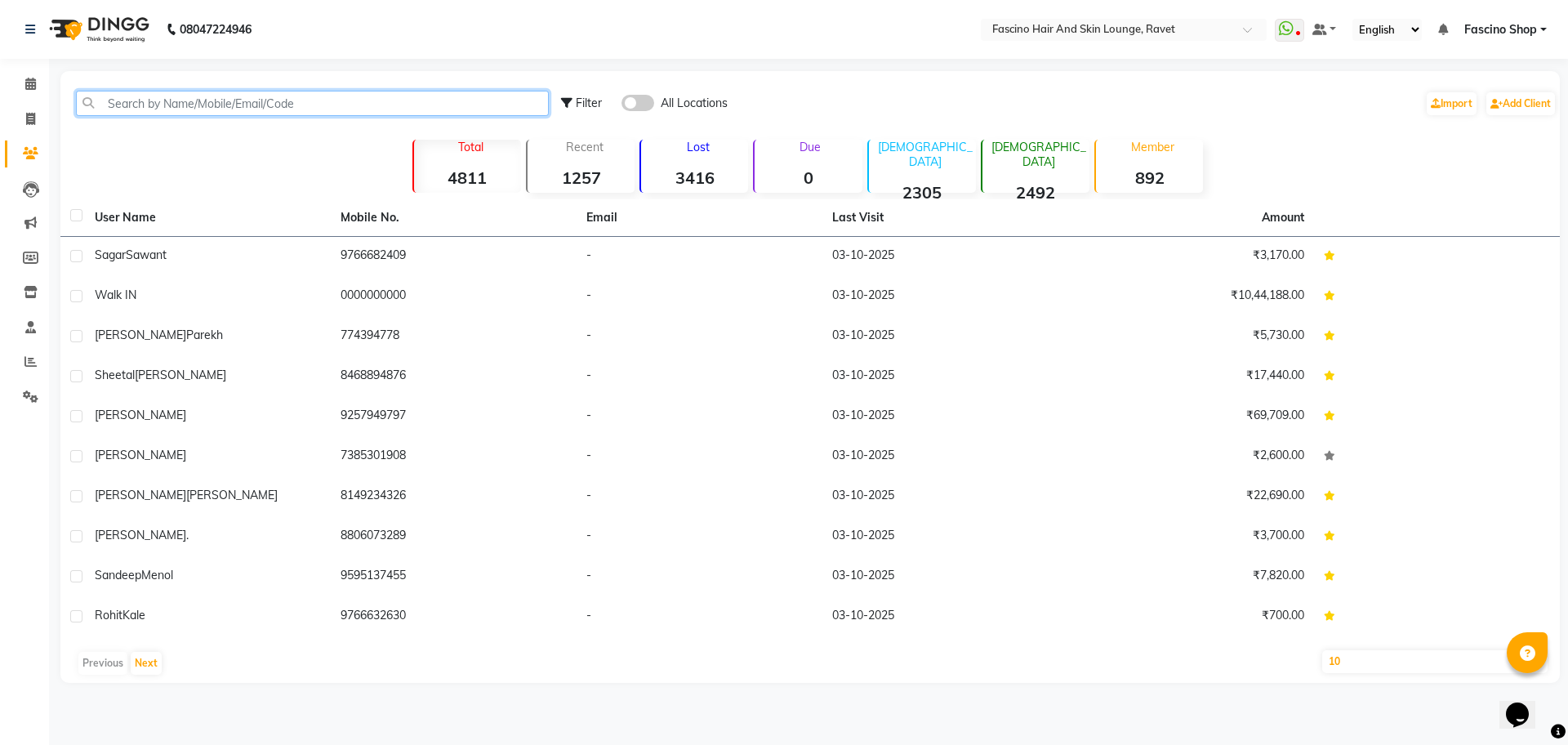
click at [318, 103] on input "text" at bounding box center [312, 103] width 473 height 25
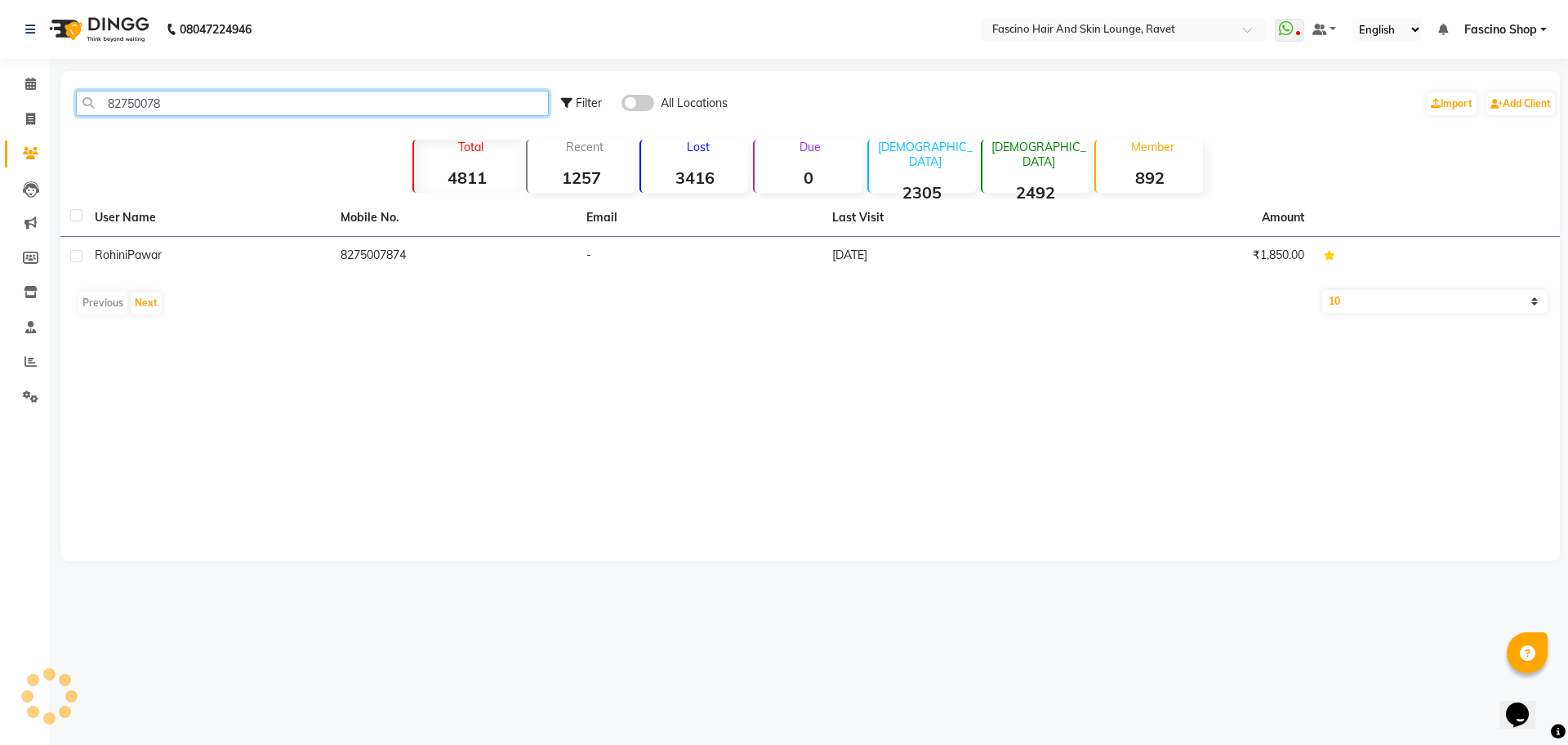
type input "82750078"
click at [396, 277] on div "User Name Mobile No. Email Last Visit Amount [PERSON_NAME] 8275007874 - [DATE] …" at bounding box center [810, 260] width 1500 height 123
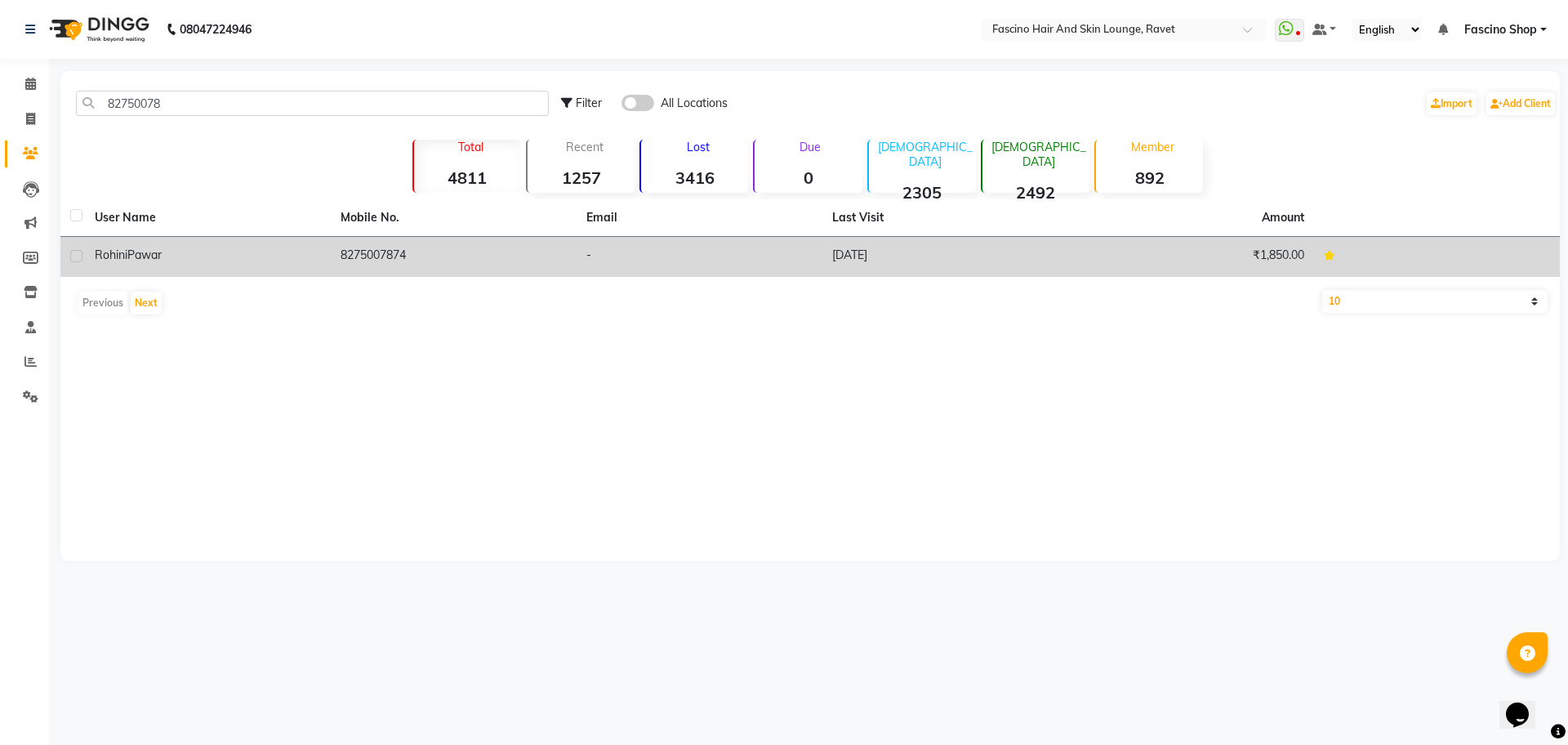
click at [396, 253] on td "8275007874" at bounding box center [454, 257] width 246 height 40
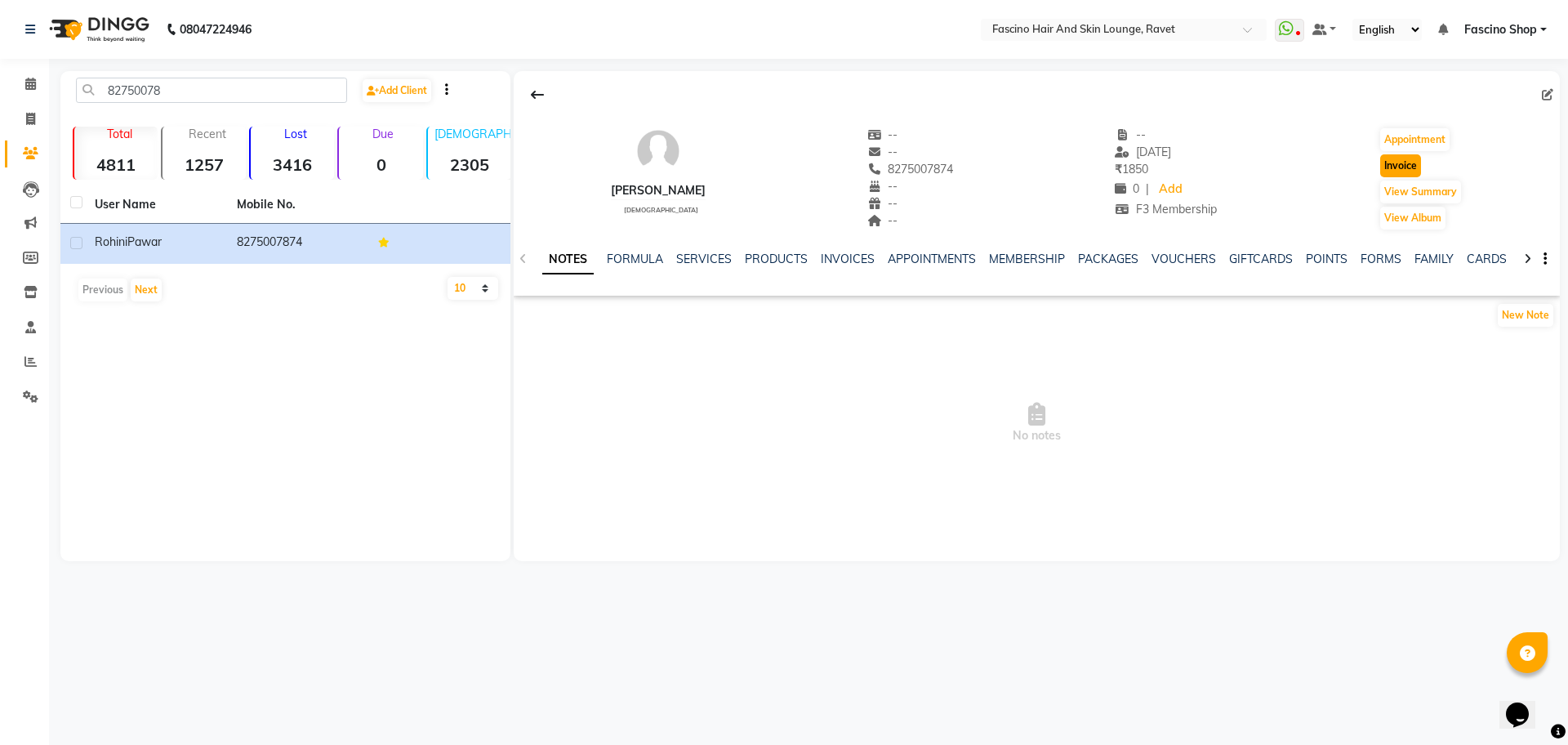
click at [1396, 165] on button "Invoice" at bounding box center [1401, 165] width 41 height 23
select select "service"
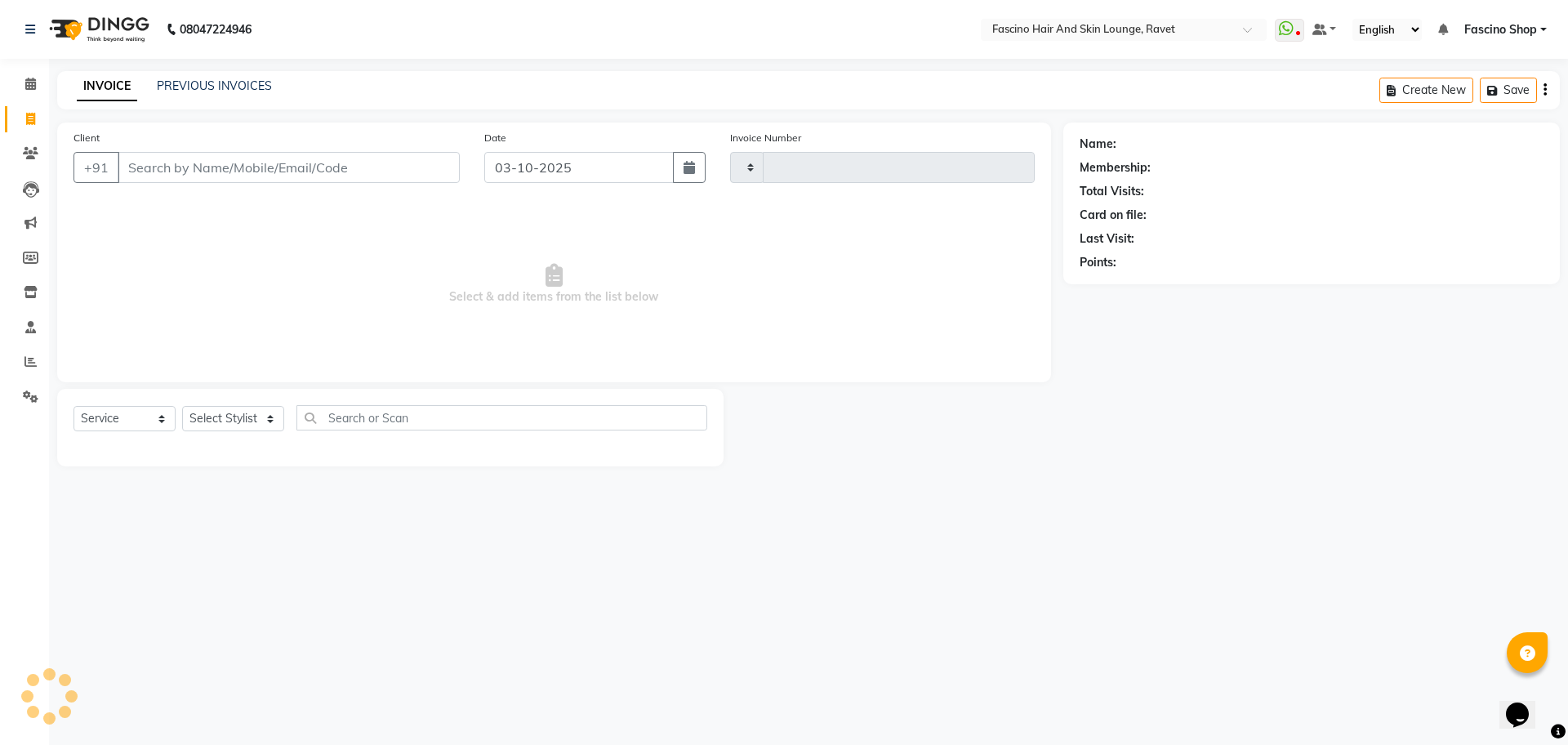
type input "5632"
select select "5190"
type input "8275007874"
select select "1: Object"
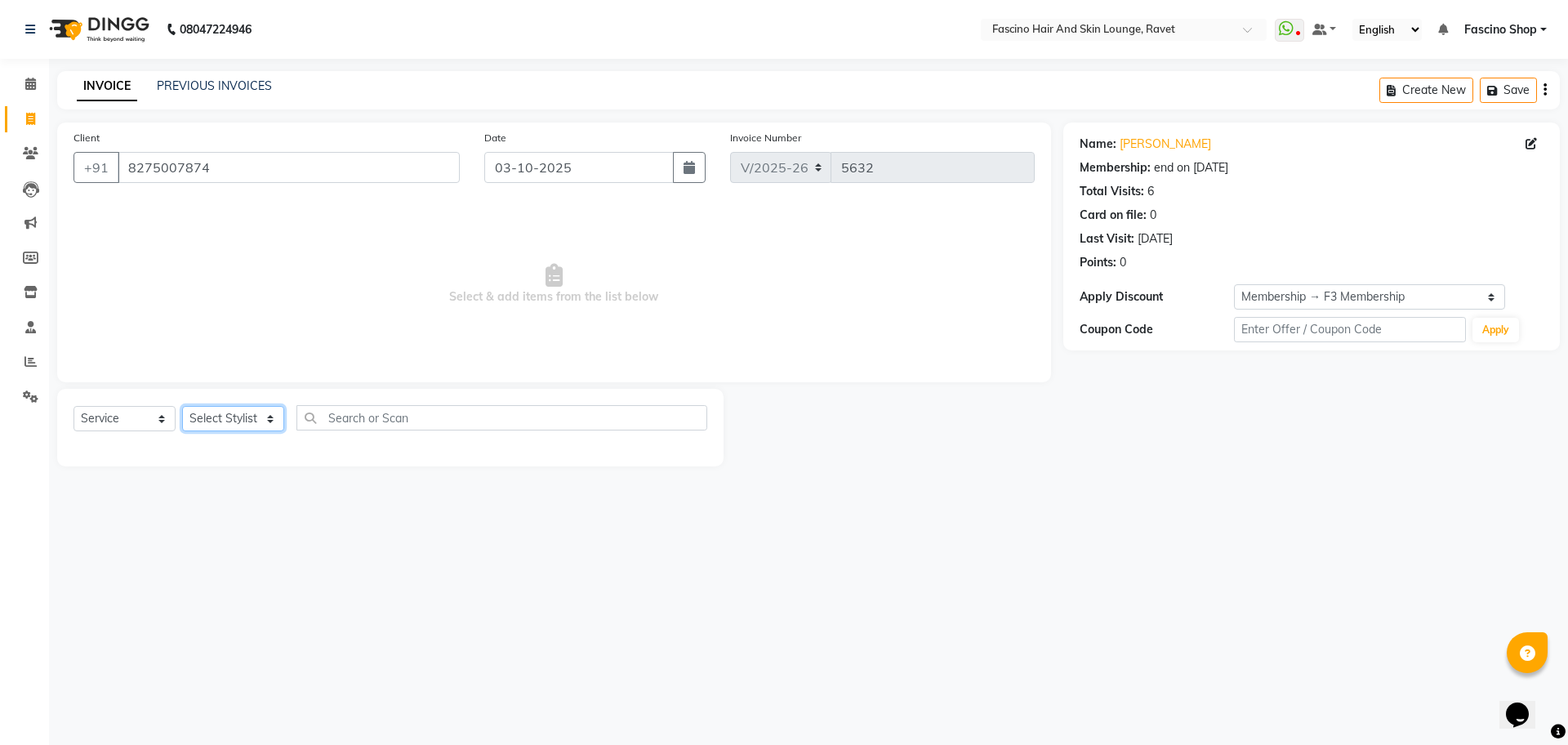
click at [270, 421] on select "Select Stylist [PERSON_NAME] Shop [PERSON_NAME] [PERSON_NAME] ( S R Manager ) […" at bounding box center [234, 419] width 102 height 25
select select "90275"
click at [183, 406] on select "Select Stylist [PERSON_NAME] Shop [PERSON_NAME] [PERSON_NAME] ( S R Manager ) […" at bounding box center [234, 419] width 102 height 25
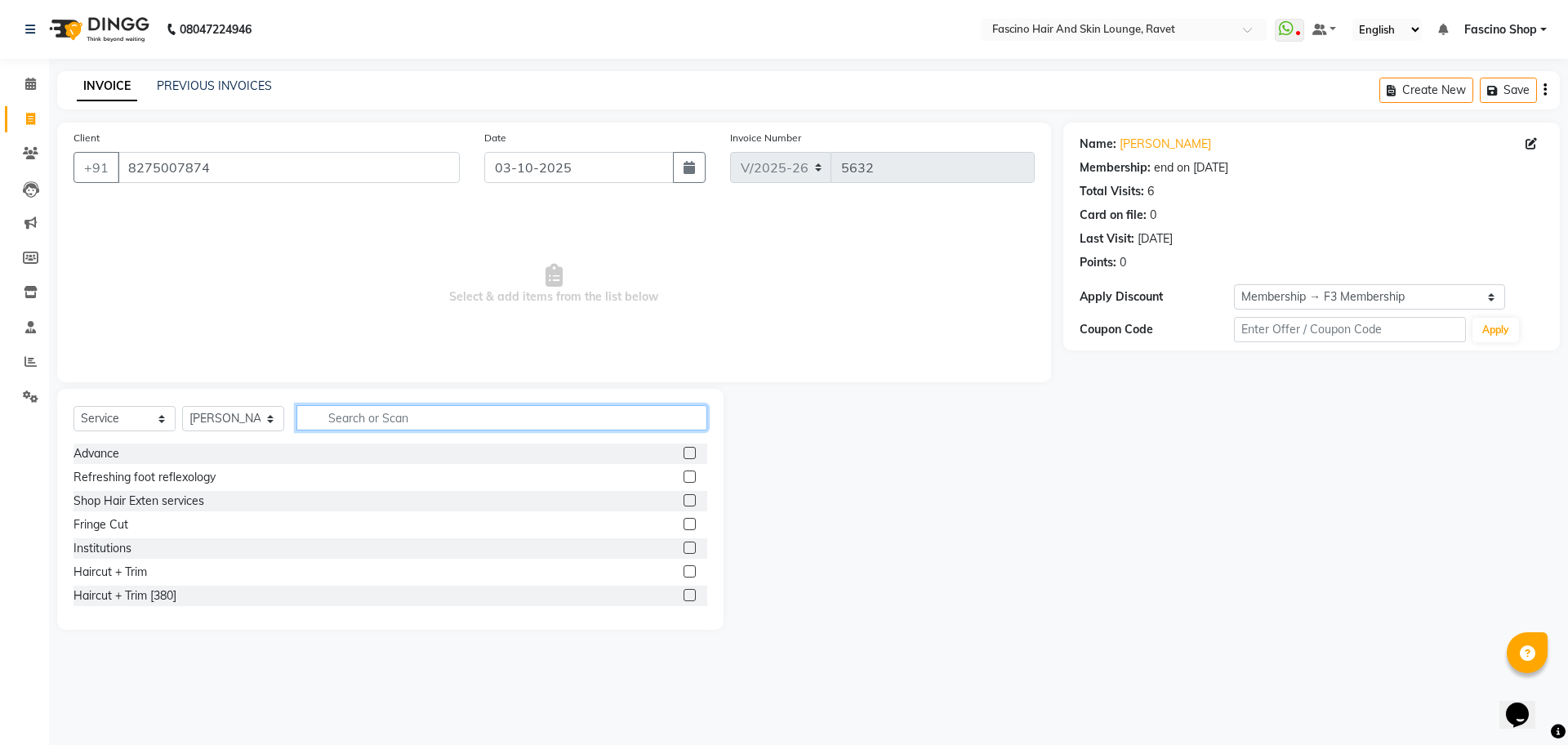
click at [386, 410] on input "text" at bounding box center [501, 418] width 411 height 25
type input "cut"
drag, startPoint x: 183, startPoint y: 548, endPoint x: 167, endPoint y: 550, distance: 16.1
click at [167, 550] on div "Hair Cut (Below 12)" at bounding box center [390, 548] width 634 height 20
click at [167, 550] on div "Hair Cut (Below 12)" at bounding box center [126, 548] width 104 height 17
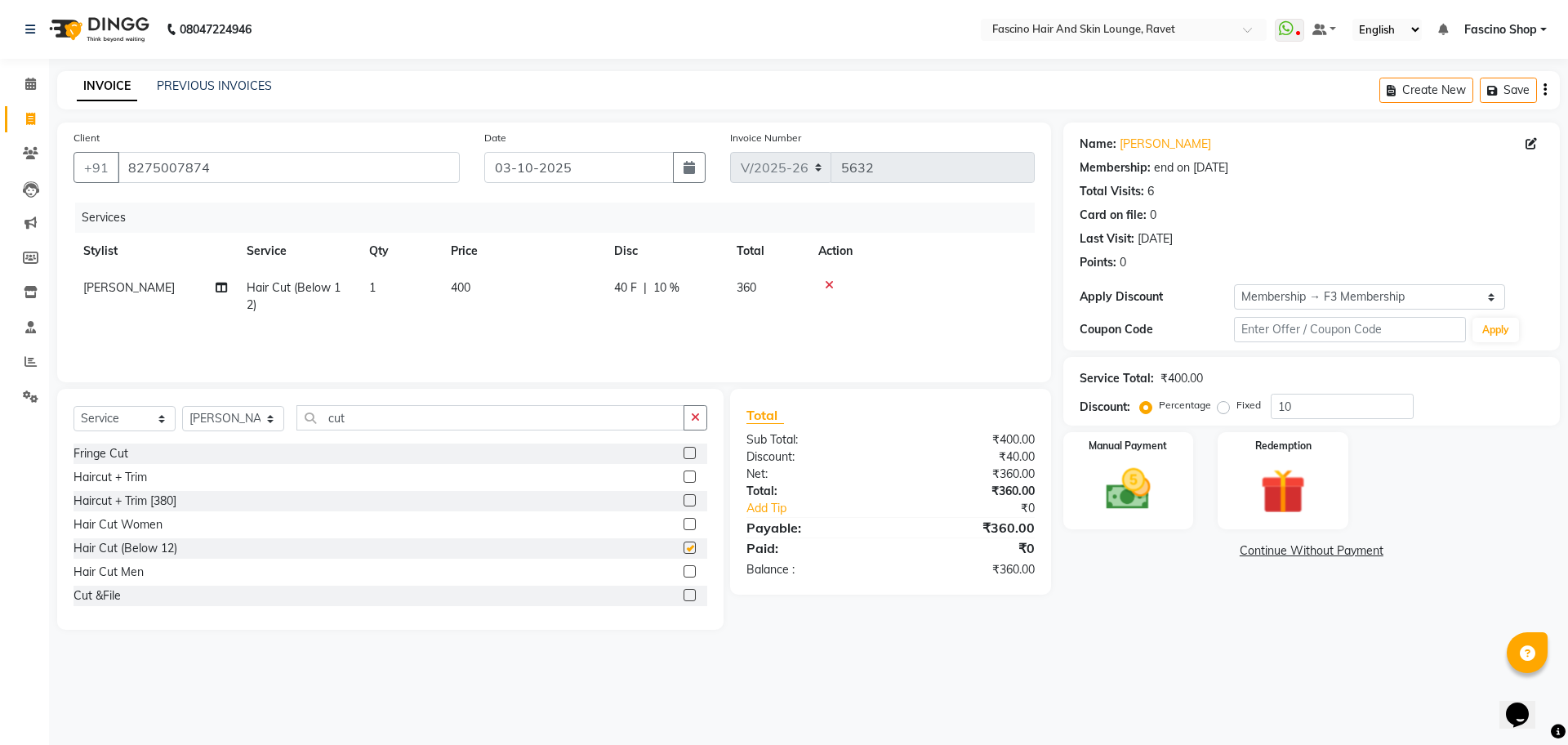
checkbox input "false"
click at [462, 312] on td "400" at bounding box center [522, 296] width 163 height 54
select select "90275"
drag, startPoint x: 462, startPoint y: 312, endPoint x: 553, endPoint y: 284, distance: 95.2
click at [553, 284] on tr "[PERSON_NAME] Fascino Shop [PERSON_NAME] [PERSON_NAME] ( S R Manager ) [PERSON_…" at bounding box center [554, 301] width 961 height 62
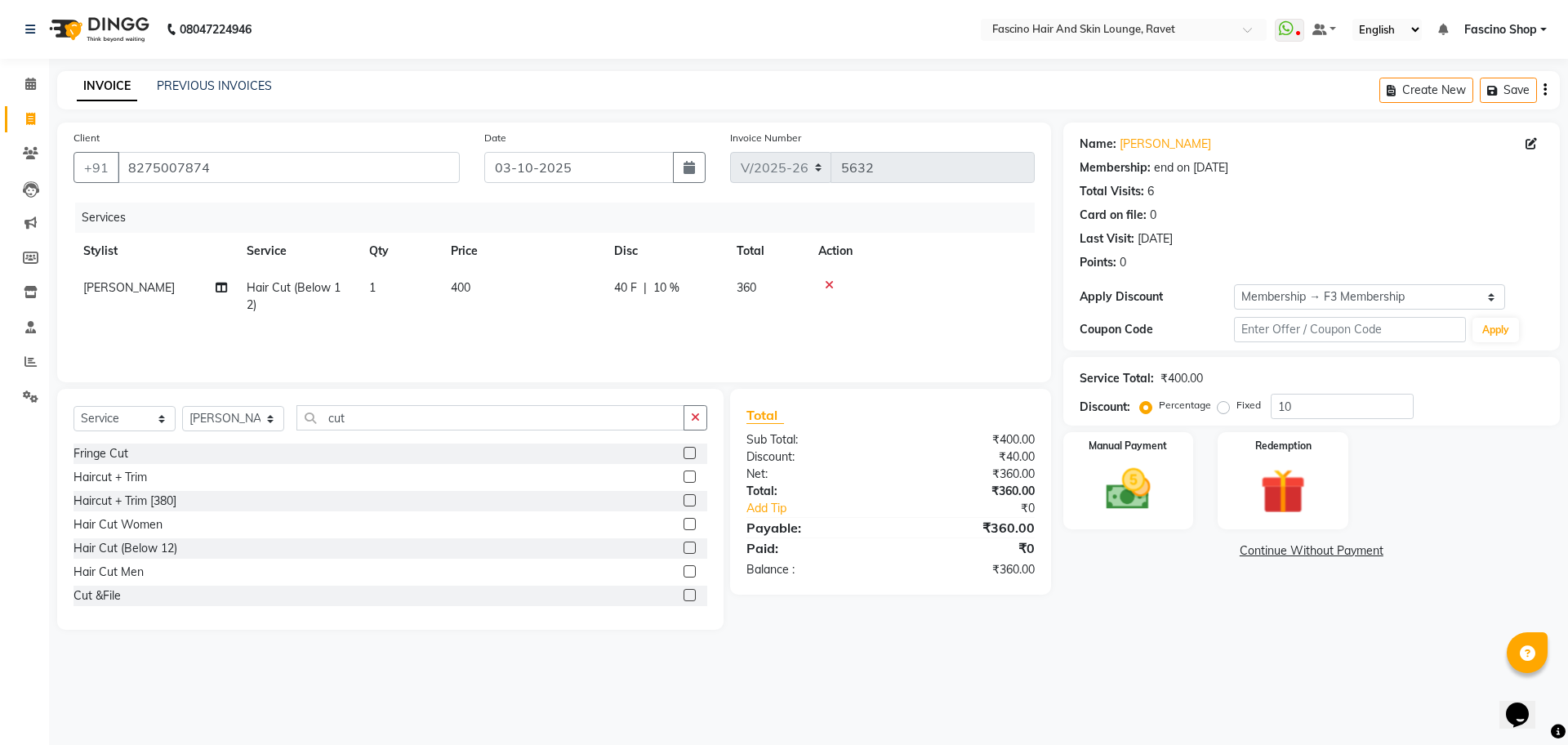
click at [553, 284] on td "400" at bounding box center [522, 296] width 163 height 54
select select "90275"
type input "200"
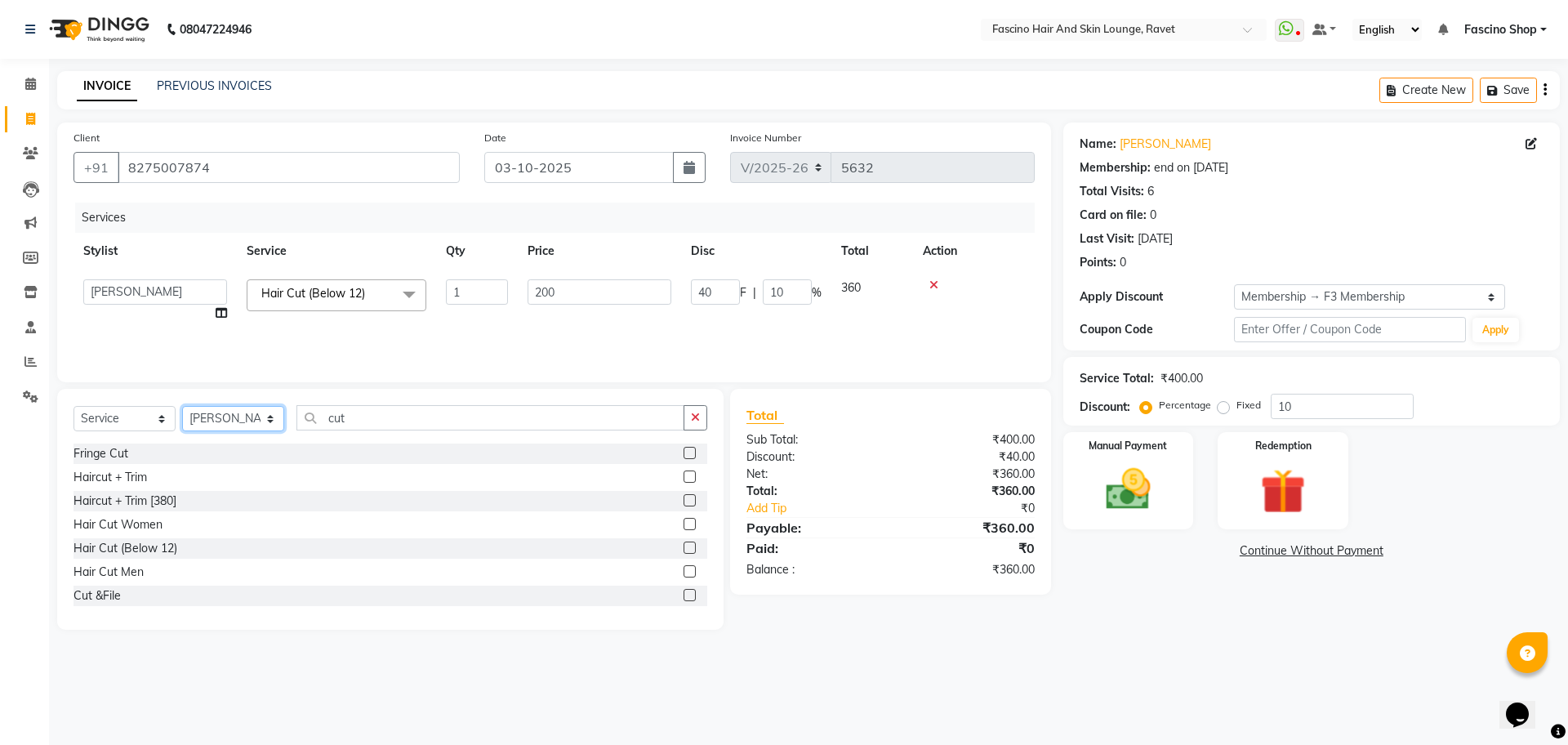
click at [233, 420] on select "Select Stylist [PERSON_NAME] Shop [PERSON_NAME] [PERSON_NAME] ( S R Manager ) […" at bounding box center [234, 419] width 102 height 25
select select "33256"
click at [183, 406] on select "Select Stylist [PERSON_NAME] Shop [PERSON_NAME] [PERSON_NAME] ( S R Manager ) […" at bounding box center [234, 419] width 102 height 25
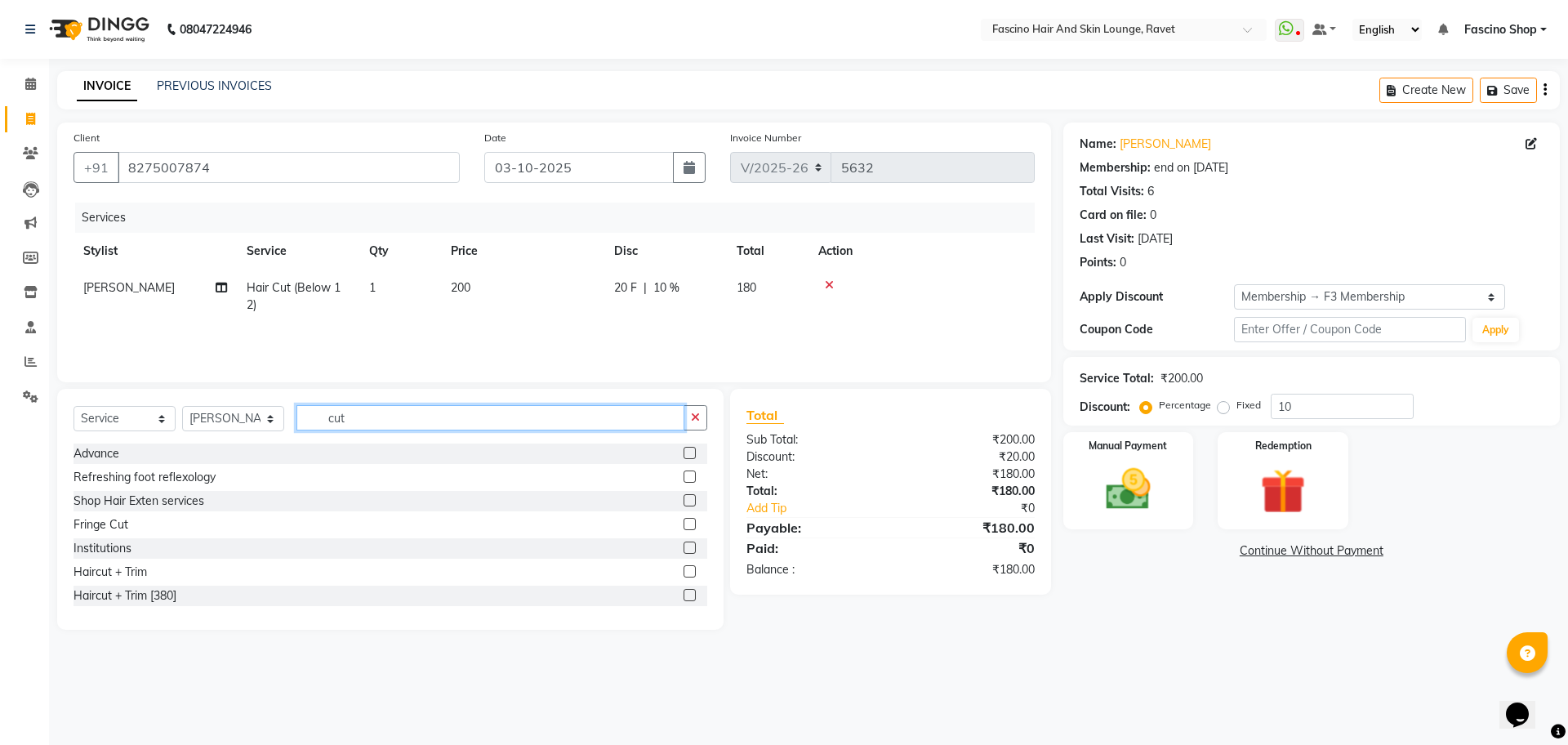
click at [342, 421] on input "cut" at bounding box center [490, 418] width 388 height 25
type input "cut"
click at [127, 580] on div "Hair Cut Men" at bounding box center [109, 572] width 70 height 17
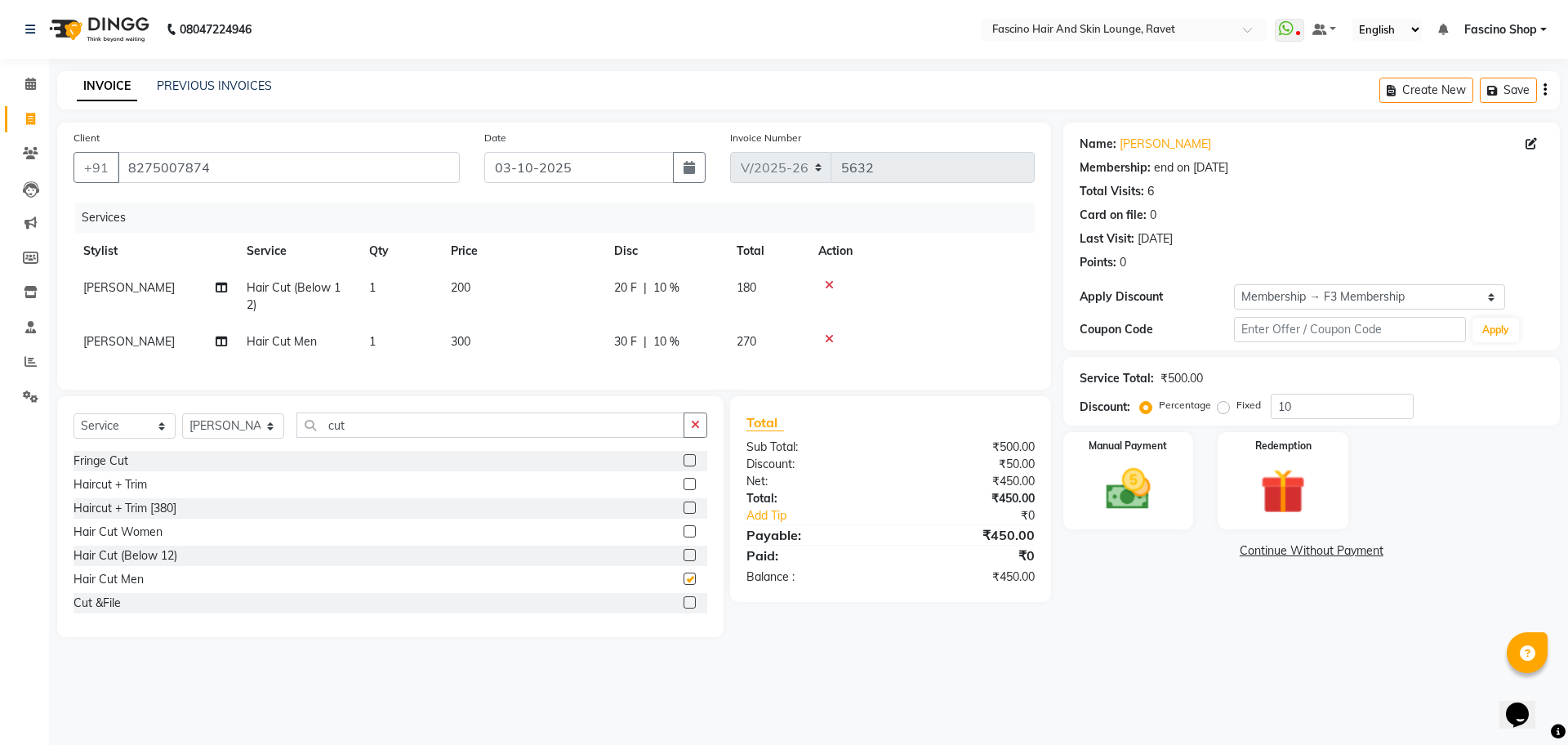
checkbox input "false"
click at [467, 340] on span "300" at bounding box center [460, 342] width 19 height 15
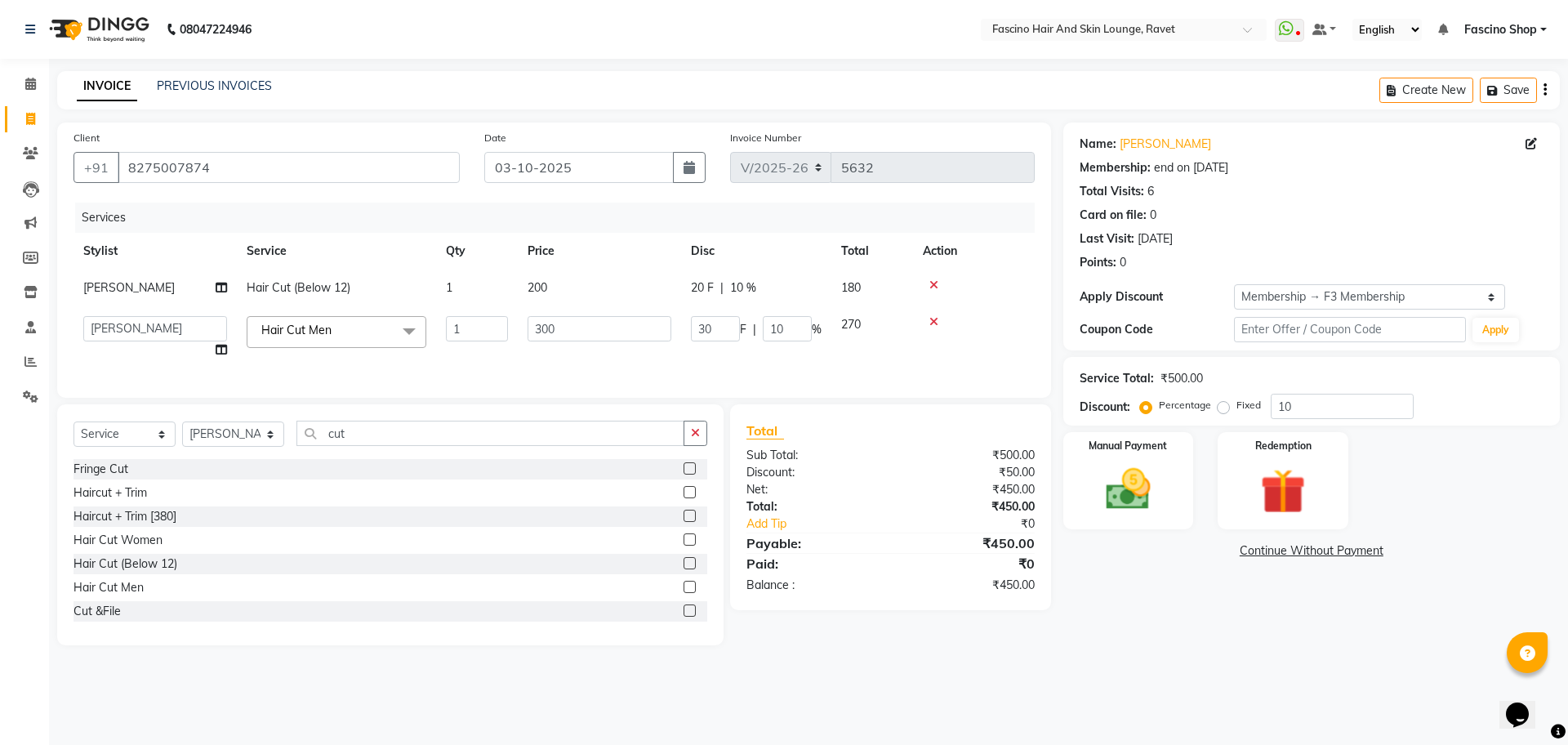
click at [578, 342] on tr "[PERSON_NAME] Fascino Shop [PERSON_NAME] [PERSON_NAME] ( S R Manager ) [PERSON_…" at bounding box center [554, 337] width 961 height 62
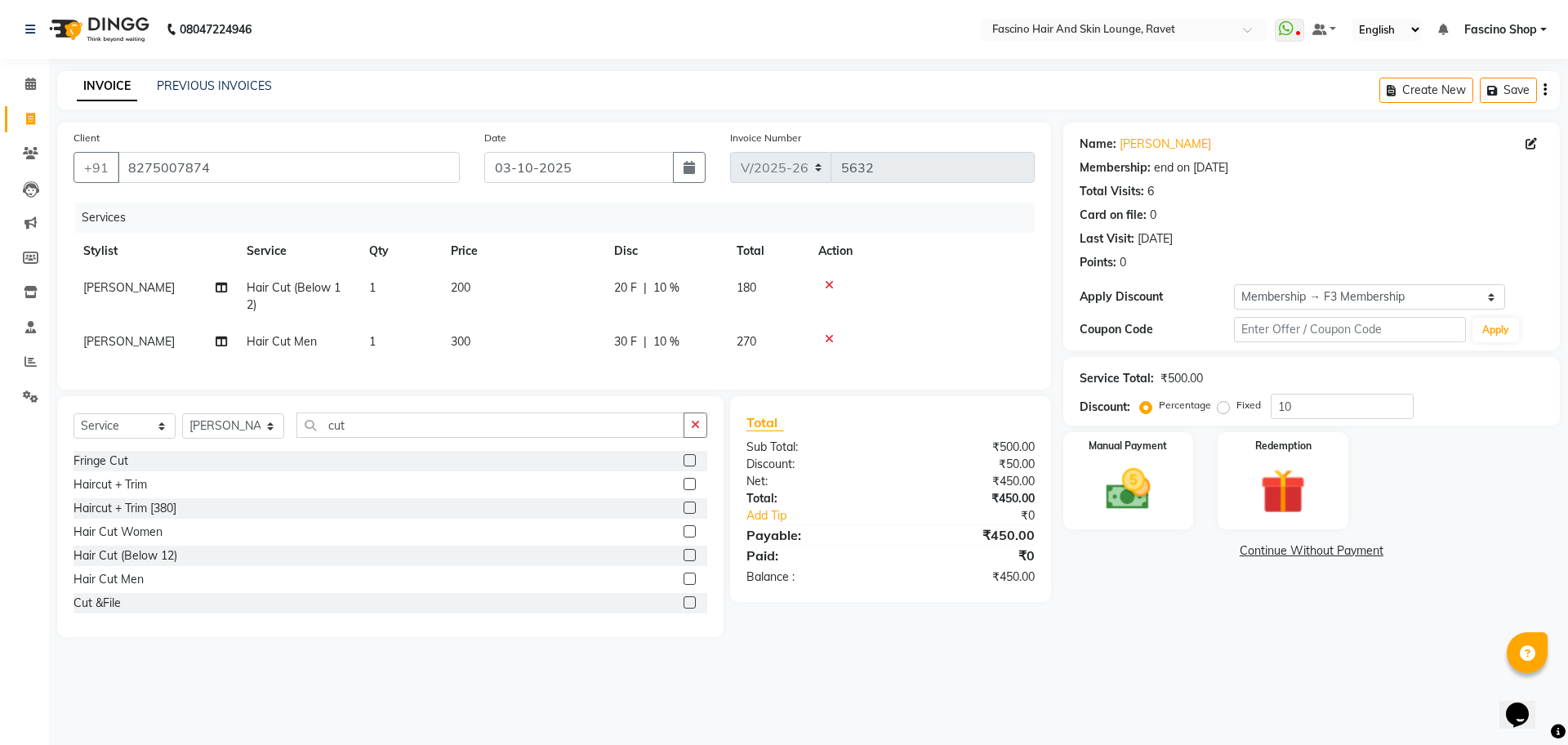
click at [578, 342] on td "300" at bounding box center [522, 342] width 163 height 37
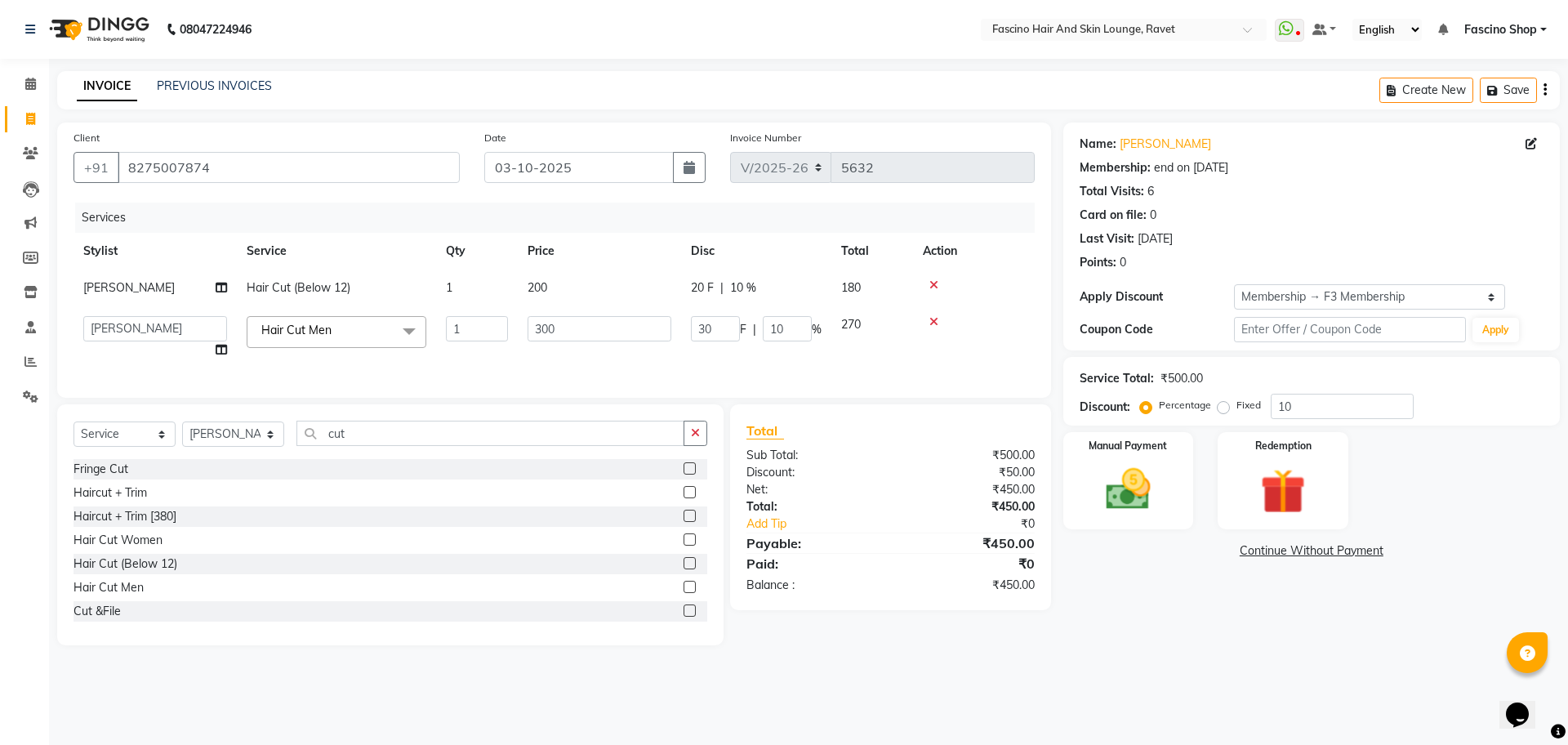
click at [578, 342] on td "300" at bounding box center [599, 337] width 163 height 62
drag, startPoint x: 578, startPoint y: 342, endPoint x: 577, endPoint y: 329, distance: 13.0
click at [577, 329] on td "300" at bounding box center [599, 337] width 163 height 62
click at [577, 329] on input "300" at bounding box center [599, 329] width 144 height 25
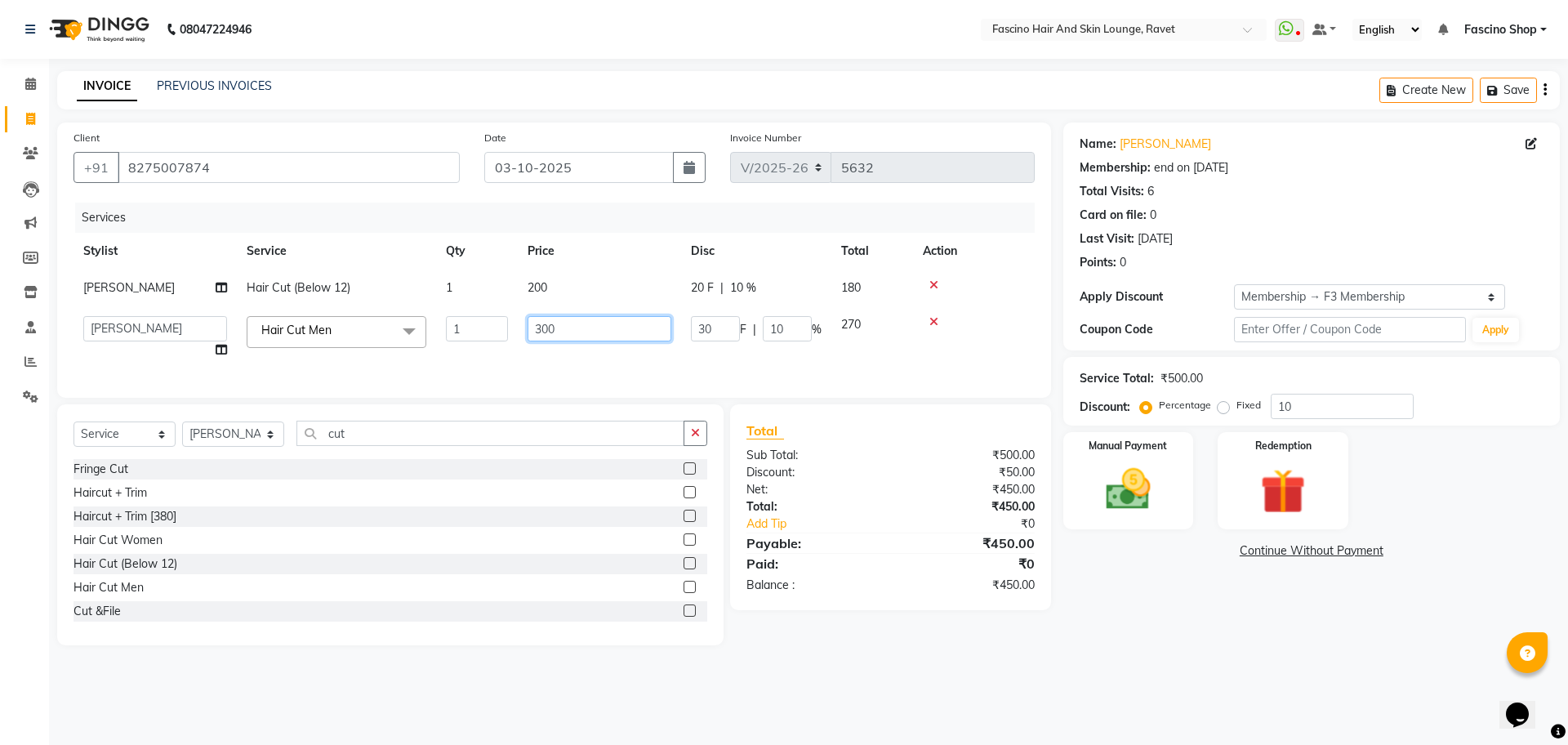
click at [577, 329] on input "300" at bounding box center [599, 329] width 144 height 25
type input "250"
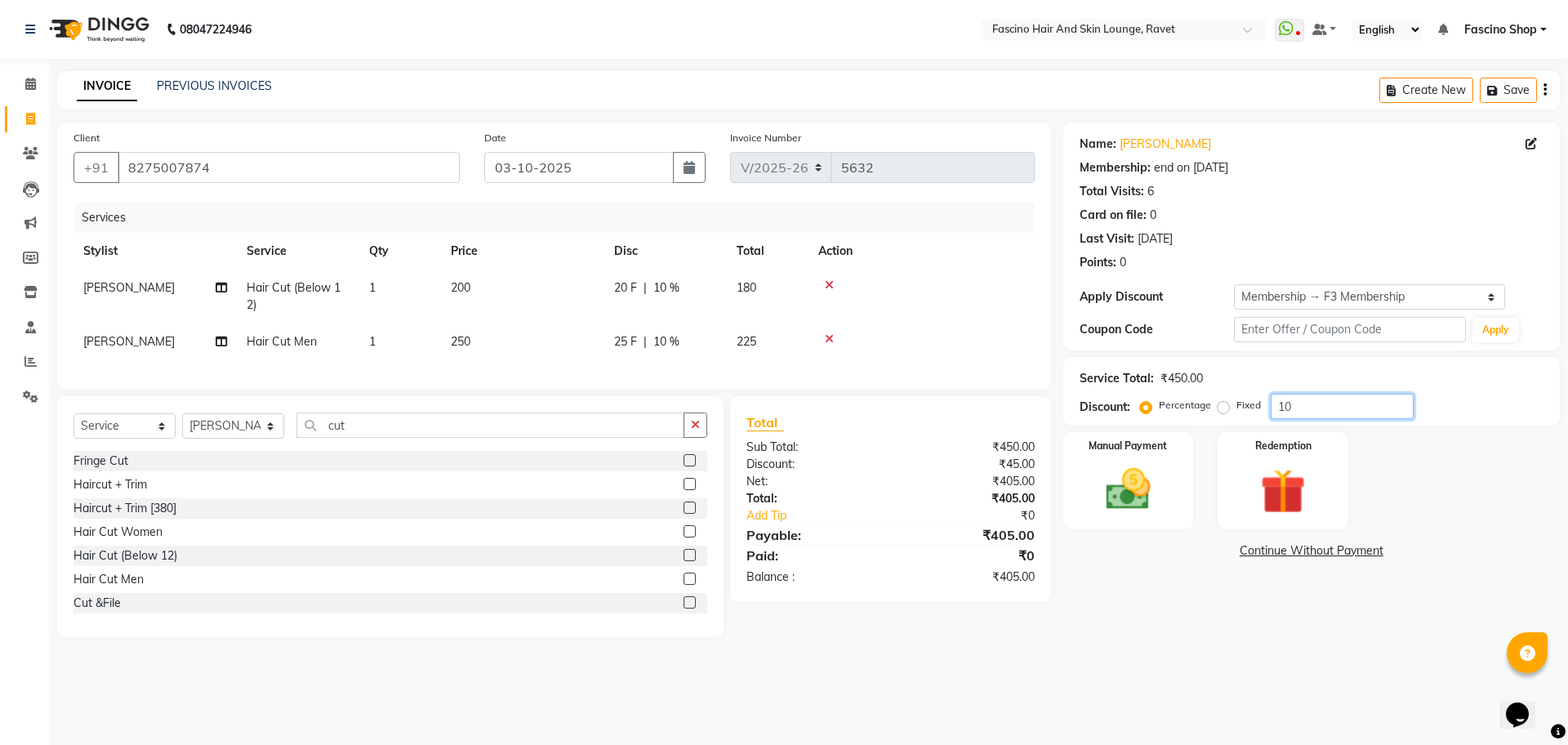
click at [1334, 413] on input "10" at bounding box center [1342, 406] width 143 height 25
type input "1"
click at [1181, 511] on div "Manual Payment" at bounding box center [1128, 480] width 136 height 100
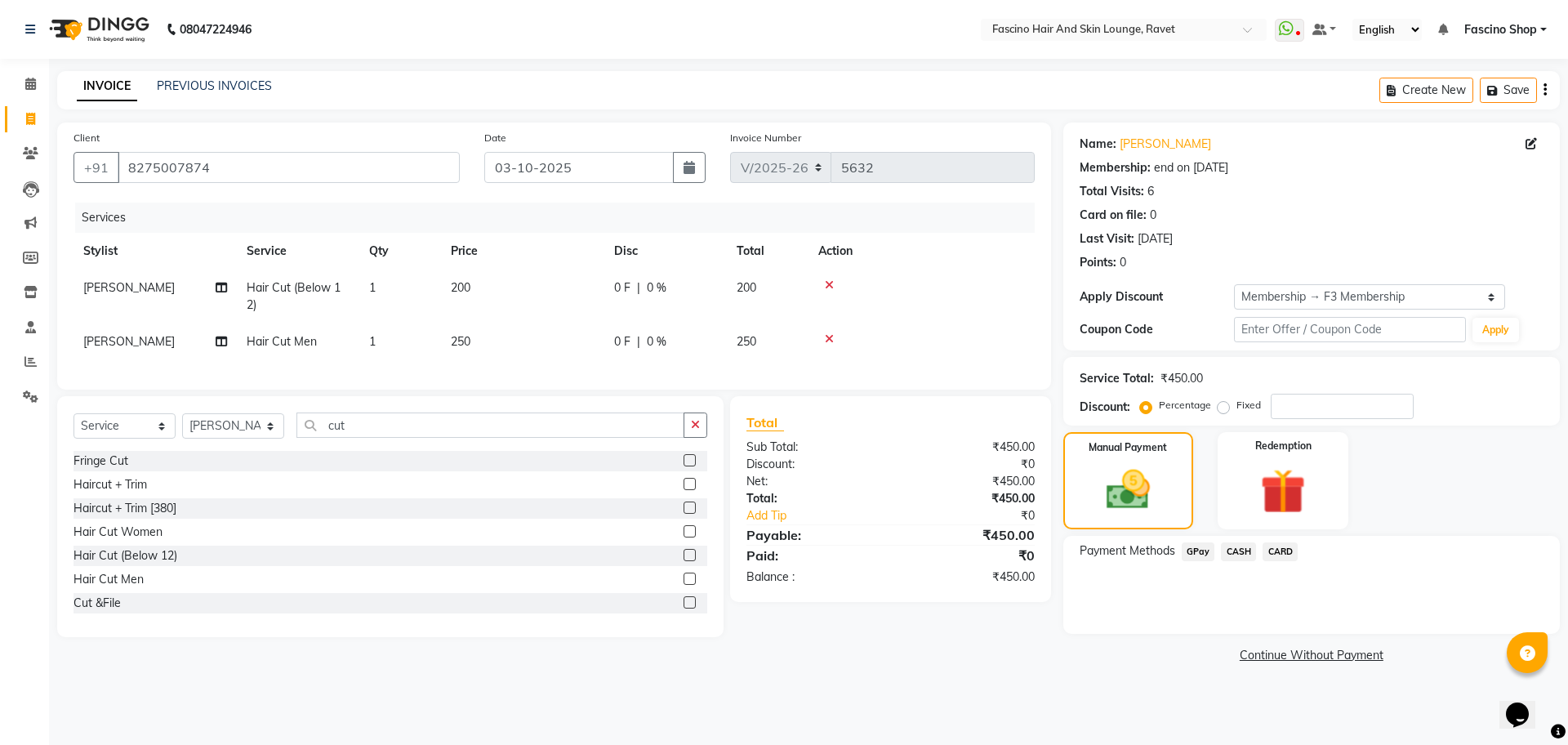
click at [1211, 548] on span "GPay" at bounding box center [1199, 552] width 33 height 18
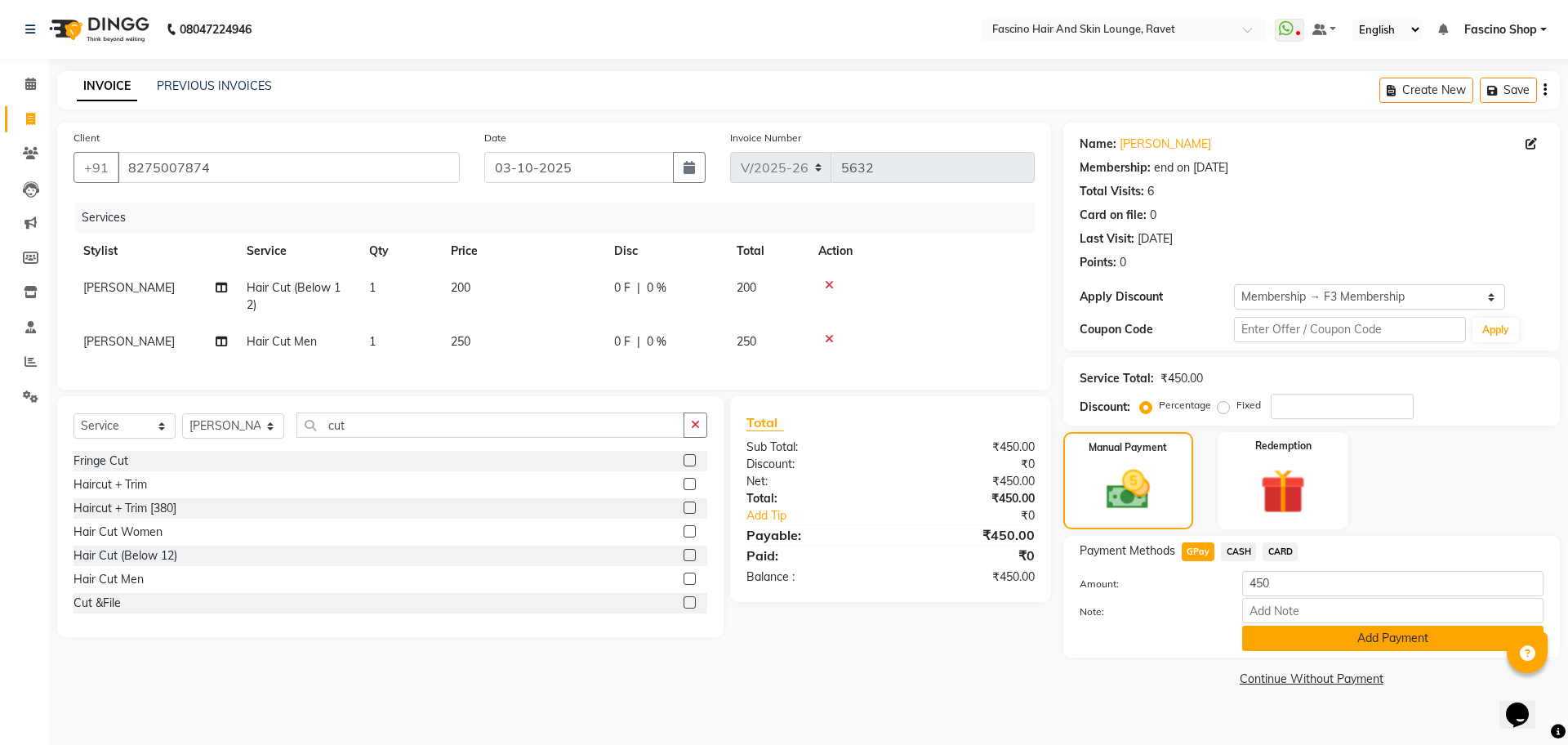
click at [1287, 645] on button "Add Payment" at bounding box center [1393, 638] width 301 height 25
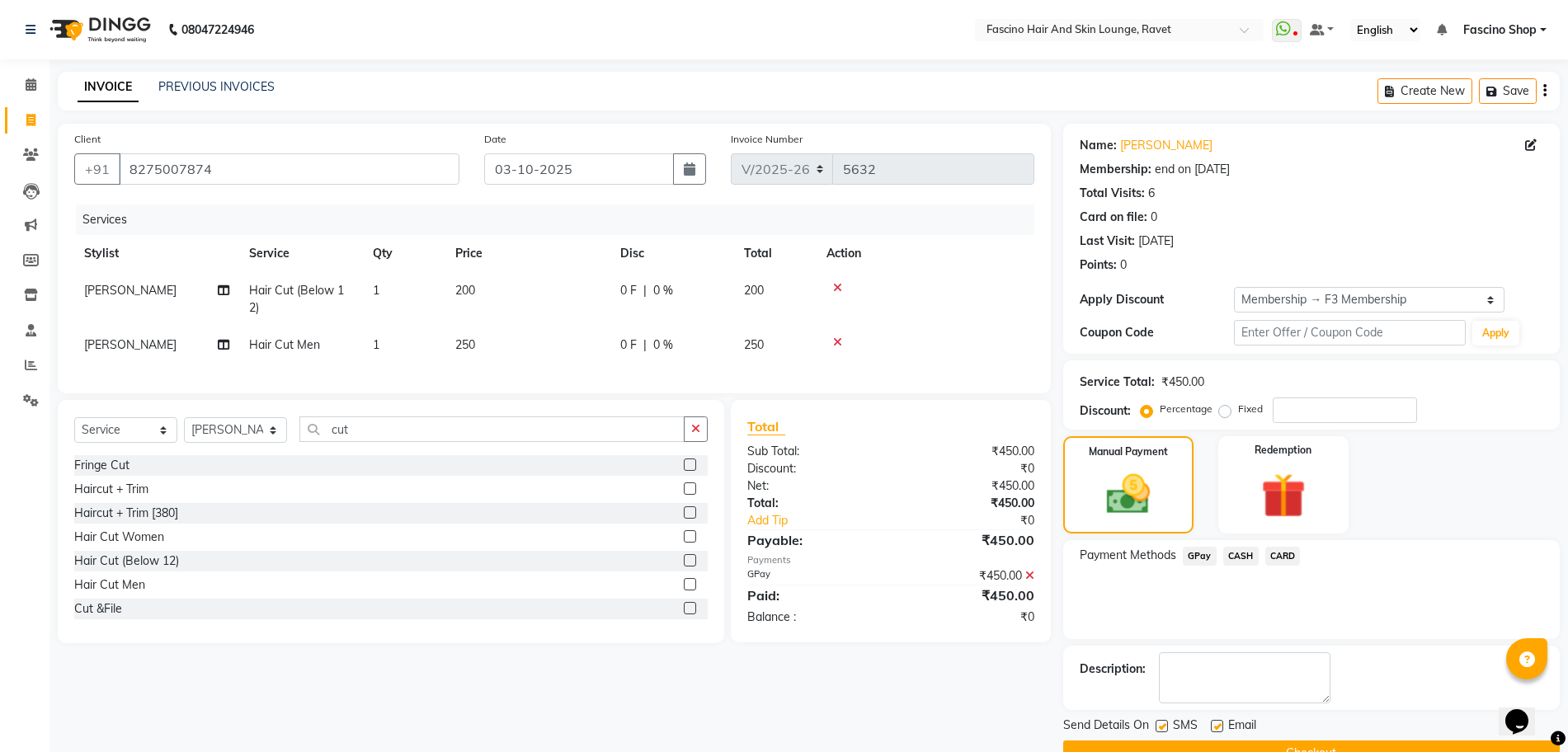
click at [1369, 749] on button "Checkout" at bounding box center [1311, 753] width 496 height 25
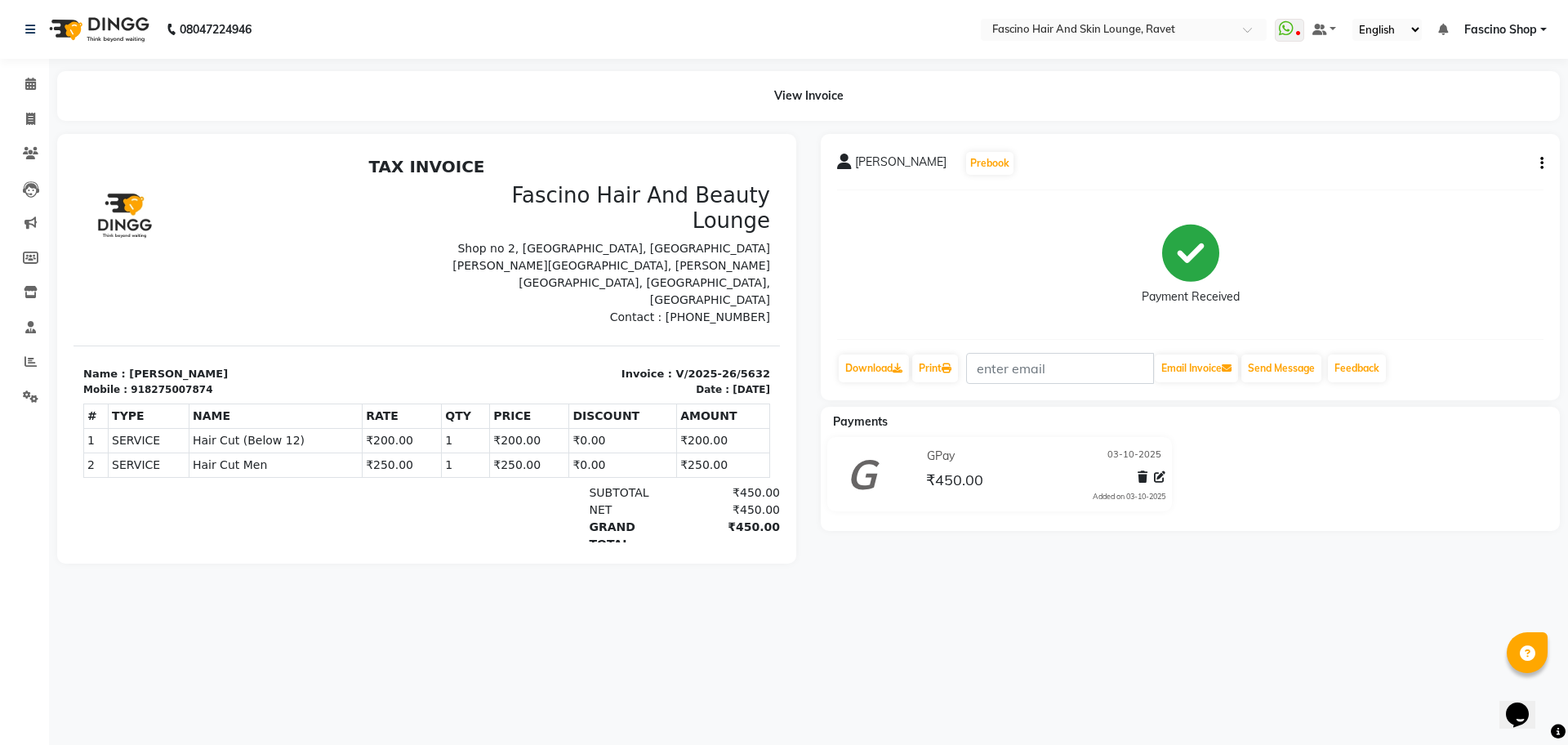
click at [11, 133] on li "Invoice" at bounding box center [24, 120] width 49 height 35
click at [35, 121] on icon at bounding box center [30, 119] width 9 height 13
select select "service"
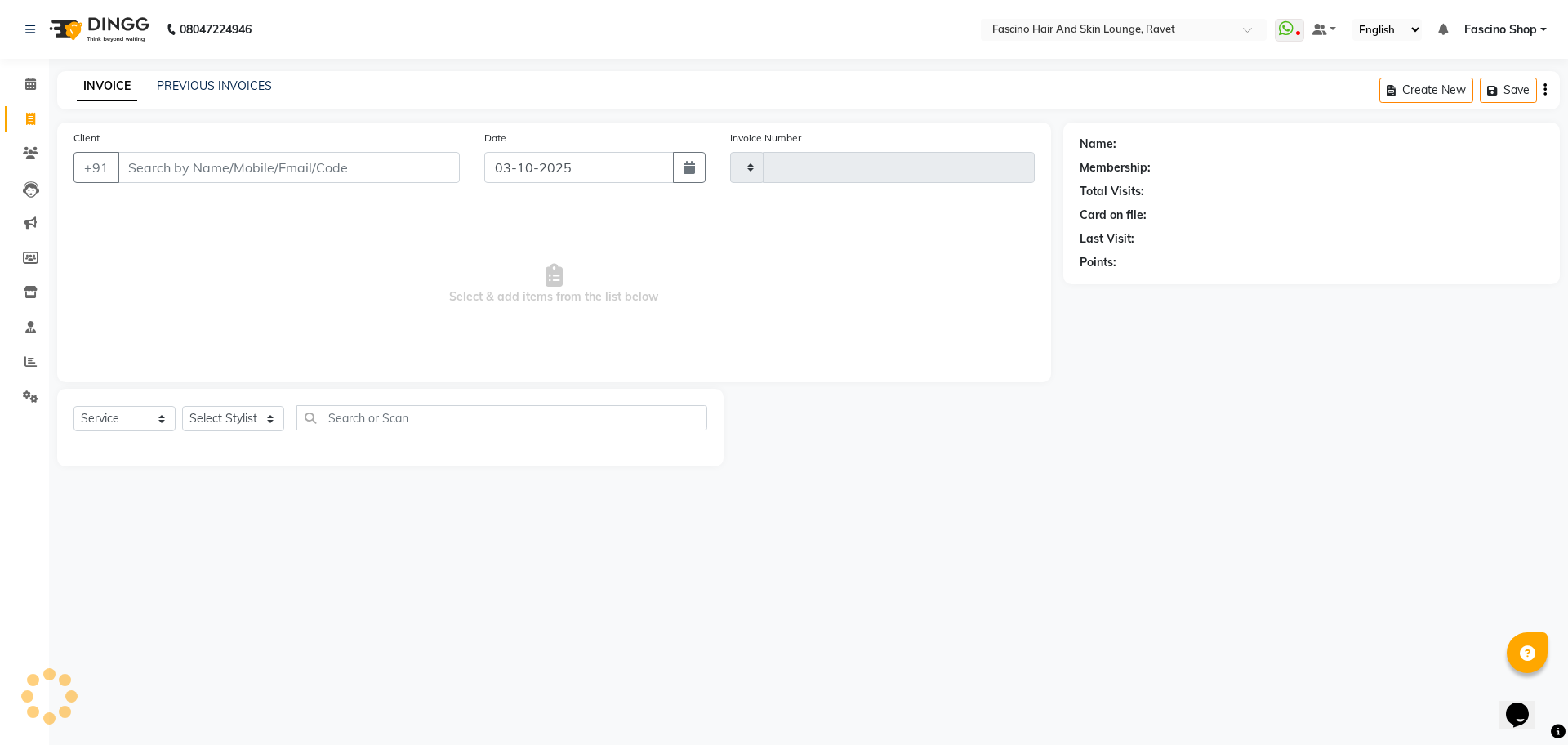
type input "5633"
select select "5190"
click at [186, 87] on link "PREVIOUS INVOICES" at bounding box center [214, 86] width 116 height 15
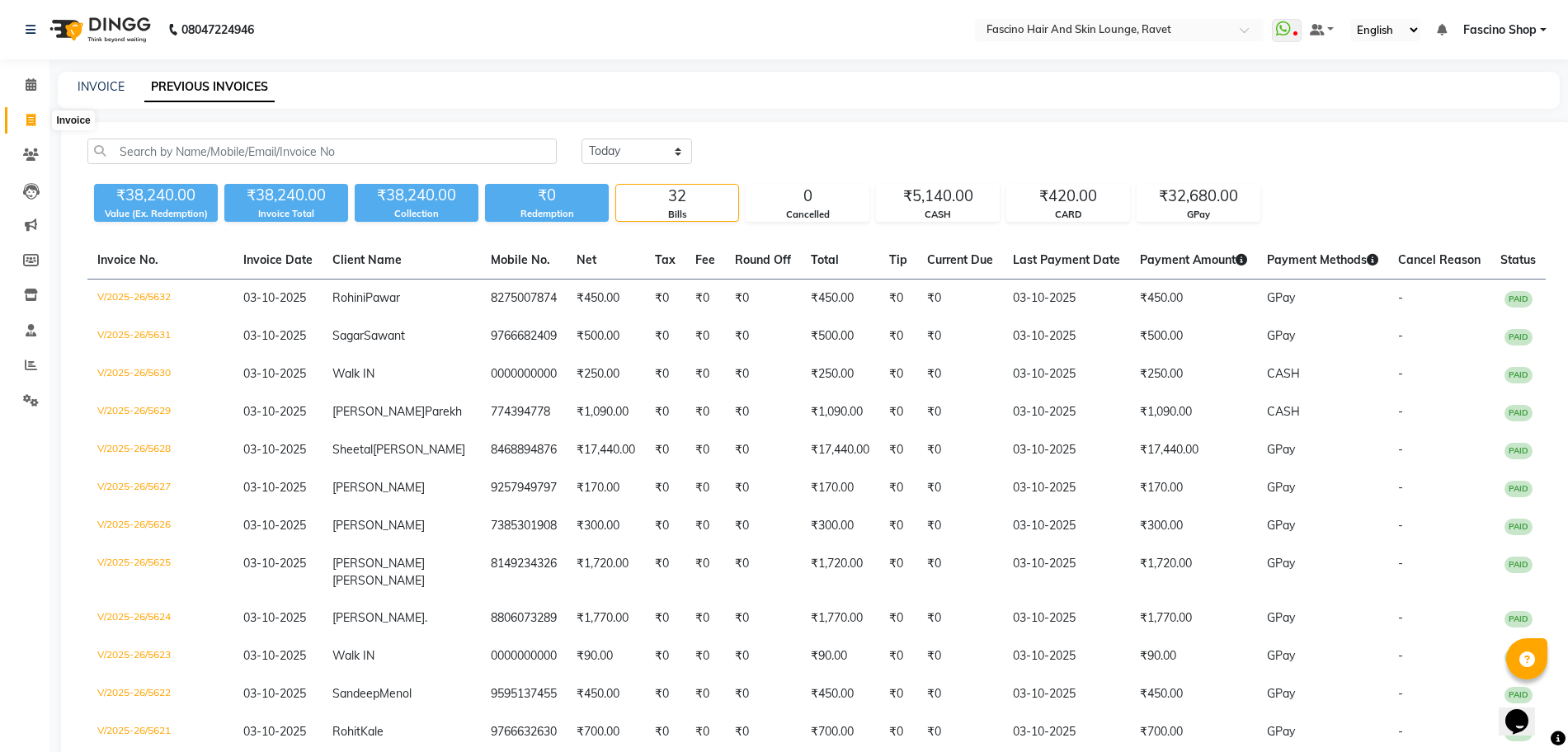
click at [25, 126] on span at bounding box center [31, 121] width 29 height 19
select select "service"
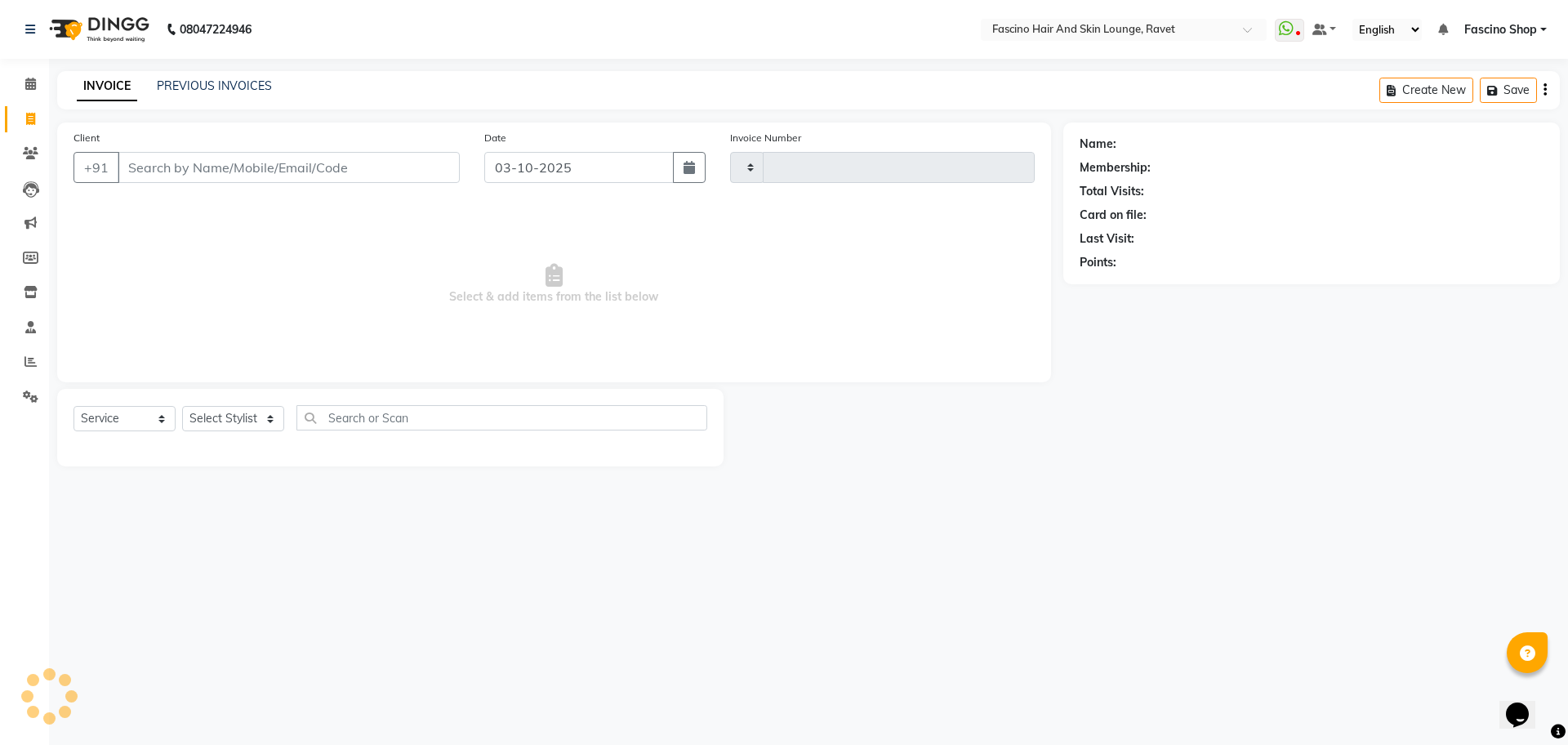
type input "5633"
select select "5190"
click at [17, 158] on span at bounding box center [31, 154] width 28 height 18
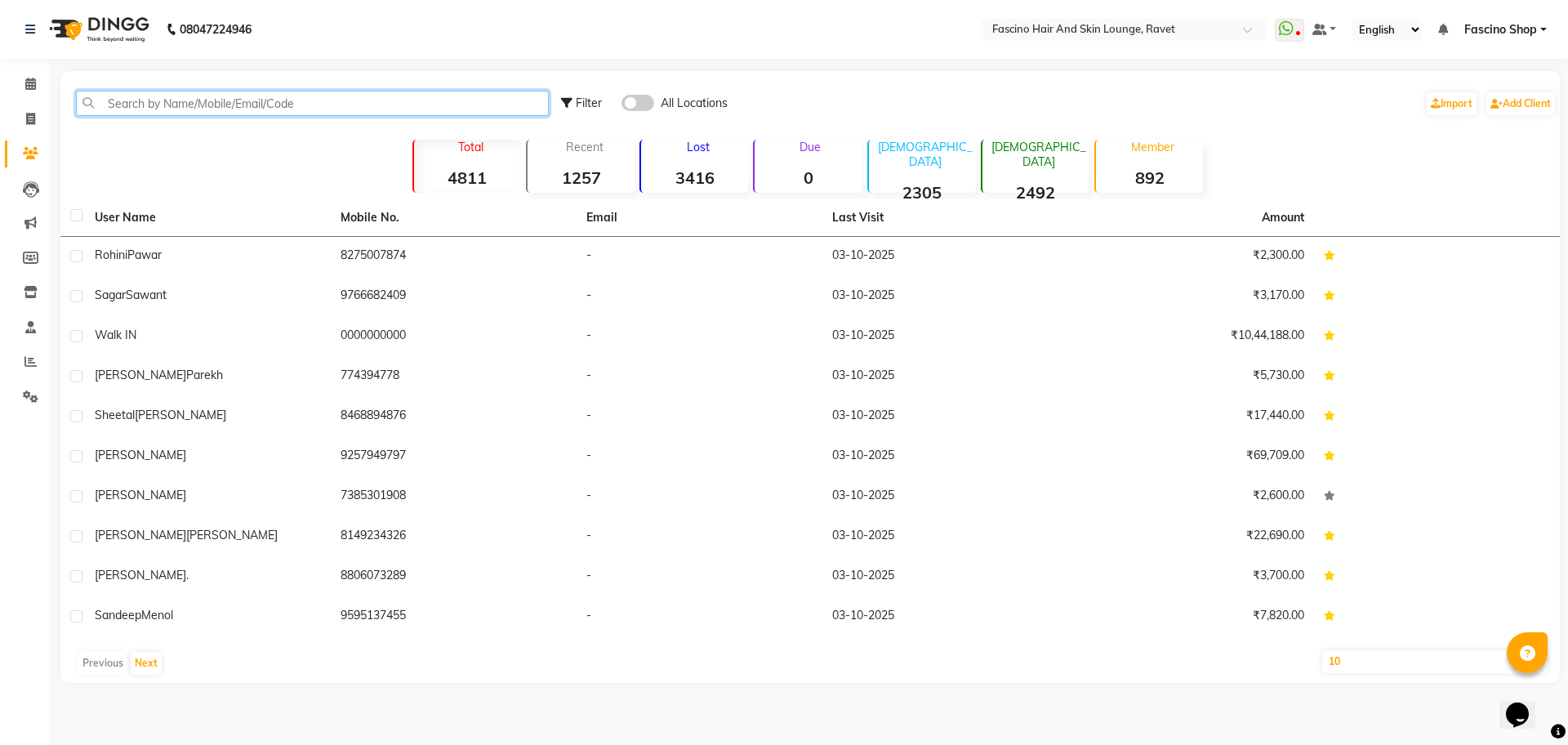
click at [173, 104] on input "text" at bounding box center [312, 103] width 473 height 25
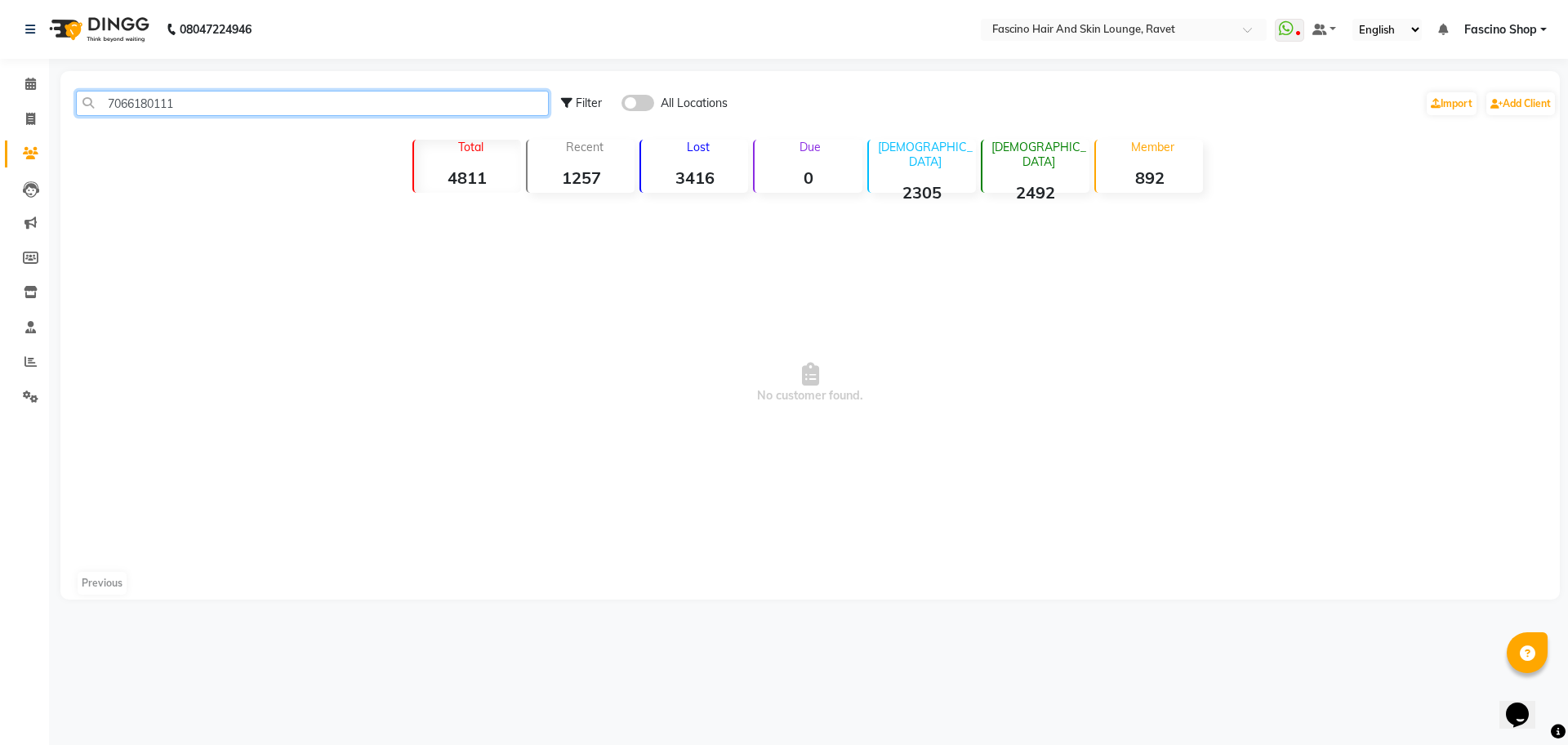
click at [144, 106] on input "7066180111" at bounding box center [312, 103] width 473 height 25
type input "7066180111"
click at [41, 111] on span at bounding box center [31, 120] width 28 height 18
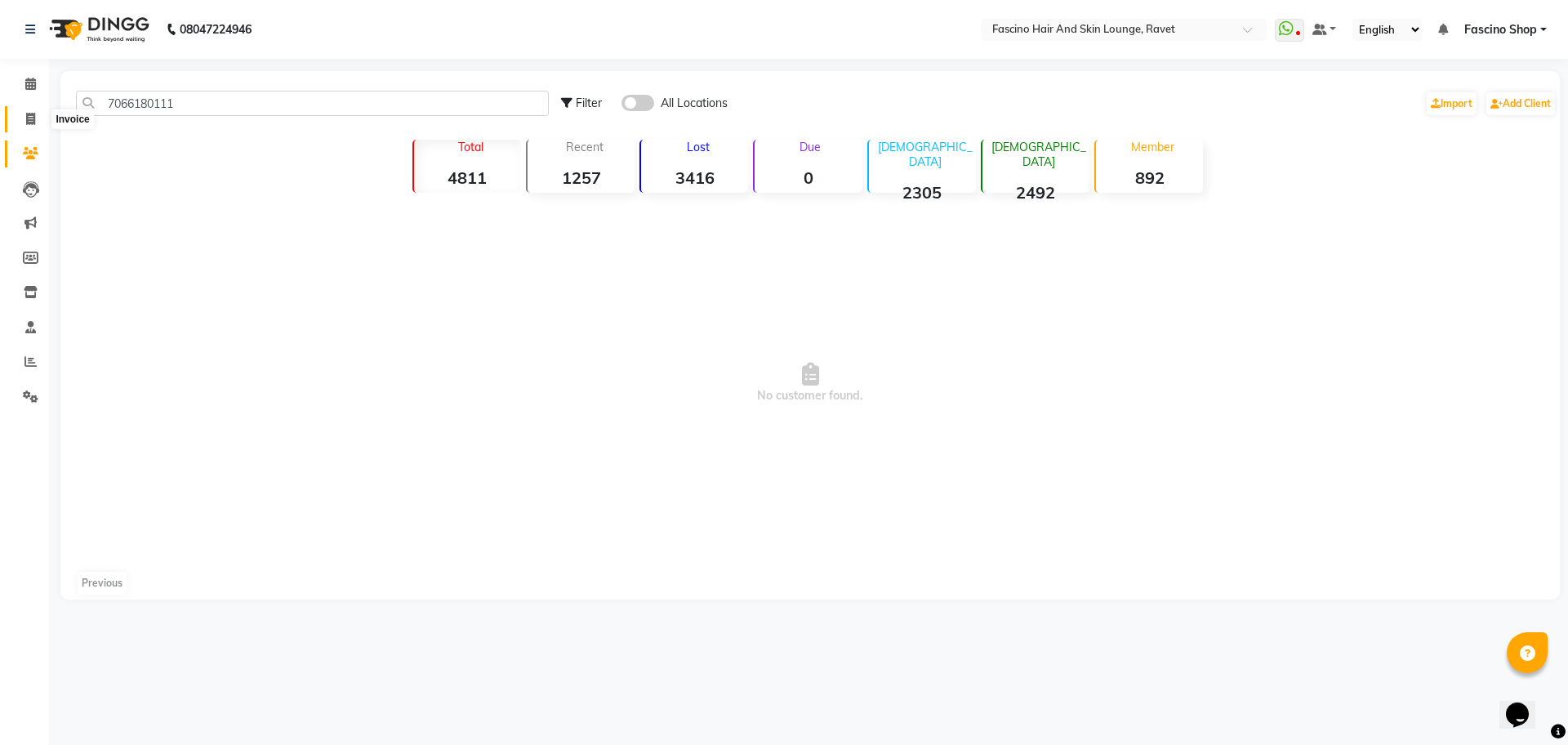
select select "service"
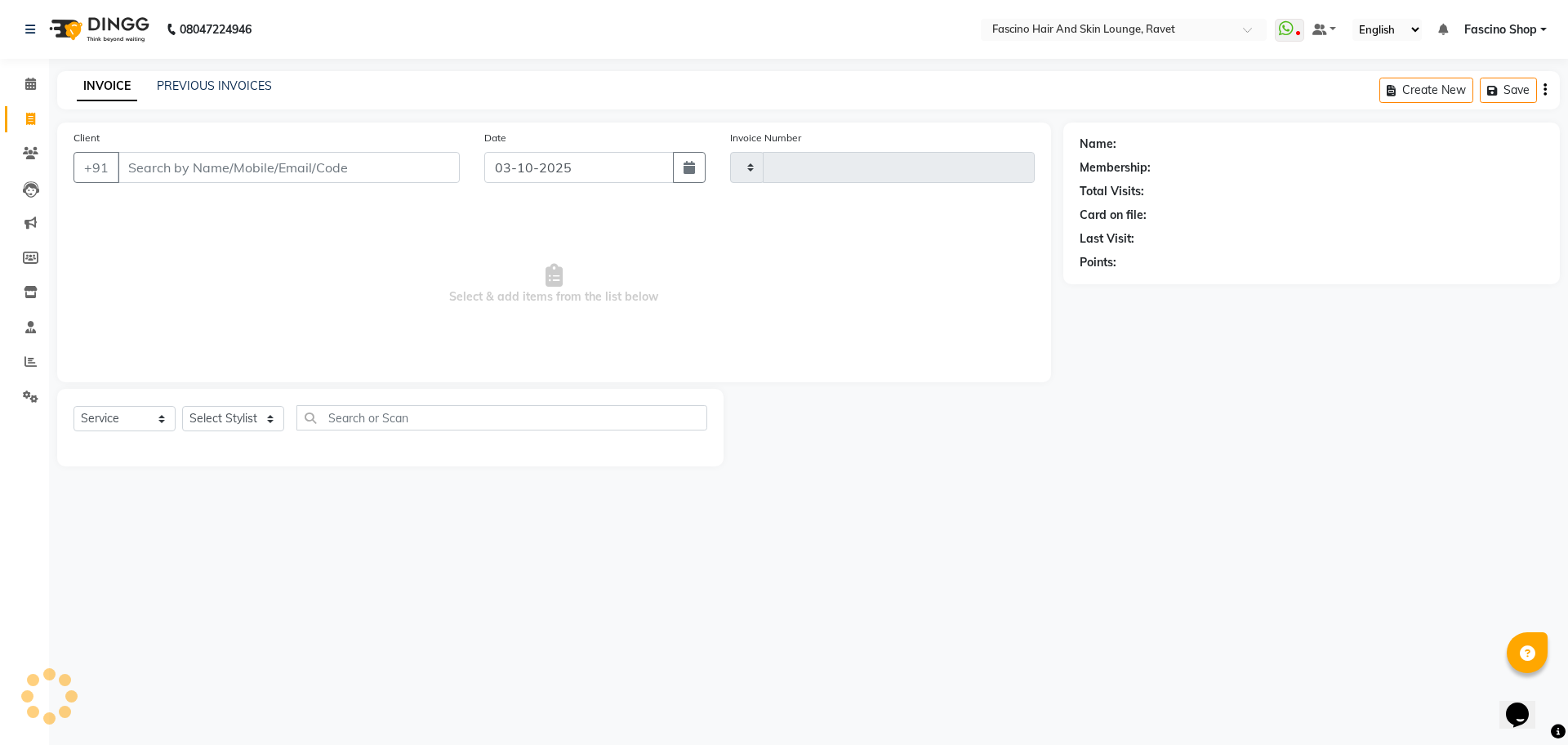
type input "5633"
select select "5190"
click at [173, 162] on input "Client" at bounding box center [289, 167] width 342 height 31
type input "7066180111"
click at [418, 167] on span "Add Client" at bounding box center [418, 167] width 64 height 17
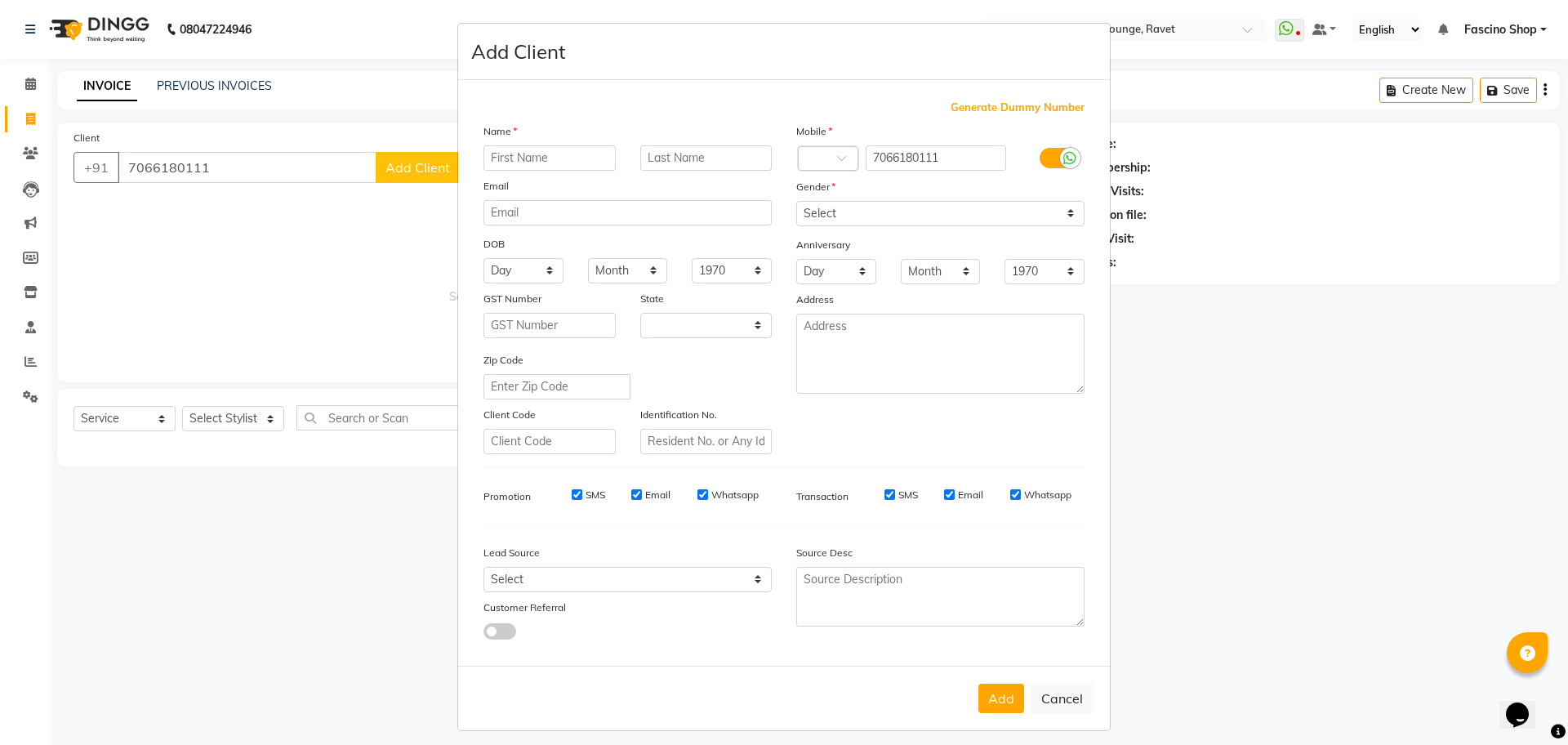
select select "22"
click at [573, 148] on input "text" at bounding box center [550, 158] width 132 height 25
type input "[PERSON_NAME]"
click at [851, 203] on select "Select [DEMOGRAPHIC_DATA] [DEMOGRAPHIC_DATA] Other Prefer Not To Say" at bounding box center [940, 213] width 288 height 25
select select "[DEMOGRAPHIC_DATA]"
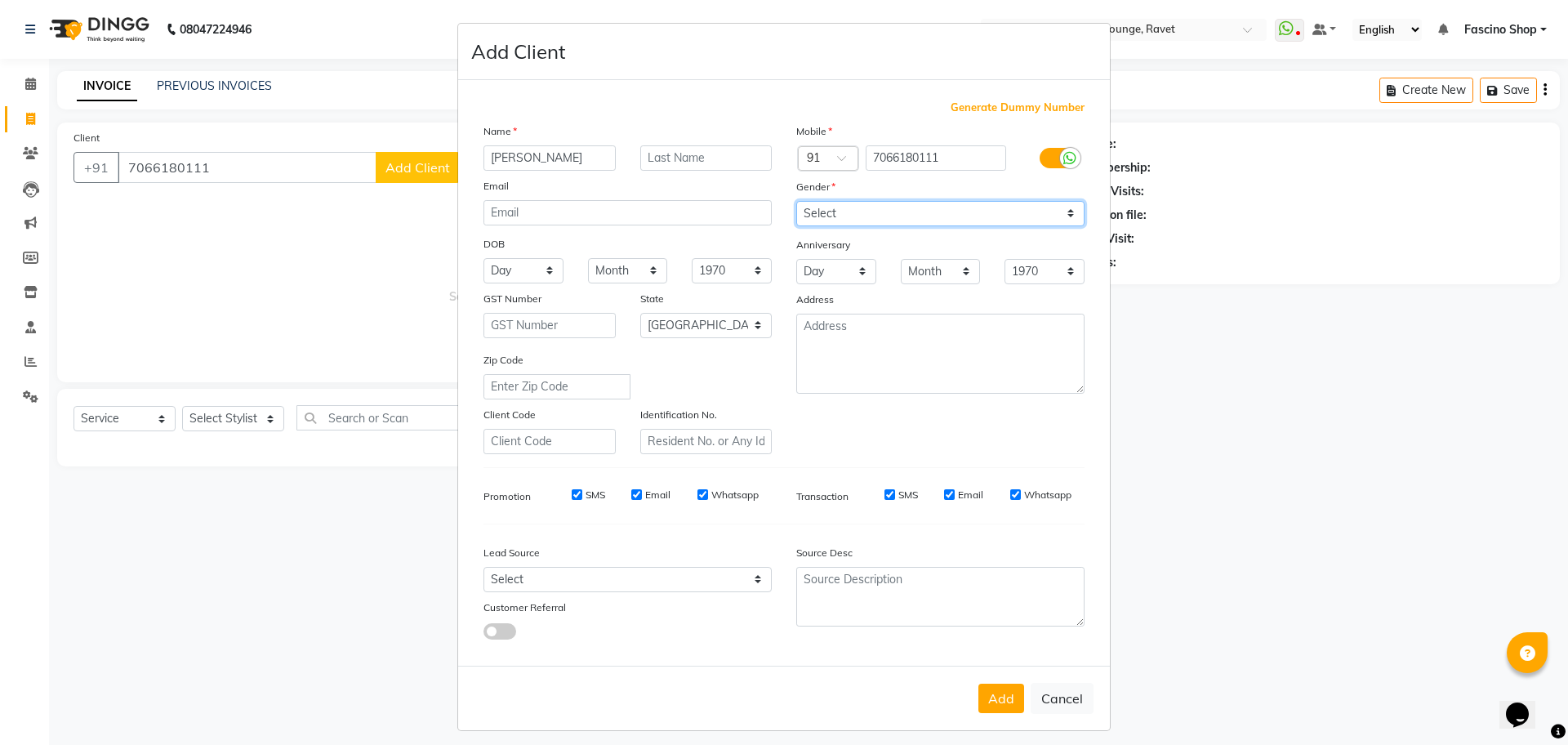
click at [796, 201] on select "Select [DEMOGRAPHIC_DATA] [DEMOGRAPHIC_DATA] Other Prefer Not To Say" at bounding box center [940, 213] width 288 height 25
click at [1008, 685] on button "Add" at bounding box center [1001, 698] width 46 height 29
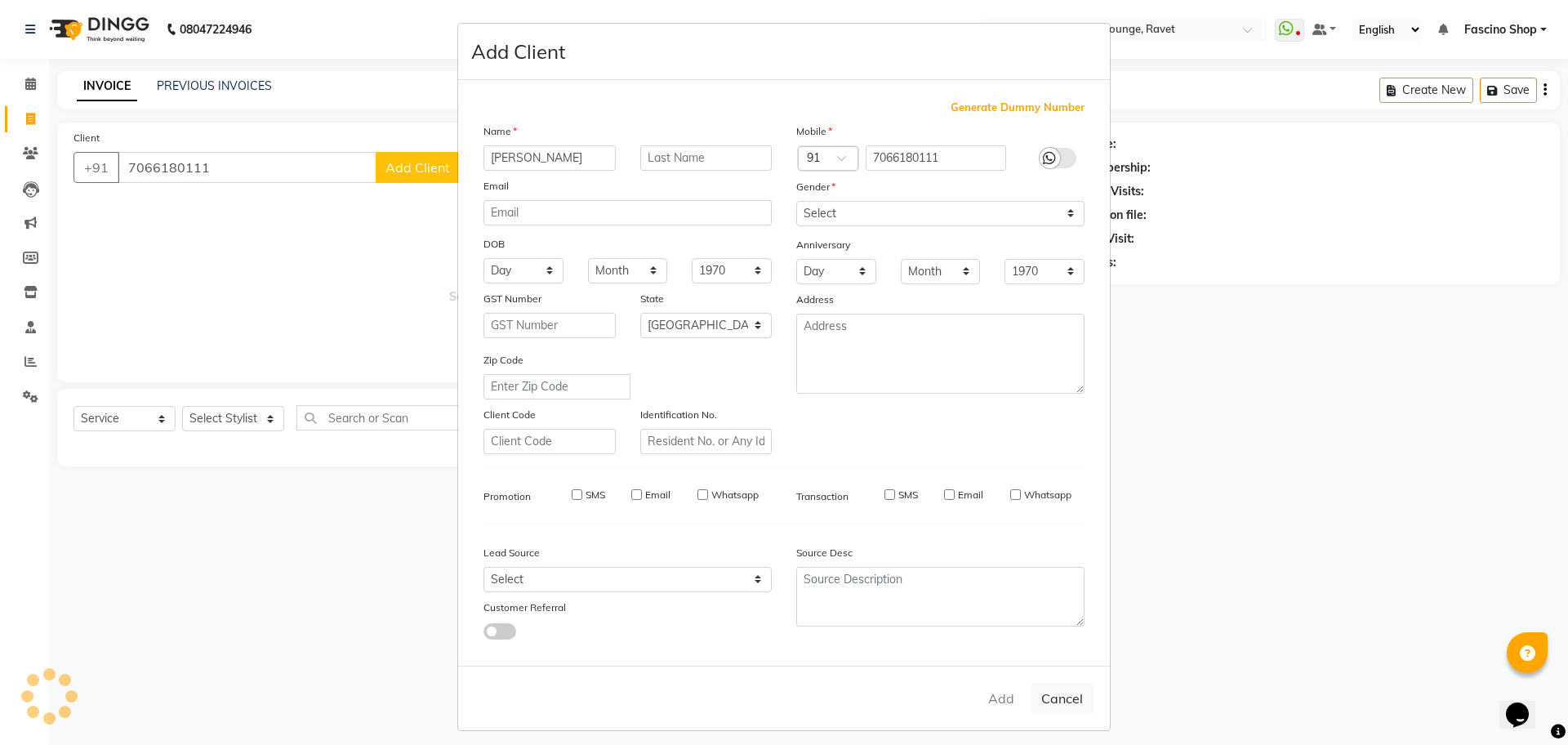
select select
select select "null"
select select
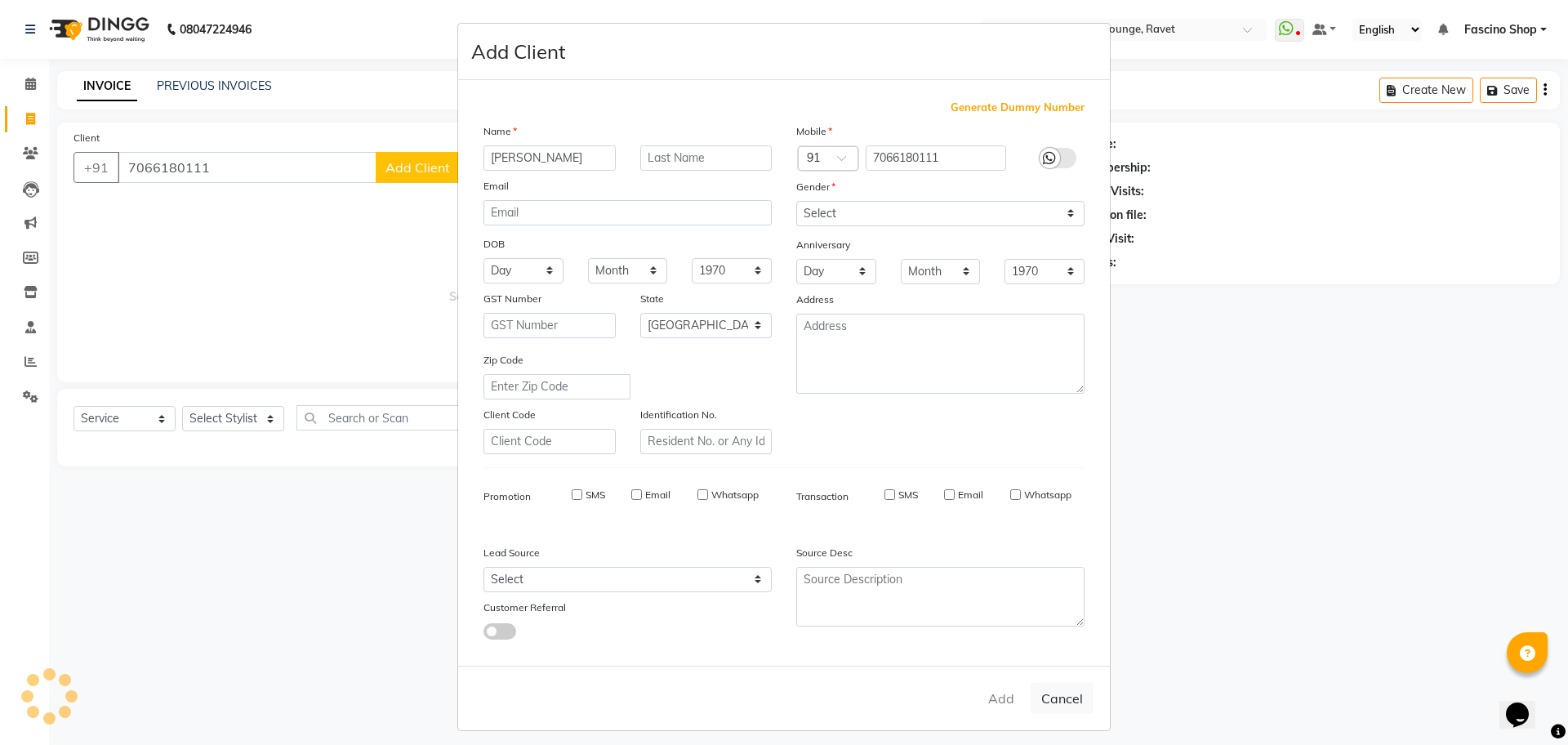
select select
checkbox input "false"
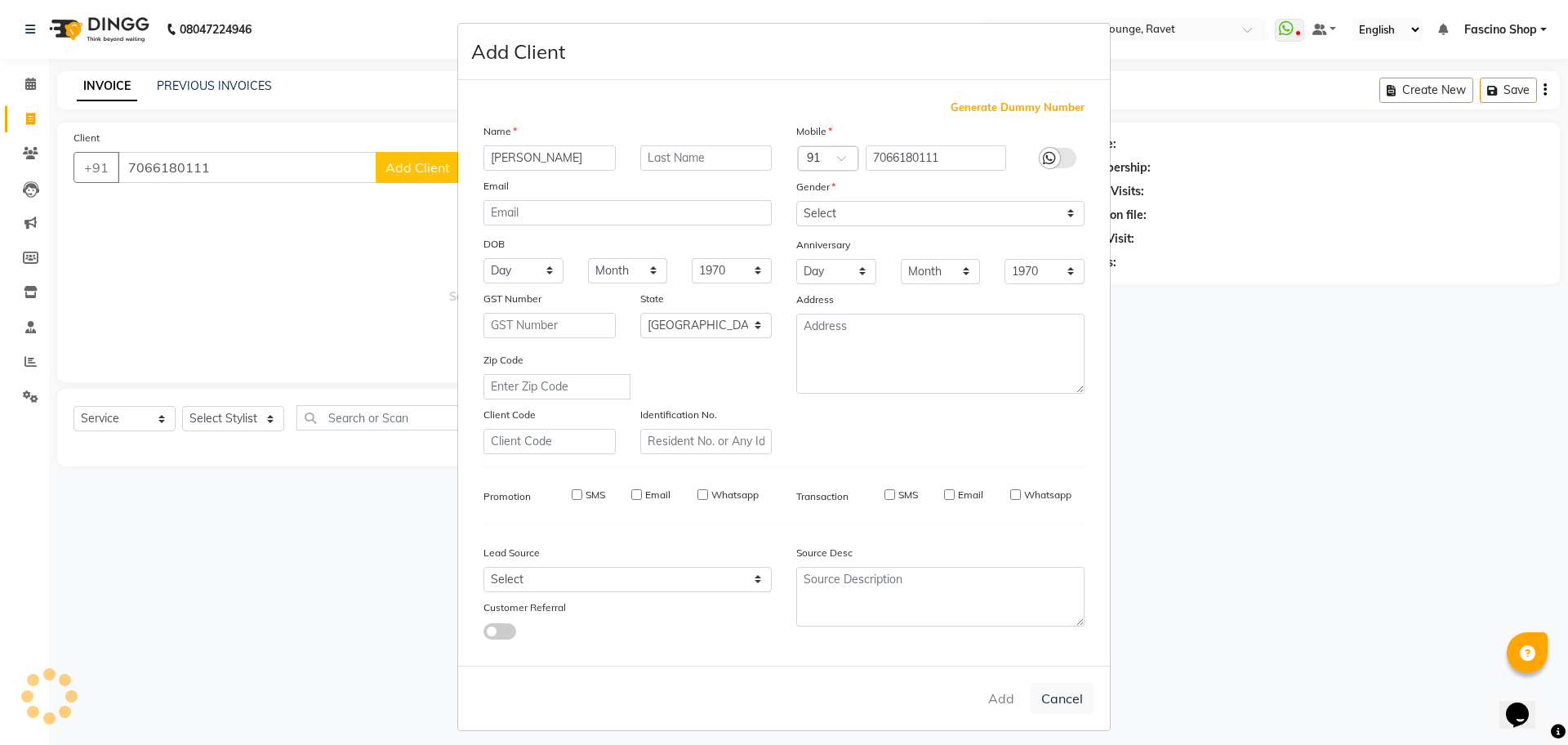
checkbox input "false"
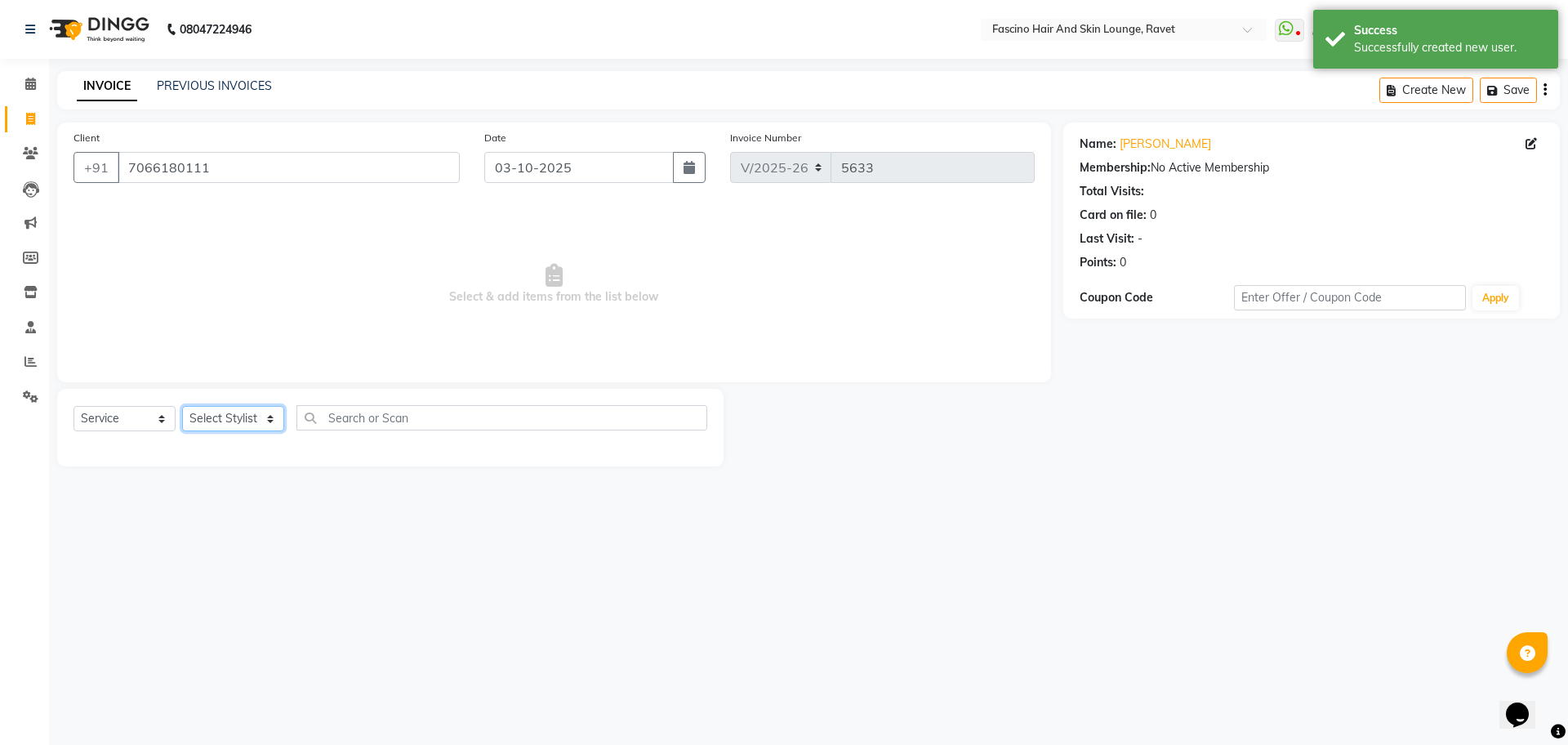
click at [235, 422] on select "Select Stylist [PERSON_NAME] Shop [PERSON_NAME] [PERSON_NAME] ( S R Manager ) […" at bounding box center [234, 419] width 102 height 25
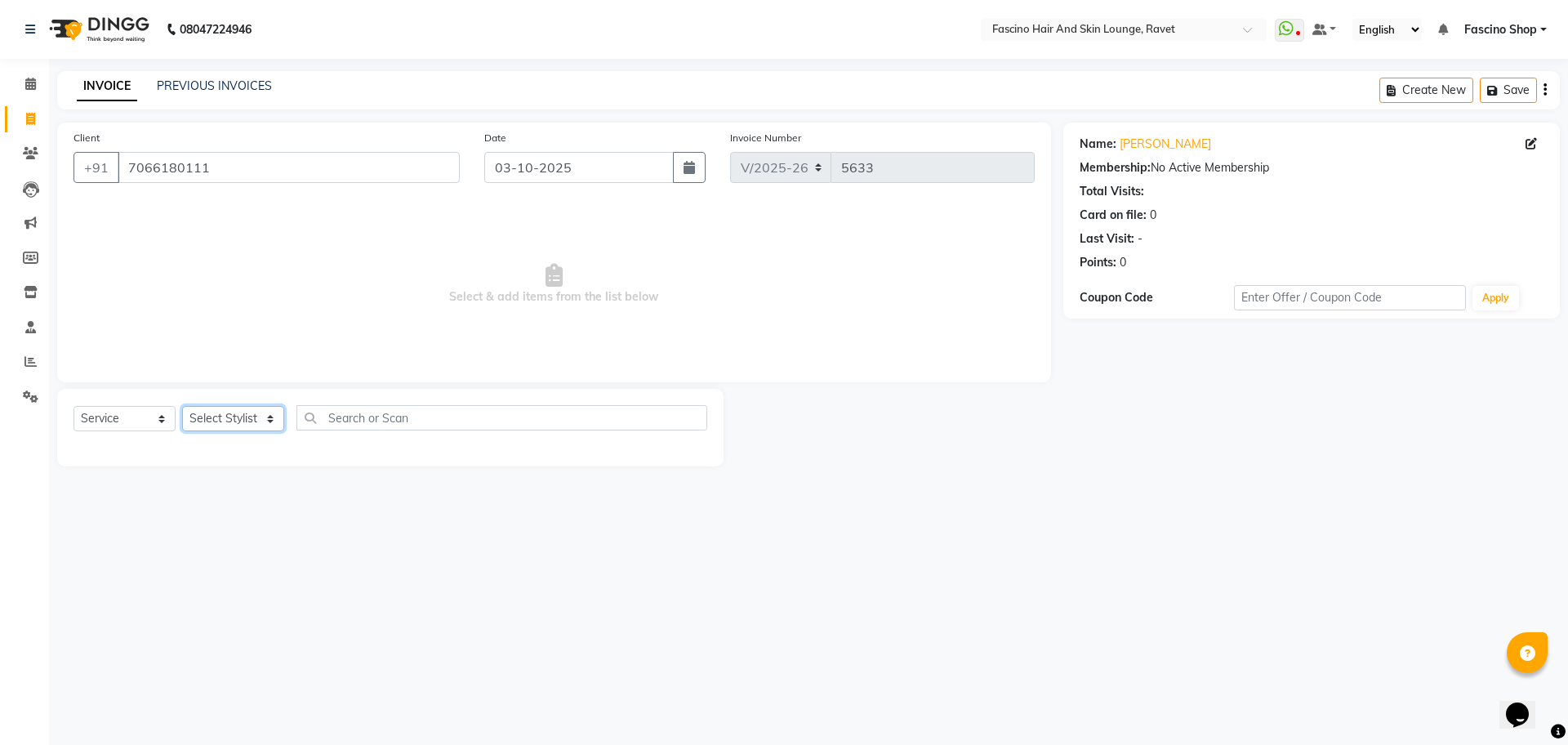
select select "90275"
click at [183, 406] on select "Select Stylist [PERSON_NAME] Shop [PERSON_NAME] [PERSON_NAME] ( S R Manager ) […" at bounding box center [234, 419] width 102 height 25
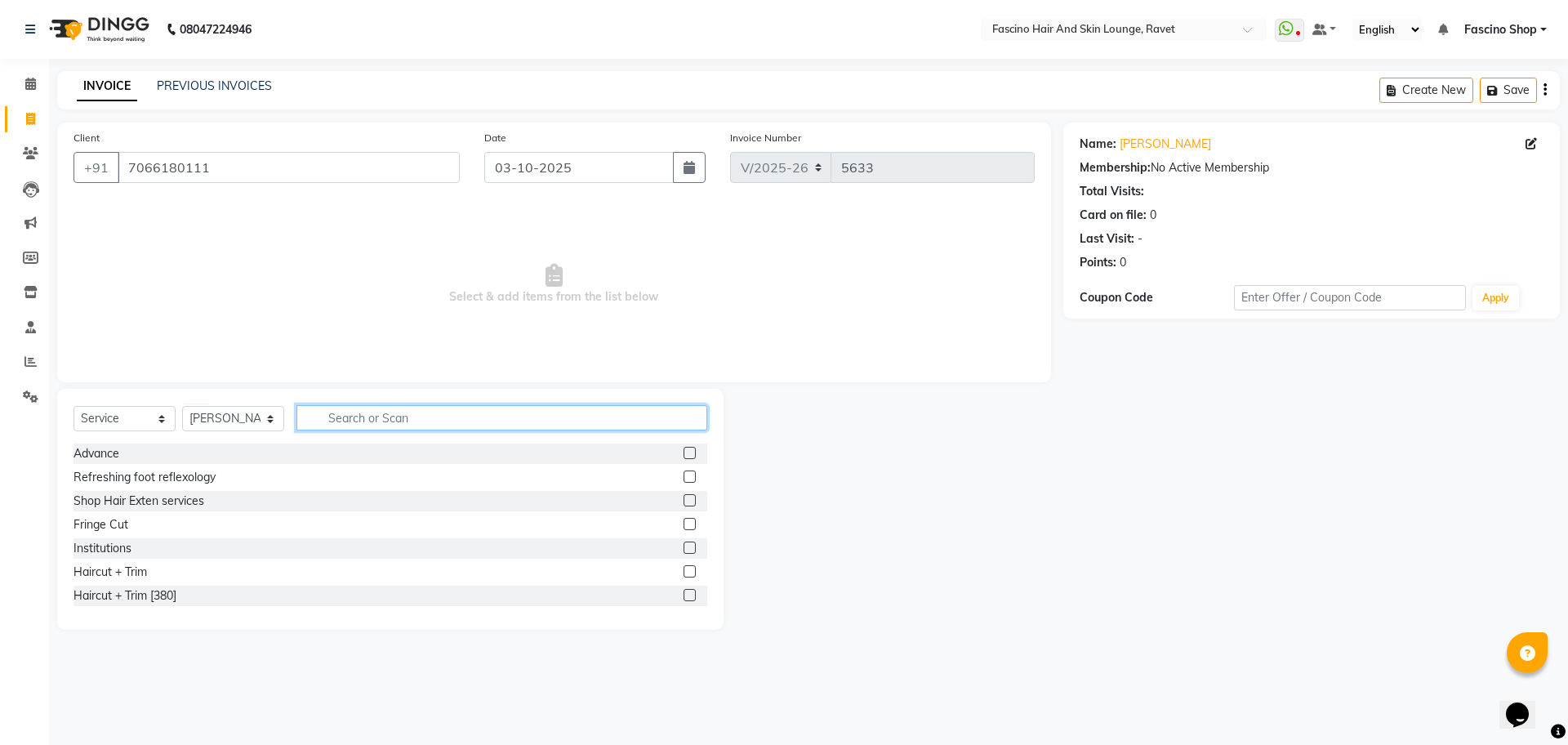
click at [374, 409] on input "text" at bounding box center [501, 418] width 411 height 25
type input "bea"
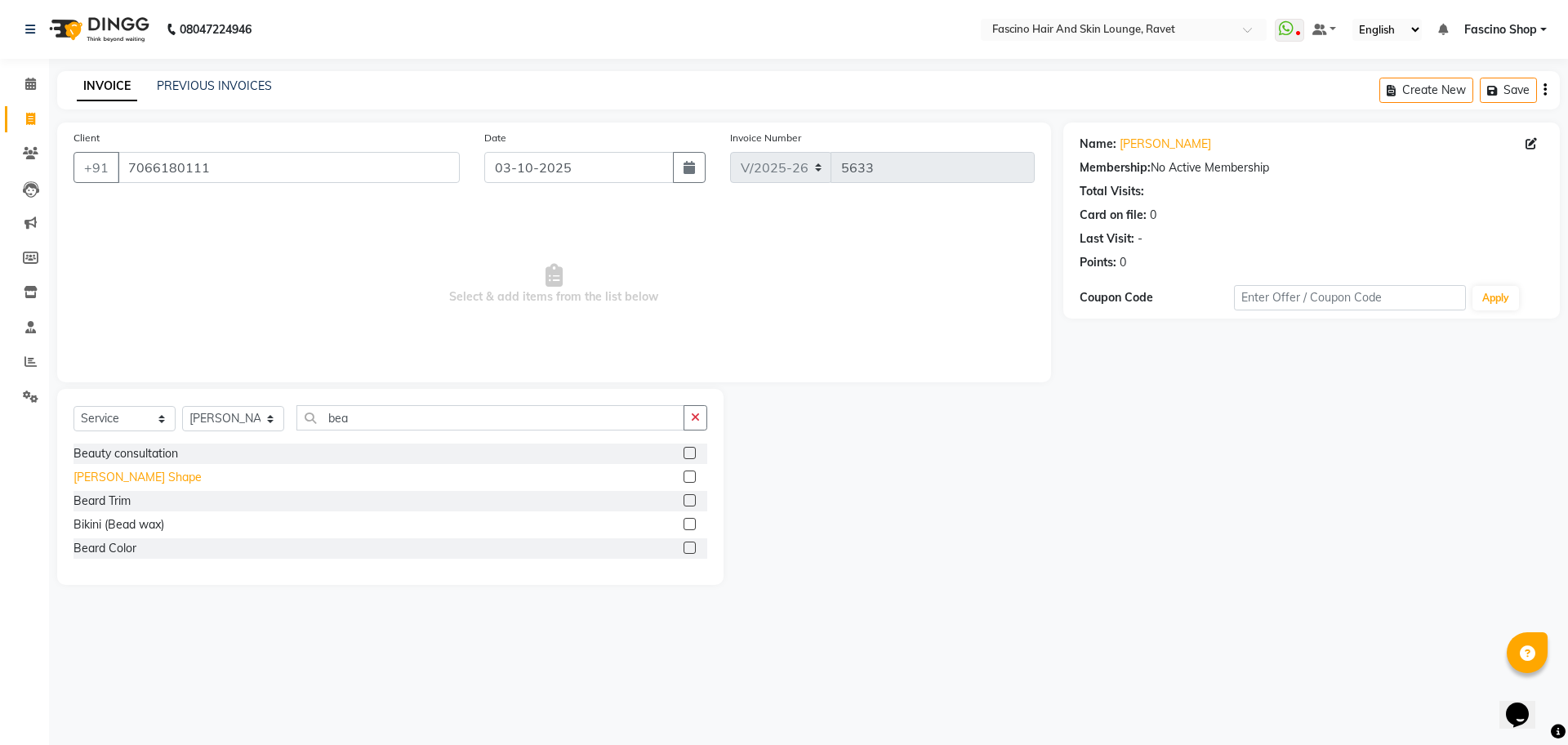
click at [138, 475] on div "[PERSON_NAME] Shape" at bounding box center [137, 477] width 128 height 17
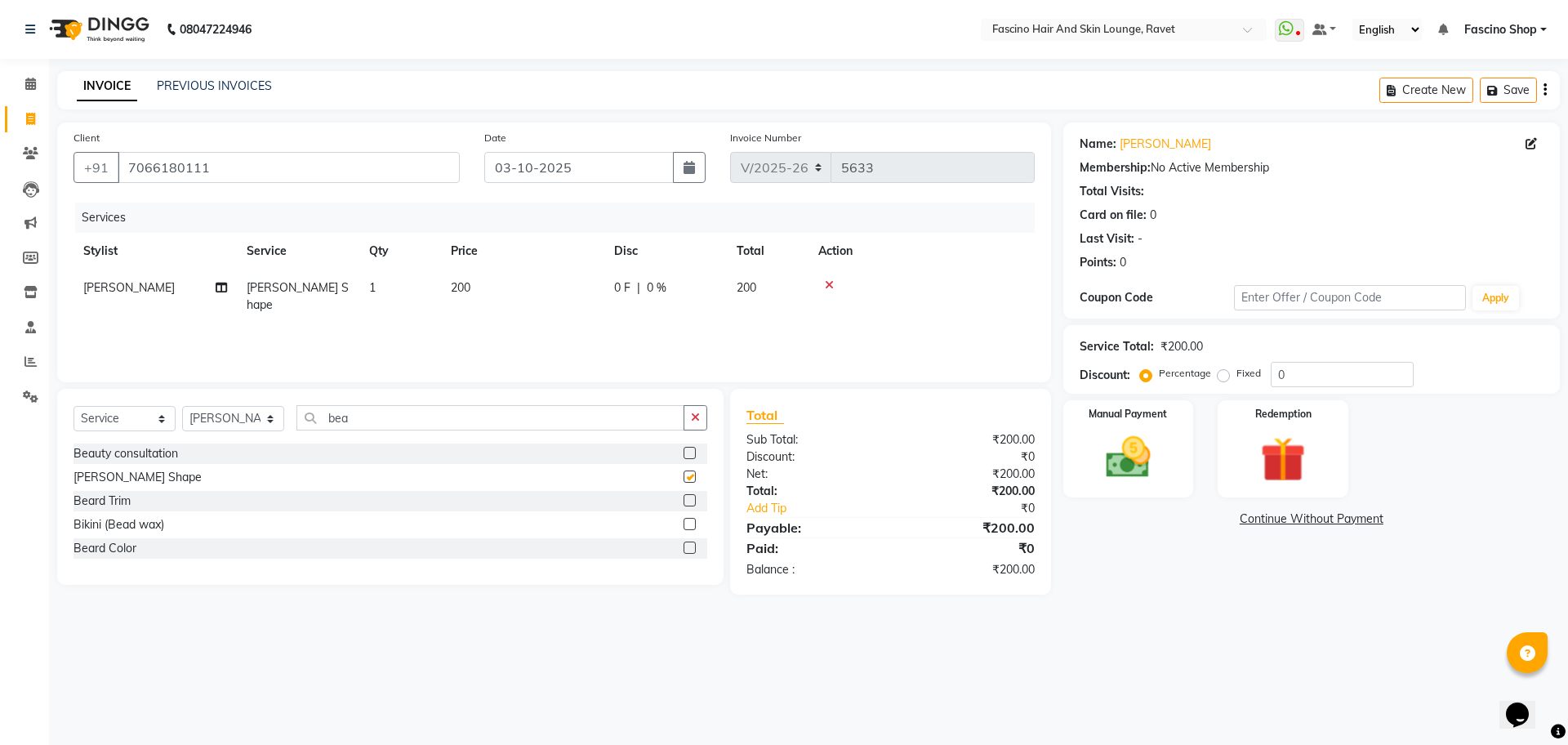
checkbox input "false"
click at [219, 408] on select "Select Stylist [PERSON_NAME] Shop [PERSON_NAME] [PERSON_NAME] ( S R Manager ) […" at bounding box center [234, 419] width 102 height 25
select select "78140"
click at [183, 406] on select "Select Stylist [PERSON_NAME] Shop [PERSON_NAME] [PERSON_NAME] ( S R Manager ) […" at bounding box center [234, 419] width 102 height 25
click at [326, 409] on input "bea" at bounding box center [490, 418] width 388 height 25
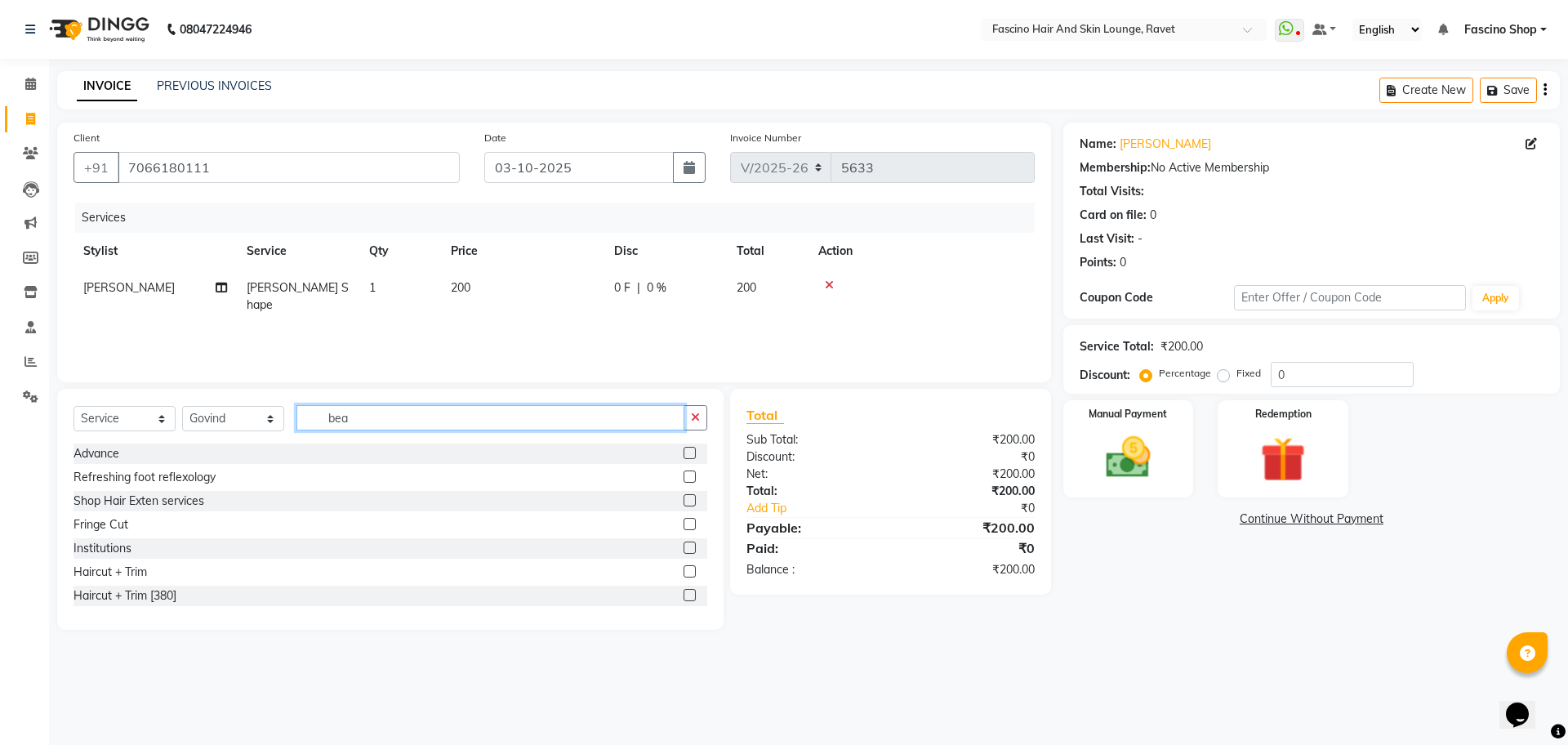
click at [326, 409] on input "bea" at bounding box center [490, 418] width 388 height 25
type input "was"
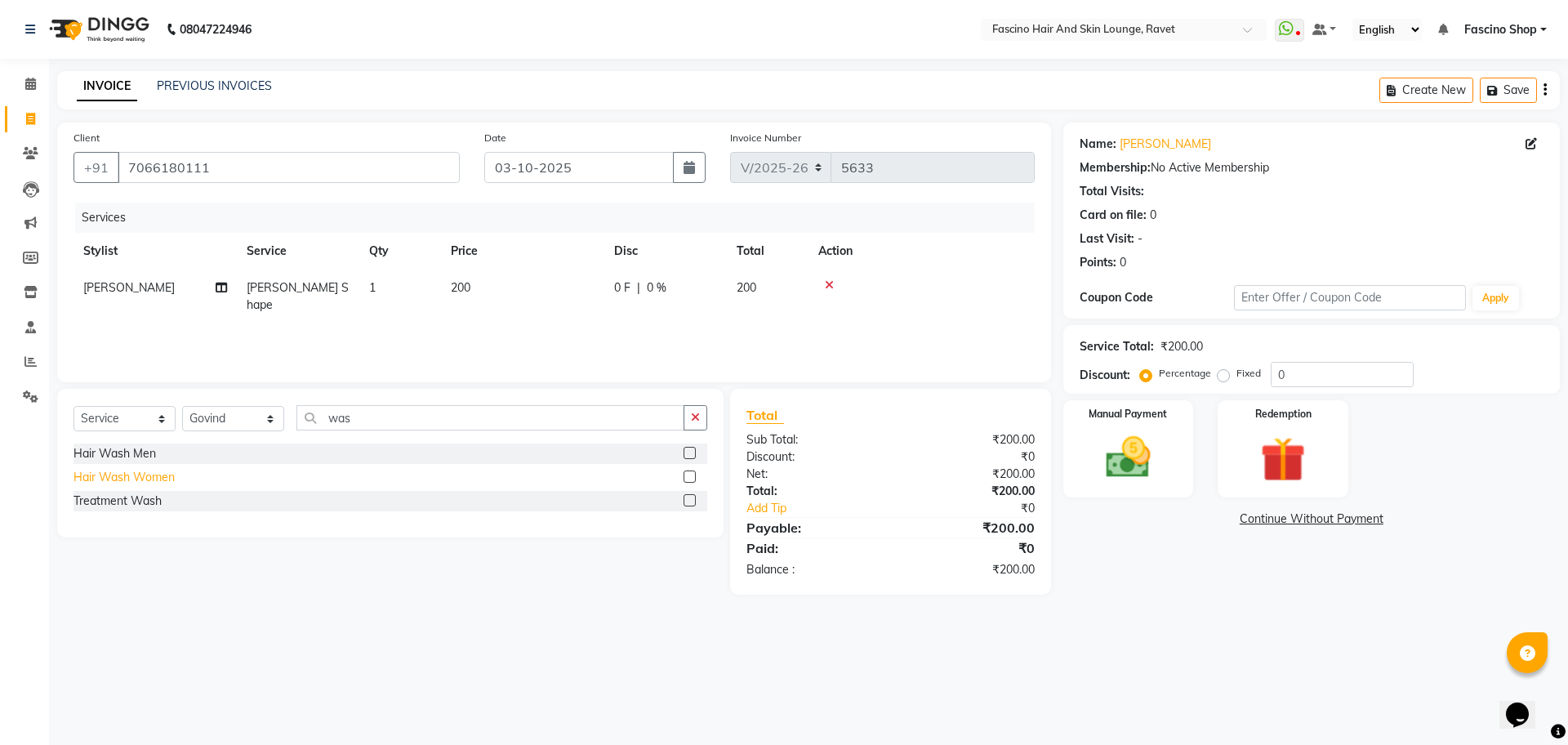
click at [109, 483] on div "Hair Wash Women" at bounding box center [124, 477] width 101 height 17
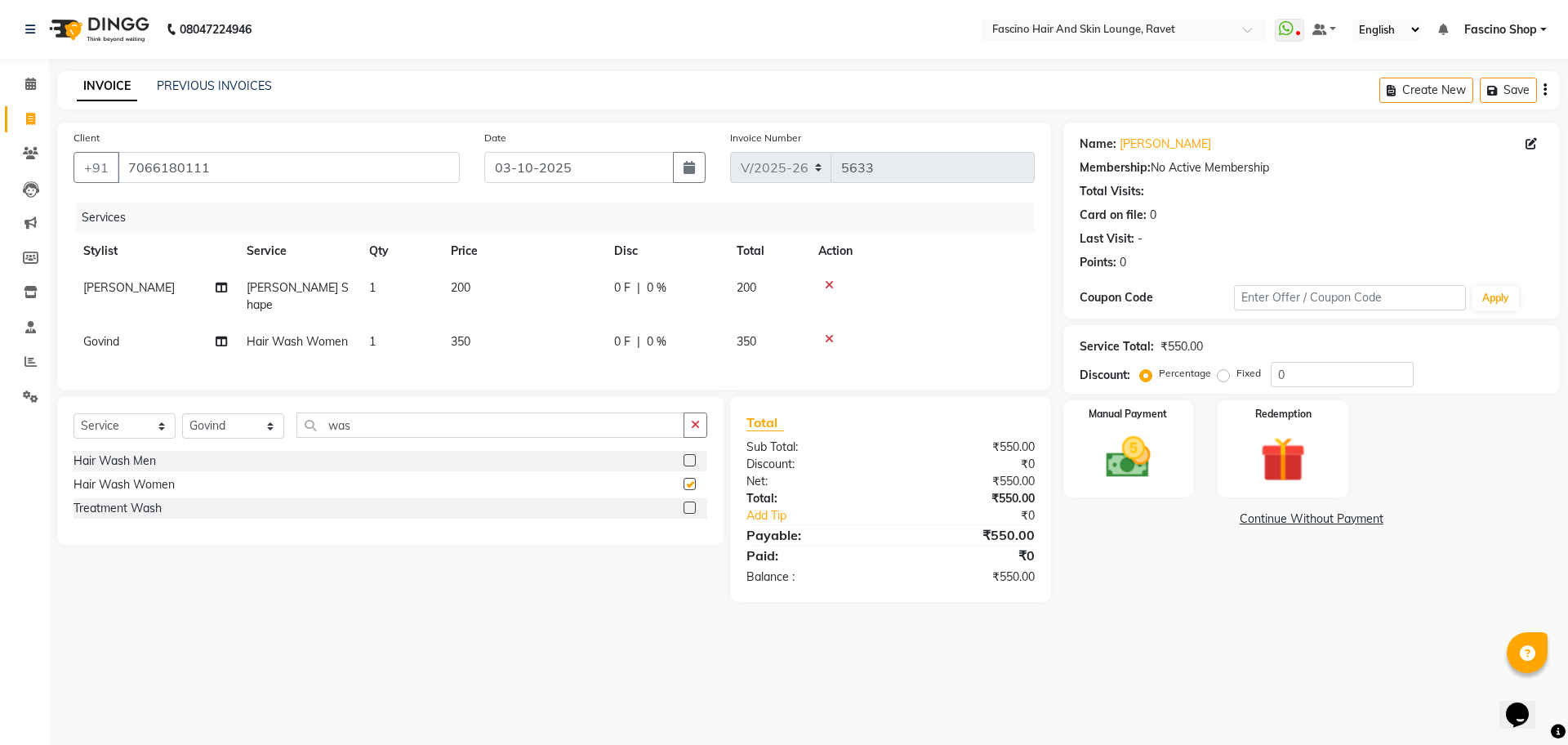
checkbox input "false"
click at [1084, 469] on div "Manual Payment" at bounding box center [1128, 449] width 136 height 100
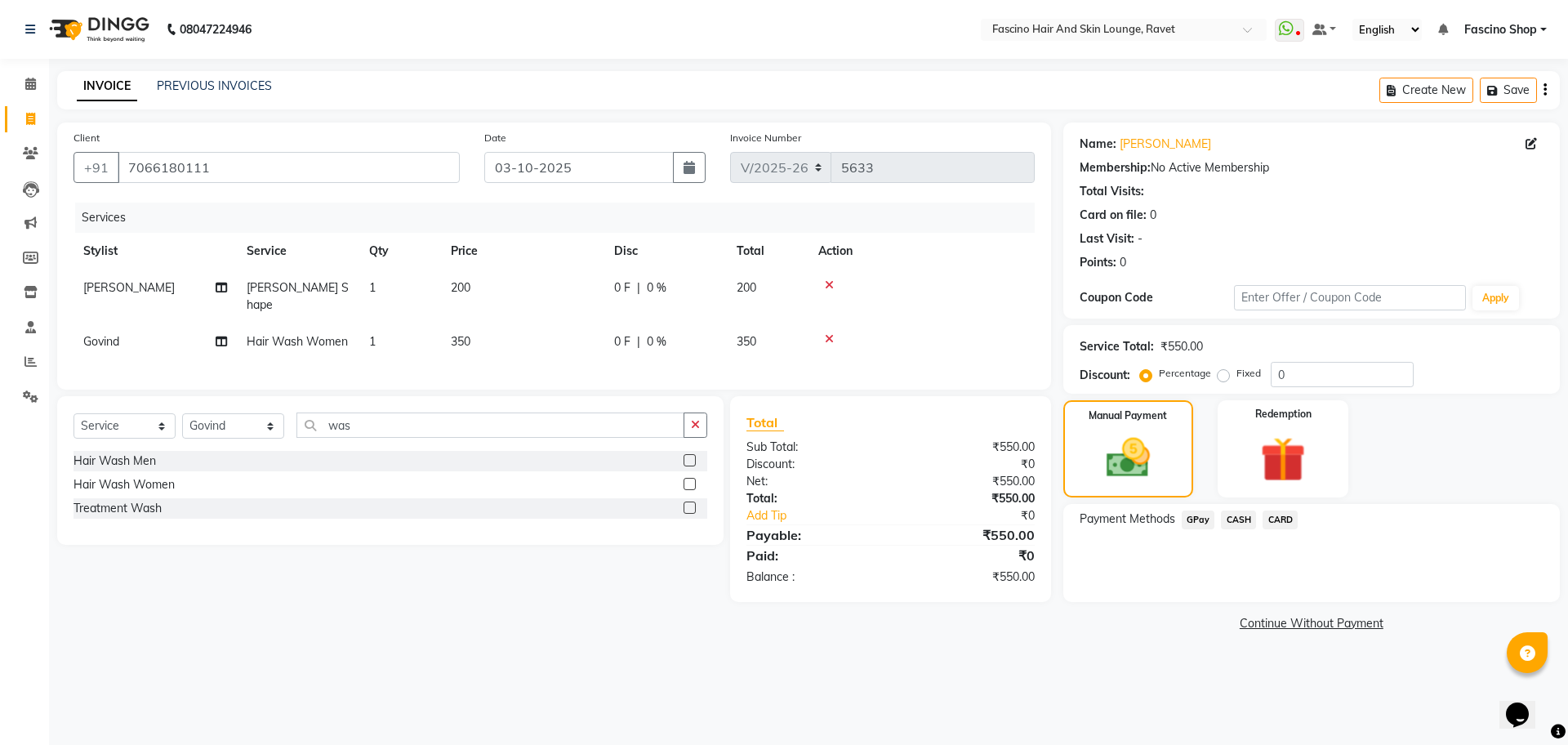
click at [1198, 520] on span "GPay" at bounding box center [1199, 520] width 33 height 18
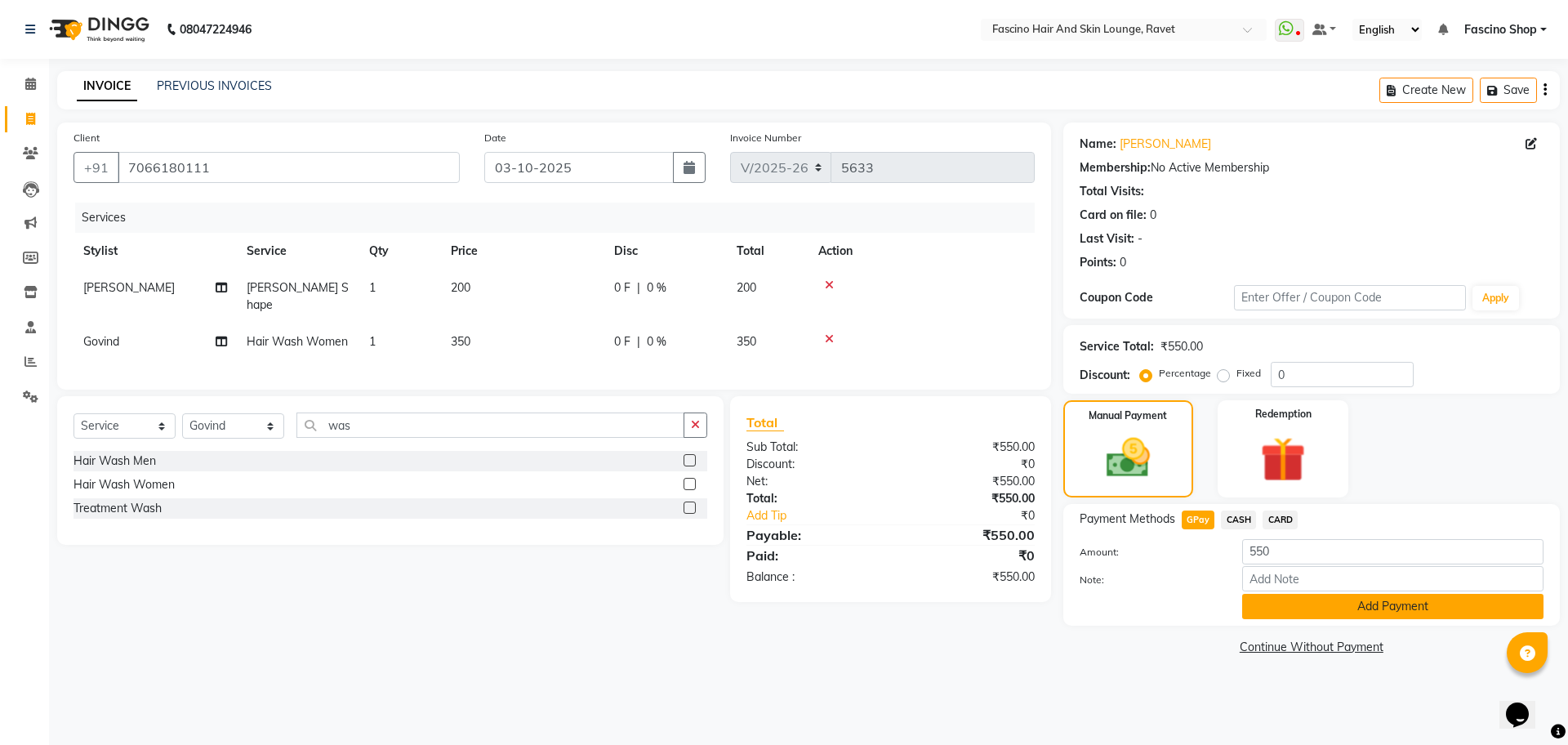
click at [1281, 604] on button "Add Payment" at bounding box center [1393, 606] width 301 height 25
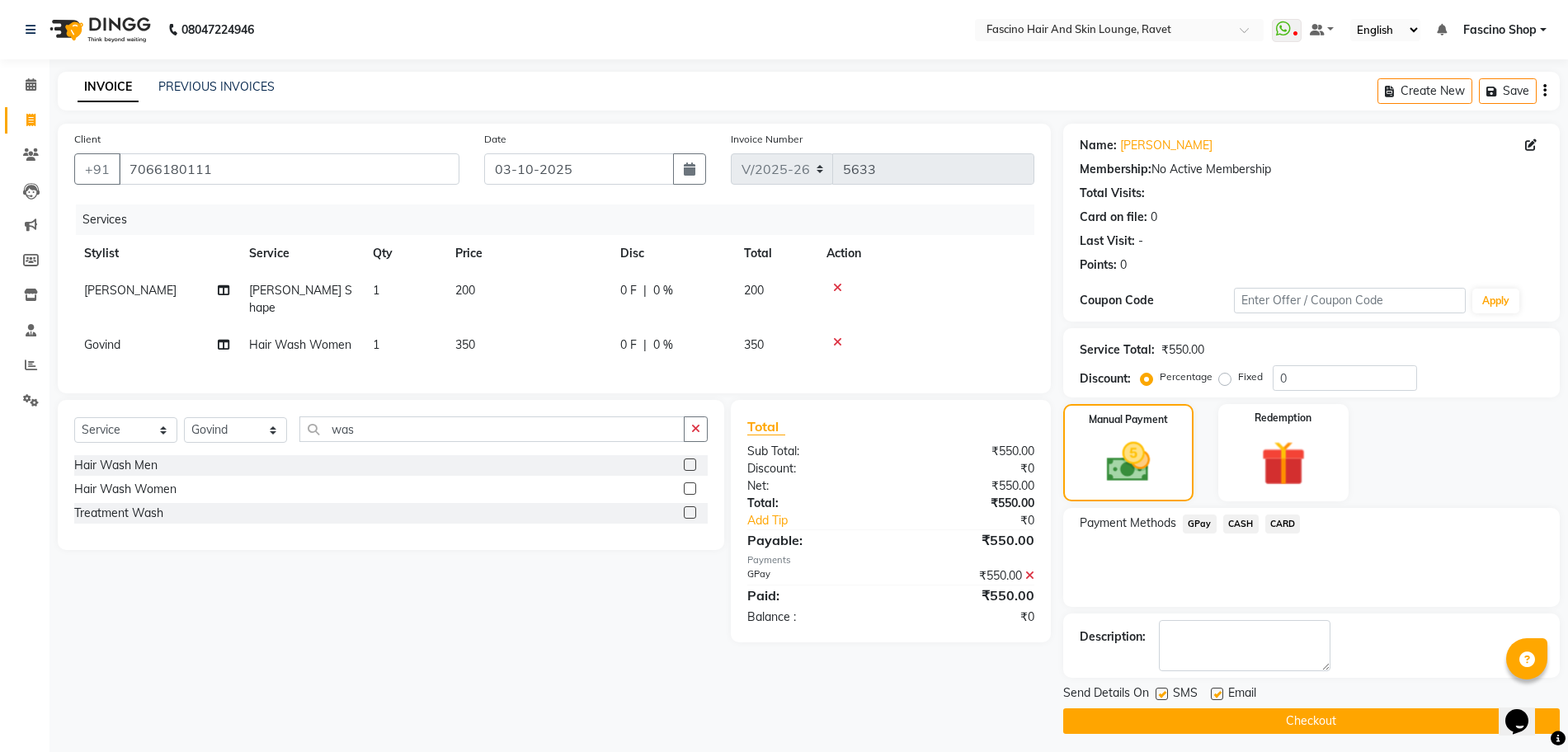
click at [1315, 725] on button "Checkout" at bounding box center [1311, 721] width 496 height 25
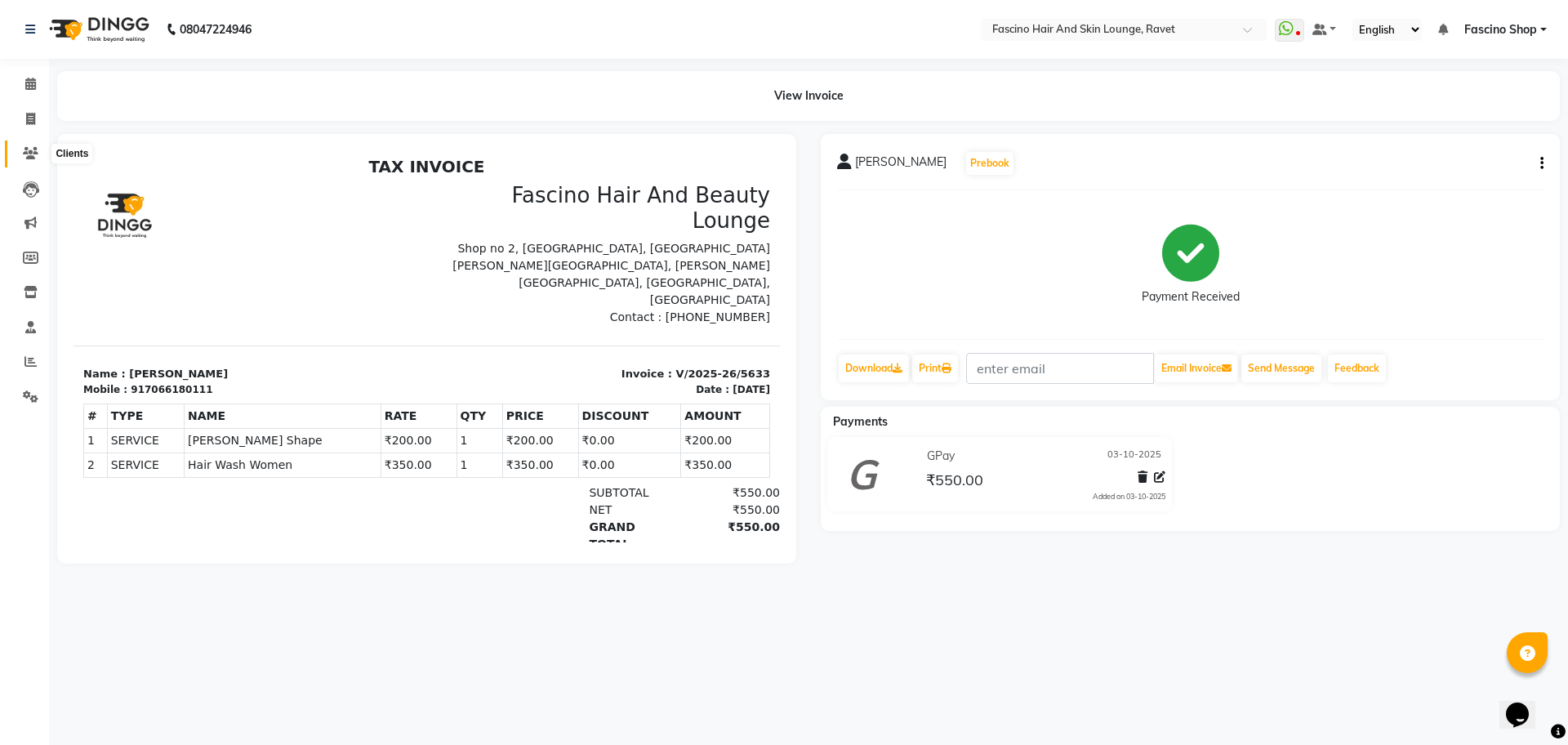
click at [30, 152] on icon at bounding box center [30, 153] width 16 height 13
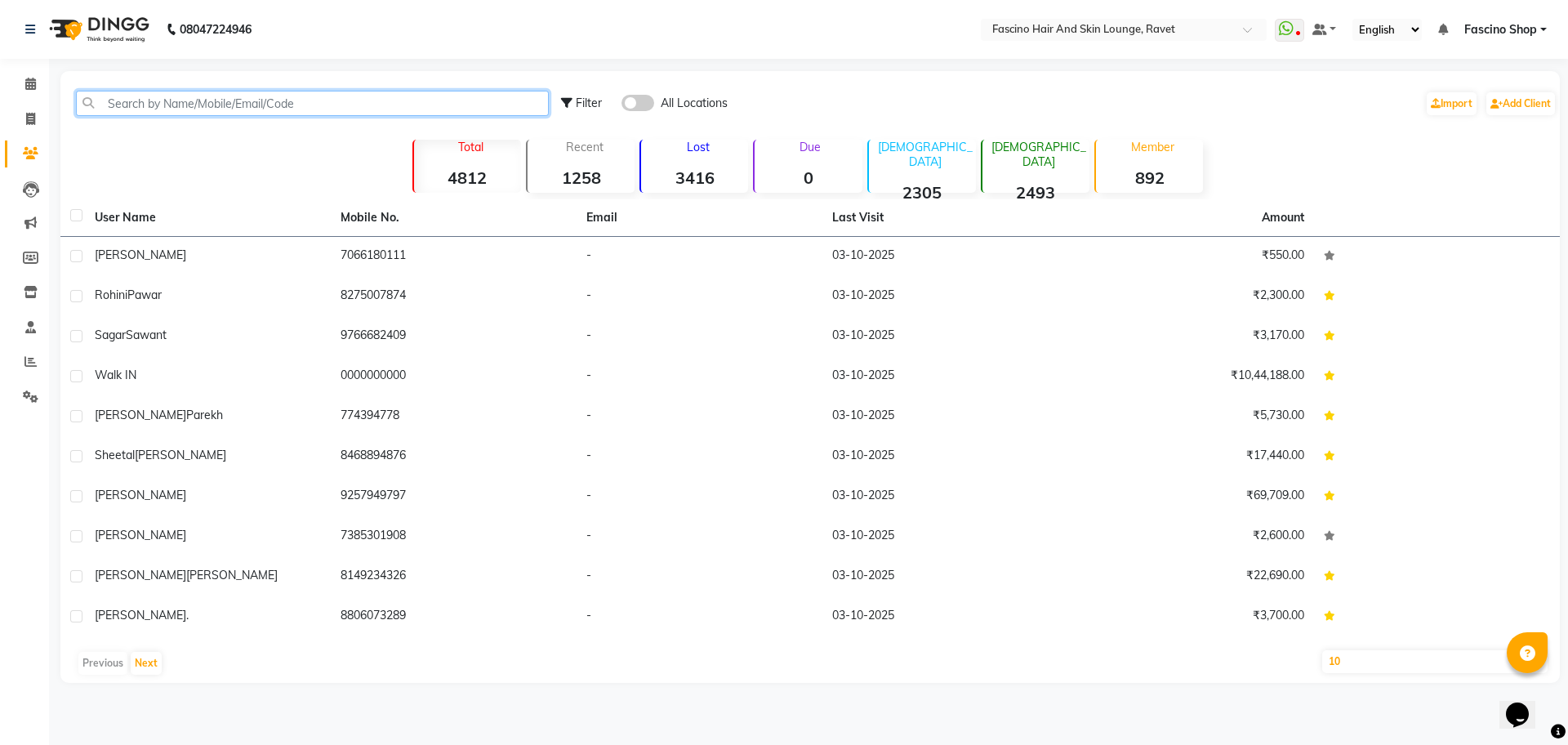
click at [183, 96] on input "text" at bounding box center [312, 103] width 473 height 25
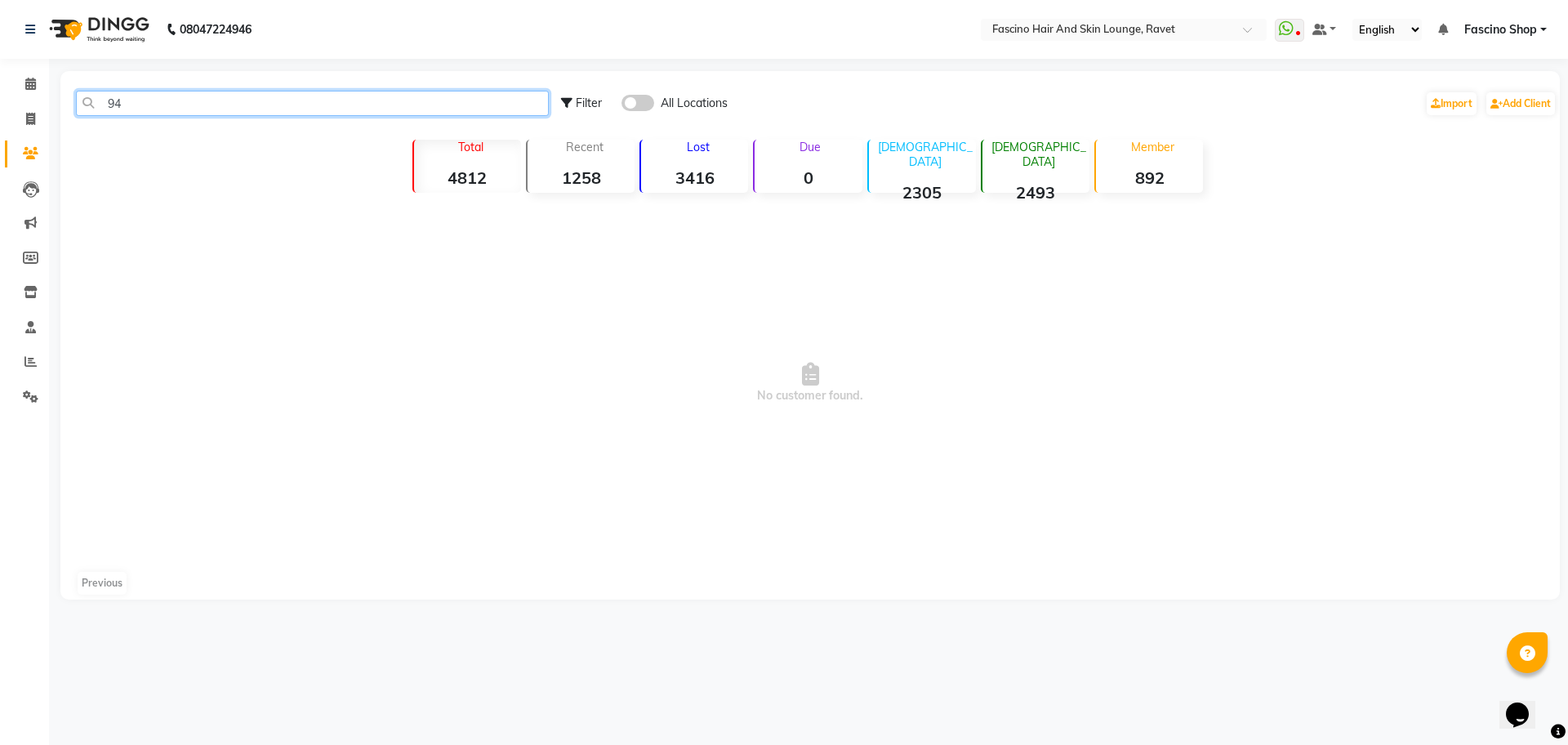
type input "9"
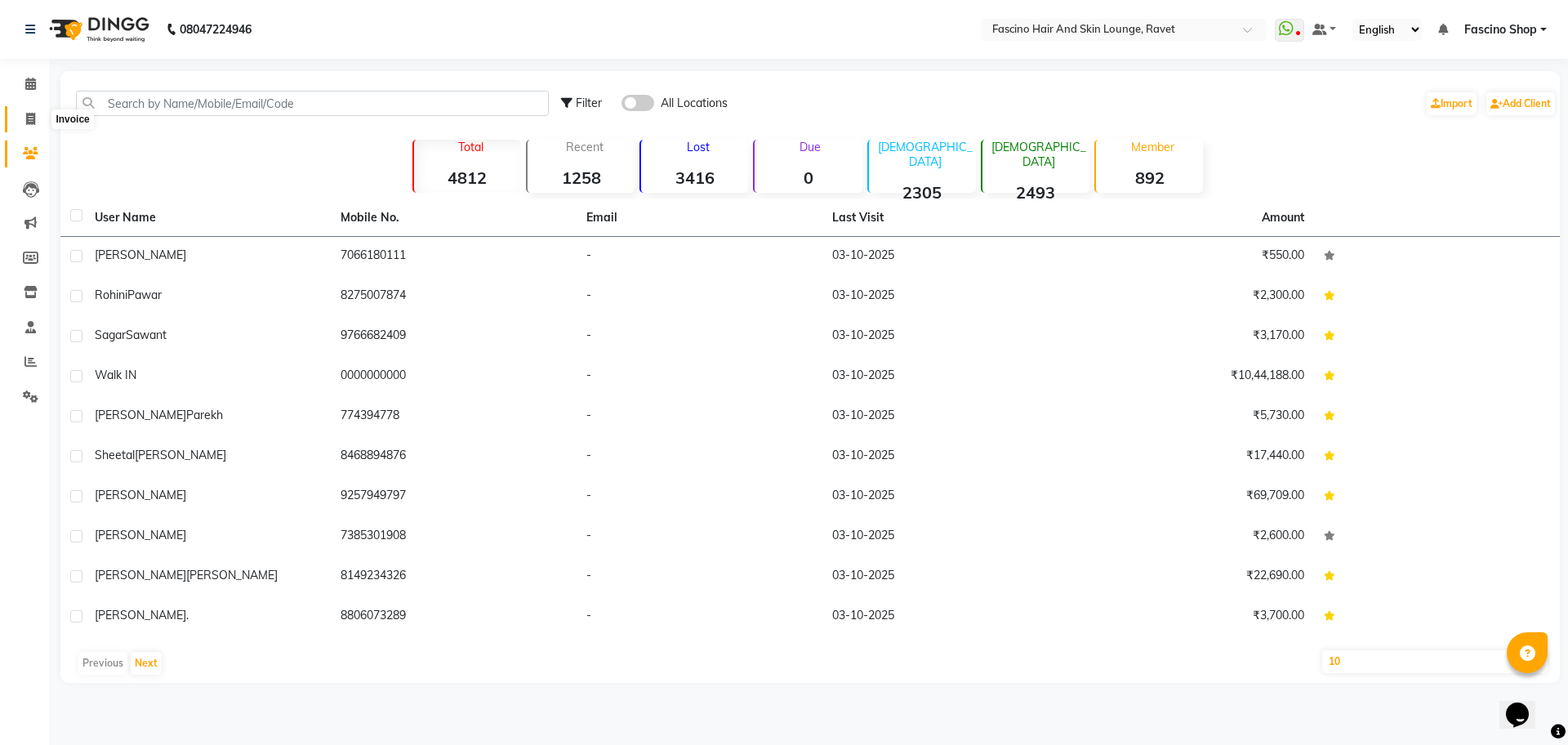
click at [39, 112] on span at bounding box center [31, 120] width 28 height 18
select select "service"
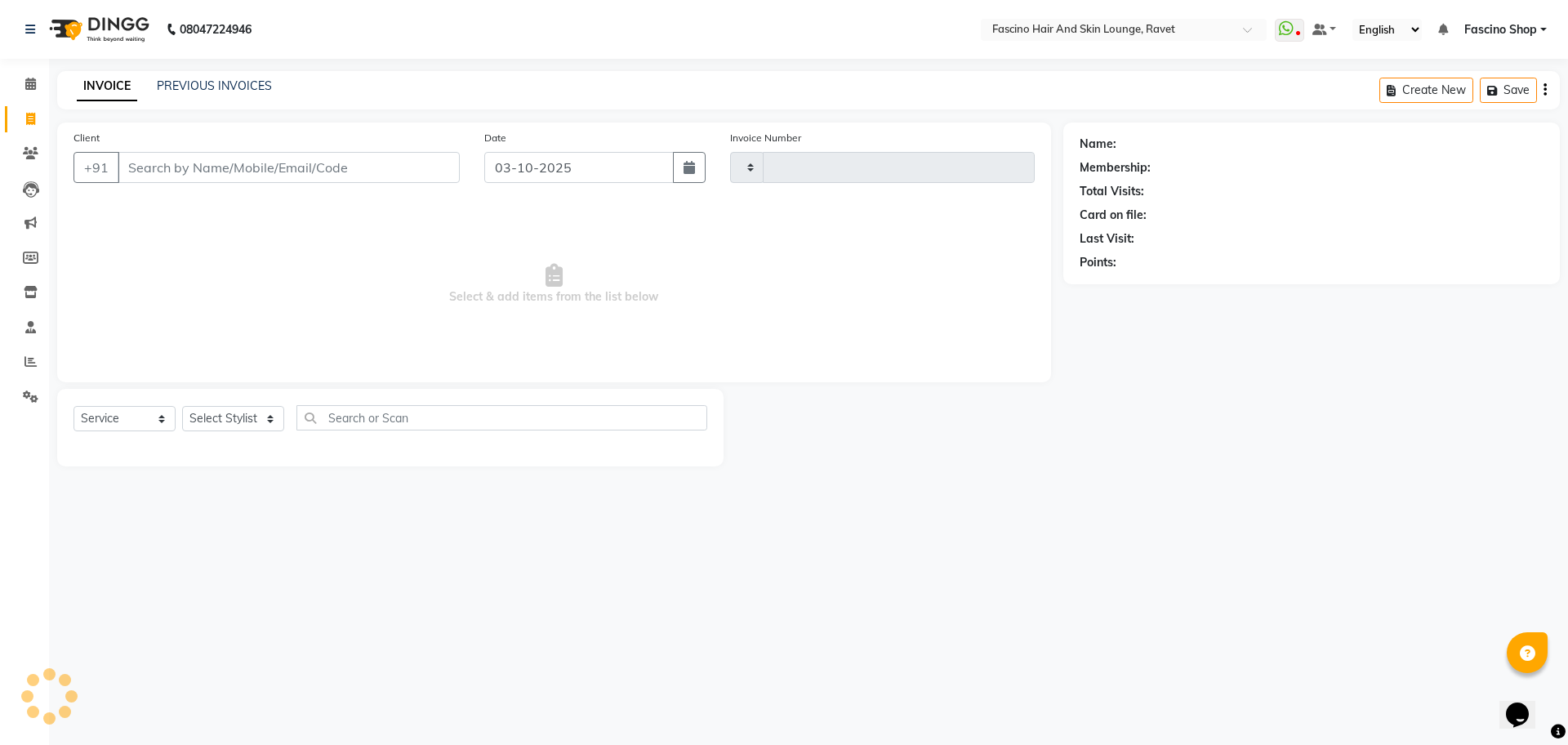
type input "5634"
select select "5190"
click at [253, 87] on link "PREVIOUS INVOICES" at bounding box center [214, 86] width 116 height 15
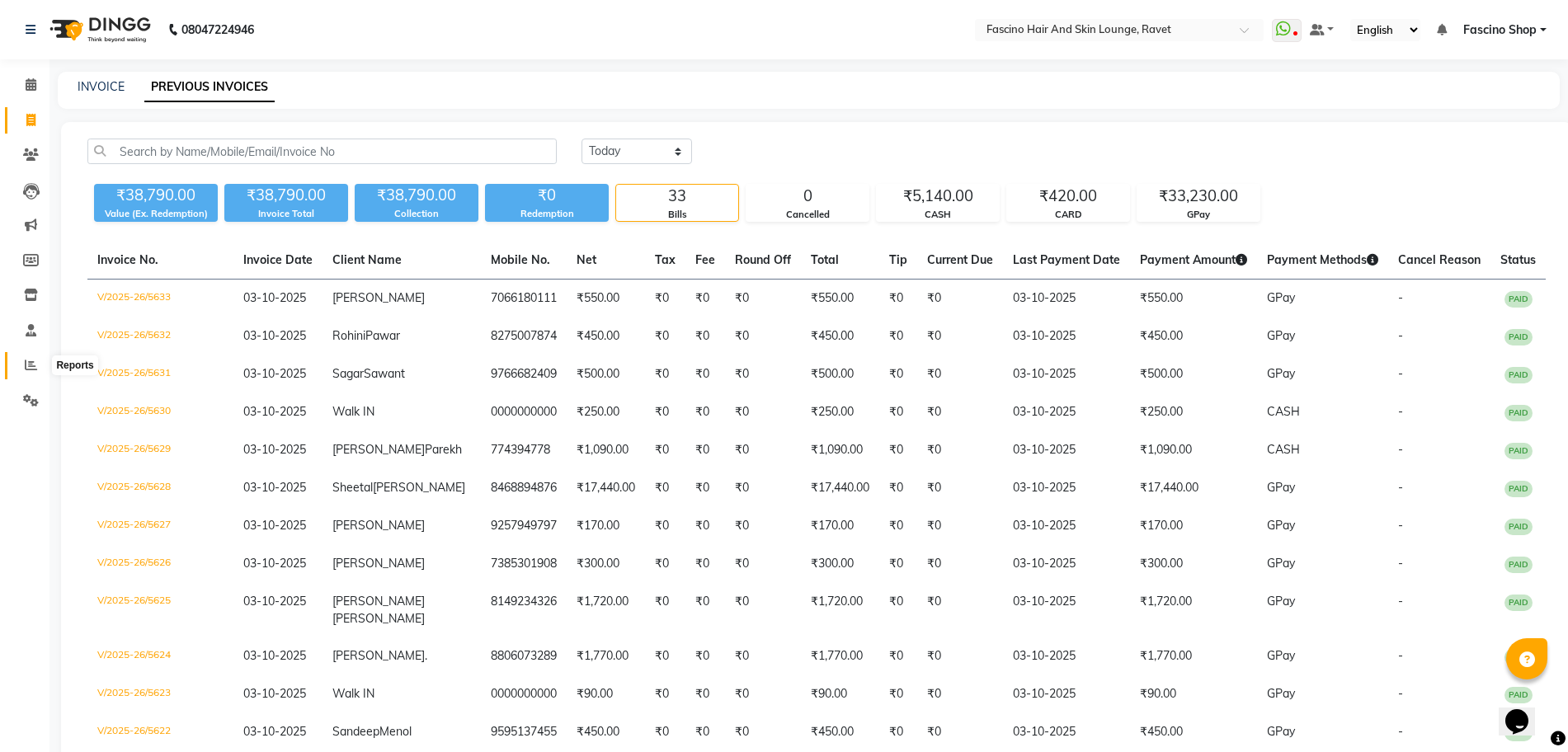
click at [28, 364] on icon at bounding box center [30, 364] width 13 height 13
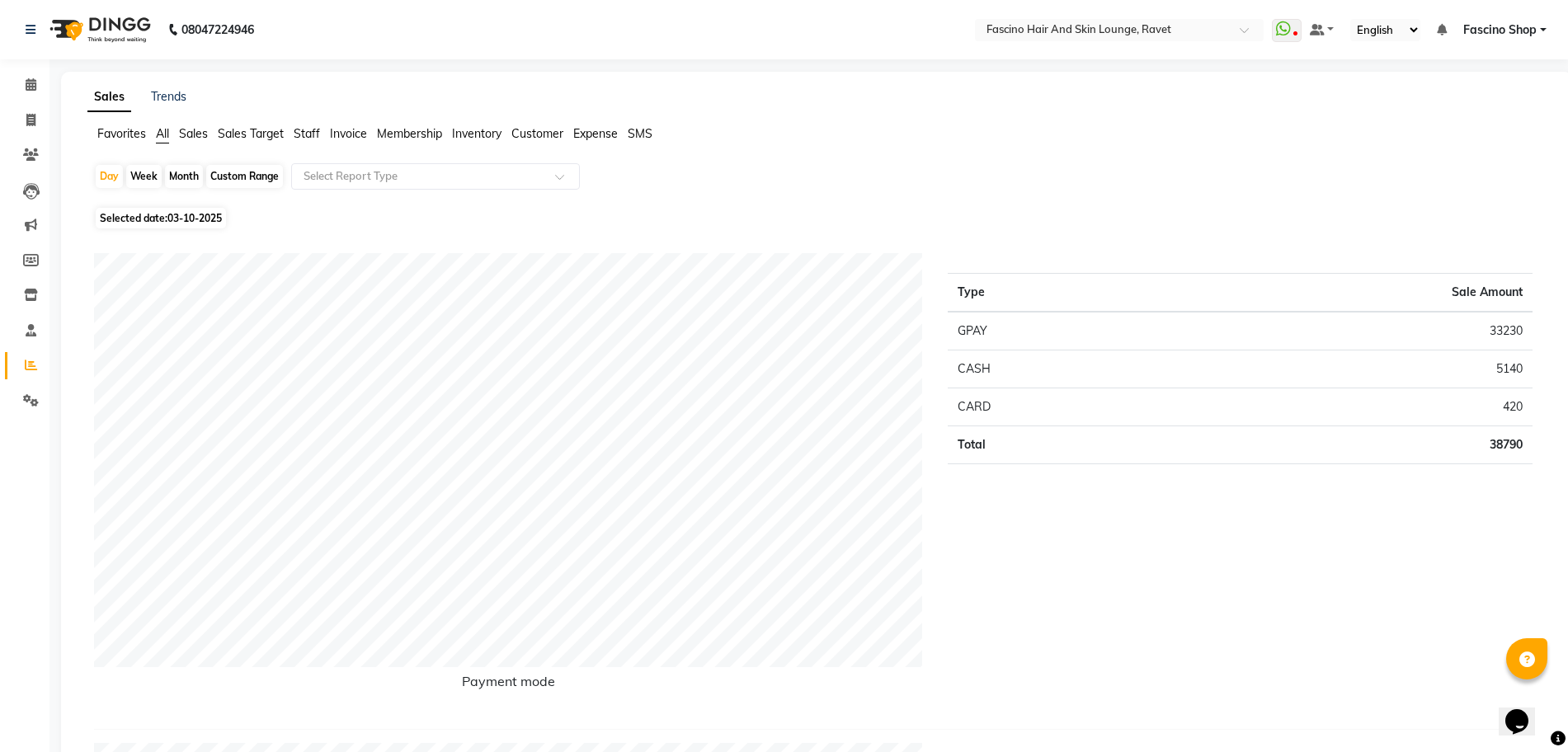
click at [183, 173] on div "Month" at bounding box center [183, 176] width 38 height 23
select select "10"
select select "2025"
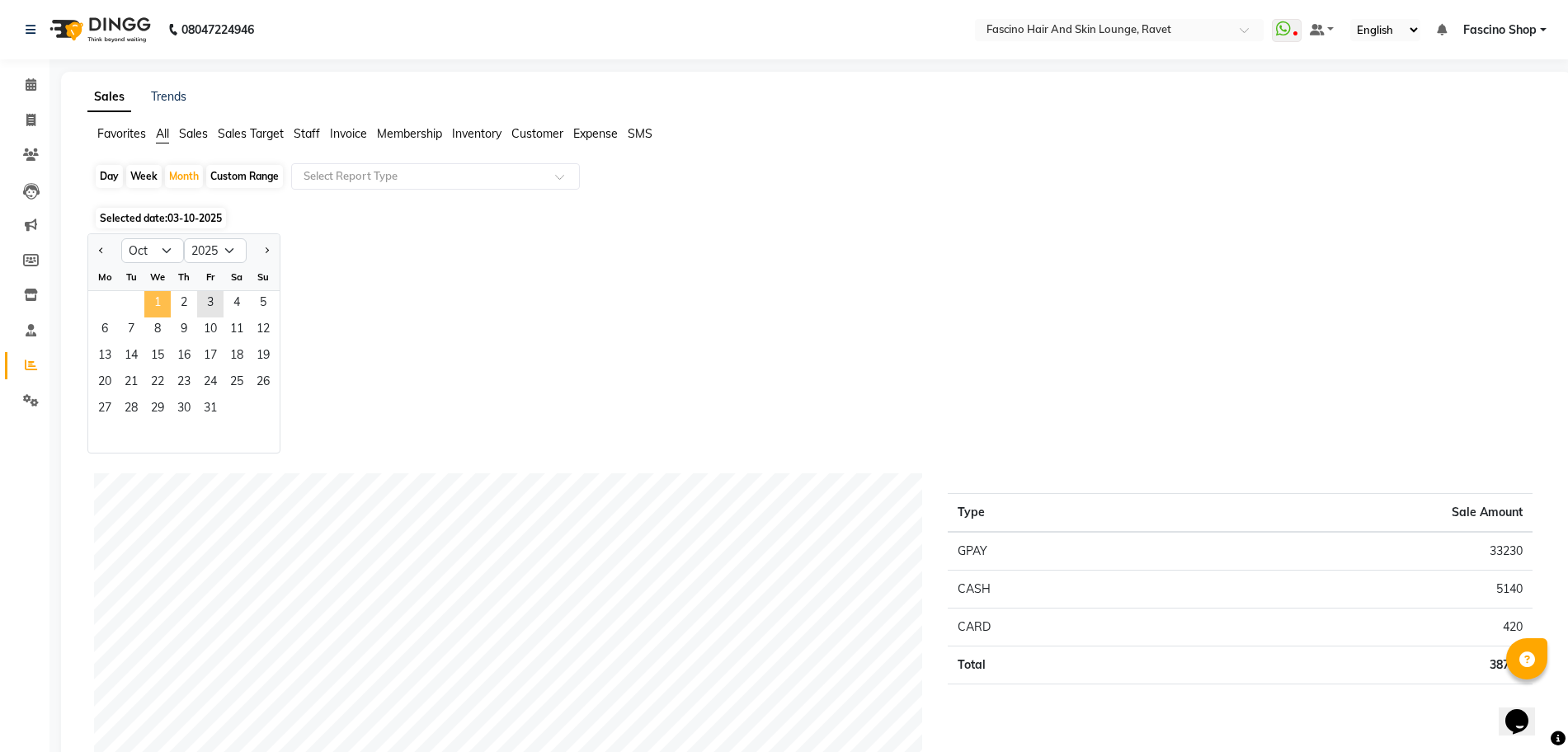
click at [151, 305] on span "1" at bounding box center [157, 303] width 26 height 26
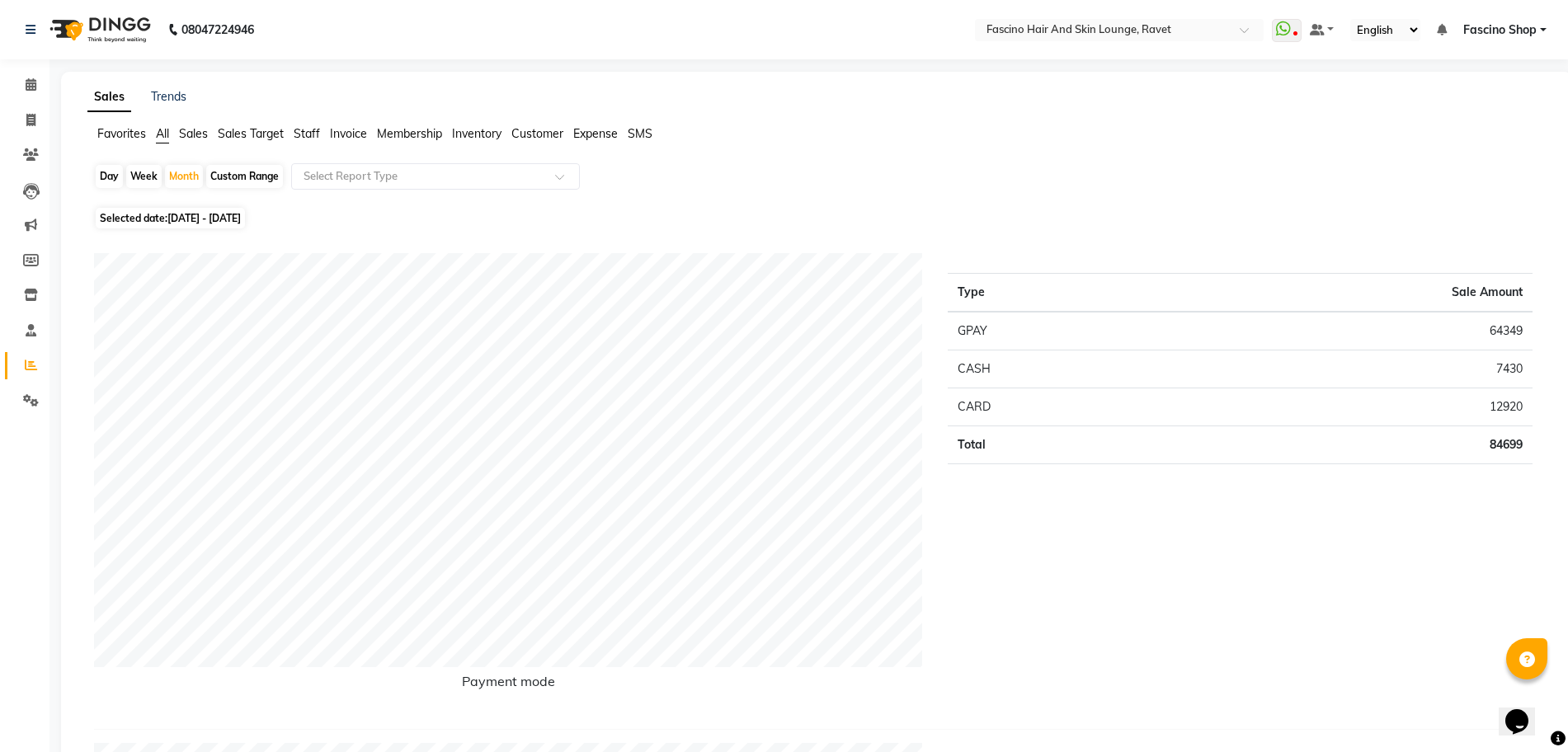
click at [317, 129] on span "Staff" at bounding box center [306, 134] width 26 height 15
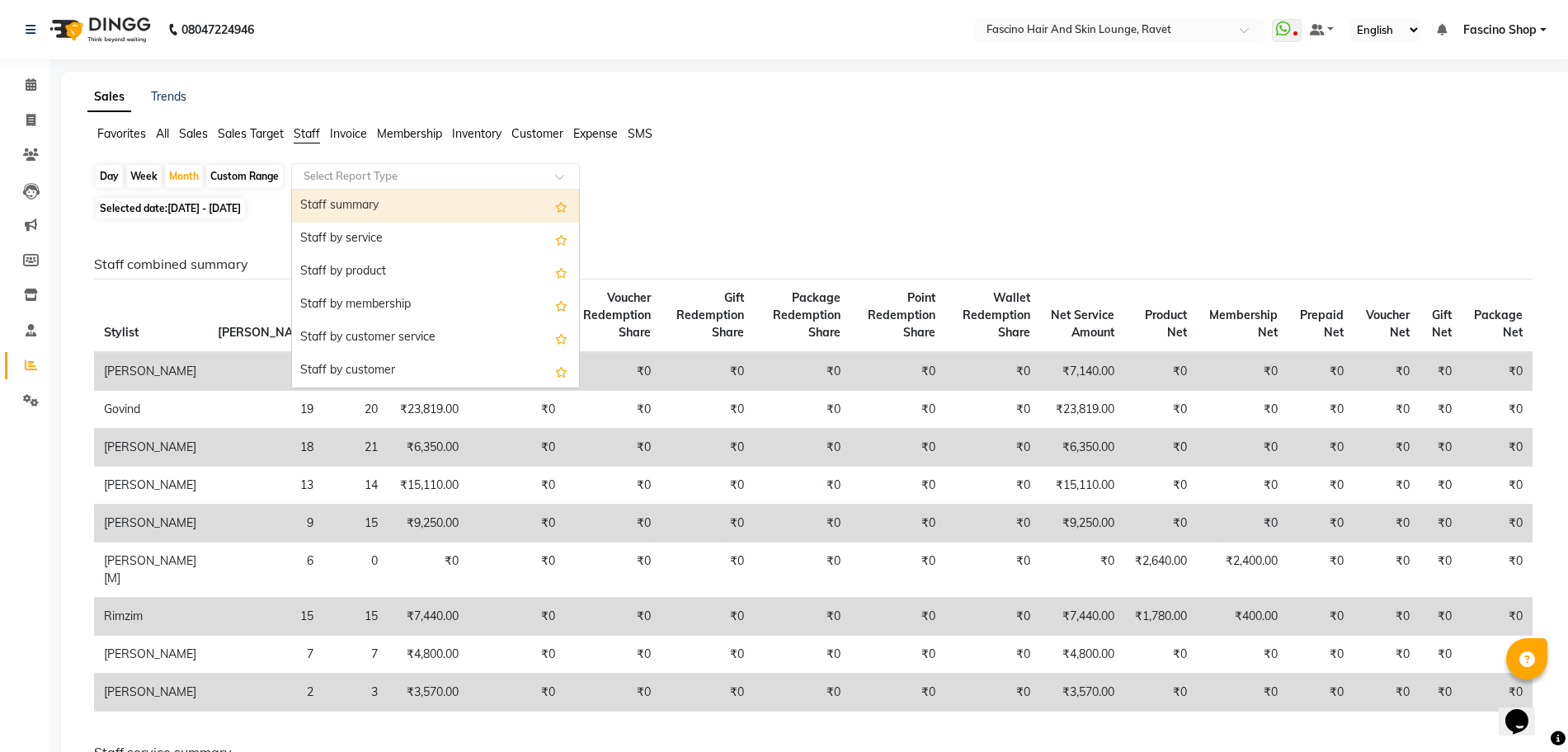
click at [336, 176] on input "text" at bounding box center [418, 177] width 238 height 17
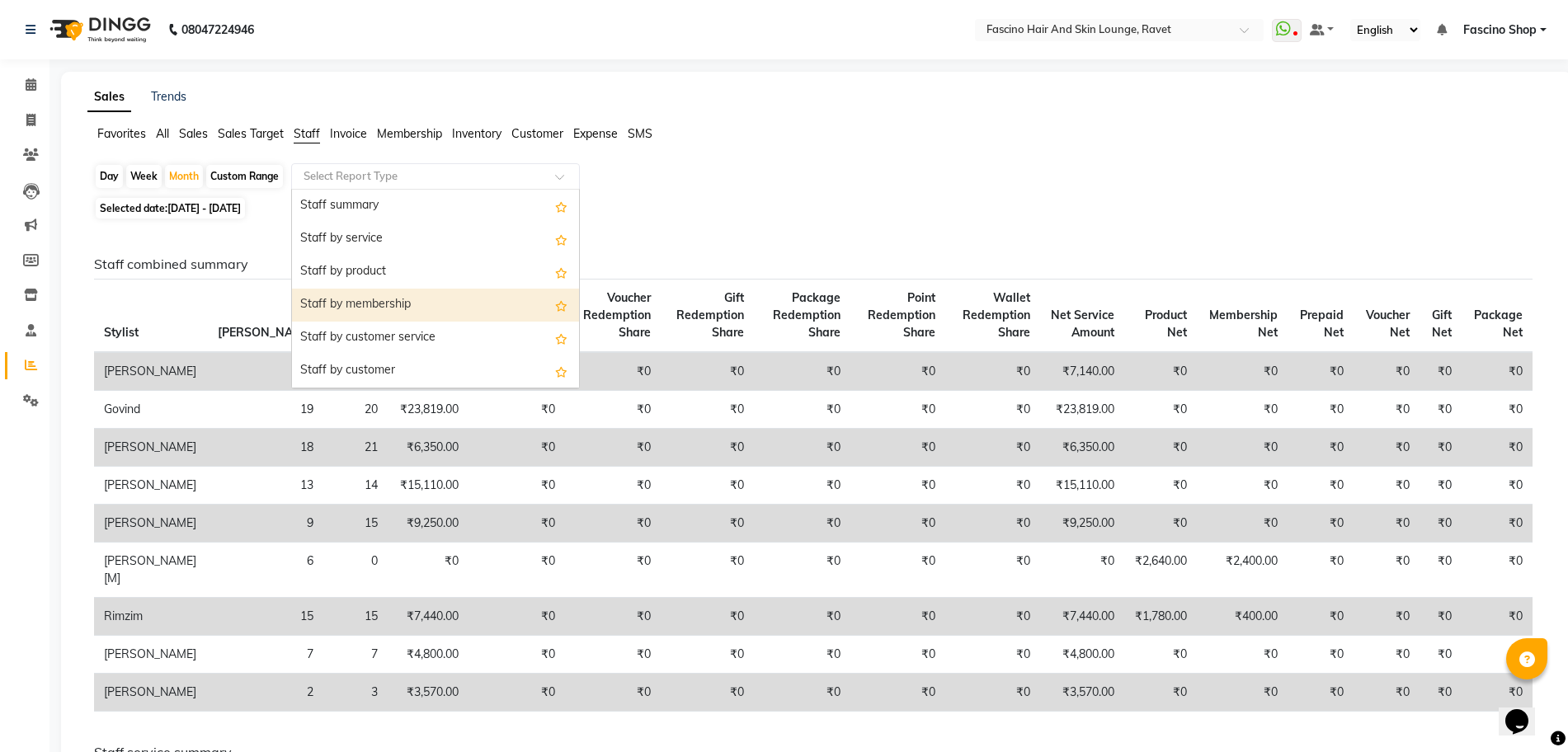
click at [347, 291] on div "Staff by membership" at bounding box center [435, 305] width 287 height 33
select select "csv"
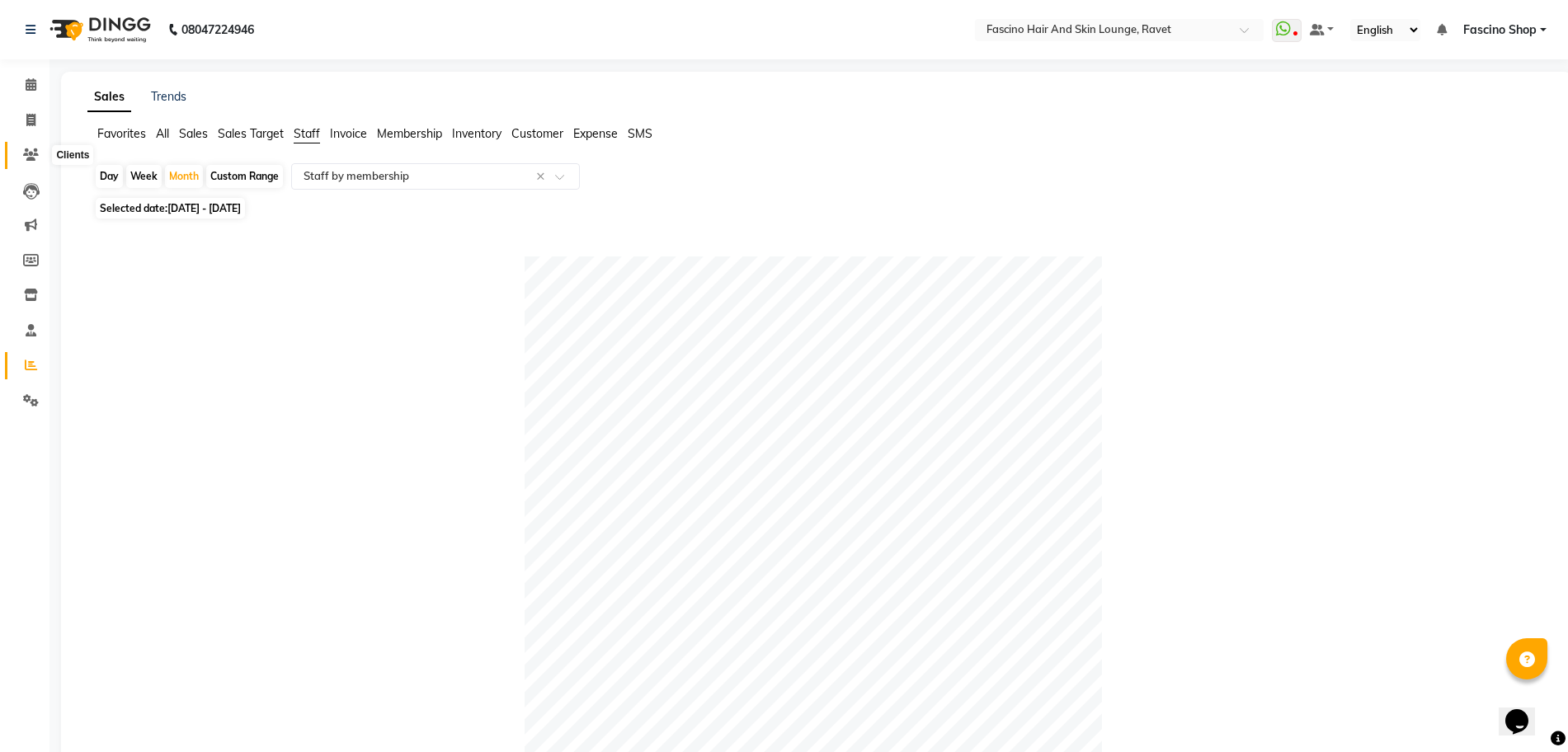
click at [36, 155] on icon at bounding box center [30, 155] width 16 height 13
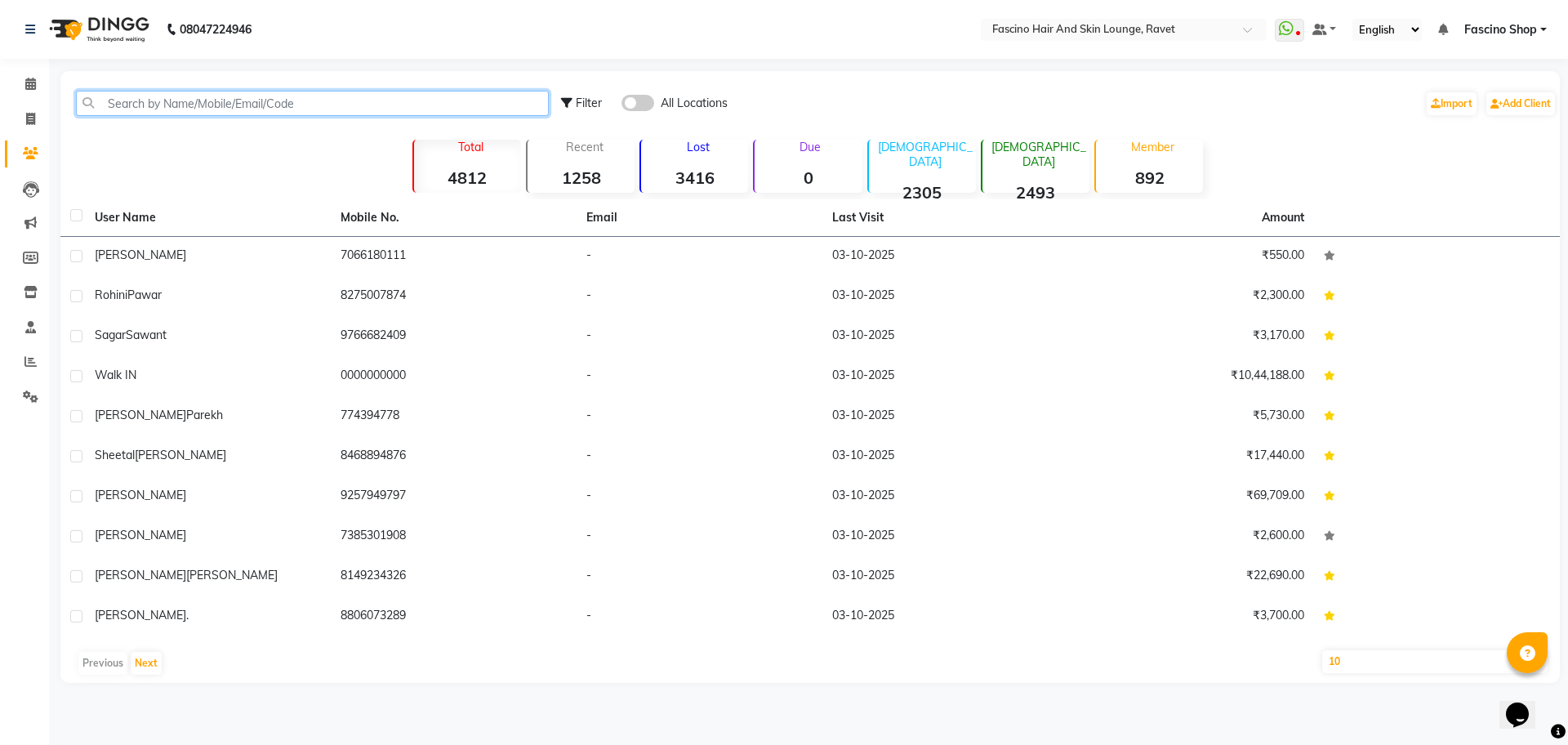
click at [177, 110] on input "text" at bounding box center [312, 103] width 473 height 25
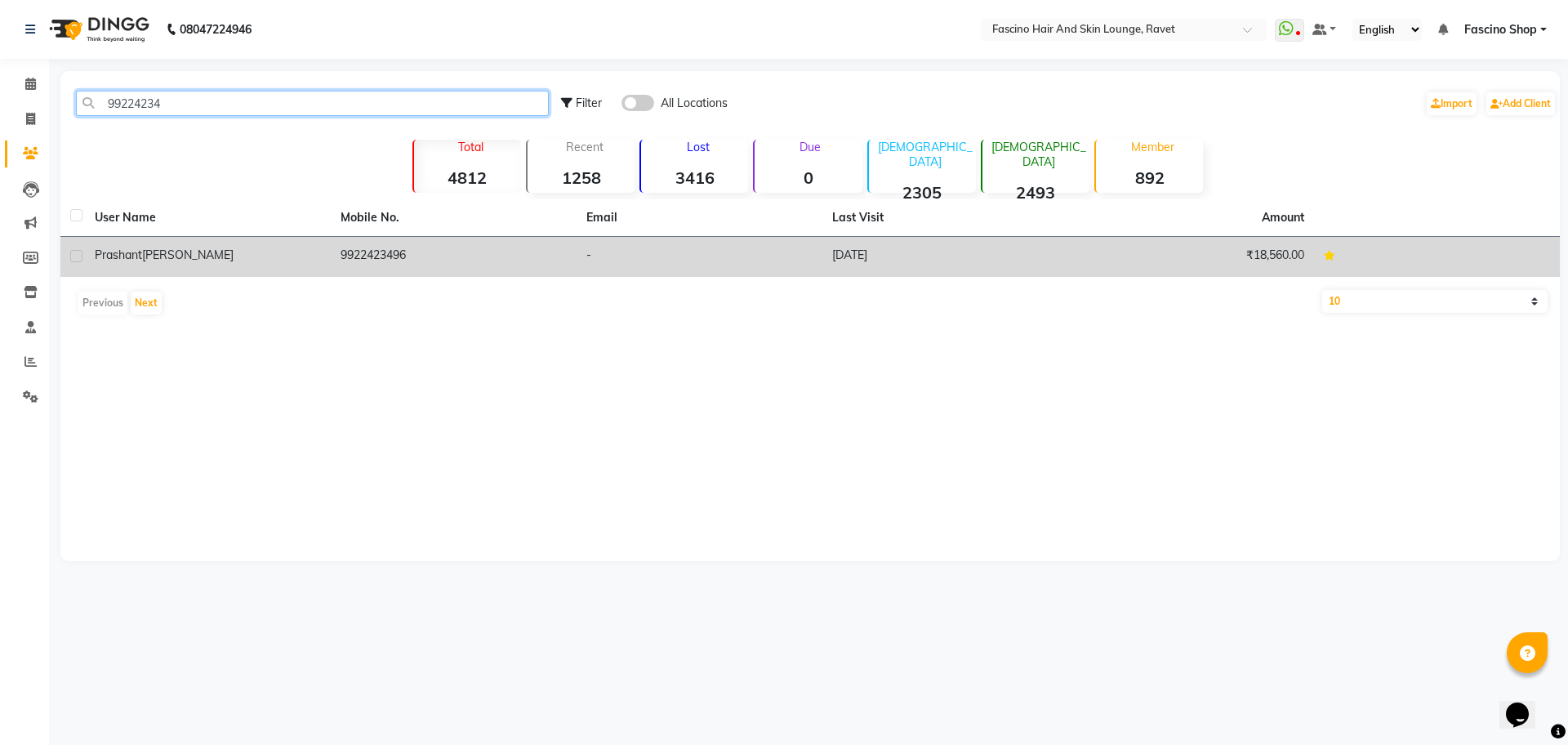
type input "99224234"
click at [182, 253] on span "[PERSON_NAME]" at bounding box center [188, 255] width 91 height 15
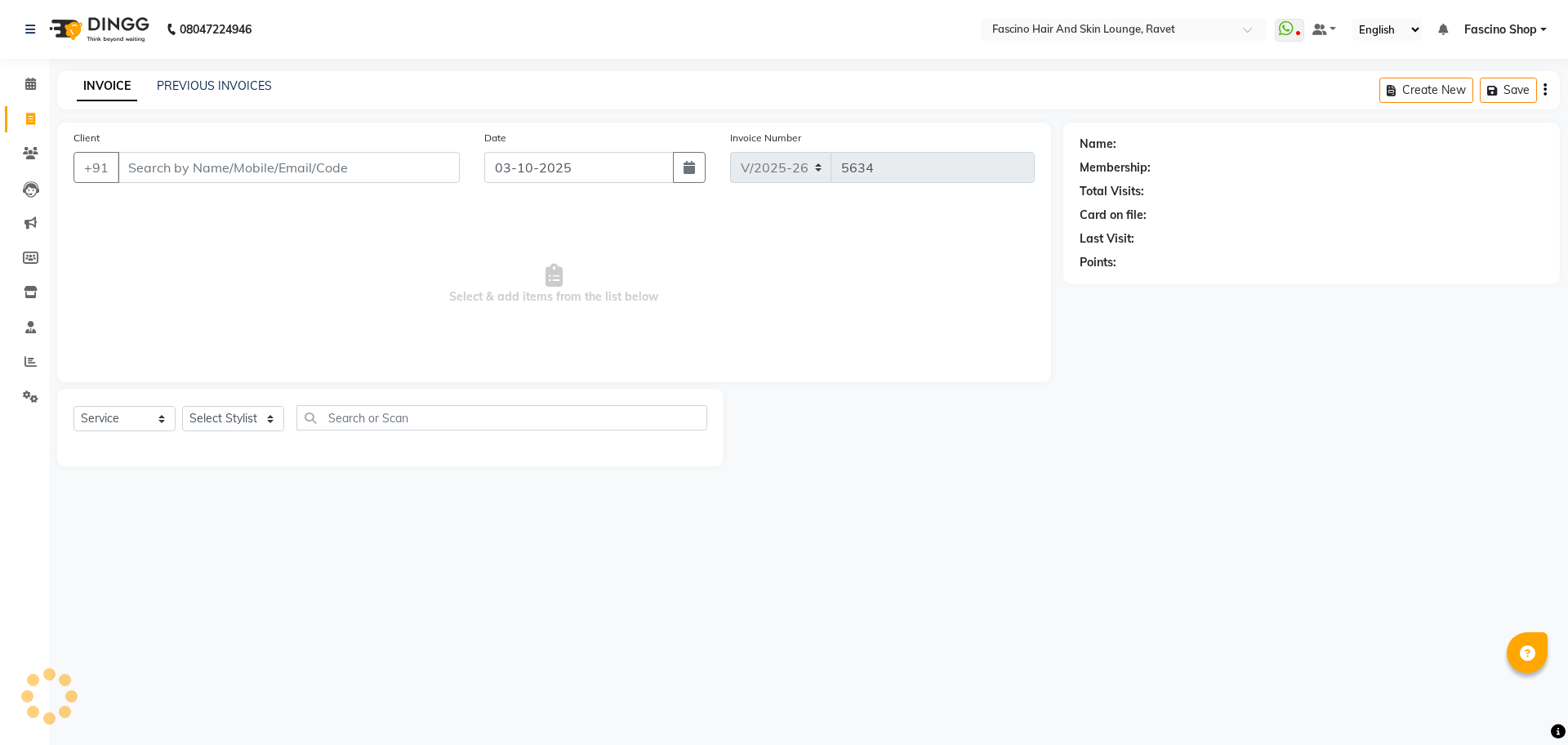
select select "5190"
select select "service"
click at [23, 367] on span at bounding box center [31, 362] width 28 height 18
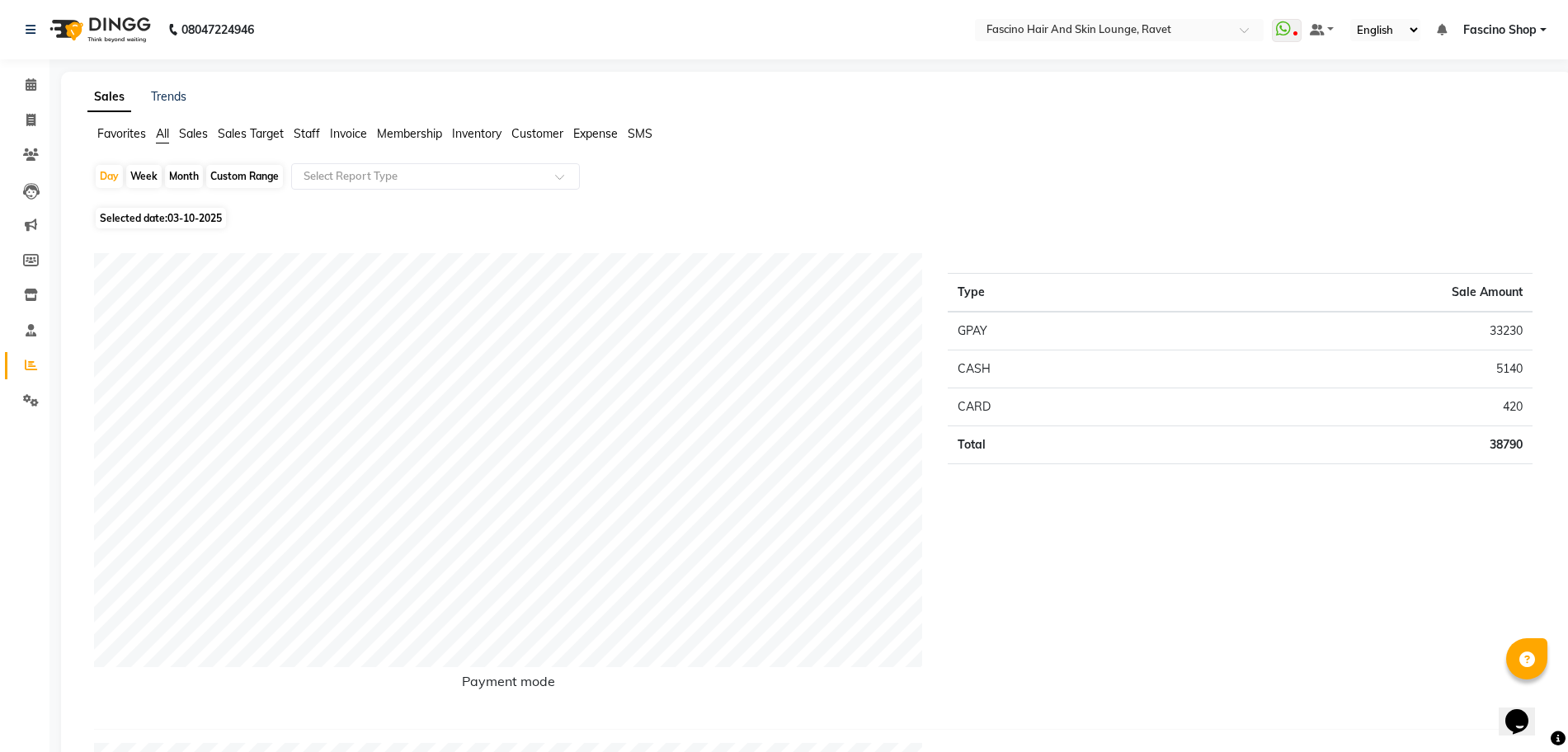
click at [168, 183] on div "Month" at bounding box center [183, 176] width 38 height 23
select select "10"
select select "2025"
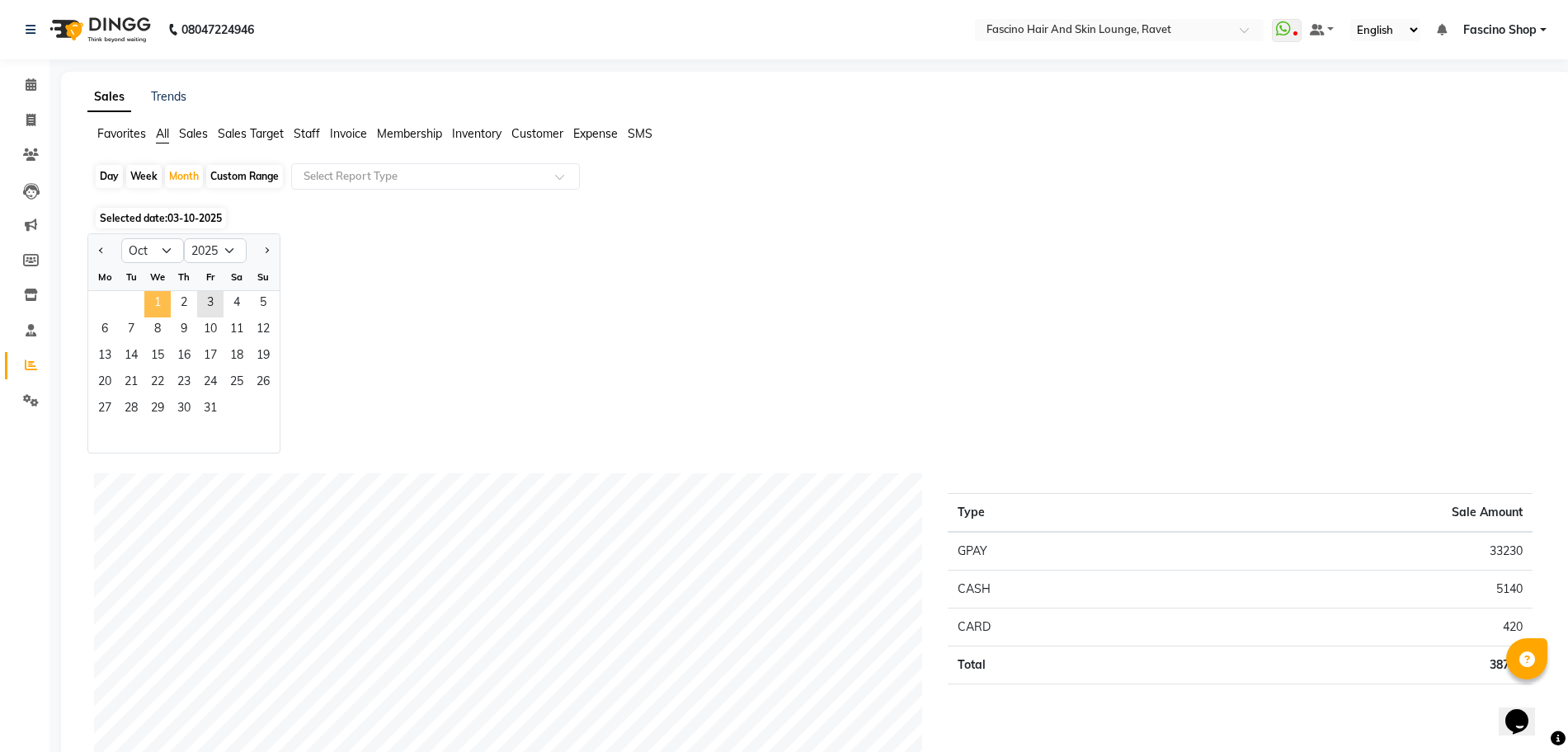
click at [167, 304] on span "1" at bounding box center [157, 303] width 26 height 26
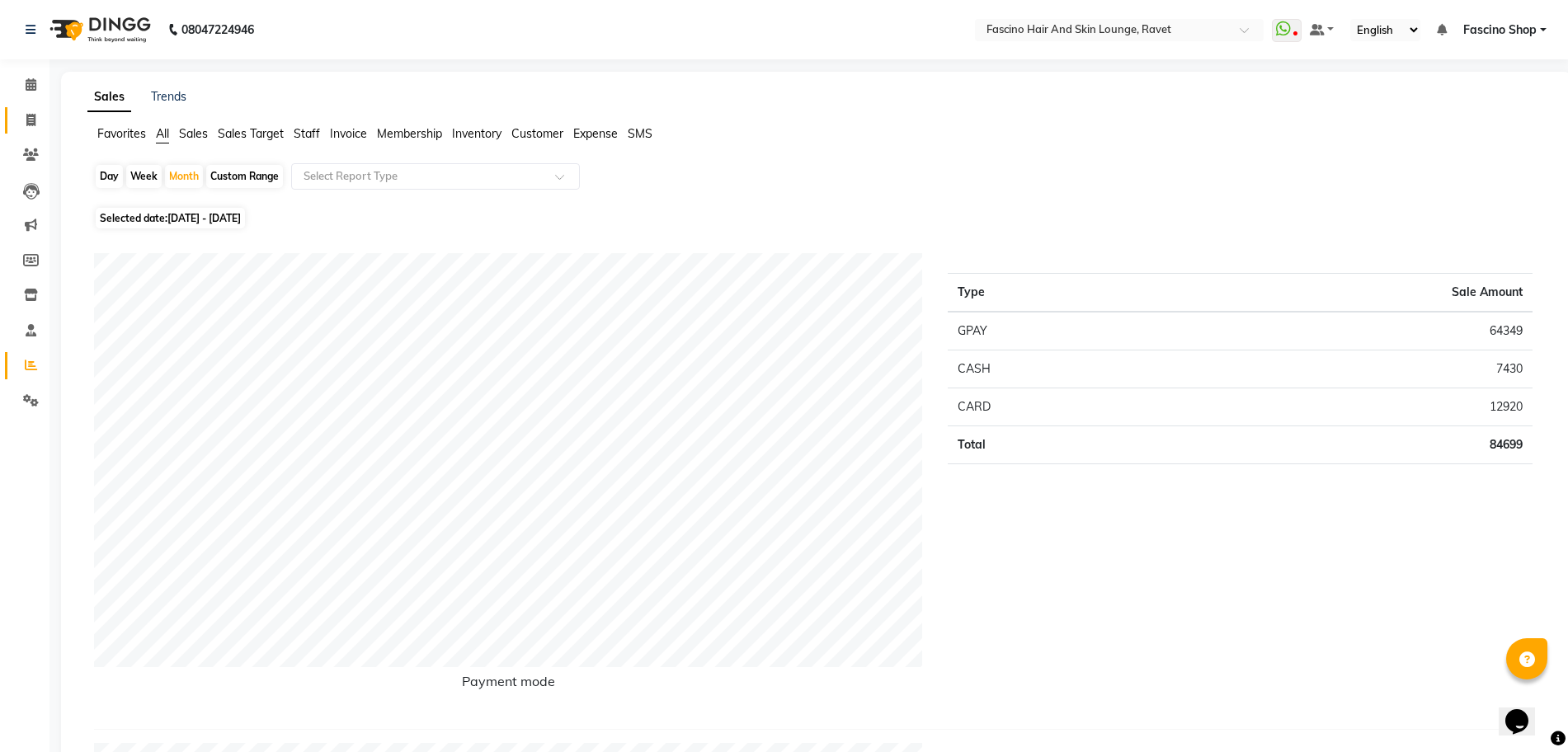
click at [27, 132] on link "Invoice" at bounding box center [25, 121] width 40 height 27
select select "5190"
select select "service"
